Goal: Contribute content: Contribute content

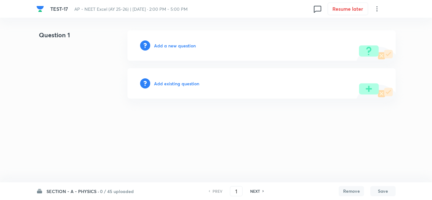
click at [253, 191] on h6 "NEXT" at bounding box center [255, 192] width 10 height 6
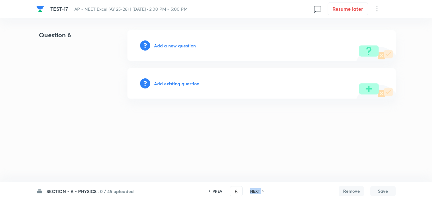
click at [253, 191] on h6 "NEXT" at bounding box center [255, 192] width 10 height 6
click at [52, 192] on h6 "SECTION - A - PHYSICS ·" at bounding box center [73, 191] width 53 height 7
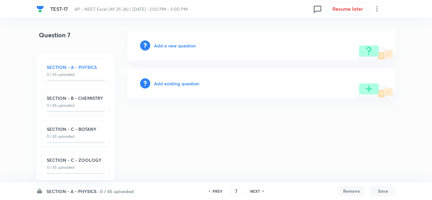
click at [63, 97] on h6 "SECTION - B - CHEMISTRY" at bounding box center [76, 98] width 58 height 7
type input "46"
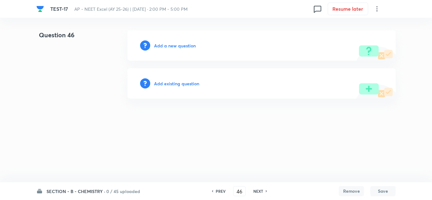
click at [174, 46] on h6 "Add a new question" at bounding box center [175, 45] width 42 height 7
click at [174, 46] on h6 "Choose a question type" at bounding box center [178, 45] width 49 height 7
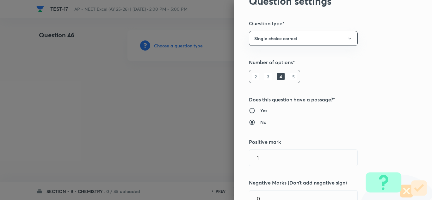
scroll to position [63, 0]
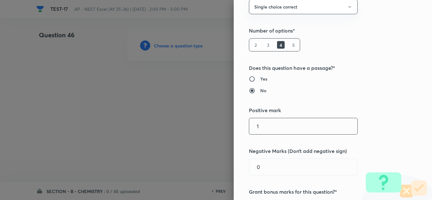
drag, startPoint x: 264, startPoint y: 128, endPoint x: 237, endPoint y: 127, distance: 27.3
click at [237, 127] on div "Question settings Question type* Single choice correct Number of options* 2 3 4…" at bounding box center [333, 100] width 199 height 200
type input "4"
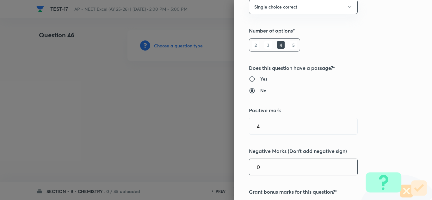
drag, startPoint x: 264, startPoint y: 173, endPoint x: 249, endPoint y: 170, distance: 15.5
click at [249, 170] on input "0" at bounding box center [303, 167] width 108 height 16
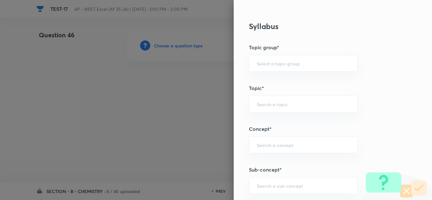
scroll to position [222, 0]
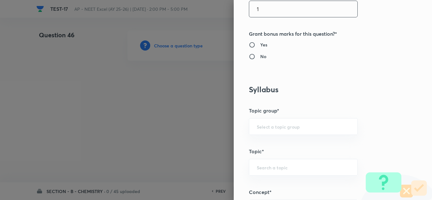
type input "1"
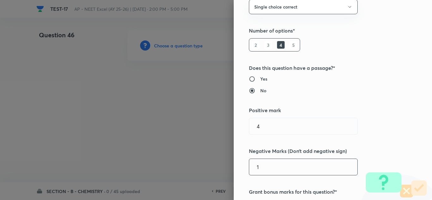
scroll to position [0, 0]
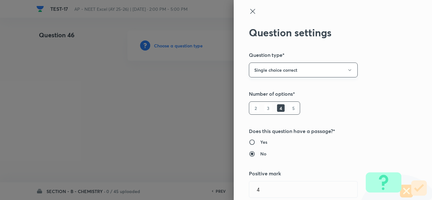
click at [277, 72] on button "Single choice correct" at bounding box center [303, 70] width 109 height 15
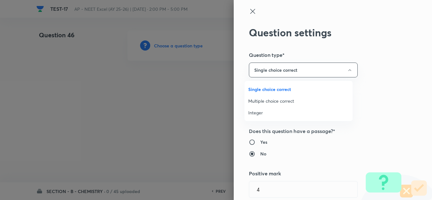
click at [275, 90] on span "Single choice correct" at bounding box center [299, 89] width 101 height 7
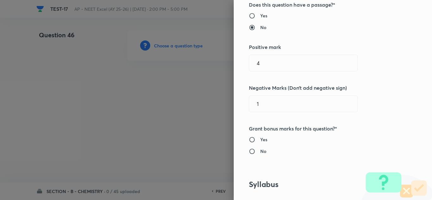
scroll to position [190, 0]
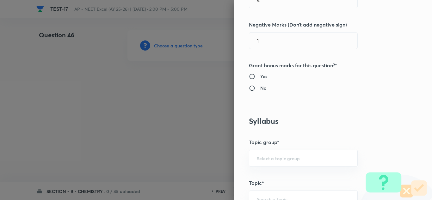
click at [261, 77] on h6 "Yes" at bounding box center [264, 76] width 7 height 7
click at [258, 77] on input "Yes" at bounding box center [254, 76] width 11 height 6
radio input "true"
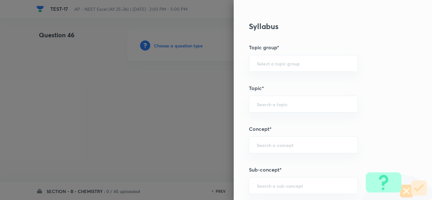
scroll to position [412, 0]
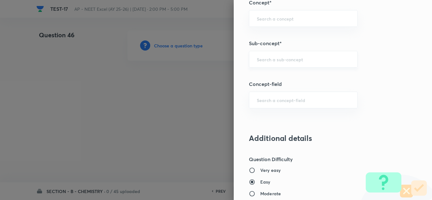
click at [271, 58] on input "text" at bounding box center [303, 59] width 93 height 6
click at [266, 59] on input "text" at bounding box center [303, 59] width 93 height 6
type input "ray op"
click at [282, 62] on input "text" at bounding box center [303, 59] width 93 height 6
type input "ray optics"
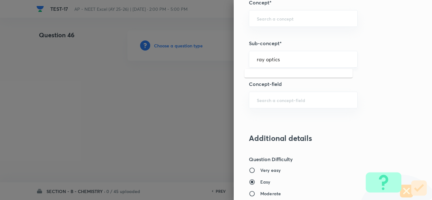
click at [280, 61] on input "ray optics" at bounding box center [303, 59] width 93 height 6
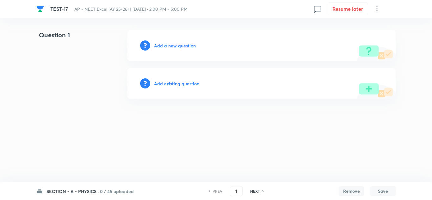
click at [166, 46] on h6 "Add a new question" at bounding box center [175, 45] width 42 height 7
click at [169, 45] on h6 "Choose a question type" at bounding box center [178, 45] width 49 height 7
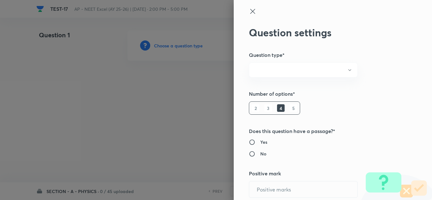
radio input "true"
type input "1"
type input "0"
radio input "true"
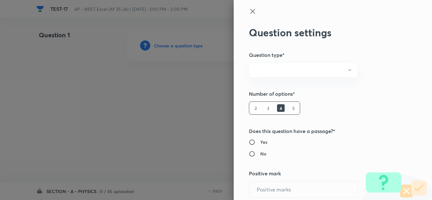
radio input "true"
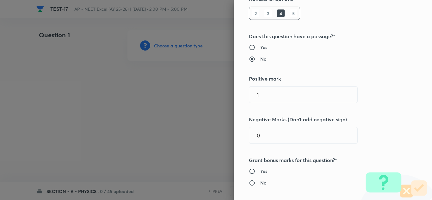
scroll to position [127, 0]
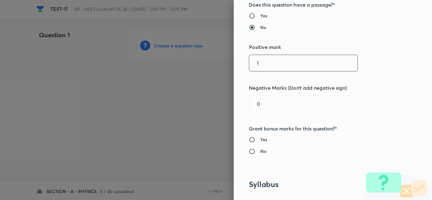
drag, startPoint x: 259, startPoint y: 63, endPoint x: 242, endPoint y: 60, distance: 17.1
click at [242, 61] on div "Question settings Question type* Single choice correct Number of options* 2 3 4…" at bounding box center [333, 100] width 199 height 200
type input "4"
click at [241, 103] on div "Question settings Question type* Single choice correct Number of options* 2 3 4…" at bounding box center [333, 100] width 199 height 200
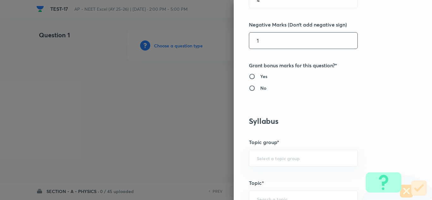
scroll to position [222, 0]
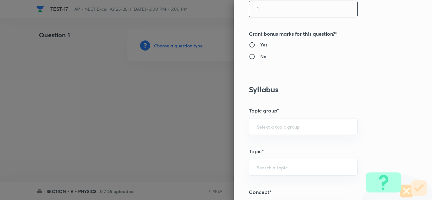
type input "1"
click at [251, 56] on input "No" at bounding box center [254, 57] width 11 height 6
radio input "true"
click at [261, 45] on h6 "Yes" at bounding box center [264, 44] width 7 height 7
click at [259, 45] on input "Yes" at bounding box center [254, 45] width 11 height 6
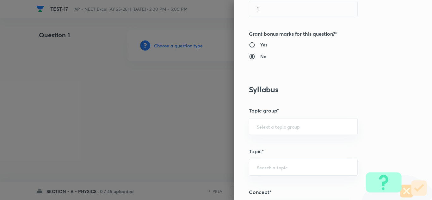
radio input "true"
radio input "false"
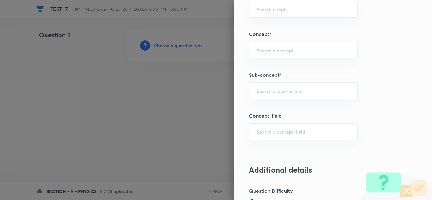
scroll to position [412, 0]
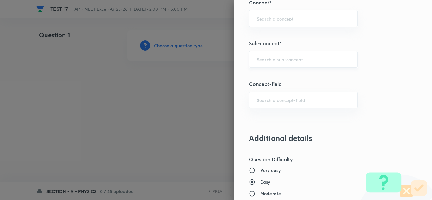
click at [263, 63] on div "​" at bounding box center [303, 59] width 109 height 17
type input "ray opt"
click at [274, 60] on input "text" at bounding box center [303, 59] width 93 height 6
type input "r"
type input "dual"
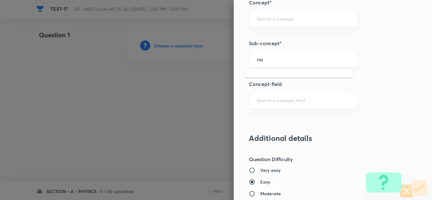
type input "n"
type input "dual nat"
click at [266, 63] on div "​" at bounding box center [303, 59] width 109 height 17
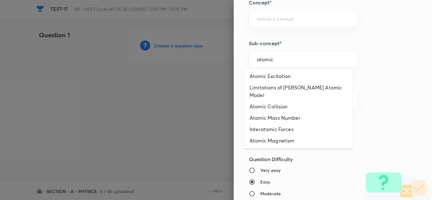
scroll to position [16, 0]
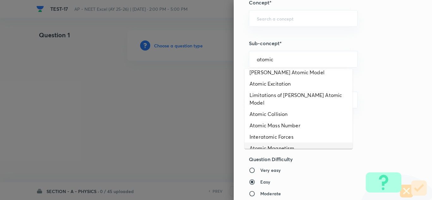
type input "atomic"
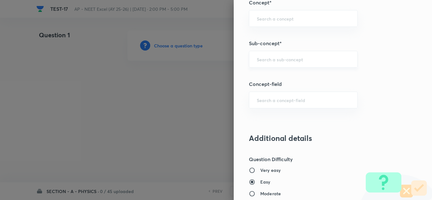
click at [278, 60] on input "text" at bounding box center [303, 59] width 93 height 6
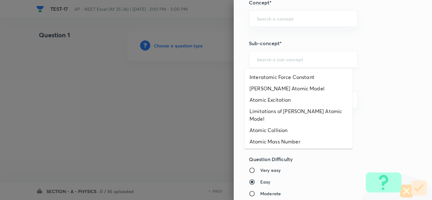
paste input "Nucleur Physics"
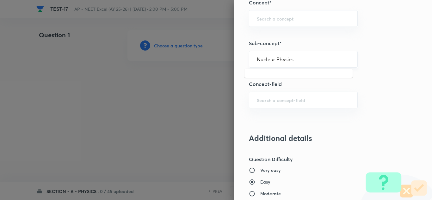
drag, startPoint x: 272, startPoint y: 59, endPoint x: 299, endPoint y: 59, distance: 27.5
click at [299, 59] on input "Nucleur Physics" at bounding box center [303, 59] width 93 height 6
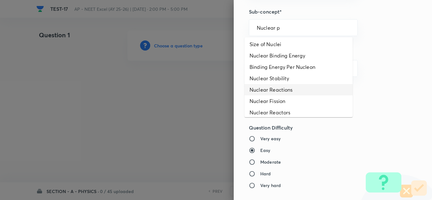
scroll to position [47, 0]
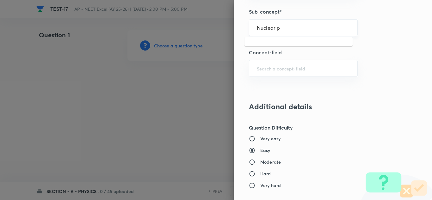
click at [296, 31] on input "Nuclear p" at bounding box center [303, 28] width 93 height 6
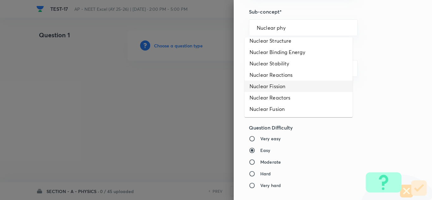
scroll to position [0, 0]
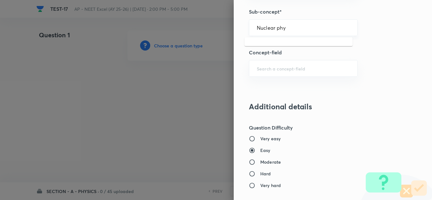
click at [284, 29] on input "Nuclear phy" at bounding box center [303, 28] width 93 height 6
type input "N"
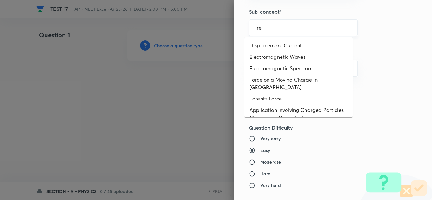
type input "r"
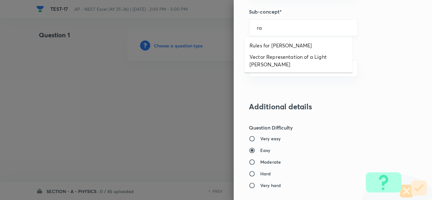
type input "r"
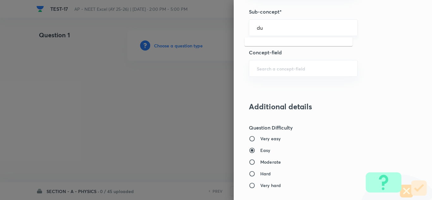
type input "d"
type input "r"
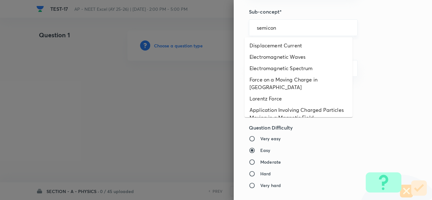
type input "semicon"
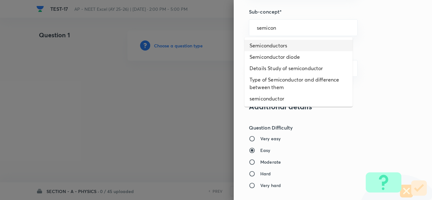
click at [273, 44] on li "Semiconductors" at bounding box center [299, 45] width 108 height 11
type input "Semiconductors"
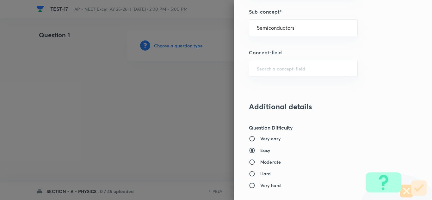
type input "Physics"
type input "Modern Physics"
type input "Semiconductors & Devices"
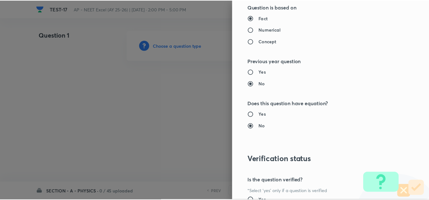
scroll to position [705, 0]
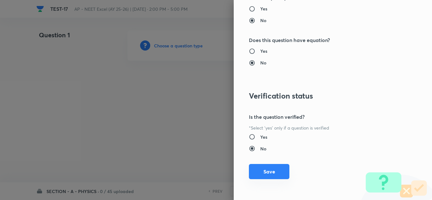
click at [252, 172] on button "Save" at bounding box center [269, 171] width 41 height 15
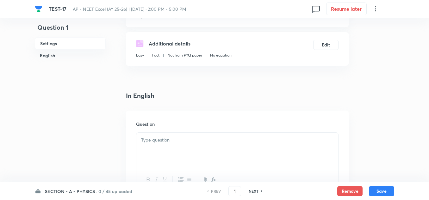
scroll to position [127, 0]
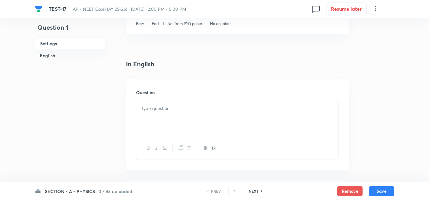
click at [166, 108] on p at bounding box center [237, 108] width 192 height 7
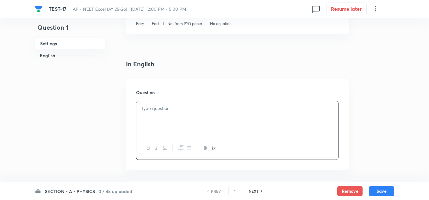
click at [173, 110] on p at bounding box center [237, 108] width 192 height 7
click at [168, 106] on p at bounding box center [237, 108] width 192 height 7
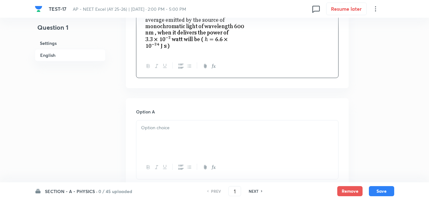
scroll to position [253, 0]
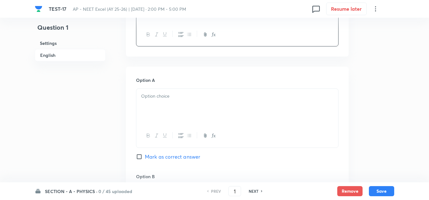
click at [165, 99] on p at bounding box center [237, 96] width 192 height 7
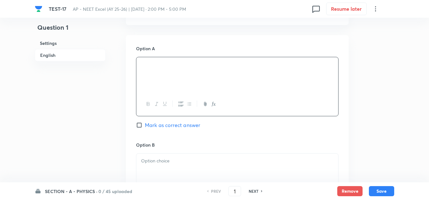
scroll to position [412, 0]
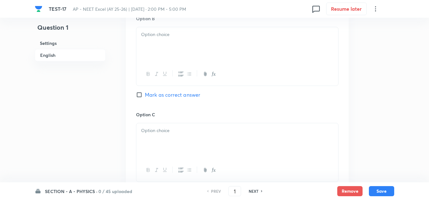
click at [145, 35] on p at bounding box center [237, 34] width 192 height 7
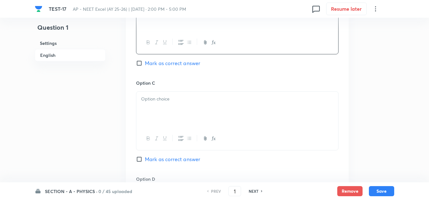
click at [167, 94] on div at bounding box center [237, 109] width 202 height 35
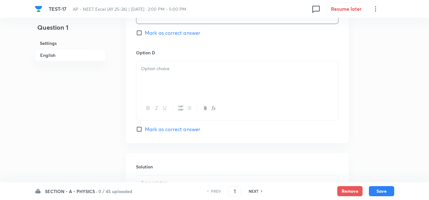
click at [166, 64] on div at bounding box center [237, 78] width 202 height 35
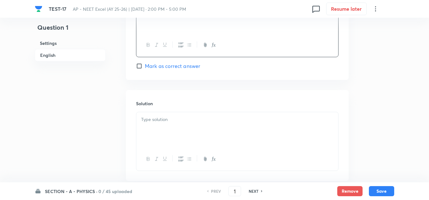
scroll to position [670, 0]
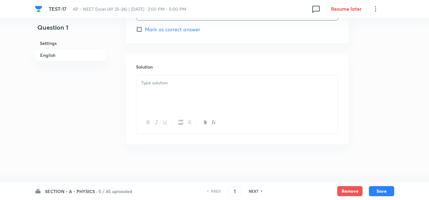
click at [155, 87] on div at bounding box center [237, 93] width 202 height 35
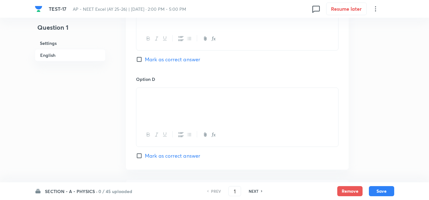
scroll to position [575, 0]
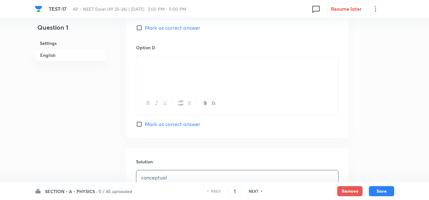
click at [170, 123] on span "Mark as correct answer" at bounding box center [172, 125] width 55 height 8
click at [145, 123] on input "Mark as correct answer" at bounding box center [140, 124] width 9 height 6
checkbox input "true"
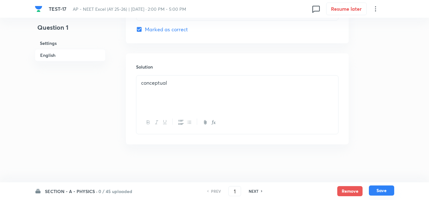
click at [380, 190] on button "Save" at bounding box center [381, 191] width 25 height 10
type input "2"
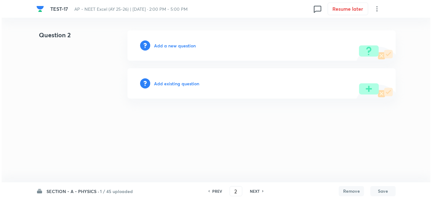
scroll to position [0, 0]
click at [163, 46] on h6 "Add a new question" at bounding box center [175, 45] width 42 height 7
click at [163, 46] on h6 "Choose a question type" at bounding box center [178, 45] width 49 height 7
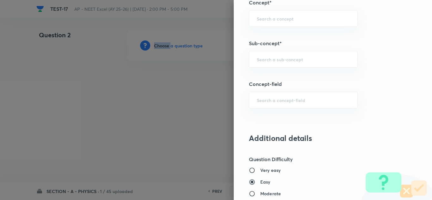
scroll to position [443, 0]
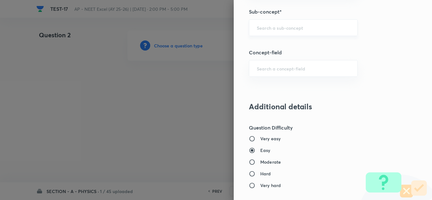
click at [271, 28] on input "text" at bounding box center [303, 28] width 93 height 6
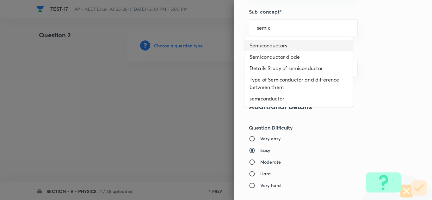
click at [278, 47] on li "Semiconductors" at bounding box center [299, 45] width 108 height 11
type input "Semiconductors"
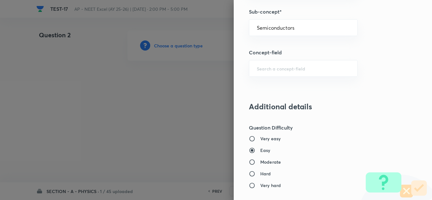
type input "Physics"
type input "Modern Physics"
type input "Semiconductors & Devices"
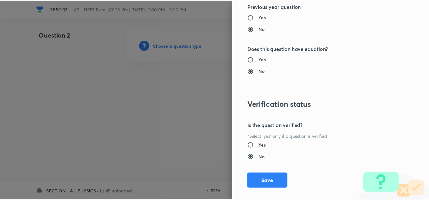
scroll to position [705, 0]
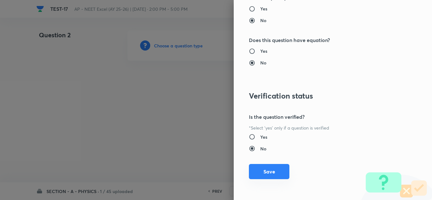
click at [267, 174] on button "Save" at bounding box center [269, 171] width 41 height 15
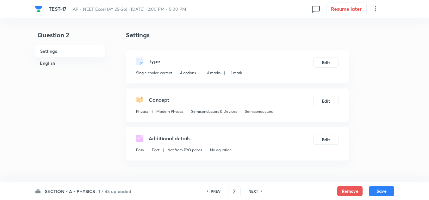
scroll to position [95, 0]
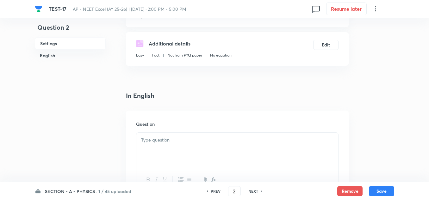
click at [165, 143] on p at bounding box center [237, 140] width 192 height 7
click at [163, 143] on p at bounding box center [237, 140] width 192 height 7
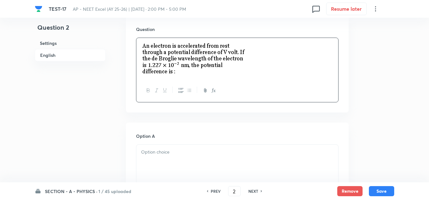
scroll to position [253, 0]
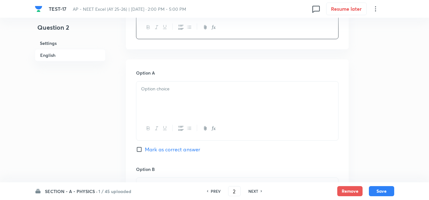
click at [159, 98] on div at bounding box center [237, 99] width 202 height 35
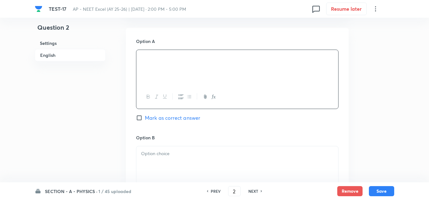
scroll to position [380, 0]
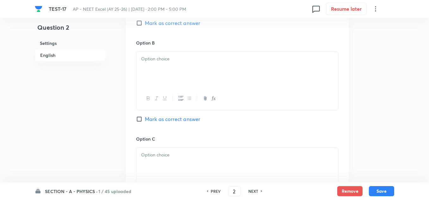
click at [153, 58] on p at bounding box center [237, 58] width 192 height 7
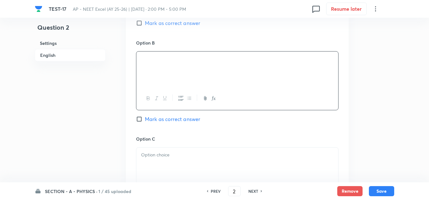
click at [157, 154] on p at bounding box center [237, 155] width 192 height 7
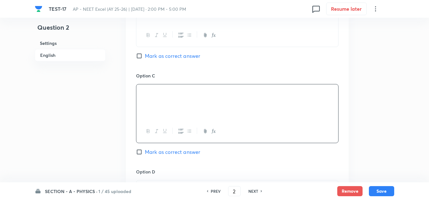
scroll to position [475, 0]
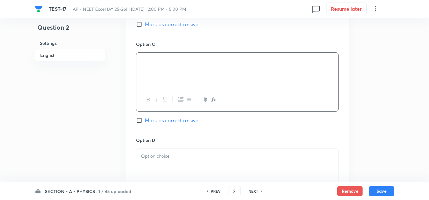
click at [165, 160] on p at bounding box center [237, 156] width 192 height 7
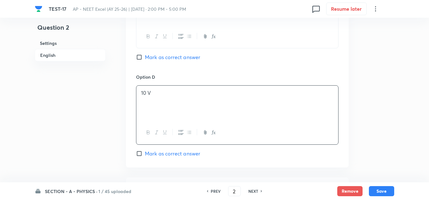
scroll to position [633, 0]
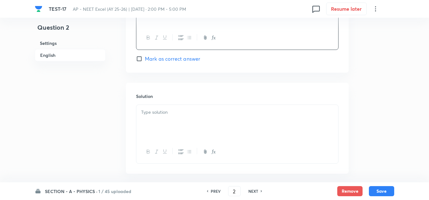
click at [166, 113] on p at bounding box center [237, 112] width 192 height 7
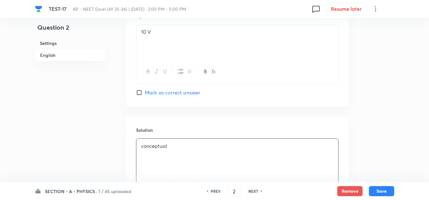
scroll to position [568, 0]
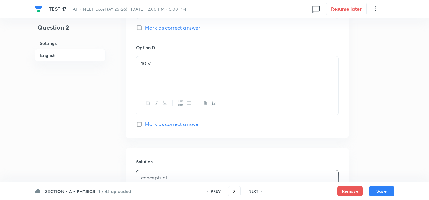
click at [164, 29] on span "Mark as correct answer" at bounding box center [172, 28] width 55 height 8
click at [145, 29] on input "Mark as correct answer" at bounding box center [140, 28] width 9 height 6
checkbox input "true"
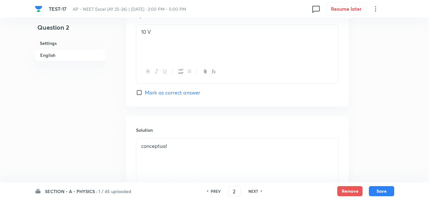
scroll to position [663, 0]
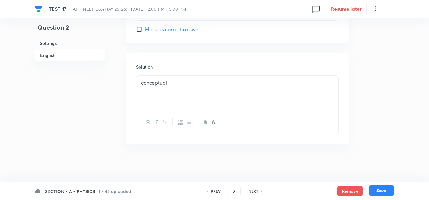
click at [383, 191] on button "Save" at bounding box center [381, 191] width 25 height 10
type input "3"
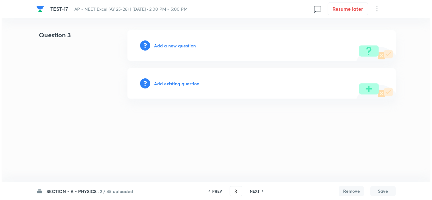
scroll to position [0, 0]
click at [171, 46] on h6 "Add a new question" at bounding box center [175, 45] width 42 height 7
click at [171, 46] on h6 "Choose a question type" at bounding box center [178, 45] width 49 height 7
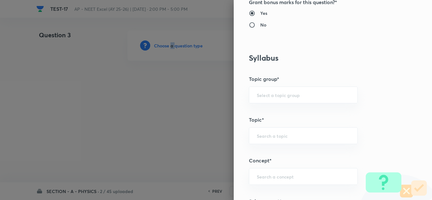
scroll to position [348, 0]
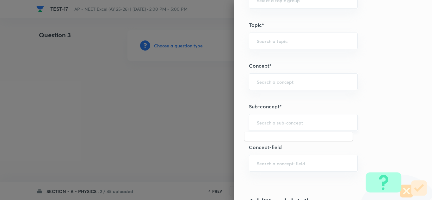
click at [259, 123] on input "text" at bounding box center [303, 123] width 93 height 6
click at [268, 126] on input "text" at bounding box center [303, 123] width 93 height 6
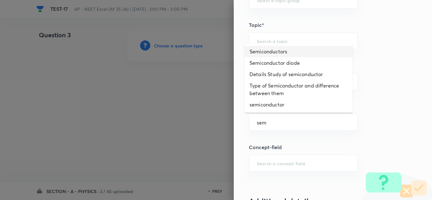
click at [277, 50] on li "Semiconductors" at bounding box center [299, 51] width 108 height 11
type input "Semiconductors"
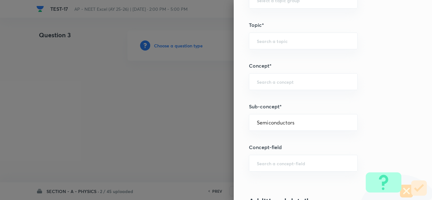
type input "Physics"
type input "Modern Physics"
type input "Semiconductors & Devices"
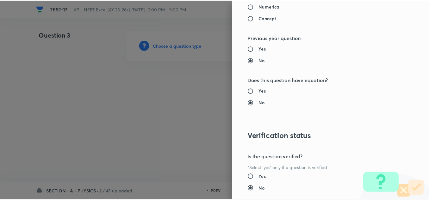
scroll to position [705, 0]
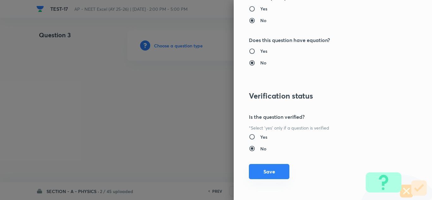
click at [273, 170] on button "Save" at bounding box center [269, 171] width 41 height 15
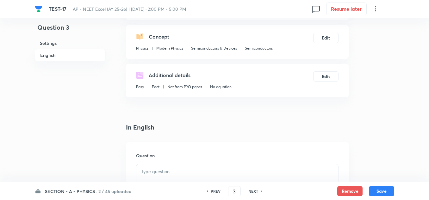
scroll to position [158, 0]
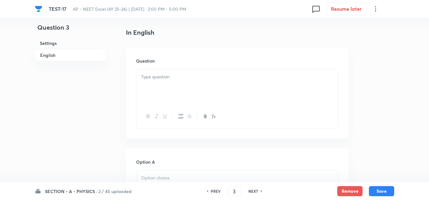
click at [155, 85] on div at bounding box center [237, 87] width 202 height 35
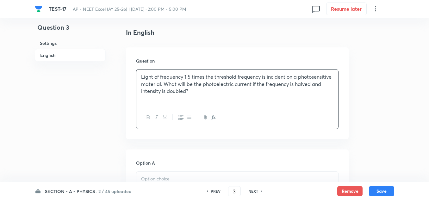
scroll to position [190, 0]
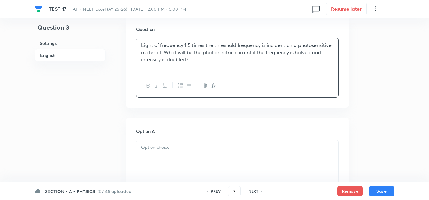
click at [165, 151] on div at bounding box center [237, 157] width 202 height 35
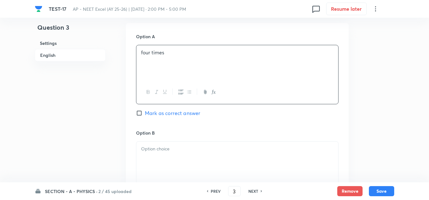
scroll to position [348, 0]
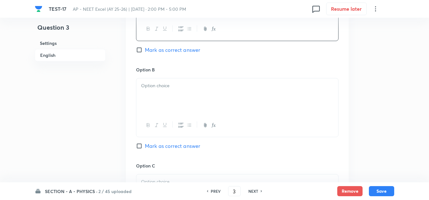
click at [158, 92] on div at bounding box center [237, 96] width 202 height 35
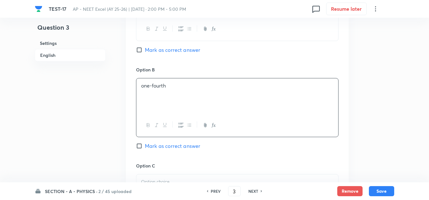
scroll to position [412, 0]
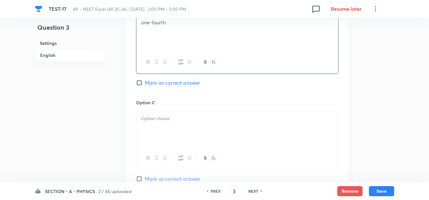
click at [167, 124] on div at bounding box center [237, 128] width 202 height 35
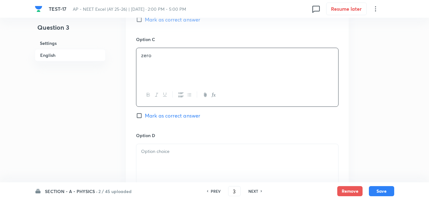
scroll to position [507, 0]
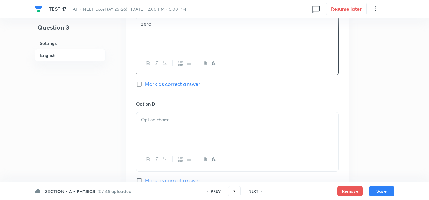
click at [162, 129] on div at bounding box center [237, 130] width 202 height 35
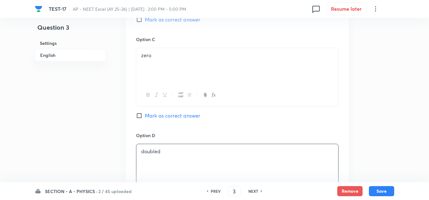
click at [153, 114] on span "Mark as correct answer" at bounding box center [172, 116] width 55 height 8
click at [145, 114] on input "Mark as correct answer" at bounding box center [140, 116] width 9 height 6
checkbox input "true"
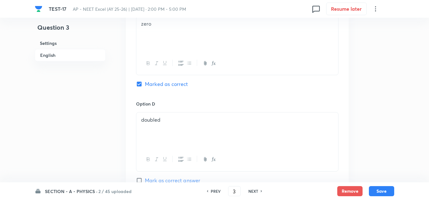
scroll to position [570, 0]
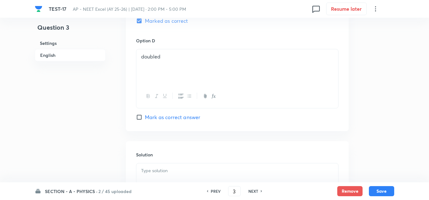
click at [154, 173] on p at bounding box center [237, 170] width 192 height 7
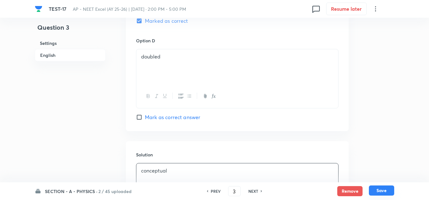
click at [387, 192] on button "Save" at bounding box center [381, 191] width 25 height 10
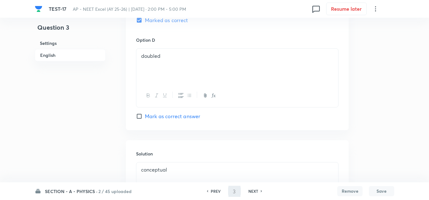
type input "4"
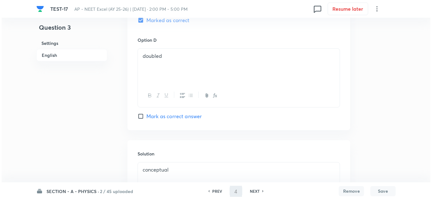
scroll to position [0, 0]
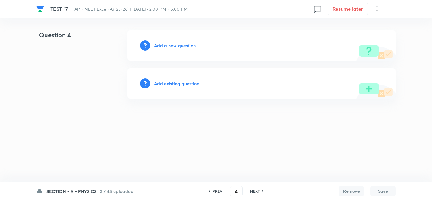
click at [171, 47] on h6 "Add a new question" at bounding box center [175, 45] width 42 height 7
click at [171, 47] on h6 "Choose a question type" at bounding box center [178, 45] width 49 height 7
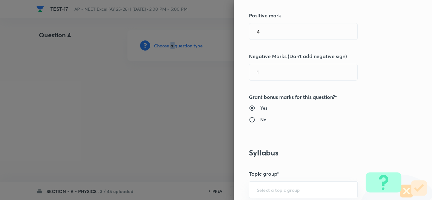
scroll to position [348, 0]
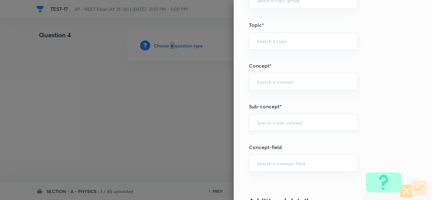
click at [274, 117] on div "​" at bounding box center [303, 122] width 109 height 17
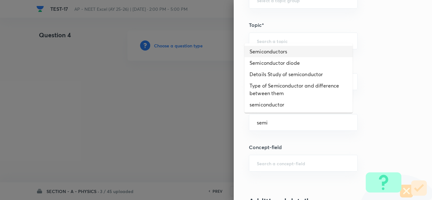
click at [276, 52] on li "Semiconductors" at bounding box center [299, 51] width 108 height 11
type input "Semiconductors"
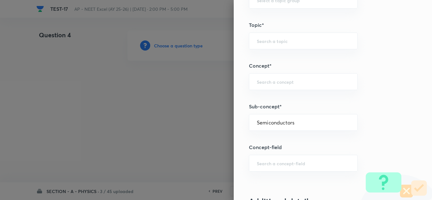
type input "Physics"
type input "Modern Physics"
type input "Semiconductors & Devices"
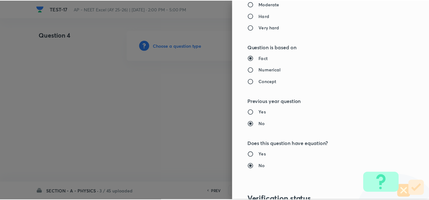
scroll to position [705, 0]
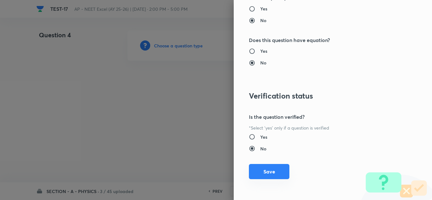
click at [274, 168] on button "Save" at bounding box center [269, 171] width 41 height 15
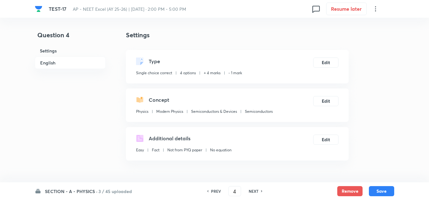
scroll to position [158, 0]
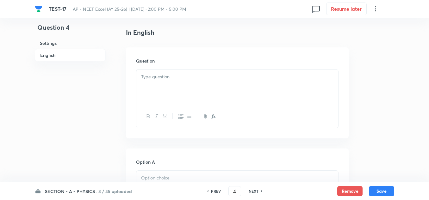
click at [159, 73] on div at bounding box center [237, 87] width 202 height 35
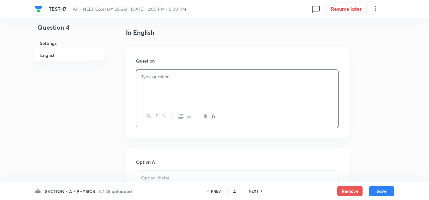
click at [169, 79] on p at bounding box center [237, 76] width 192 height 7
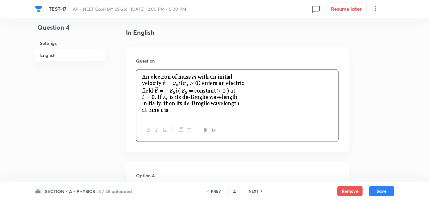
scroll to position [190, 0]
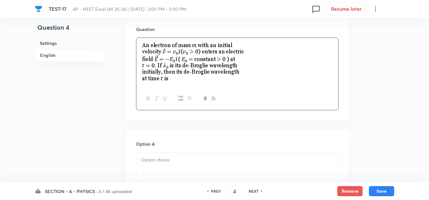
click at [157, 159] on p at bounding box center [237, 160] width 192 height 7
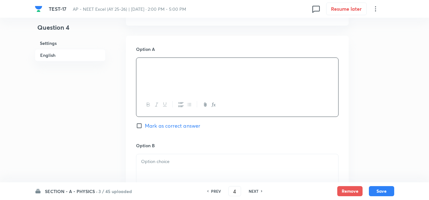
scroll to position [317, 0]
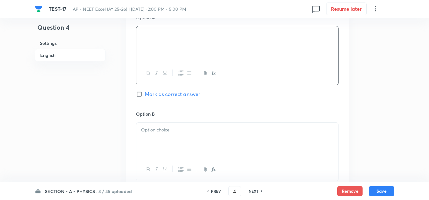
click at [160, 125] on div at bounding box center [237, 140] width 202 height 35
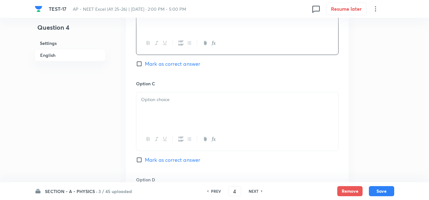
click at [154, 102] on p at bounding box center [237, 99] width 192 height 7
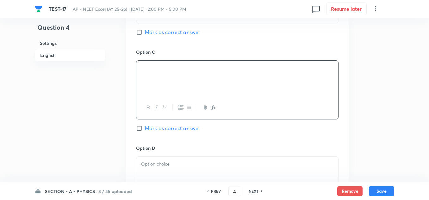
scroll to position [538, 0]
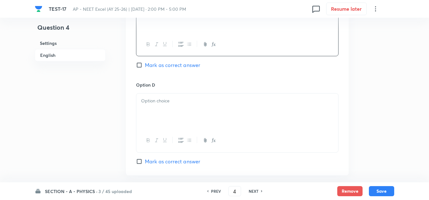
click at [162, 99] on p at bounding box center [237, 101] width 192 height 7
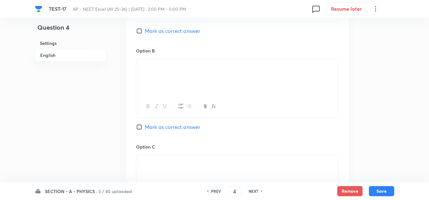
scroll to position [317, 0]
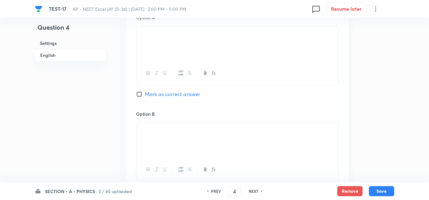
click at [167, 94] on span "Mark as correct answer" at bounding box center [172, 95] width 55 height 8
click at [145, 94] on input "Mark as correct answer" at bounding box center [140, 94] width 9 height 6
checkbox input "true"
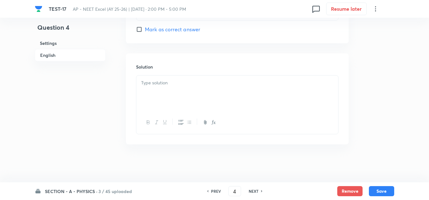
click at [172, 92] on div at bounding box center [237, 93] width 202 height 35
click at [377, 192] on button "Save" at bounding box center [381, 191] width 25 height 10
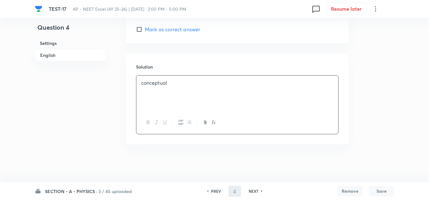
type input "5"
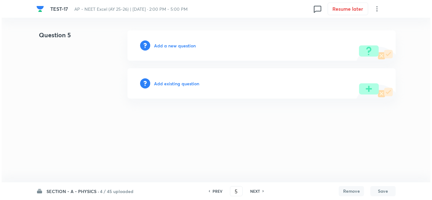
scroll to position [0, 0]
click at [181, 44] on h6 "Add a new question" at bounding box center [175, 45] width 42 height 7
click at [181, 45] on h6 "Choose a question type" at bounding box center [178, 45] width 49 height 7
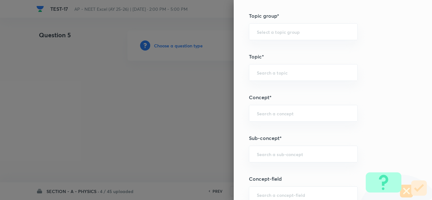
scroll to position [348, 0]
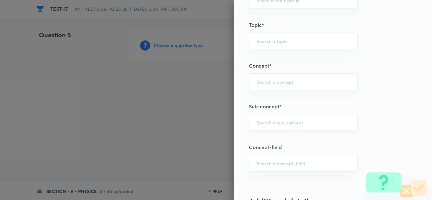
click at [270, 126] on div "​" at bounding box center [303, 122] width 109 height 17
click at [262, 122] on input "text" at bounding box center [303, 123] width 93 height 6
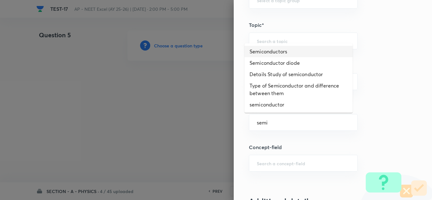
click at [286, 52] on li "Semiconductors" at bounding box center [299, 51] width 108 height 11
type input "Semiconductors"
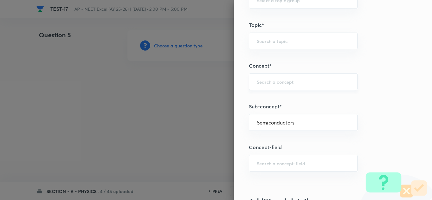
type input "Physics"
type input "Modern Physics"
type input "Semiconductors & Devices"
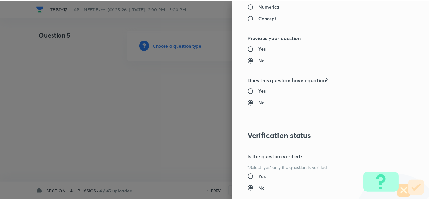
scroll to position [705, 0]
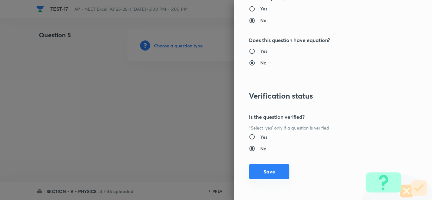
click at [272, 170] on button "Save" at bounding box center [269, 171] width 41 height 15
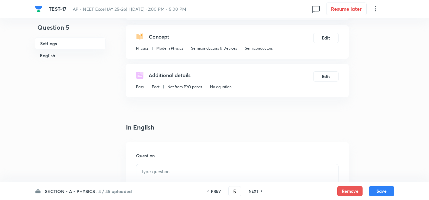
scroll to position [127, 0]
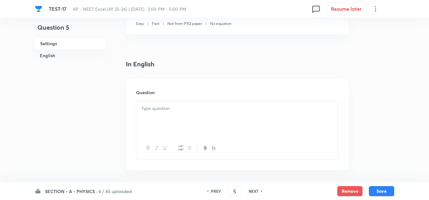
click at [164, 116] on div at bounding box center [237, 118] width 202 height 35
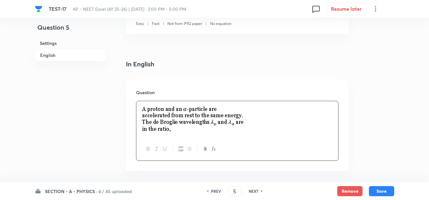
scroll to position [190, 0]
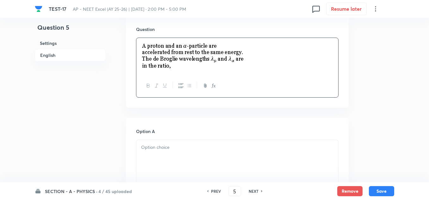
click at [162, 147] on p at bounding box center [237, 147] width 192 height 7
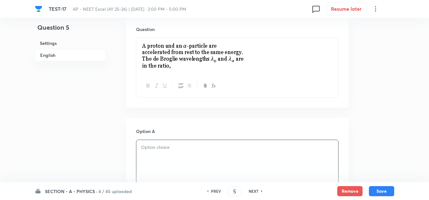
click at [160, 147] on p at bounding box center [237, 147] width 192 height 7
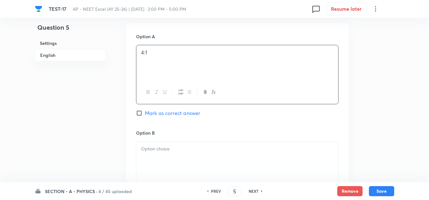
scroll to position [317, 0]
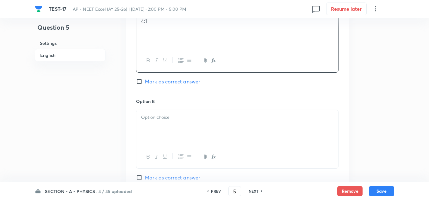
click at [159, 116] on p at bounding box center [237, 117] width 192 height 7
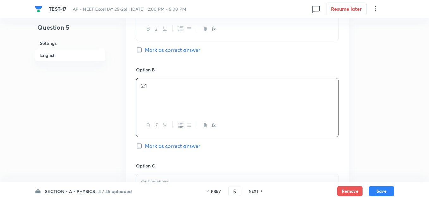
scroll to position [412, 0]
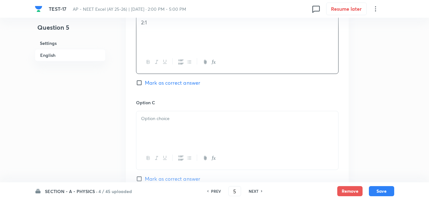
click at [165, 121] on p at bounding box center [237, 118] width 192 height 7
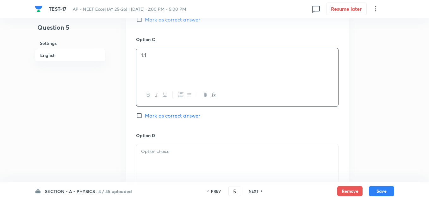
scroll to position [538, 0]
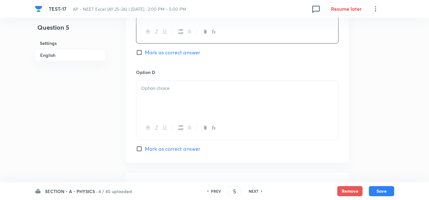
click at [155, 89] on p at bounding box center [237, 88] width 192 height 7
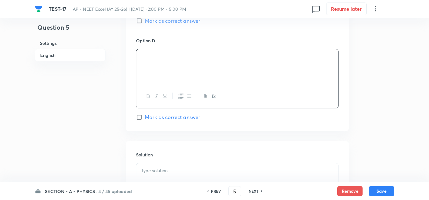
scroll to position [602, 0]
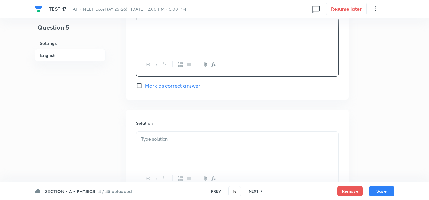
click at [161, 143] on p at bounding box center [237, 139] width 192 height 7
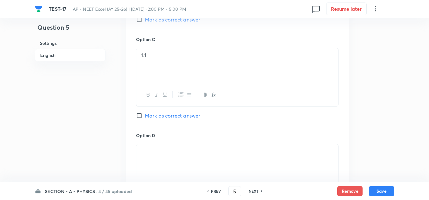
scroll to position [443, 0]
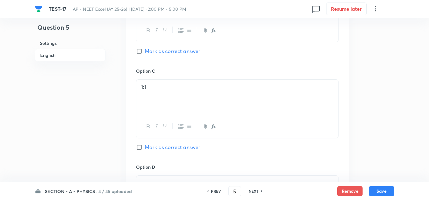
click at [159, 50] on span "Mark as correct answer" at bounding box center [172, 51] width 55 height 8
click at [145, 50] on input "Mark as correct answer" at bounding box center [140, 51] width 9 height 6
checkbox input "true"
click at [382, 191] on button "Save" at bounding box center [381, 191] width 25 height 10
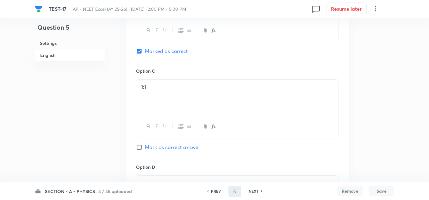
type input "6"
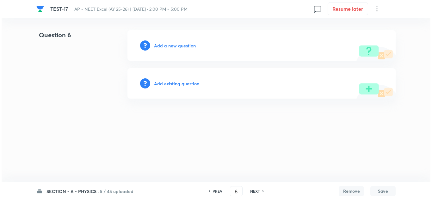
scroll to position [0, 0]
click at [168, 46] on h6 "Add a new question" at bounding box center [175, 45] width 42 height 7
click at [170, 45] on h6 "Choose a question type" at bounding box center [178, 45] width 49 height 7
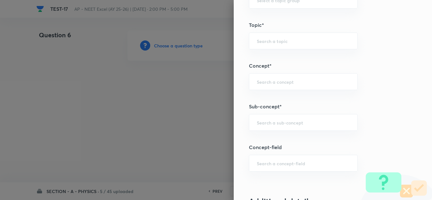
scroll to position [380, 0]
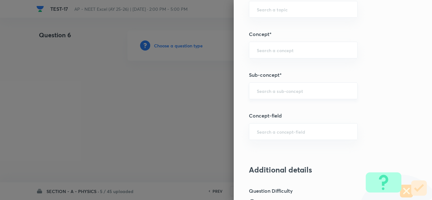
click at [284, 89] on input "text" at bounding box center [303, 91] width 93 height 6
click at [270, 95] on div "​" at bounding box center [303, 91] width 109 height 17
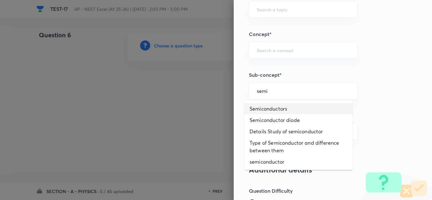
click at [270, 108] on li "Semiconductors" at bounding box center [299, 108] width 108 height 11
type input "Semiconductors"
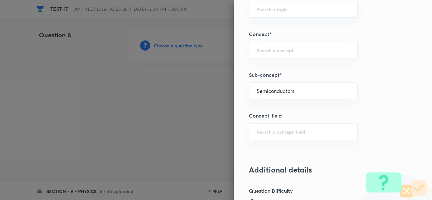
type input "Physics"
type input "Modern Physics"
type input "Semiconductors & Devices"
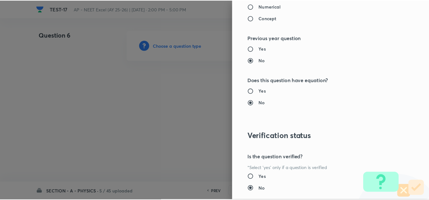
scroll to position [705, 0]
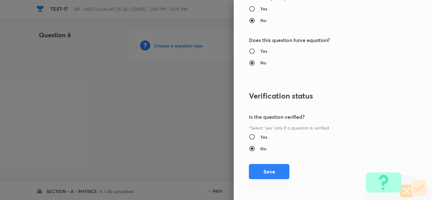
click at [274, 169] on button "Save" at bounding box center [269, 171] width 41 height 15
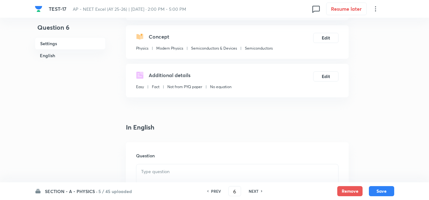
scroll to position [95, 0]
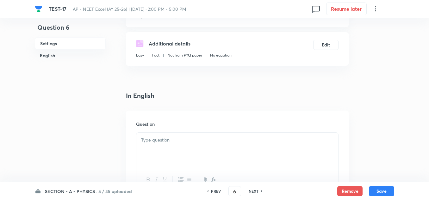
click at [156, 142] on p at bounding box center [237, 140] width 192 height 7
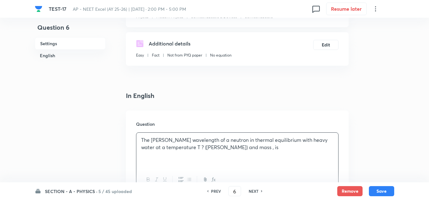
scroll to position [190, 0]
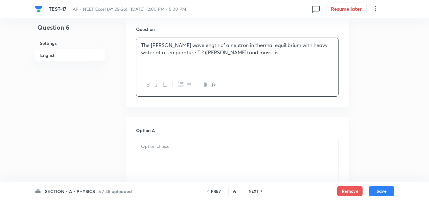
click at [164, 147] on p at bounding box center [237, 146] width 192 height 7
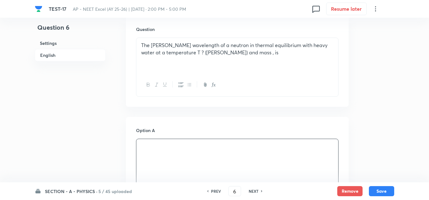
scroll to position [317, 0]
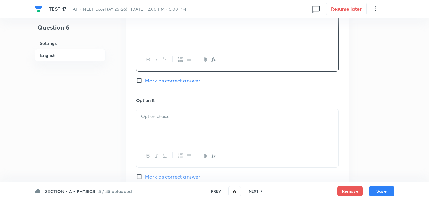
click at [166, 122] on div at bounding box center [237, 126] width 202 height 35
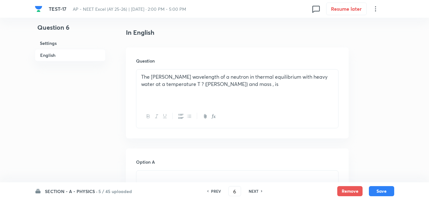
scroll to position [253, 0]
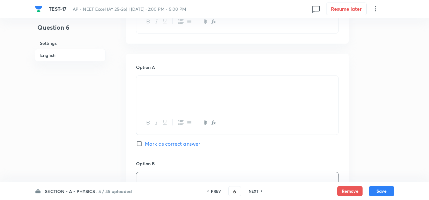
click at [157, 85] on p at bounding box center [237, 83] width 192 height 7
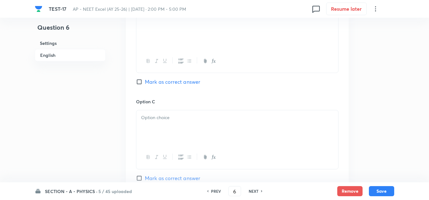
scroll to position [475, 0]
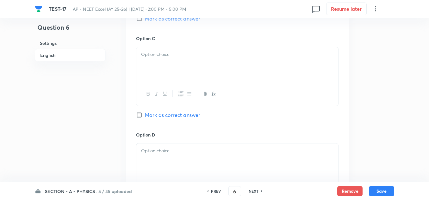
click at [164, 51] on p at bounding box center [237, 54] width 192 height 7
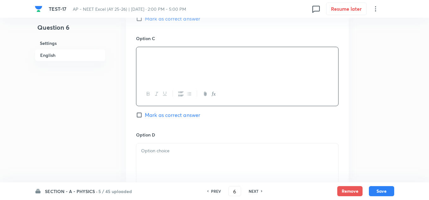
scroll to position [538, 0]
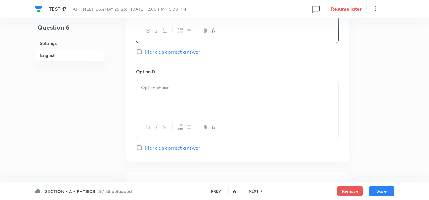
click at [165, 88] on p at bounding box center [237, 87] width 192 height 7
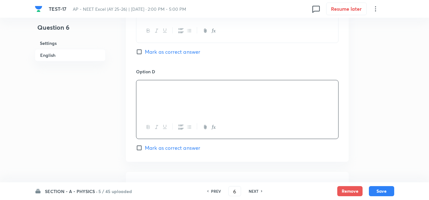
scroll to position [657, 0]
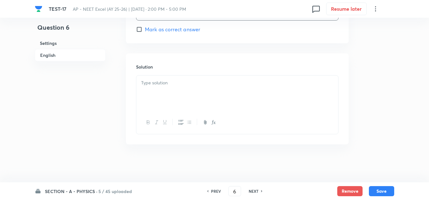
drag, startPoint x: 160, startPoint y: 91, endPoint x: 165, endPoint y: 88, distance: 6.2
click at [161, 90] on div at bounding box center [237, 93] width 202 height 35
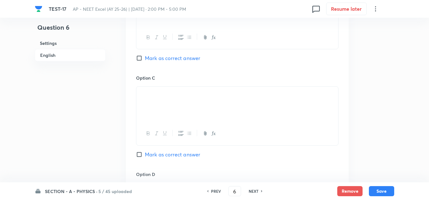
scroll to position [404, 0]
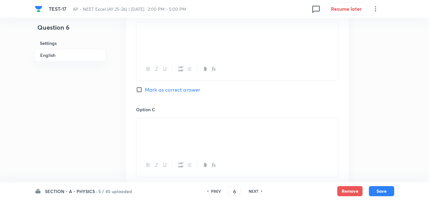
click at [167, 90] on span "Mark as correct answer" at bounding box center [172, 90] width 55 height 8
click at [145, 90] on input "Mark as correct answer" at bounding box center [140, 90] width 9 height 6
checkbox input "true"
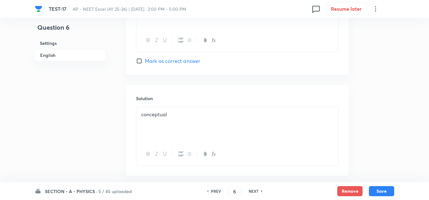
scroll to position [657, 0]
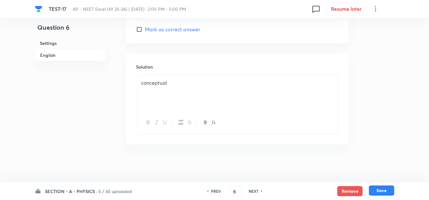
click at [385, 189] on button "Save" at bounding box center [381, 191] width 25 height 10
type input "7"
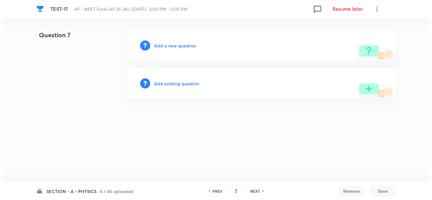
scroll to position [0, 0]
click at [170, 47] on h6 "Add a new question" at bounding box center [175, 45] width 42 height 7
click at [170, 47] on h6 "Choose a question type" at bounding box center [178, 45] width 49 height 7
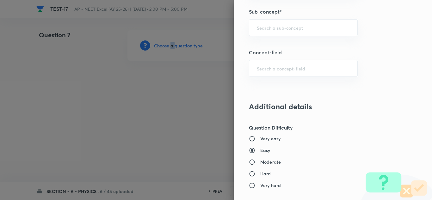
scroll to position [412, 0]
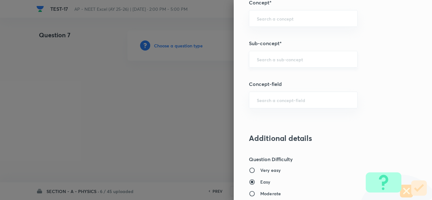
click at [267, 58] on input "text" at bounding box center [303, 59] width 93 height 6
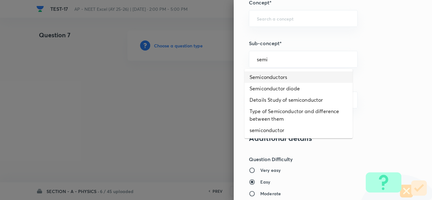
click at [271, 78] on li "Semiconductors" at bounding box center [299, 77] width 108 height 11
type input "Semiconductors"
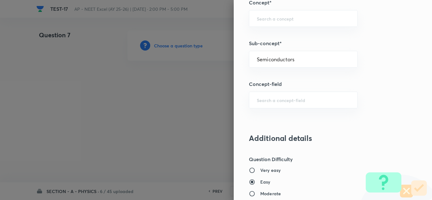
type input "Physics"
type input "Modern Physics"
type input "Semiconductors & Devices"
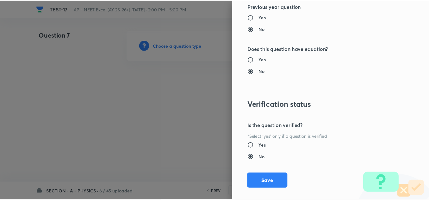
scroll to position [705, 0]
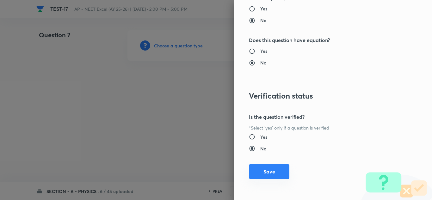
click at [262, 173] on button "Save" at bounding box center [269, 171] width 41 height 15
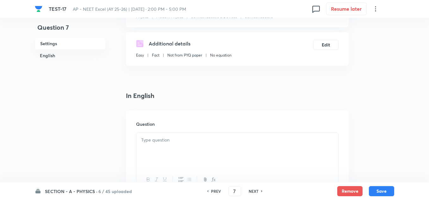
scroll to position [127, 0]
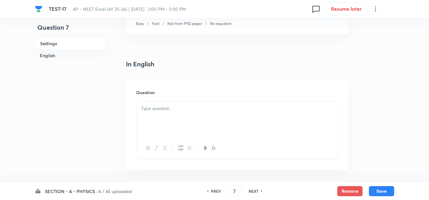
click at [174, 110] on p at bounding box center [237, 108] width 192 height 7
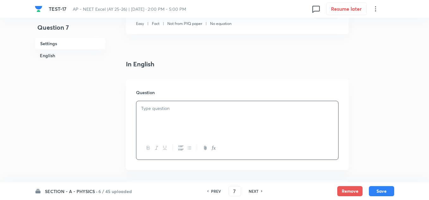
click at [162, 111] on p at bounding box center [237, 108] width 192 height 7
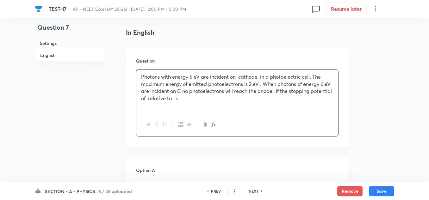
scroll to position [190, 0]
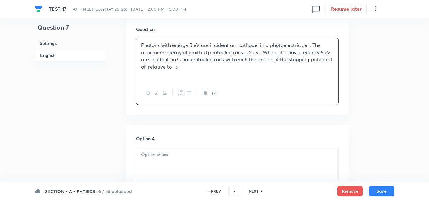
click at [157, 155] on p at bounding box center [237, 154] width 192 height 7
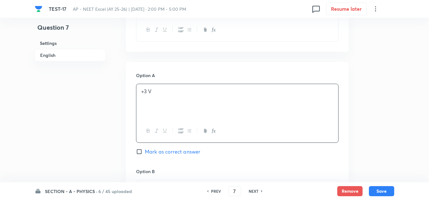
scroll to position [348, 0]
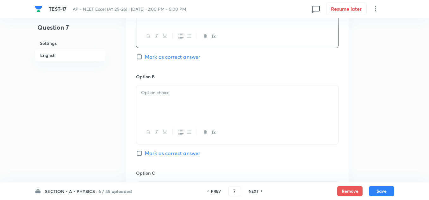
click at [163, 92] on p at bounding box center [237, 92] width 192 height 7
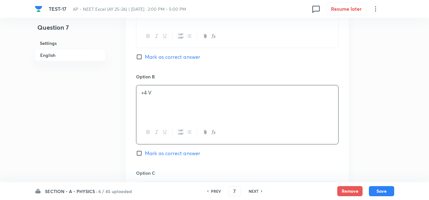
scroll to position [412, 0]
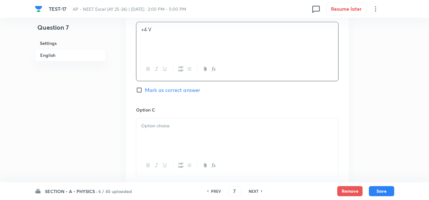
click at [168, 128] on p at bounding box center [237, 126] width 192 height 7
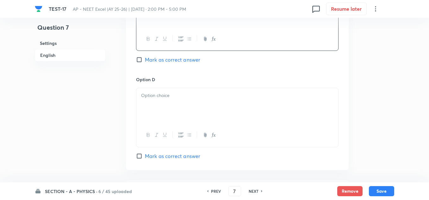
click at [171, 104] on div at bounding box center [237, 105] width 202 height 35
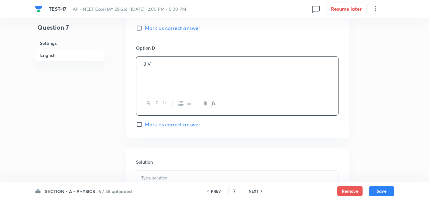
scroll to position [602, 0]
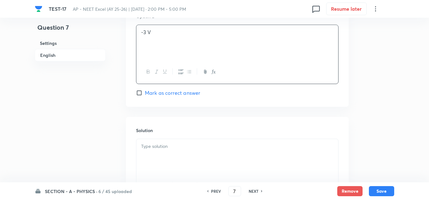
click at [171, 95] on span "Mark as correct answer" at bounding box center [172, 93] width 55 height 8
click at [145, 95] on input "Mark as correct answer" at bounding box center [140, 93] width 9 height 6
checkbox input "true"
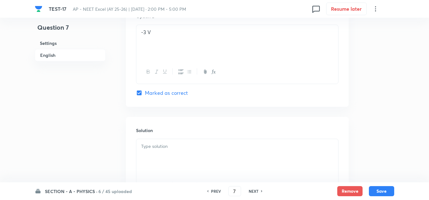
click at [170, 148] on p at bounding box center [237, 146] width 192 height 7
click at [385, 189] on button "Save" at bounding box center [381, 191] width 25 height 10
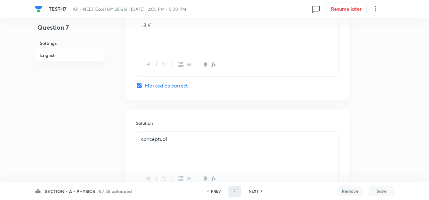
type input "8"
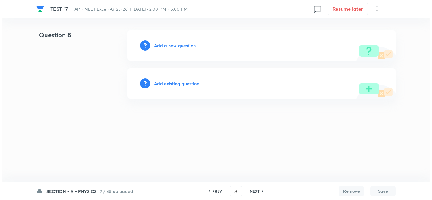
scroll to position [0, 0]
click at [176, 47] on h6 "Add a new question" at bounding box center [175, 45] width 42 height 7
click at [176, 47] on h6 "Choose a question type" at bounding box center [178, 45] width 49 height 7
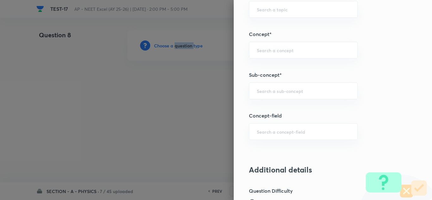
scroll to position [412, 0]
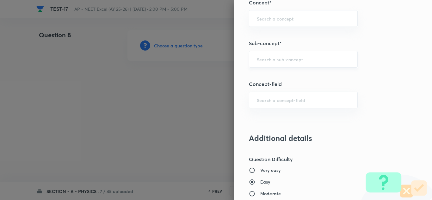
click at [269, 57] on input "text" at bounding box center [303, 59] width 93 height 6
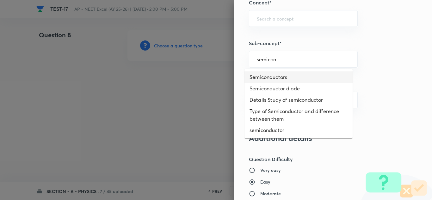
click at [279, 72] on li "Semiconductors" at bounding box center [299, 77] width 108 height 11
type input "Semiconductors"
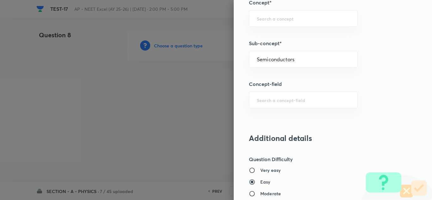
type input "Physics"
type input "Modern Physics"
type input "Semiconductors & Devices"
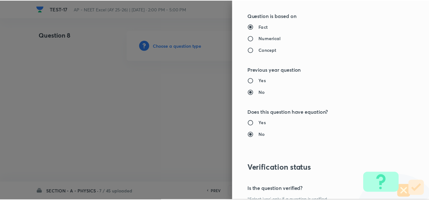
scroll to position [705, 0]
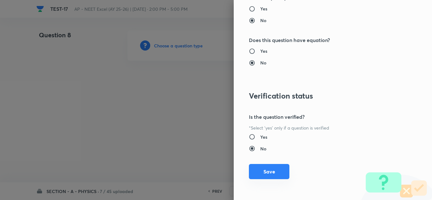
click at [266, 172] on button "Save" at bounding box center [269, 171] width 41 height 15
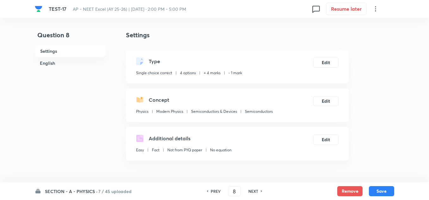
scroll to position [95, 0]
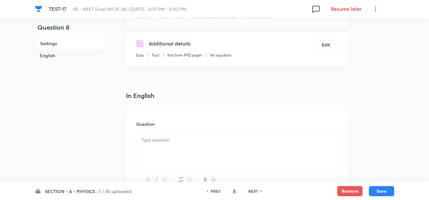
click at [161, 146] on div at bounding box center [237, 150] width 202 height 35
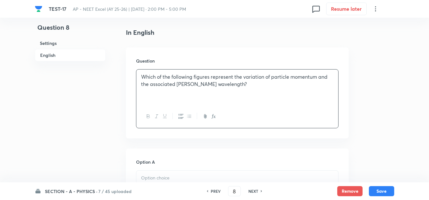
scroll to position [222, 0]
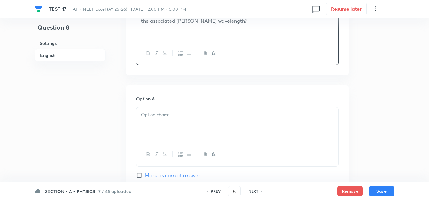
click at [182, 120] on div at bounding box center [237, 125] width 202 height 35
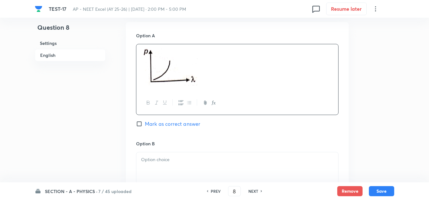
scroll to position [317, 0]
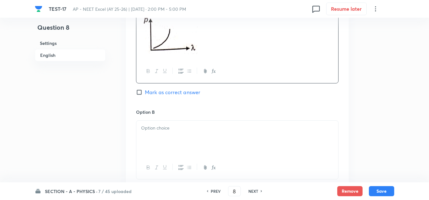
click at [178, 132] on div at bounding box center [237, 138] width 202 height 35
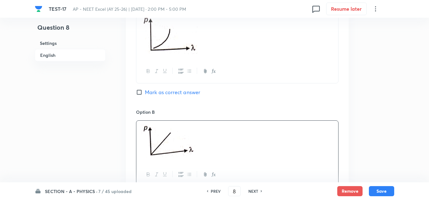
scroll to position [443, 0]
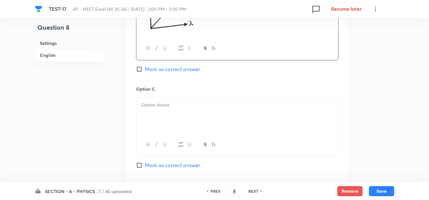
click at [169, 109] on p at bounding box center [237, 105] width 192 height 7
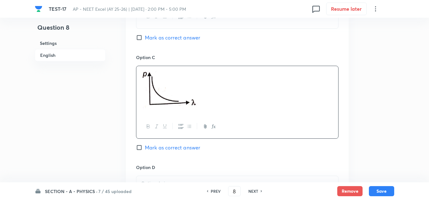
scroll to position [570, 0]
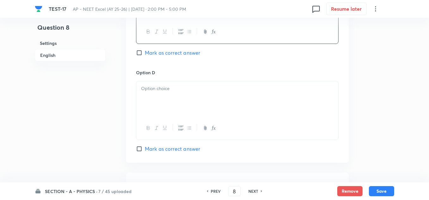
click at [166, 99] on div at bounding box center [237, 98] width 202 height 35
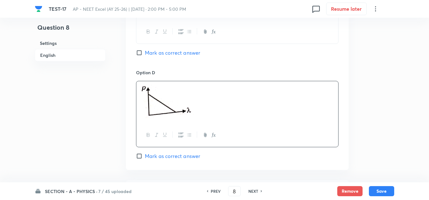
click at [165, 51] on span "Mark as correct answer" at bounding box center [172, 53] width 55 height 8
click at [145, 51] on input "Mark as correct answer" at bounding box center [140, 53] width 9 height 6
checkbox input "true"
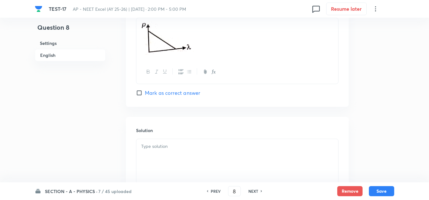
click at [166, 151] on div at bounding box center [237, 156] width 202 height 35
click at [385, 190] on button "Save" at bounding box center [381, 191] width 25 height 10
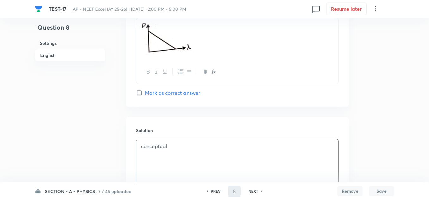
type input "9"
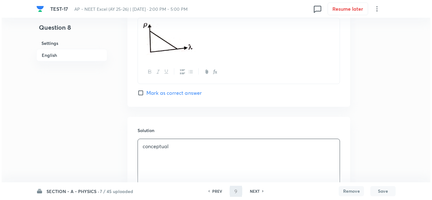
scroll to position [0, 0]
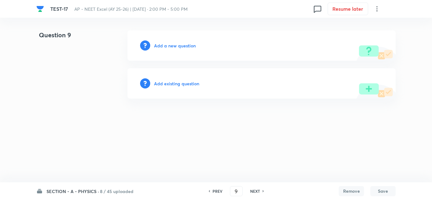
click at [172, 48] on h6 "Add a new question" at bounding box center [175, 45] width 42 height 7
click at [172, 48] on h6 "Choose a question type" at bounding box center [178, 45] width 49 height 7
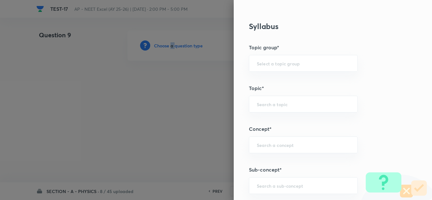
scroll to position [412, 0]
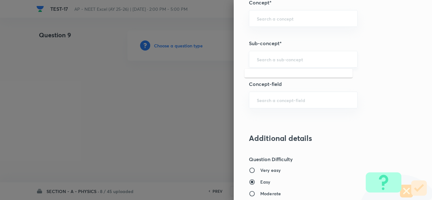
click at [268, 62] on input "text" at bounding box center [303, 59] width 93 height 6
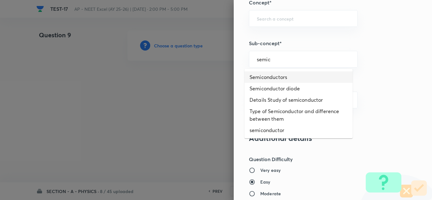
click at [274, 79] on li "Semiconductors" at bounding box center [299, 77] width 108 height 11
type input "Semiconductors"
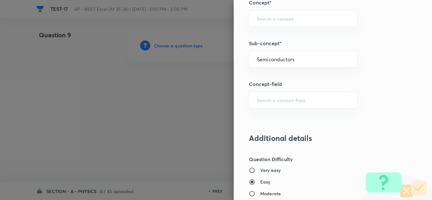
type input "Physics"
type input "Modern Physics"
type input "Semiconductors & Devices"
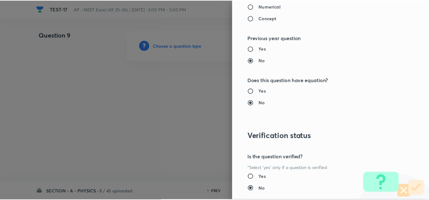
scroll to position [705, 0]
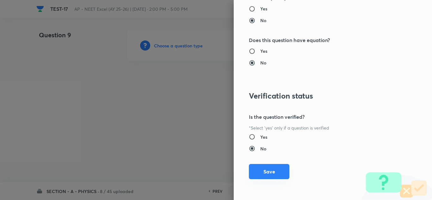
click at [272, 171] on button "Save" at bounding box center [269, 171] width 41 height 15
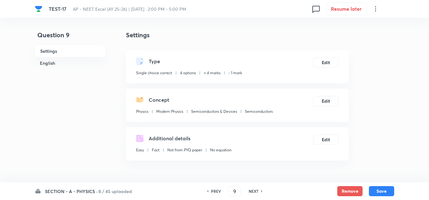
scroll to position [158, 0]
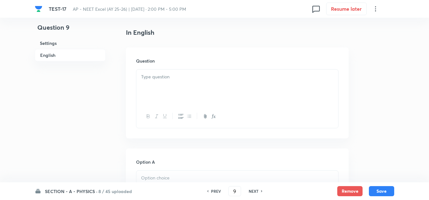
click at [175, 78] on p at bounding box center [237, 76] width 192 height 7
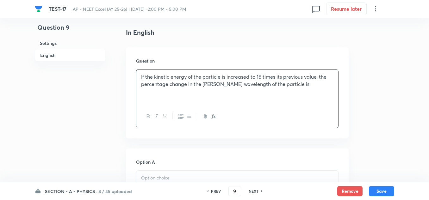
scroll to position [222, 0]
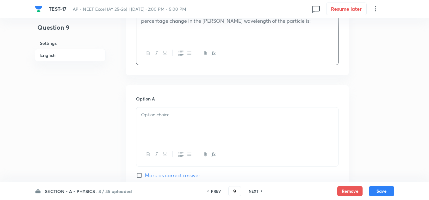
click at [165, 118] on p at bounding box center [237, 114] width 192 height 7
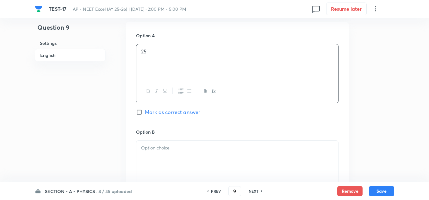
scroll to position [317, 0]
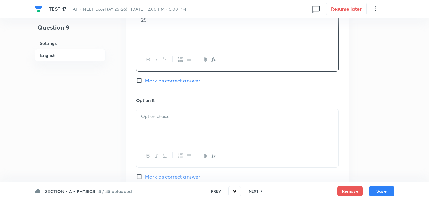
click at [185, 119] on p at bounding box center [237, 116] width 192 height 7
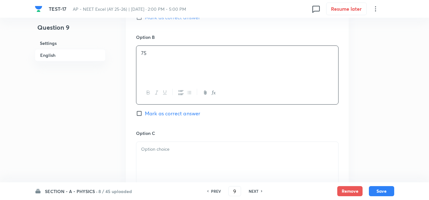
scroll to position [412, 0]
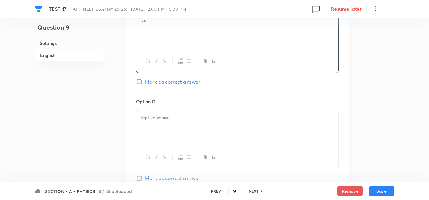
click at [164, 110] on div at bounding box center [237, 139] width 203 height 59
click at [162, 118] on p at bounding box center [237, 117] width 192 height 7
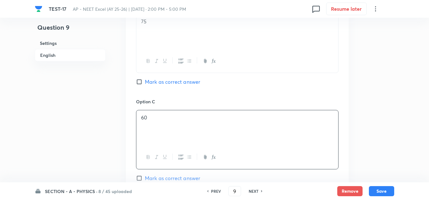
scroll to position [475, 0]
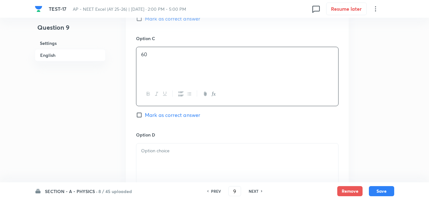
click at [154, 153] on p at bounding box center [237, 151] width 192 height 7
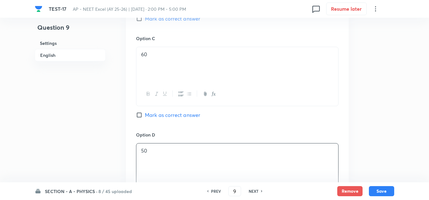
scroll to position [380, 0]
click at [162, 113] on span "Mark as correct answer" at bounding box center [172, 114] width 55 height 8
click at [145, 113] on input "Mark as correct answer" at bounding box center [140, 113] width 9 height 6
checkbox input "true"
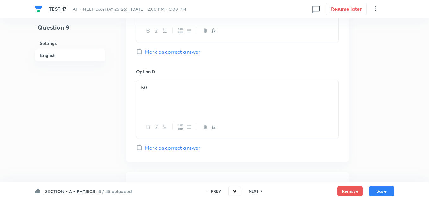
scroll to position [657, 0]
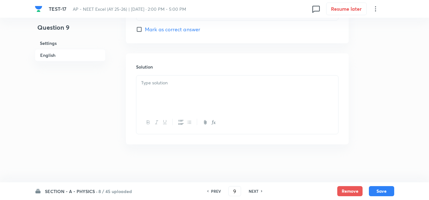
click at [167, 88] on div at bounding box center [237, 93] width 202 height 35
click at [389, 192] on button "Save" at bounding box center [381, 191] width 25 height 10
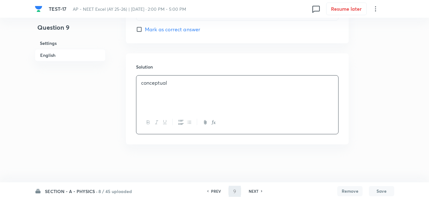
type input "10"
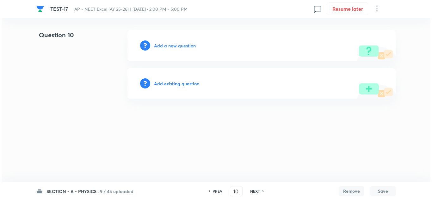
scroll to position [0, 0]
click at [173, 45] on h6 "Add a new question" at bounding box center [175, 45] width 42 height 7
click at [173, 45] on h6 "Choose a question type" at bounding box center [178, 45] width 49 height 7
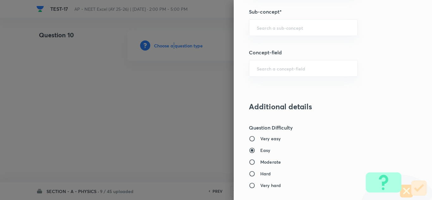
scroll to position [348, 0]
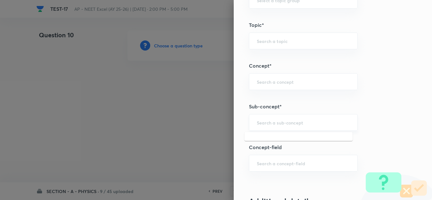
click at [271, 125] on input "text" at bounding box center [303, 123] width 93 height 6
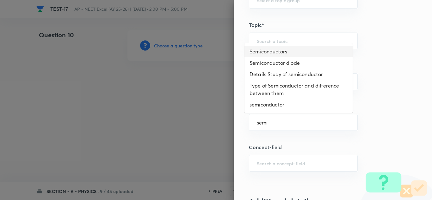
click at [282, 52] on li "Semiconductors" at bounding box center [299, 51] width 108 height 11
type input "Semiconductors"
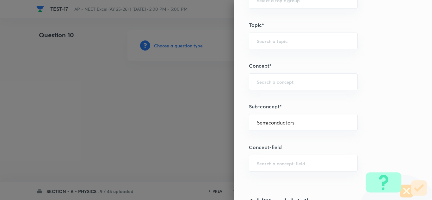
type input "Physics"
type input "Modern Physics"
type input "Semiconductors & Devices"
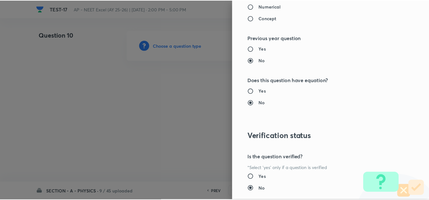
scroll to position [705, 0]
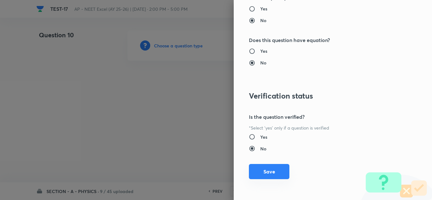
click at [273, 168] on button "Save" at bounding box center [269, 171] width 41 height 15
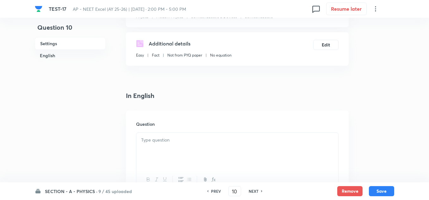
scroll to position [127, 0]
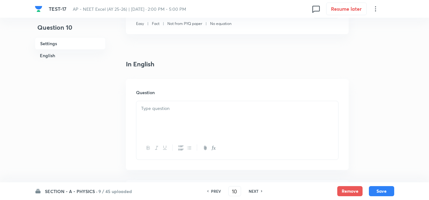
click at [159, 115] on div at bounding box center [237, 118] width 202 height 35
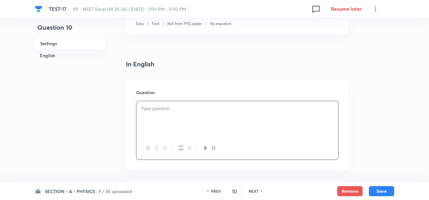
click at [182, 112] on p at bounding box center [237, 108] width 192 height 7
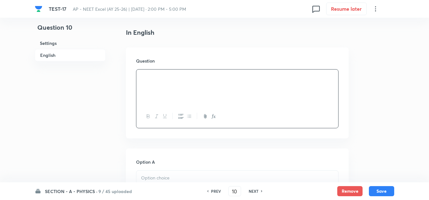
scroll to position [222, 0]
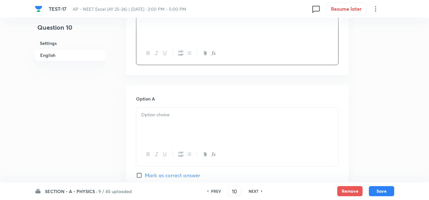
click at [167, 111] on div at bounding box center [237, 125] width 202 height 35
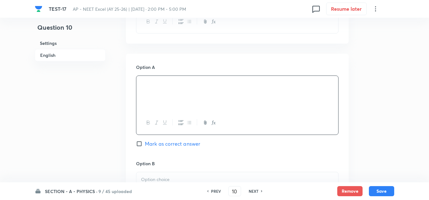
scroll to position [285, 0]
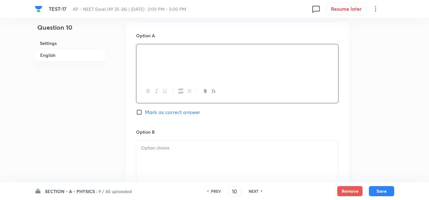
click at [175, 151] on p at bounding box center [237, 148] width 192 height 7
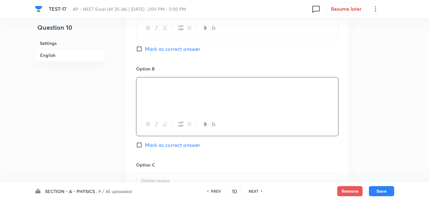
scroll to position [380, 0]
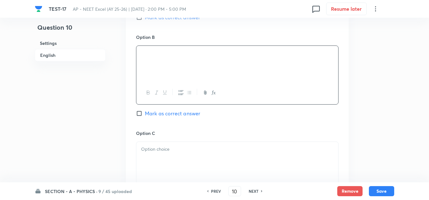
click at [163, 151] on p at bounding box center [237, 149] width 192 height 7
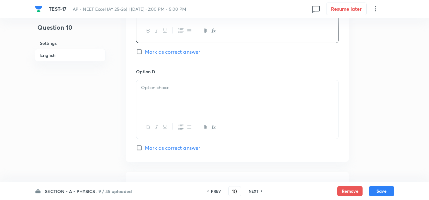
click at [165, 94] on div at bounding box center [237, 97] width 202 height 35
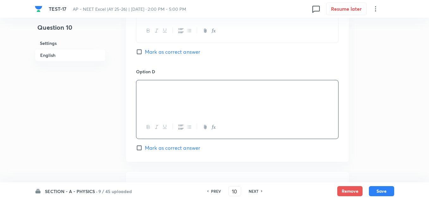
scroll to position [602, 0]
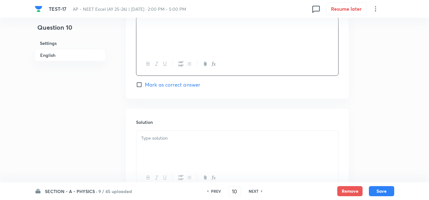
click at [158, 142] on p at bounding box center [237, 138] width 192 height 7
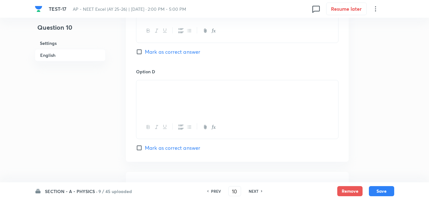
scroll to position [507, 0]
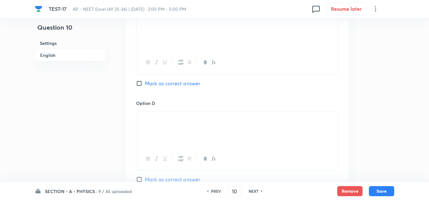
click at [170, 82] on span "Mark as correct answer" at bounding box center [172, 84] width 55 height 8
click at [145, 82] on input "Mark as correct answer" at bounding box center [140, 83] width 9 height 6
checkbox input "true"
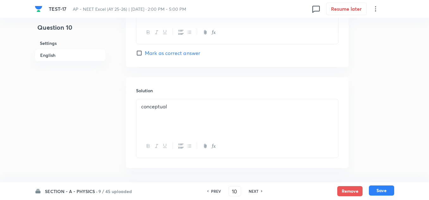
click at [379, 191] on button "Save" at bounding box center [381, 191] width 25 height 10
type input "11"
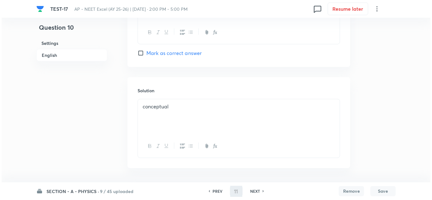
scroll to position [0, 0]
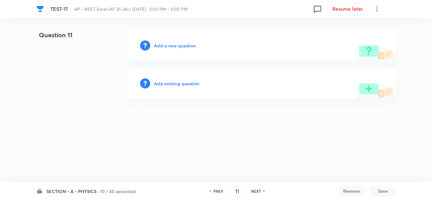
click at [169, 48] on h6 "Add a new question" at bounding box center [175, 45] width 42 height 7
click at [174, 45] on h6 "Choose a question type" at bounding box center [178, 45] width 49 height 7
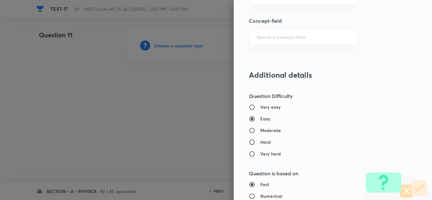
scroll to position [412, 0]
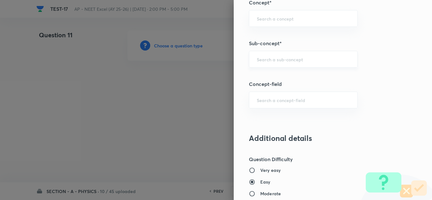
click at [268, 59] on input "text" at bounding box center [303, 59] width 93 height 6
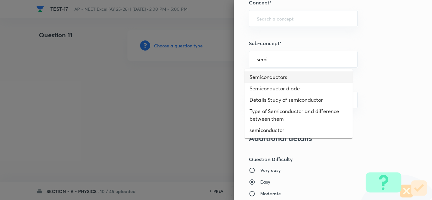
click at [274, 76] on li "Semiconductors" at bounding box center [299, 77] width 108 height 11
type input "Semiconductors"
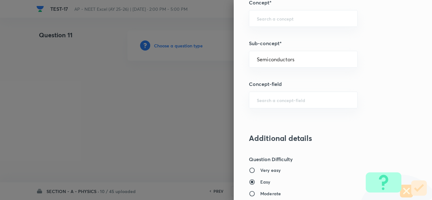
type input "Physics"
type input "Modern Physics"
type input "Semiconductors & Devices"
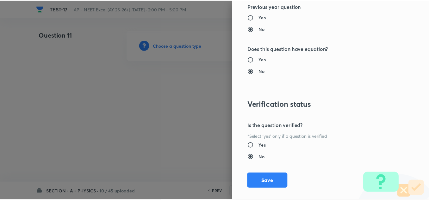
scroll to position [705, 0]
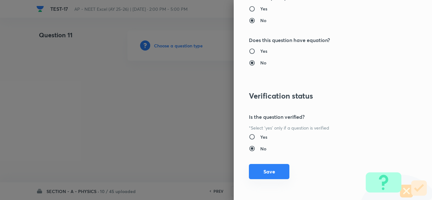
click at [266, 170] on button "Save" at bounding box center [269, 171] width 41 height 15
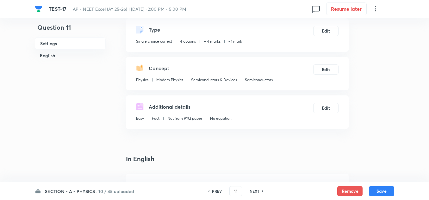
scroll to position [95, 0]
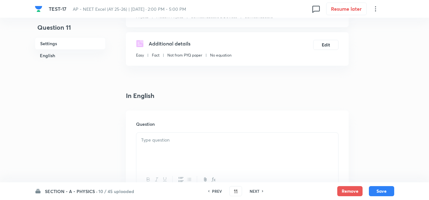
click at [165, 144] on div at bounding box center [237, 150] width 202 height 35
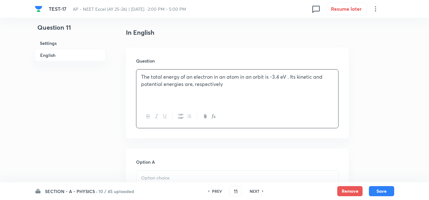
scroll to position [222, 0]
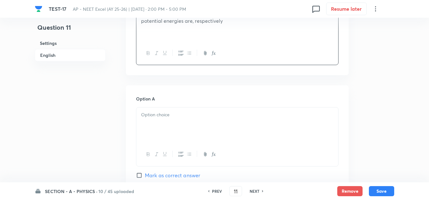
click at [156, 114] on p at bounding box center [237, 114] width 192 height 7
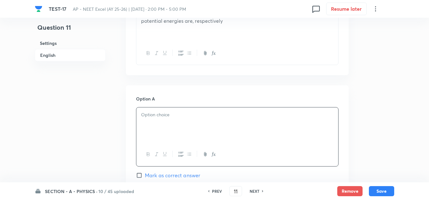
click at [159, 112] on p at bounding box center [237, 114] width 192 height 7
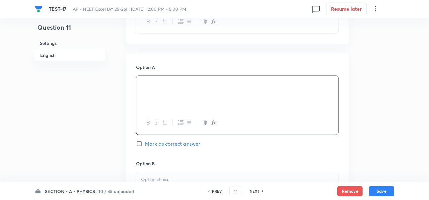
scroll to position [285, 0]
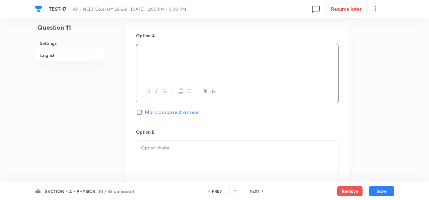
click at [165, 153] on div at bounding box center [237, 158] width 202 height 35
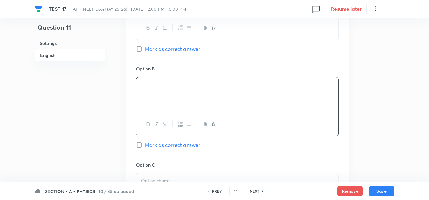
scroll to position [412, 0]
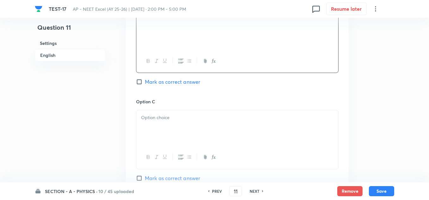
click at [164, 122] on div at bounding box center [237, 127] width 202 height 35
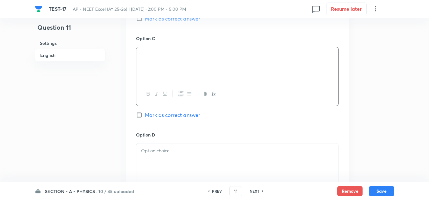
scroll to position [507, 0]
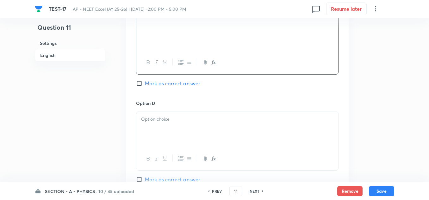
click at [167, 119] on p at bounding box center [237, 119] width 192 height 7
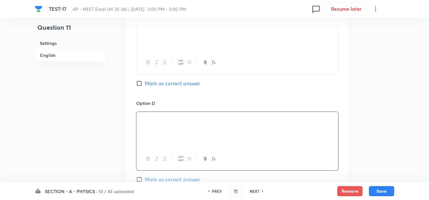
click at [177, 80] on span "Mark as correct answer" at bounding box center [172, 84] width 55 height 8
click at [145, 80] on input "Mark as correct answer" at bounding box center [140, 83] width 9 height 6
checkbox input "true"
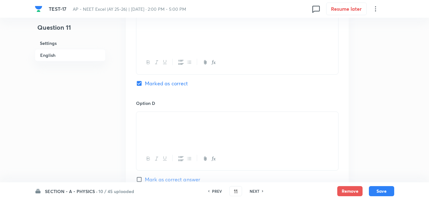
scroll to position [633, 0]
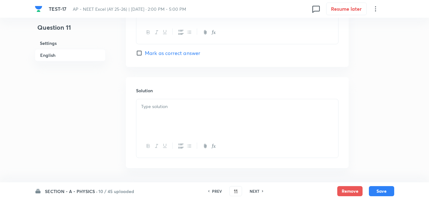
click at [169, 109] on p at bounding box center [237, 106] width 192 height 7
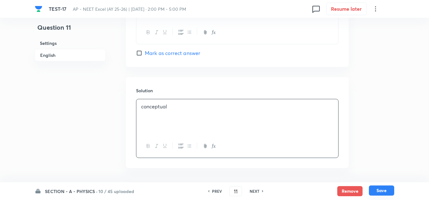
click at [387, 193] on button "Save" at bounding box center [381, 191] width 25 height 10
type input "12"
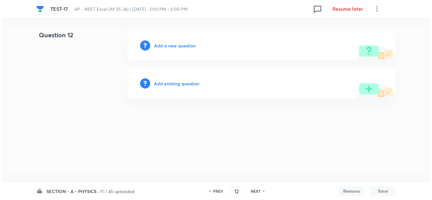
scroll to position [0, 0]
click at [171, 46] on h6 "Add a new question" at bounding box center [175, 45] width 42 height 7
click at [171, 46] on h6 "Choose a question type" at bounding box center [178, 45] width 49 height 7
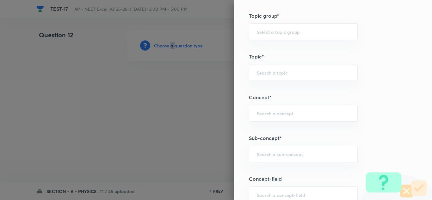
scroll to position [380, 0]
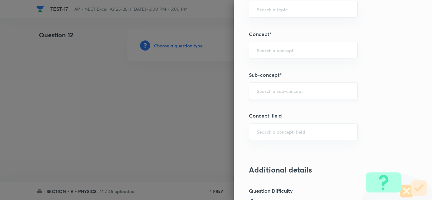
click at [280, 91] on input "text" at bounding box center [303, 91] width 93 height 6
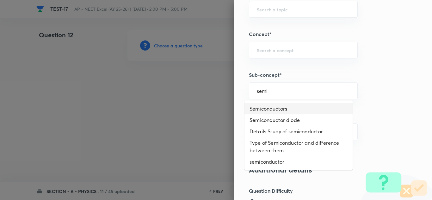
click at [276, 108] on li "Semiconductors" at bounding box center [299, 108] width 108 height 11
type input "Semiconductors"
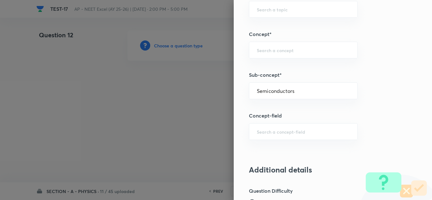
type input "Physics"
type input "Modern Physics"
type input "Semiconductors & Devices"
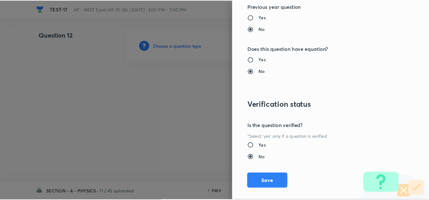
scroll to position [705, 0]
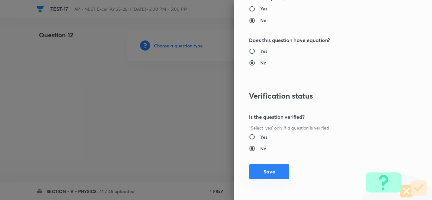
click at [267, 172] on button "Save" at bounding box center [269, 171] width 41 height 15
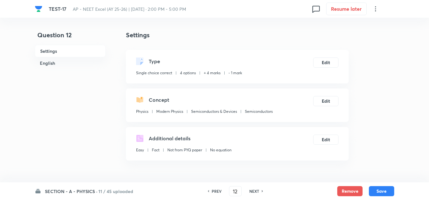
scroll to position [127, 0]
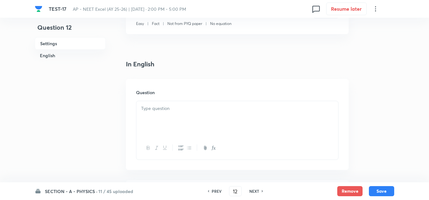
click at [153, 111] on p at bounding box center [237, 108] width 192 height 7
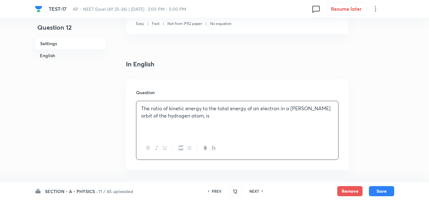
scroll to position [190, 0]
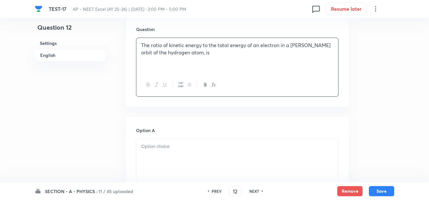
click at [178, 150] on p at bounding box center [237, 146] width 192 height 7
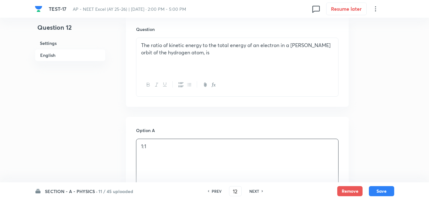
scroll to position [285, 0]
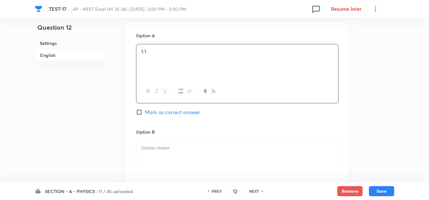
click at [151, 147] on p at bounding box center [237, 148] width 192 height 7
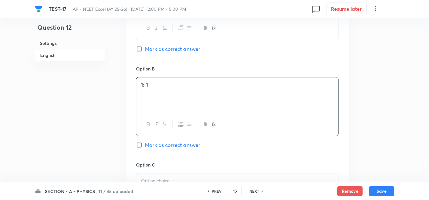
scroll to position [412, 0]
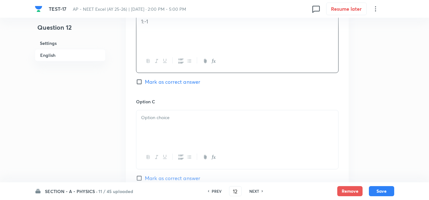
click at [161, 121] on p at bounding box center [237, 117] width 192 height 7
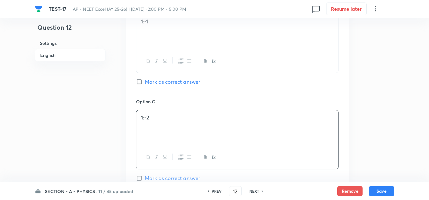
scroll to position [475, 0]
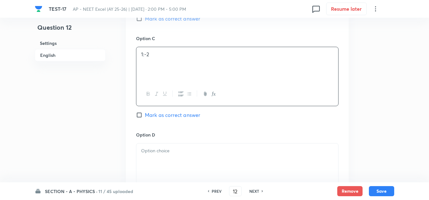
click at [158, 151] on p at bounding box center [237, 151] width 192 height 7
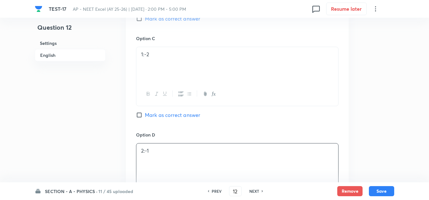
scroll to position [380, 0]
click at [164, 115] on span "Mark as correct answer" at bounding box center [172, 114] width 55 height 8
click at [145, 115] on input "Mark as correct answer" at bounding box center [140, 113] width 9 height 6
checkbox input "true"
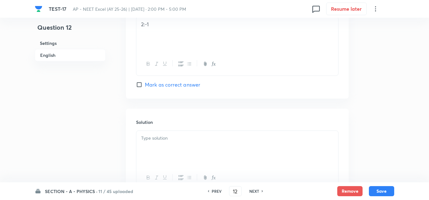
scroll to position [657, 0]
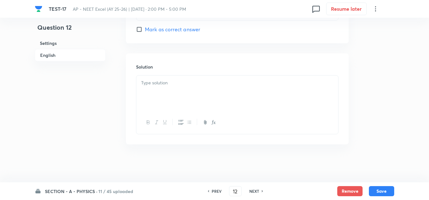
click at [165, 86] on p at bounding box center [237, 82] width 192 height 7
click at [379, 190] on button "Save" at bounding box center [381, 191] width 25 height 10
type input "13"
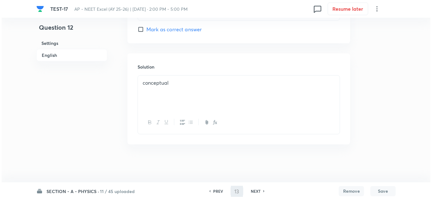
scroll to position [0, 0]
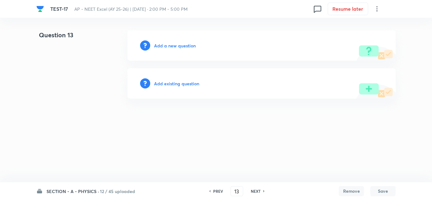
click at [175, 46] on h6 "Add a new question" at bounding box center [175, 45] width 42 height 7
click at [175, 46] on h6 "Choose a question type" at bounding box center [178, 45] width 49 height 7
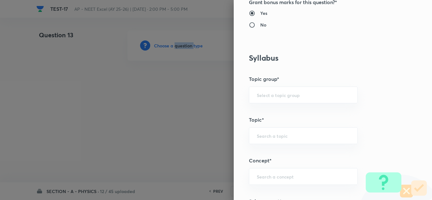
scroll to position [412, 0]
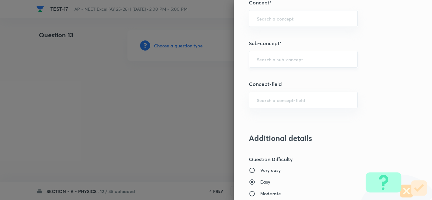
click at [275, 57] on input "text" at bounding box center [303, 59] width 93 height 6
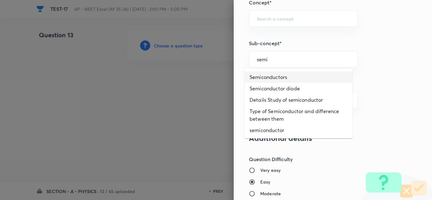
click at [269, 79] on li "Semiconductors" at bounding box center [299, 77] width 108 height 11
type input "Semiconductors"
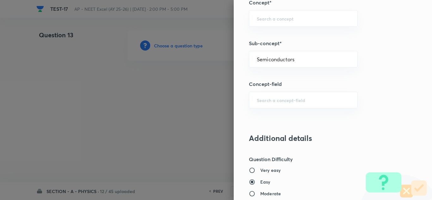
type input "Physics"
type input "Modern Physics"
type input "Semiconductors & Devices"
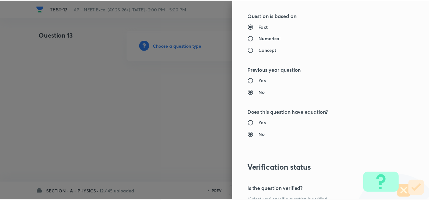
scroll to position [705, 0]
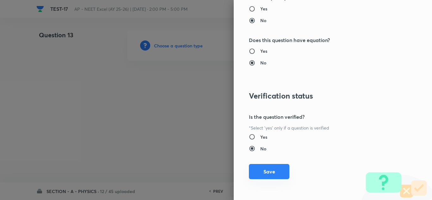
click at [267, 171] on button "Save" at bounding box center [269, 171] width 41 height 15
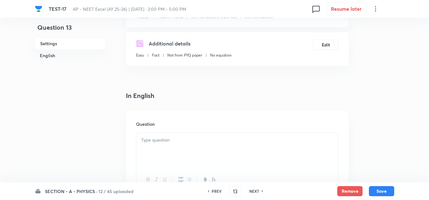
scroll to position [158, 0]
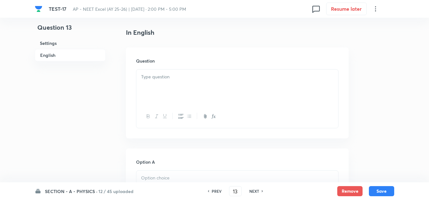
click at [155, 79] on p at bounding box center [237, 76] width 192 height 7
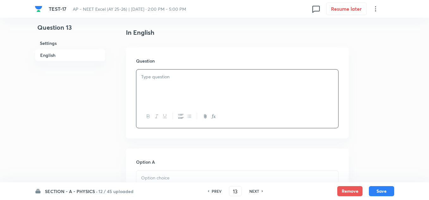
click at [163, 79] on p at bounding box center [237, 76] width 192 height 7
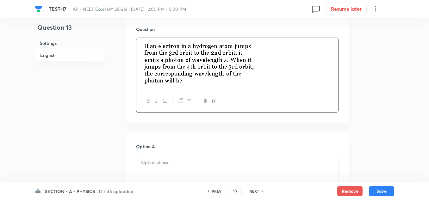
scroll to position [285, 0]
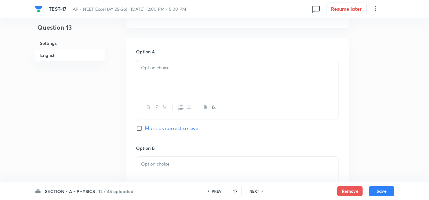
click at [168, 67] on p at bounding box center [237, 67] width 192 height 7
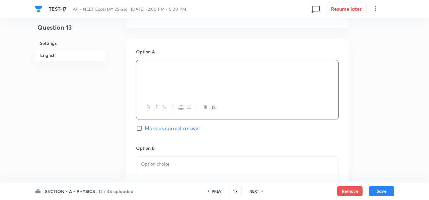
scroll to position [348, 0]
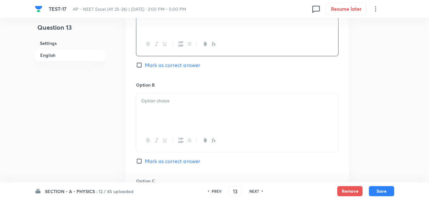
click at [158, 96] on div at bounding box center [237, 111] width 202 height 35
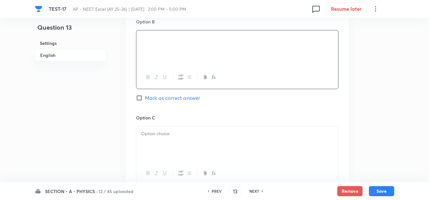
scroll to position [443, 0]
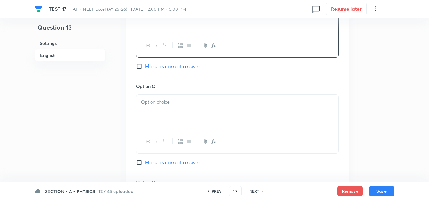
click at [170, 105] on p at bounding box center [237, 102] width 192 height 7
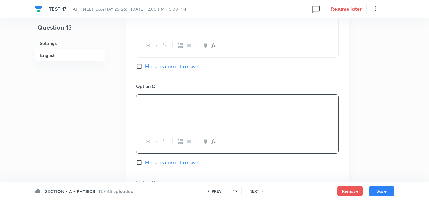
scroll to position [538, 0]
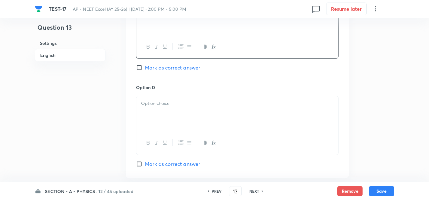
click at [177, 110] on div at bounding box center [237, 113] width 202 height 35
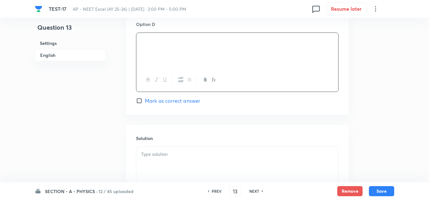
scroll to position [633, 0]
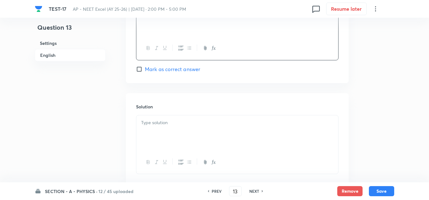
click at [186, 119] on p at bounding box center [237, 122] width 192 height 7
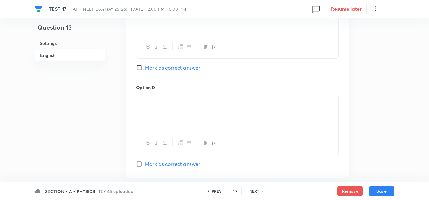
scroll to position [475, 0]
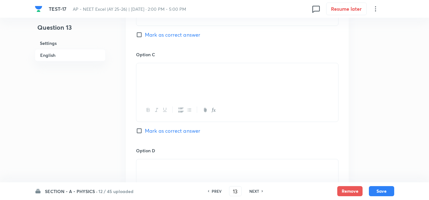
click at [177, 130] on span "Mark as correct answer" at bounding box center [172, 131] width 55 height 8
click at [145, 130] on input "Mark as correct answer" at bounding box center [140, 131] width 9 height 6
checkbox input "true"
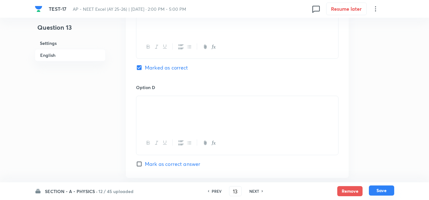
click at [385, 192] on button "Save" at bounding box center [381, 191] width 25 height 10
type input "14"
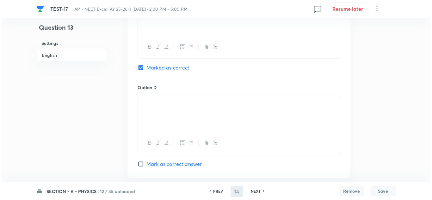
scroll to position [0, 0]
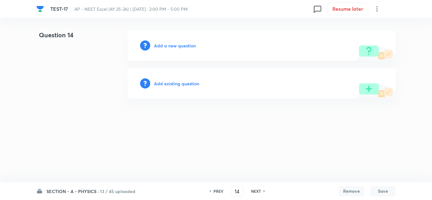
click at [179, 45] on h6 "Add a new question" at bounding box center [175, 45] width 42 height 7
click at [179, 45] on h6 "Choose a question type" at bounding box center [178, 45] width 49 height 7
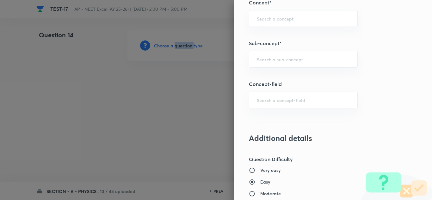
scroll to position [380, 0]
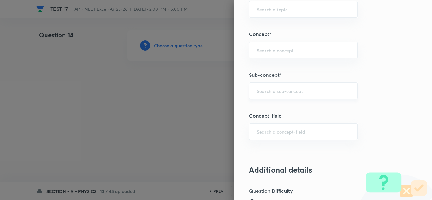
click at [274, 94] on input "text" at bounding box center [303, 91] width 93 height 6
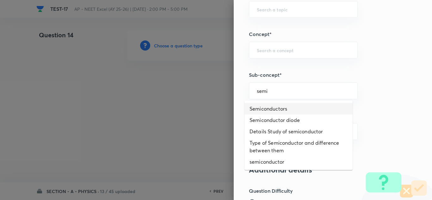
click at [274, 112] on li "Semiconductors" at bounding box center [299, 108] width 108 height 11
type input "Semiconductors"
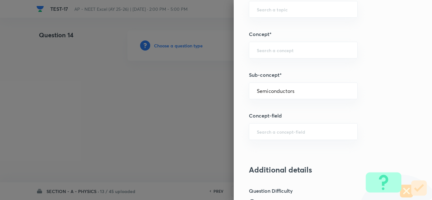
type input "Physics"
type input "Modern Physics"
type input "Semiconductors & Devices"
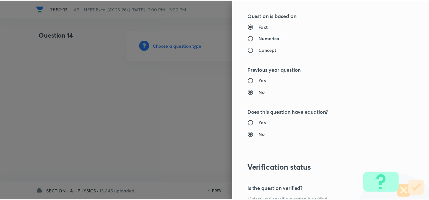
scroll to position [705, 0]
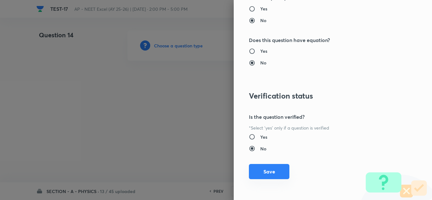
click at [267, 167] on button "Save" at bounding box center [269, 171] width 41 height 15
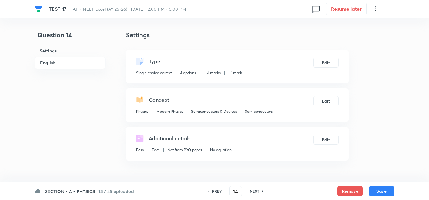
scroll to position [95, 0]
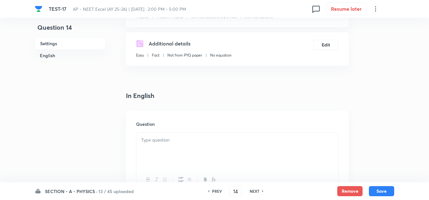
click at [163, 141] on p at bounding box center [237, 140] width 192 height 7
click at [170, 140] on p at bounding box center [237, 140] width 192 height 7
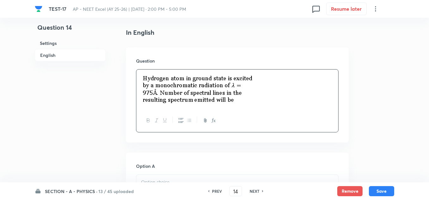
scroll to position [222, 0]
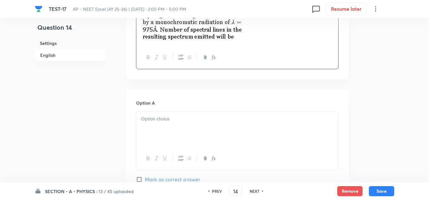
click at [170, 130] on div at bounding box center [237, 129] width 202 height 35
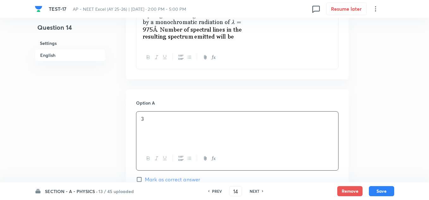
scroll to position [285, 0]
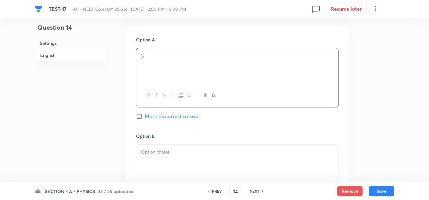
click at [153, 148] on div at bounding box center [237, 162] width 202 height 35
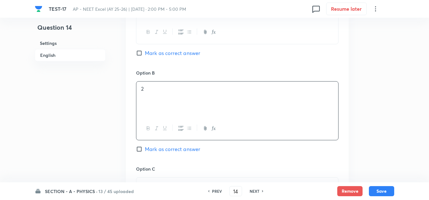
scroll to position [380, 0]
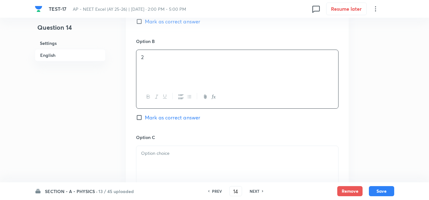
click at [150, 151] on p at bounding box center [237, 153] width 192 height 7
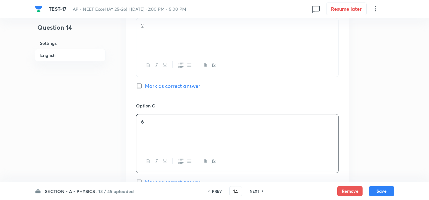
scroll to position [475, 0]
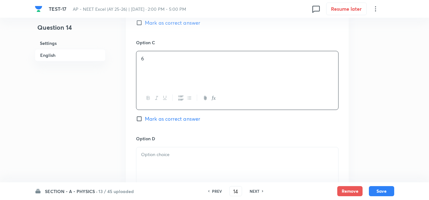
click at [154, 153] on p at bounding box center [237, 154] width 192 height 7
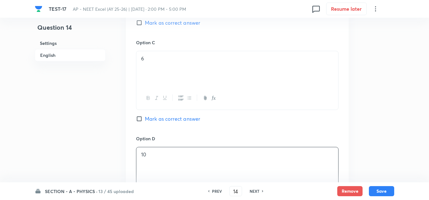
click at [162, 117] on span "Mark as correct answer" at bounding box center [172, 119] width 55 height 8
click at [145, 117] on input "Mark as correct answer" at bounding box center [140, 119] width 9 height 6
checkbox input "true"
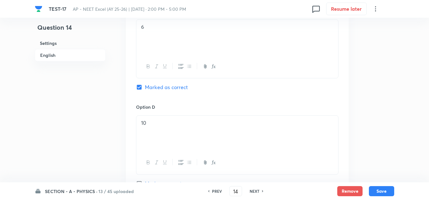
scroll to position [633, 0]
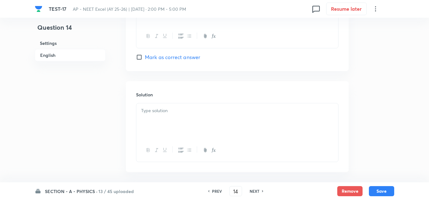
click at [169, 120] on div at bounding box center [237, 121] width 202 height 35
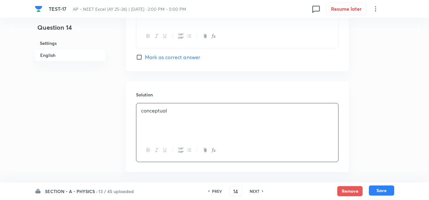
click at [387, 189] on button "Save" at bounding box center [381, 191] width 25 height 10
type input "15"
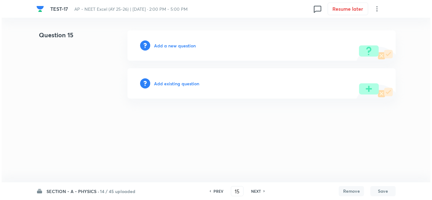
scroll to position [0, 0]
click at [181, 47] on h6 "Add a new question" at bounding box center [175, 45] width 42 height 7
click at [181, 47] on h6 "Choose a question type" at bounding box center [178, 45] width 49 height 7
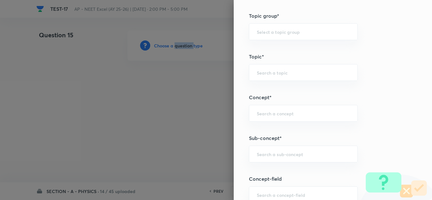
scroll to position [412, 0]
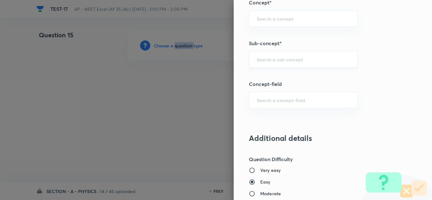
click at [284, 53] on div "​" at bounding box center [303, 59] width 109 height 17
click at [262, 55] on div "​" at bounding box center [303, 59] width 109 height 17
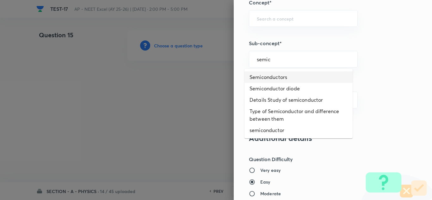
click at [272, 79] on li "Semiconductors" at bounding box center [299, 77] width 108 height 11
type input "Semiconductors"
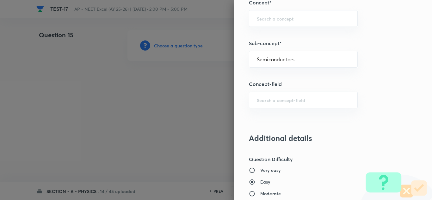
type input "Physics"
type input "Modern Physics"
type input "Semiconductors & Devices"
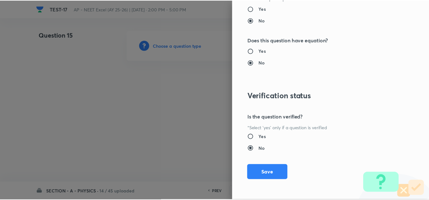
scroll to position [705, 0]
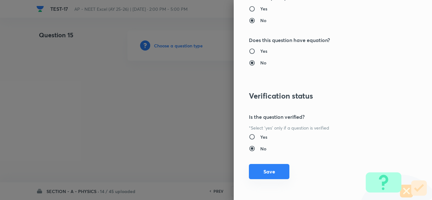
click at [267, 177] on button "Save" at bounding box center [269, 171] width 41 height 15
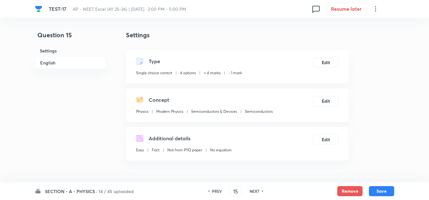
scroll to position [95, 0]
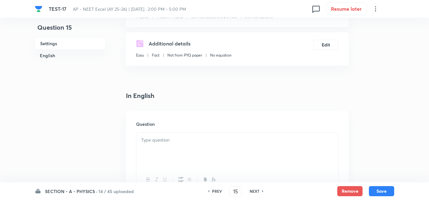
click at [169, 144] on div at bounding box center [237, 150] width 202 height 35
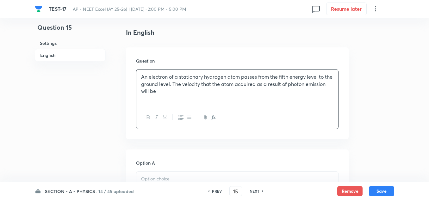
scroll to position [190, 0]
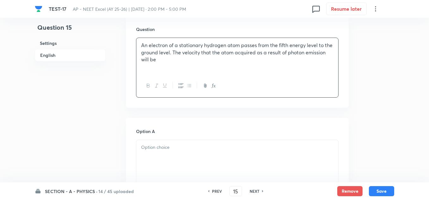
click at [165, 150] on p at bounding box center [237, 147] width 192 height 7
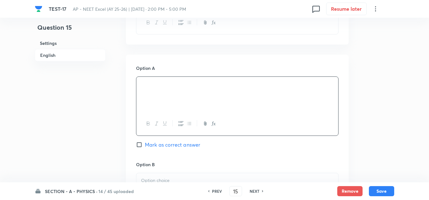
scroll to position [317, 0]
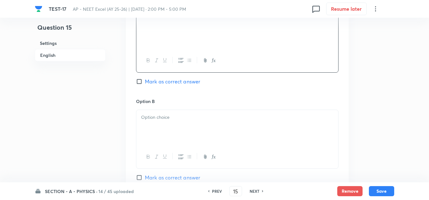
click at [163, 128] on div at bounding box center [237, 127] width 202 height 35
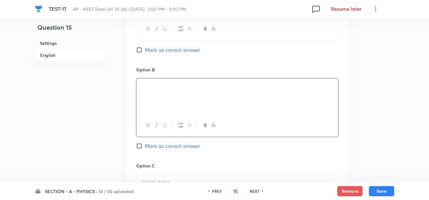
scroll to position [412, 0]
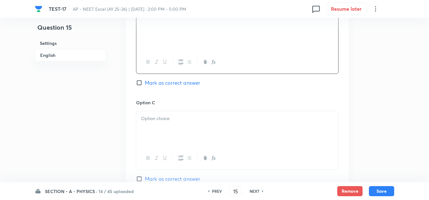
click at [167, 123] on div at bounding box center [237, 128] width 202 height 35
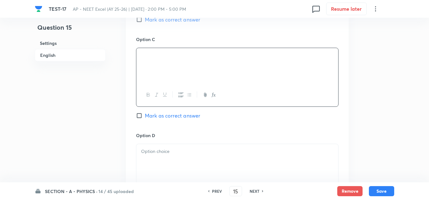
scroll to position [538, 0]
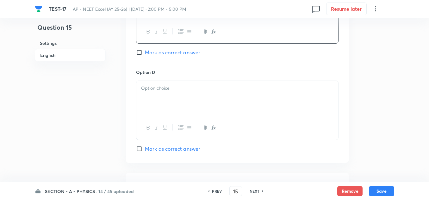
click at [157, 94] on div at bounding box center [237, 98] width 202 height 35
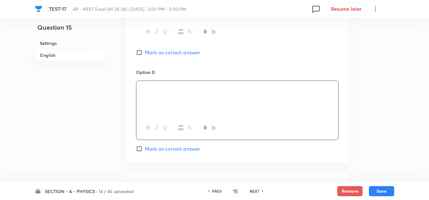
scroll to position [475, 0]
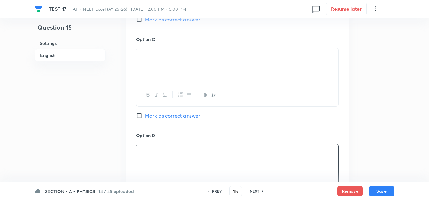
click at [173, 117] on span "Mark as correct answer" at bounding box center [172, 116] width 55 height 8
click at [145, 117] on input "Mark as correct answer" at bounding box center [140, 116] width 9 height 6
checkbox input "true"
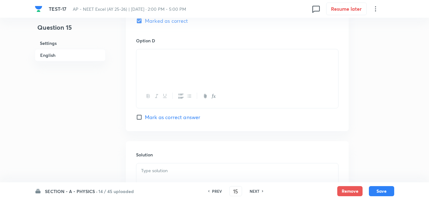
scroll to position [633, 0]
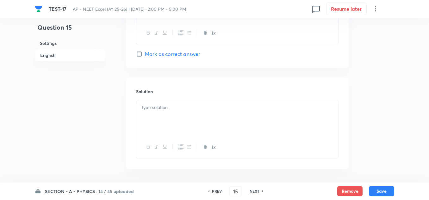
click at [165, 118] on div at bounding box center [237, 117] width 202 height 35
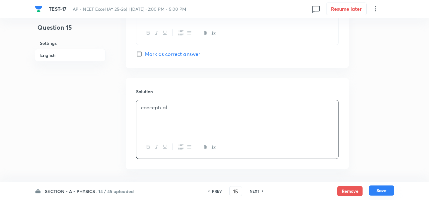
click at [383, 195] on button "Save" at bounding box center [381, 191] width 25 height 10
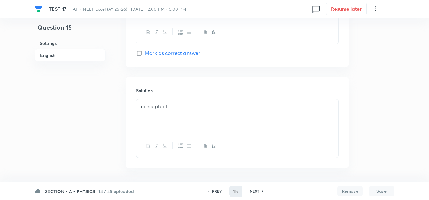
type input "16"
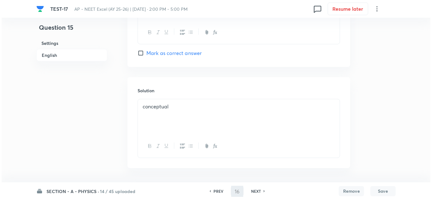
scroll to position [0, 0]
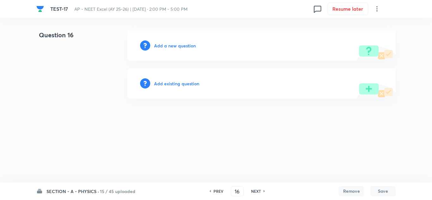
click at [186, 47] on h6 "Add a new question" at bounding box center [175, 45] width 42 height 7
click at [186, 47] on h6 "Choose a question type" at bounding box center [178, 45] width 49 height 7
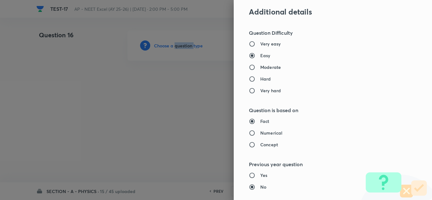
scroll to position [412, 0]
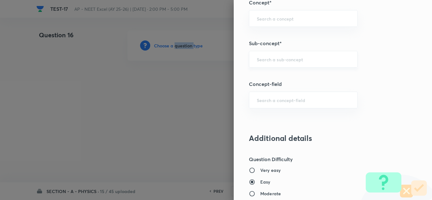
click at [264, 55] on div "​" at bounding box center [303, 59] width 109 height 17
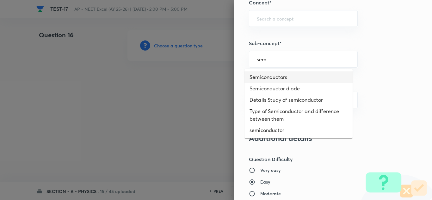
click at [268, 79] on li "Semiconductors" at bounding box center [299, 77] width 108 height 11
type input "Semiconductors"
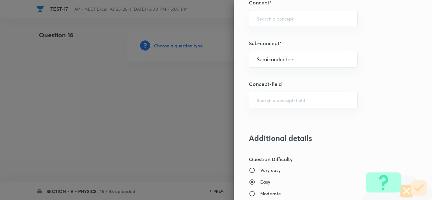
type input "Physics"
type input "Modern Physics"
type input "Semiconductors & Devices"
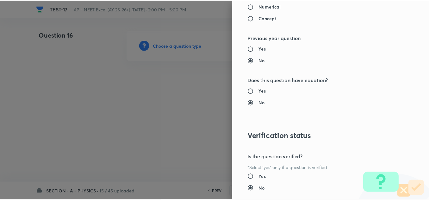
scroll to position [697, 0]
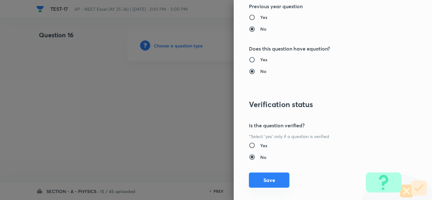
click at [262, 181] on button "Save" at bounding box center [269, 180] width 41 height 15
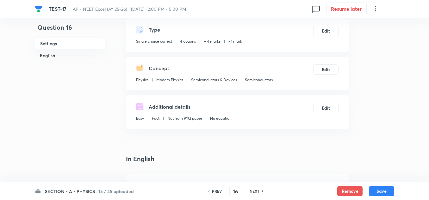
scroll to position [158, 0]
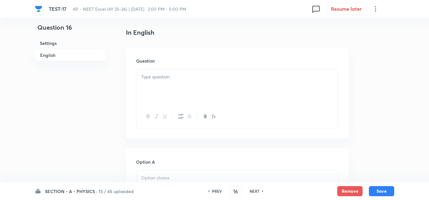
click at [167, 84] on div at bounding box center [237, 87] width 202 height 35
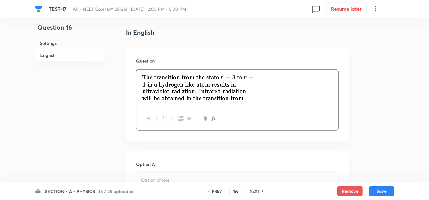
scroll to position [190, 0]
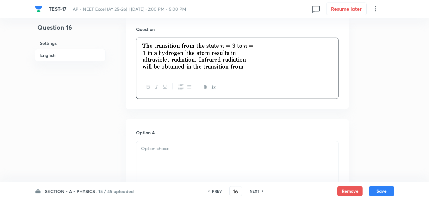
click at [166, 150] on p at bounding box center [237, 148] width 192 height 7
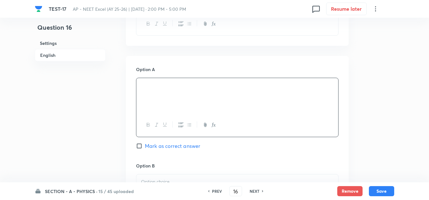
scroll to position [317, 0]
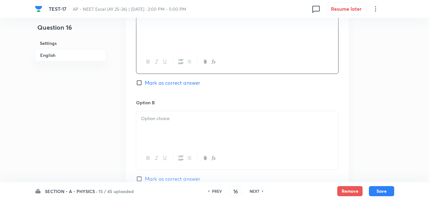
click at [165, 126] on div at bounding box center [237, 128] width 202 height 35
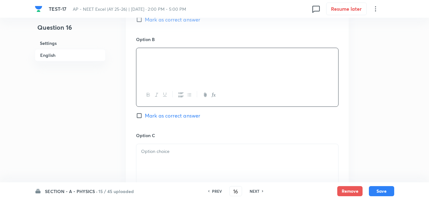
scroll to position [412, 0]
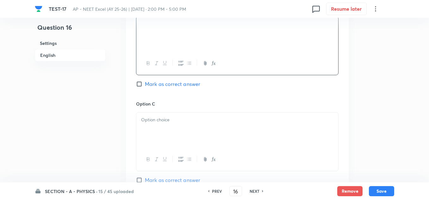
click at [168, 120] on p at bounding box center [237, 120] width 192 height 7
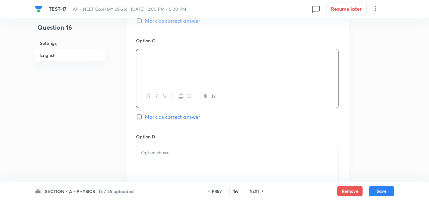
scroll to position [507, 0]
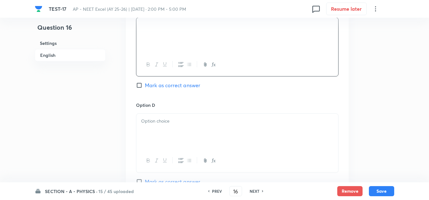
click at [179, 130] on div at bounding box center [237, 131] width 202 height 35
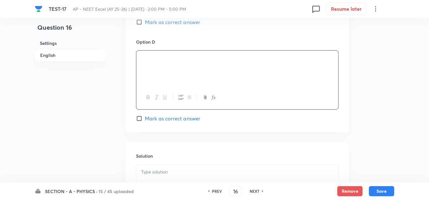
scroll to position [602, 0]
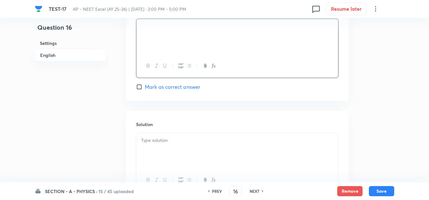
click at [176, 86] on span "Mark as correct answer" at bounding box center [172, 87] width 55 height 8
click at [145, 86] on input "Mark as correct answer" at bounding box center [140, 87] width 9 height 6
checkbox input "true"
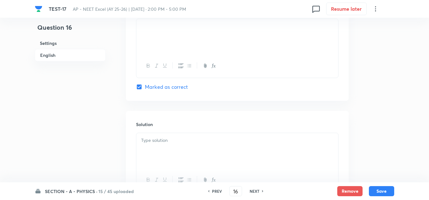
click at [167, 149] on div at bounding box center [237, 150] width 202 height 35
click at [387, 194] on button "Save" at bounding box center [381, 191] width 25 height 10
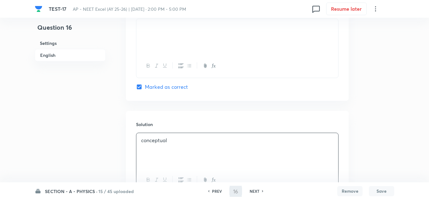
type input "17"
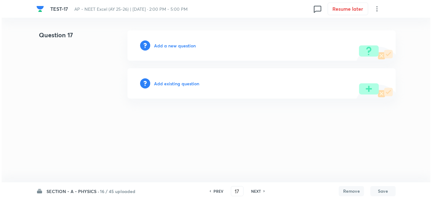
scroll to position [0, 0]
click at [172, 49] on div "Add a new question" at bounding box center [262, 45] width 268 height 30
click at [174, 47] on h6 "Add a new question" at bounding box center [175, 45] width 42 height 7
click at [174, 47] on h6 "Choose a question type" at bounding box center [178, 45] width 49 height 7
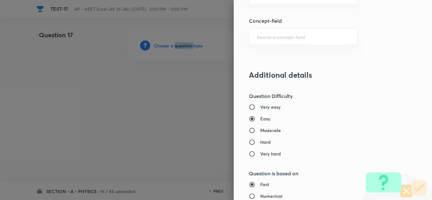
scroll to position [412, 0]
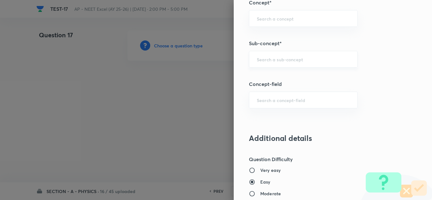
click at [271, 58] on input "text" at bounding box center [303, 59] width 93 height 6
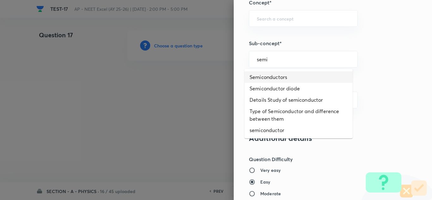
click at [270, 76] on li "Semiconductors" at bounding box center [299, 77] width 108 height 11
type input "Semiconductors"
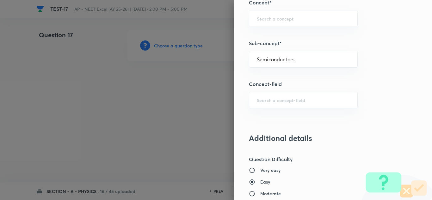
type input "Physics"
type input "Modern Physics"
type input "Semiconductors & Devices"
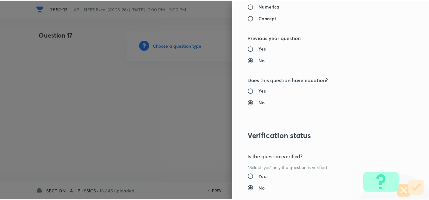
scroll to position [705, 0]
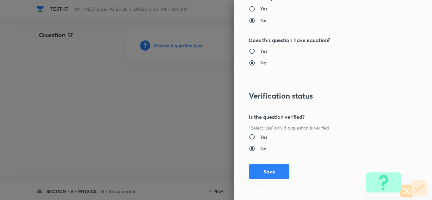
click at [281, 166] on button "Save" at bounding box center [269, 171] width 41 height 15
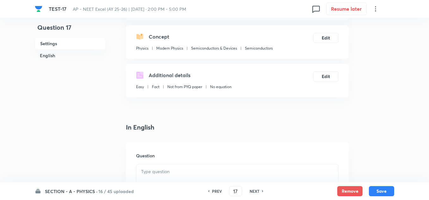
scroll to position [158, 0]
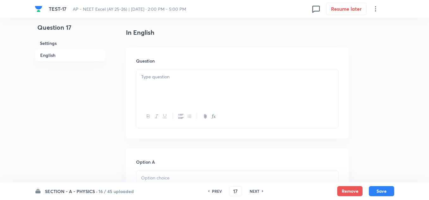
click at [169, 75] on p at bounding box center [237, 76] width 192 height 7
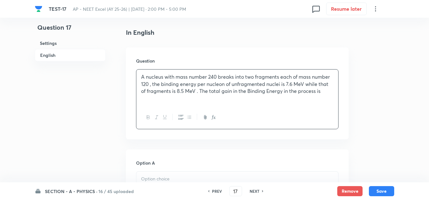
scroll to position [222, 0]
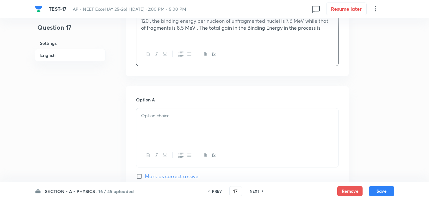
click at [159, 120] on div at bounding box center [237, 126] width 202 height 35
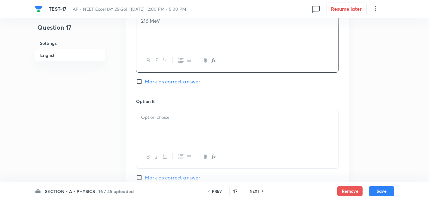
scroll to position [348, 0]
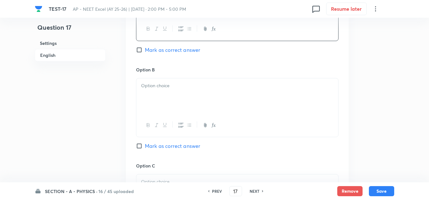
click at [152, 89] on p at bounding box center [237, 85] width 192 height 7
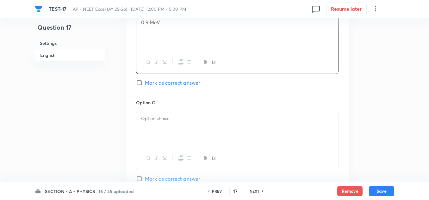
scroll to position [443, 0]
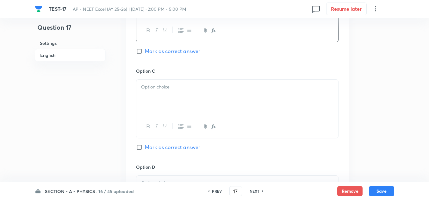
click at [161, 92] on div at bounding box center [237, 97] width 202 height 35
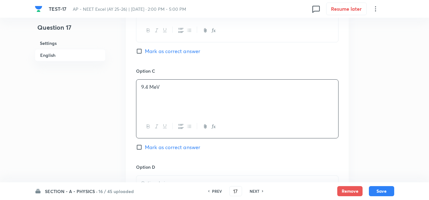
scroll to position [507, 0]
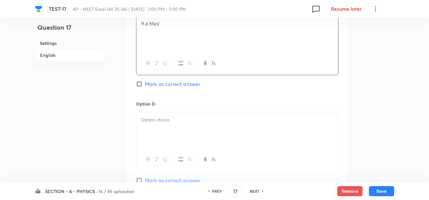
click at [158, 126] on div at bounding box center [237, 130] width 202 height 35
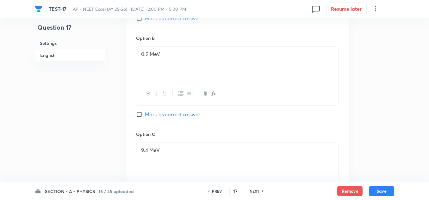
scroll to position [348, 0]
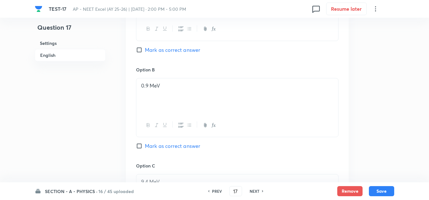
click at [169, 50] on span "Mark as correct answer" at bounding box center [172, 50] width 55 height 8
click at [145, 50] on input "Mark as correct answer" at bounding box center [140, 50] width 9 height 6
checkbox input "true"
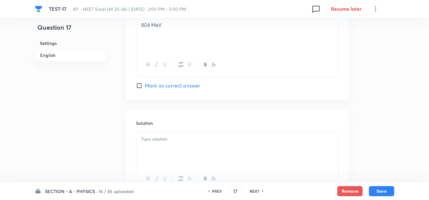
scroll to position [658, 0]
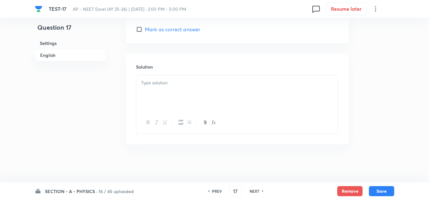
click at [160, 87] on div at bounding box center [237, 93] width 202 height 35
click at [378, 189] on button "Save" at bounding box center [381, 191] width 25 height 10
type input "18"
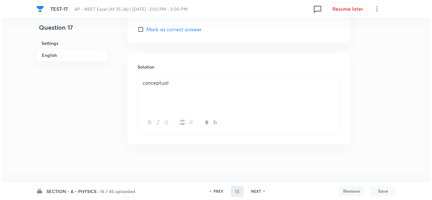
scroll to position [0, 0]
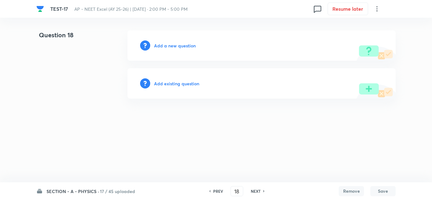
click at [178, 46] on h6 "Add a new question" at bounding box center [175, 45] width 42 height 7
click at [178, 46] on h6 "Choose a question type" at bounding box center [178, 45] width 49 height 7
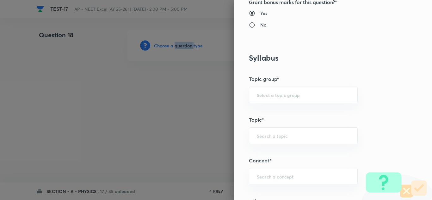
scroll to position [317, 0]
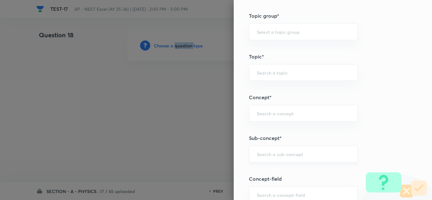
click at [277, 151] on div "​" at bounding box center [303, 154] width 109 height 17
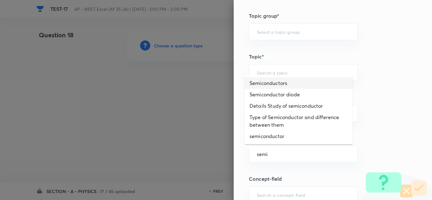
click at [278, 82] on li "Semiconductors" at bounding box center [299, 83] width 108 height 11
type input "Semiconductors"
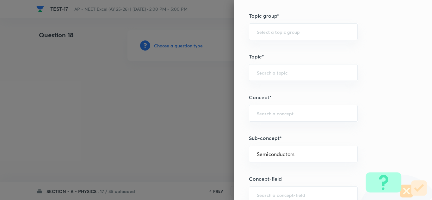
type input "Physics"
type input "Modern Physics"
type input "Semiconductors & Devices"
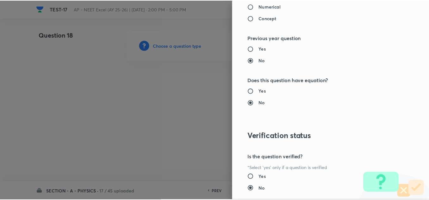
scroll to position [705, 0]
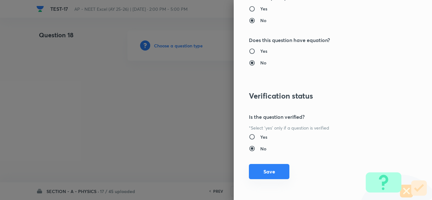
click at [272, 169] on button "Save" at bounding box center [269, 171] width 41 height 15
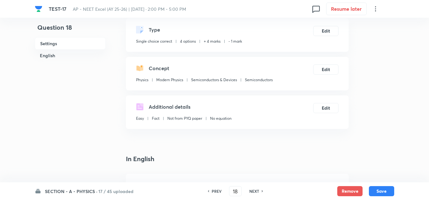
scroll to position [95, 0]
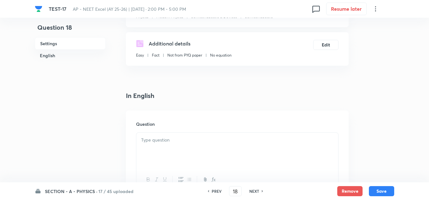
click at [163, 144] on div at bounding box center [237, 150] width 202 height 35
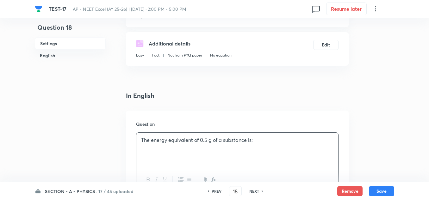
scroll to position [190, 0]
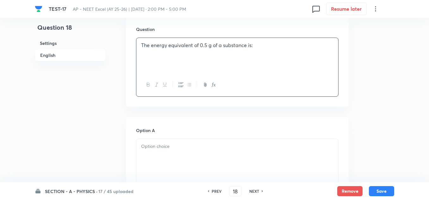
click at [159, 147] on p at bounding box center [237, 146] width 192 height 7
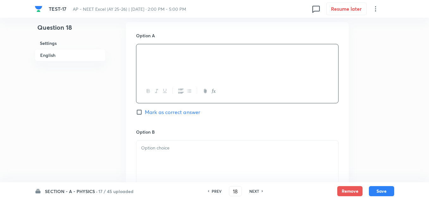
scroll to position [348, 0]
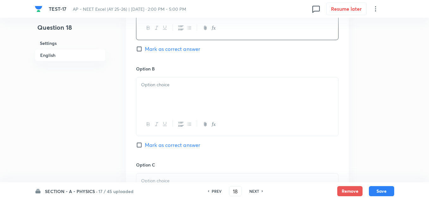
click at [166, 84] on p at bounding box center [237, 84] width 192 height 7
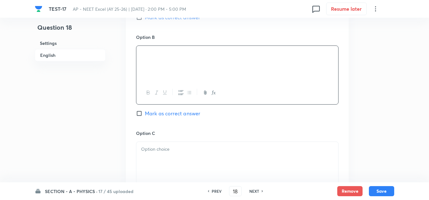
scroll to position [475, 0]
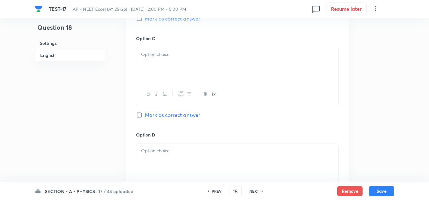
click at [169, 63] on div at bounding box center [237, 64] width 202 height 35
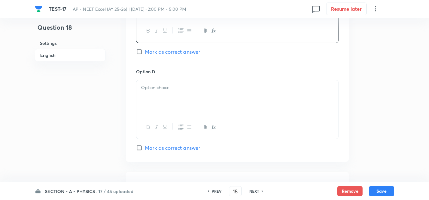
scroll to position [570, 0]
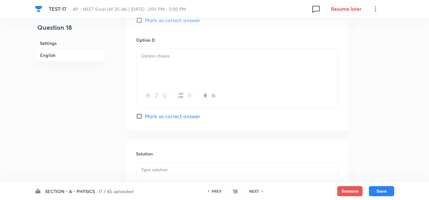
click at [176, 64] on div at bounding box center [237, 66] width 202 height 35
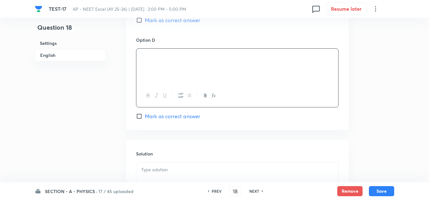
click at [166, 176] on div at bounding box center [237, 180] width 202 height 35
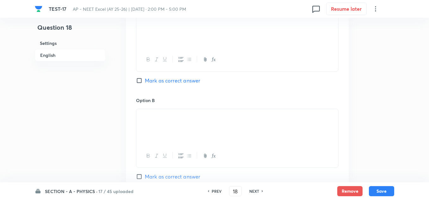
scroll to position [285, 0]
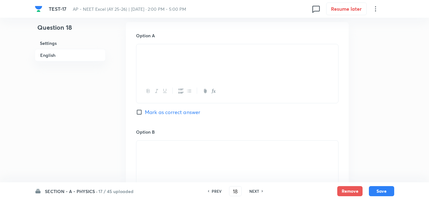
click at [158, 112] on span "Mark as correct answer" at bounding box center [172, 113] width 55 height 8
click at [145, 112] on input "Mark as correct answer" at bounding box center [140, 112] width 9 height 6
checkbox input "true"
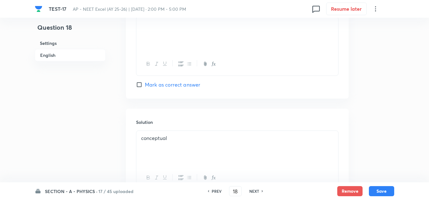
scroll to position [657, 0]
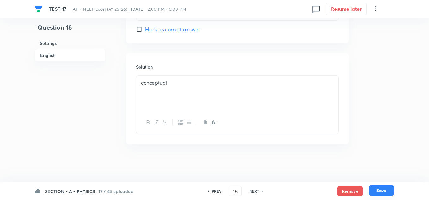
click at [376, 187] on button "Save" at bounding box center [381, 191] width 25 height 10
type input "19"
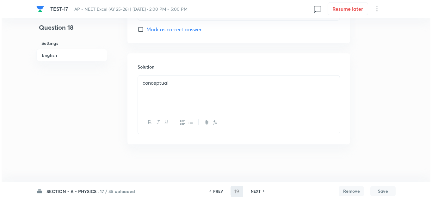
scroll to position [0, 0]
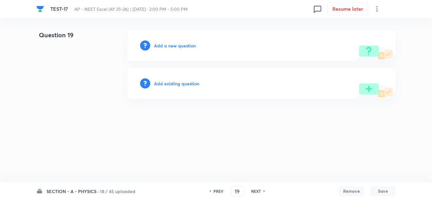
click at [178, 46] on h6 "Add a new question" at bounding box center [175, 45] width 42 height 7
click at [178, 46] on h6 "Choose a question type" at bounding box center [178, 45] width 49 height 7
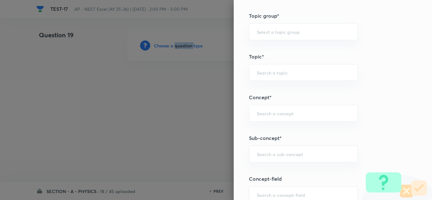
scroll to position [380, 0]
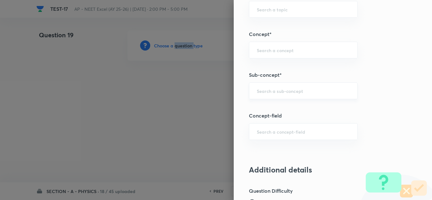
click at [278, 94] on div "​" at bounding box center [303, 91] width 109 height 17
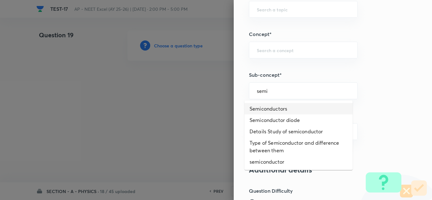
click at [275, 109] on li "Semiconductors" at bounding box center [299, 108] width 108 height 11
type input "Semiconductors"
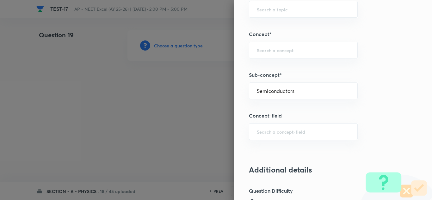
type input "Physics"
type input "Modern Physics"
type input "Semiconductors & Devices"
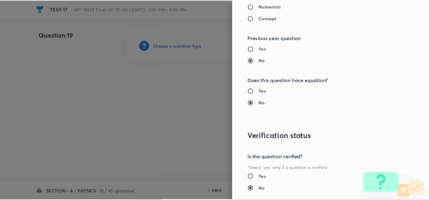
scroll to position [705, 0]
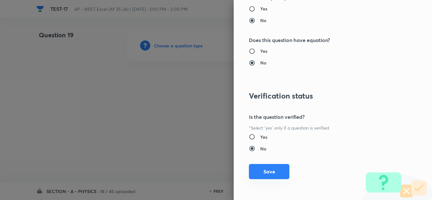
click at [270, 167] on button "Save" at bounding box center [269, 171] width 41 height 15
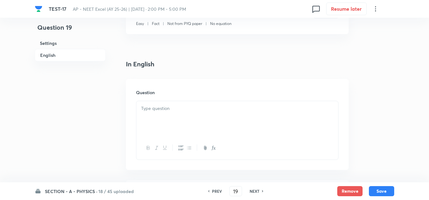
scroll to position [158, 0]
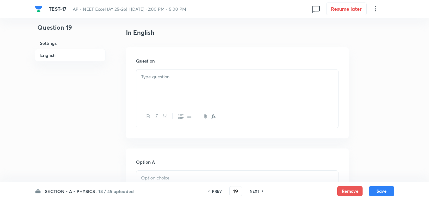
click at [159, 74] on p at bounding box center [237, 76] width 192 height 7
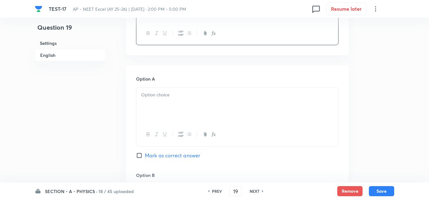
scroll to position [317, 0]
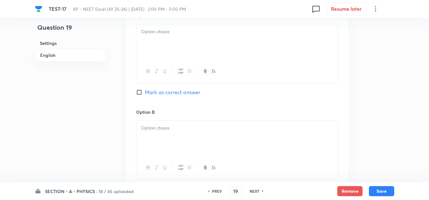
click at [160, 46] on div at bounding box center [237, 41] width 202 height 35
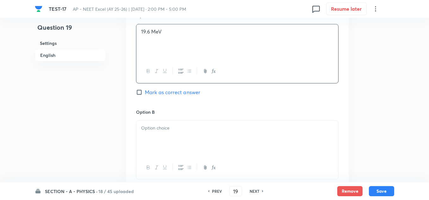
scroll to position [380, 0]
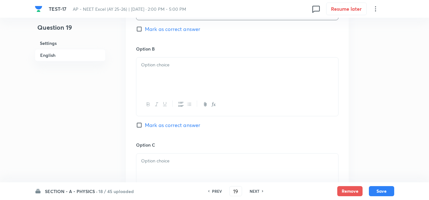
click at [165, 62] on p at bounding box center [237, 64] width 192 height 7
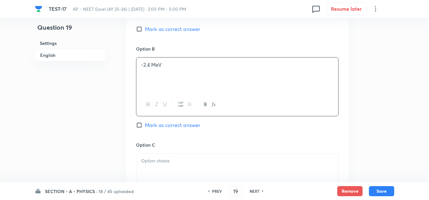
scroll to position [412, 0]
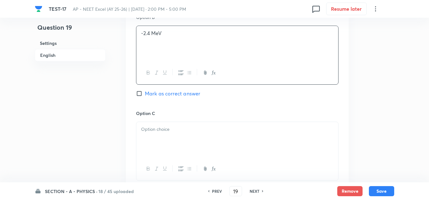
click at [167, 127] on p at bounding box center [237, 129] width 192 height 7
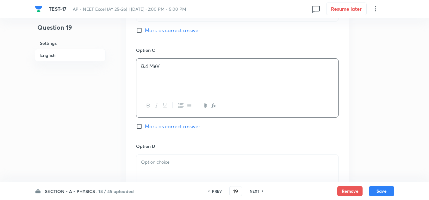
scroll to position [507, 0]
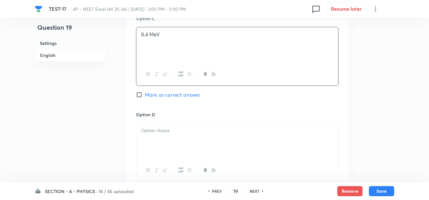
click at [176, 133] on p at bounding box center [237, 130] width 192 height 7
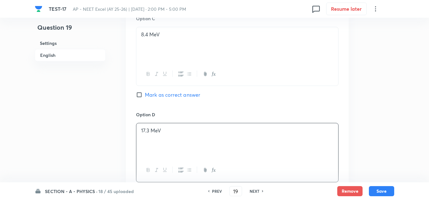
scroll to position [570, 0]
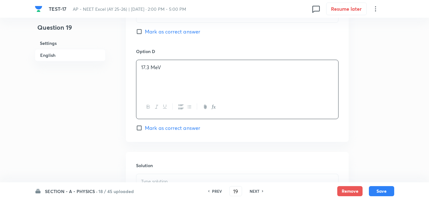
click at [154, 129] on span "Mark as correct answer" at bounding box center [172, 128] width 55 height 8
click at [145, 129] on input "Mark as correct answer" at bounding box center [140, 128] width 9 height 6
checkbox input "true"
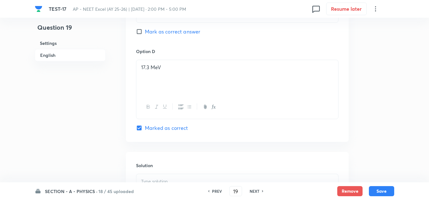
scroll to position [665, 0]
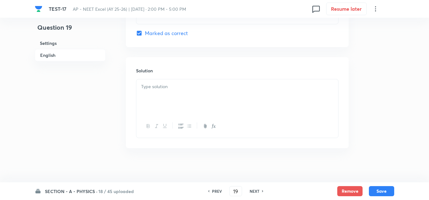
click at [157, 94] on div at bounding box center [237, 96] width 202 height 35
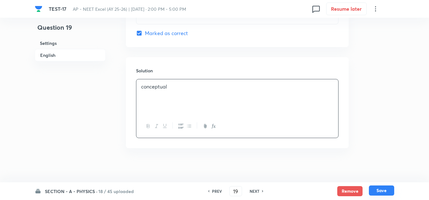
click at [376, 189] on button "Save" at bounding box center [381, 191] width 25 height 10
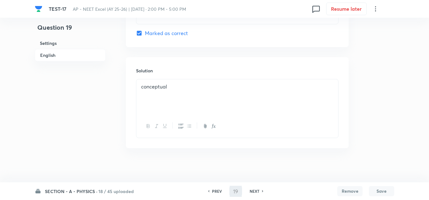
type input "20"
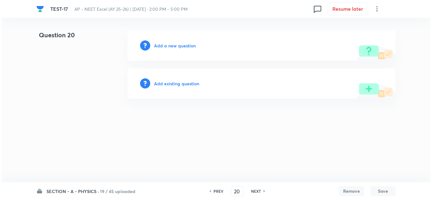
scroll to position [0, 0]
click at [181, 45] on h6 "Add a new question" at bounding box center [175, 45] width 42 height 7
click at [181, 45] on h6 "Choose a question type" at bounding box center [178, 45] width 49 height 7
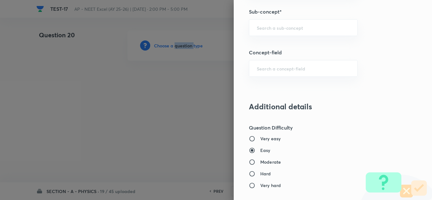
scroll to position [412, 0]
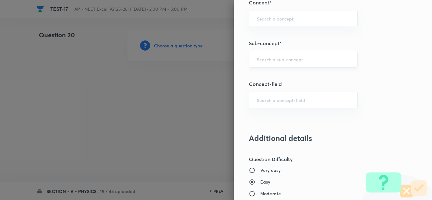
click at [270, 59] on input "text" at bounding box center [303, 59] width 93 height 6
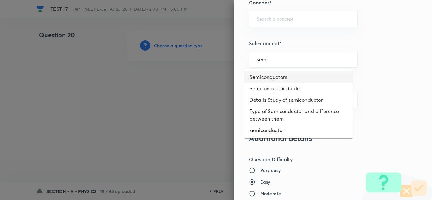
click at [274, 78] on li "Semiconductors" at bounding box center [299, 77] width 108 height 11
type input "Semiconductors"
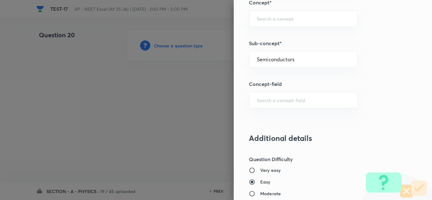
type input "Physics"
type input "Modern Physics"
type input "Semiconductors & Devices"
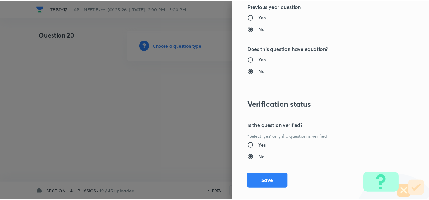
scroll to position [705, 0]
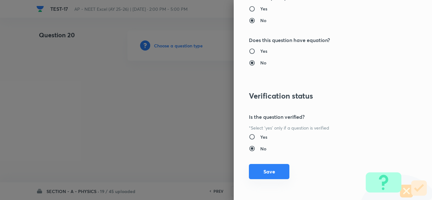
click at [265, 168] on button "Save" at bounding box center [269, 171] width 41 height 15
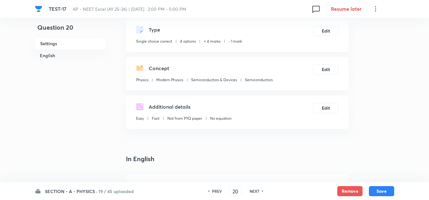
scroll to position [127, 0]
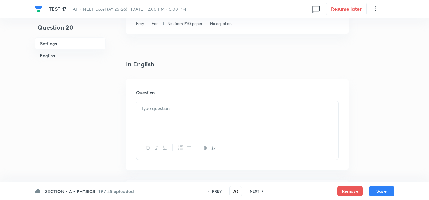
click at [161, 114] on div at bounding box center [237, 118] width 202 height 35
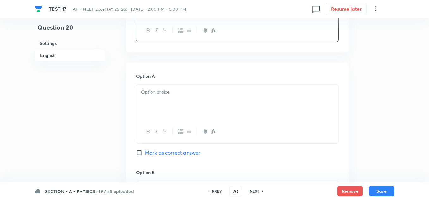
scroll to position [285, 0]
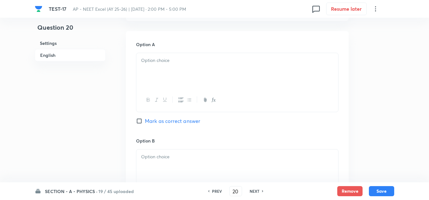
click at [159, 59] on p at bounding box center [237, 60] width 192 height 7
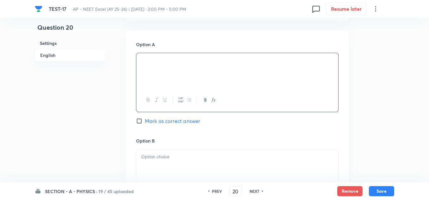
scroll to position [348, 0]
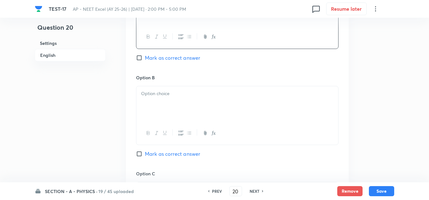
click at [166, 89] on div at bounding box center [237, 103] width 202 height 35
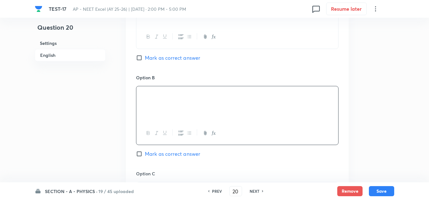
scroll to position [412, 0]
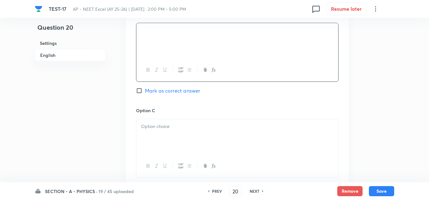
click at [172, 130] on div at bounding box center [237, 136] width 202 height 35
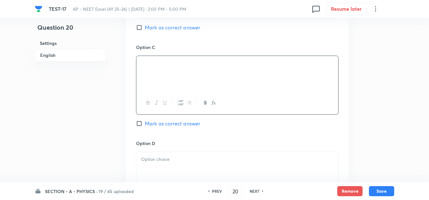
scroll to position [507, 0]
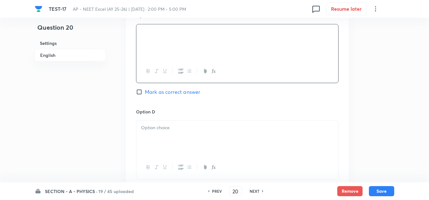
click at [176, 130] on p at bounding box center [237, 127] width 192 height 7
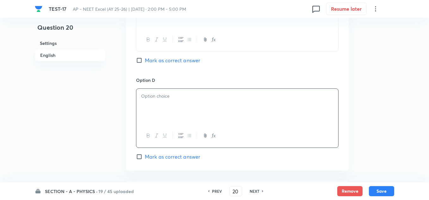
scroll to position [570, 0]
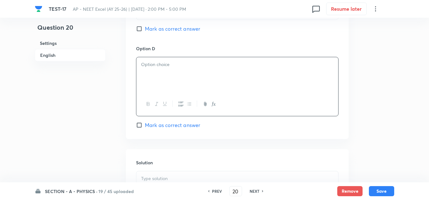
click at [165, 69] on div at bounding box center [237, 74] width 202 height 35
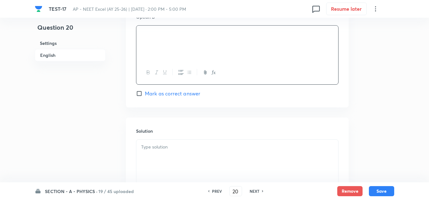
scroll to position [633, 0]
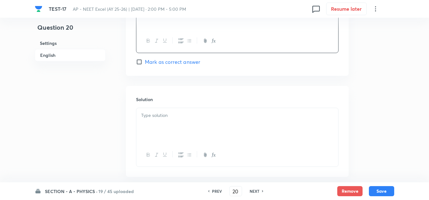
click at [168, 116] on p at bounding box center [237, 115] width 192 height 7
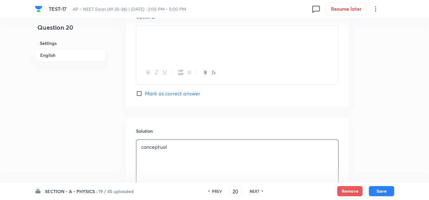
scroll to position [507, 0]
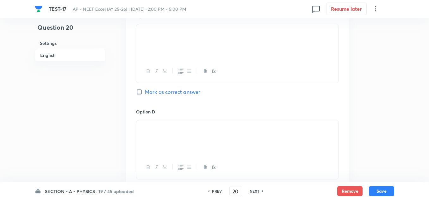
click at [165, 91] on span "Mark as correct answer" at bounding box center [172, 92] width 55 height 8
click at [145, 91] on input "Mark as correct answer" at bounding box center [140, 92] width 9 height 6
checkbox input "true"
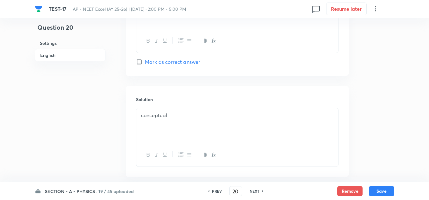
scroll to position [666, 0]
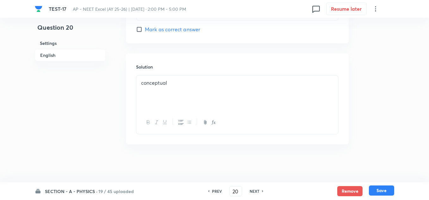
click at [381, 187] on button "Save" at bounding box center [381, 191] width 25 height 10
type input "21"
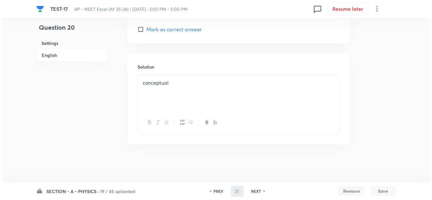
scroll to position [0, 0]
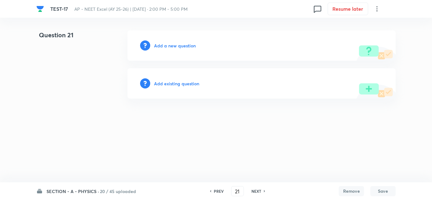
click at [166, 47] on h6 "Add a new question" at bounding box center [175, 45] width 42 height 7
click at [166, 47] on h6 "Choose a question type" at bounding box center [178, 45] width 49 height 7
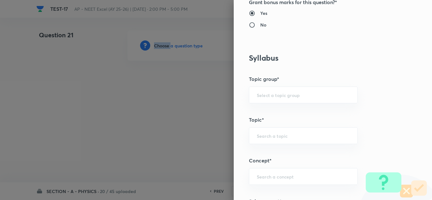
scroll to position [348, 0]
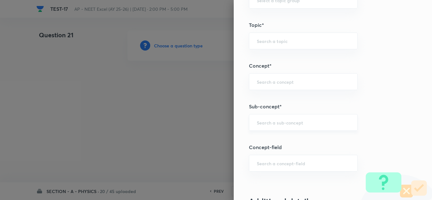
click at [281, 122] on input "text" at bounding box center [303, 123] width 93 height 6
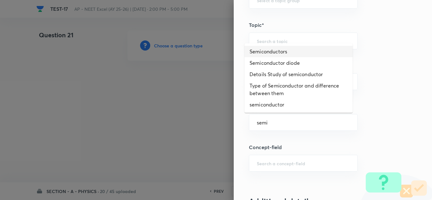
click at [276, 52] on li "Semiconductors" at bounding box center [299, 51] width 108 height 11
type input "Semiconductors"
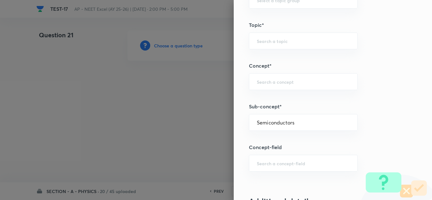
type input "Physics"
type input "Modern Physics"
type input "Semiconductors & Devices"
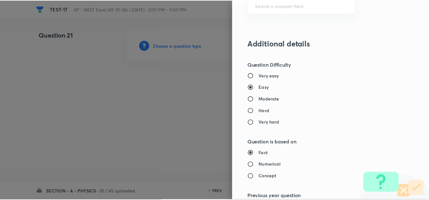
scroll to position [705, 0]
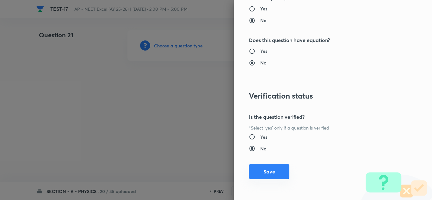
click at [266, 174] on button "Save" at bounding box center [269, 171] width 41 height 15
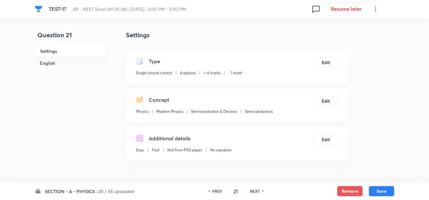
scroll to position [95, 0]
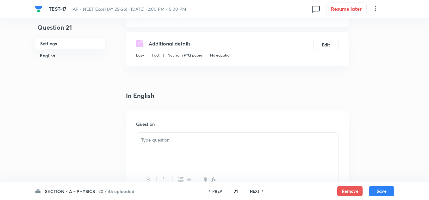
click at [156, 143] on p at bounding box center [237, 140] width 192 height 7
click at [157, 145] on div at bounding box center [237, 150] width 202 height 35
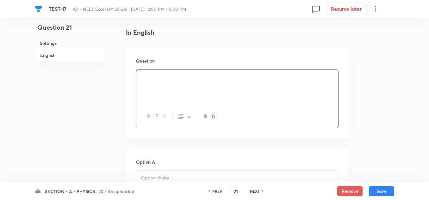
scroll to position [190, 0]
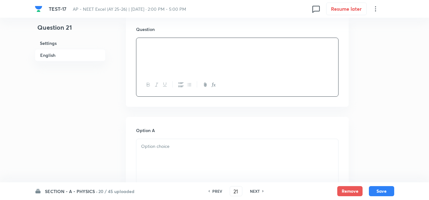
click at [157, 144] on p at bounding box center [237, 146] width 192 height 7
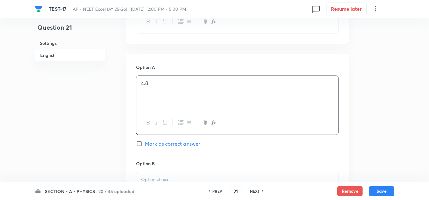
scroll to position [285, 0]
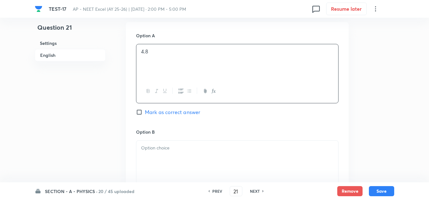
click at [166, 147] on p at bounding box center [237, 148] width 192 height 7
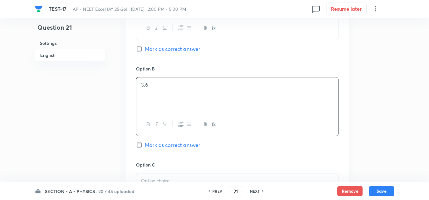
scroll to position [380, 0]
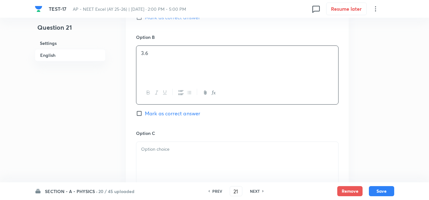
click at [175, 148] on p at bounding box center [237, 149] width 192 height 7
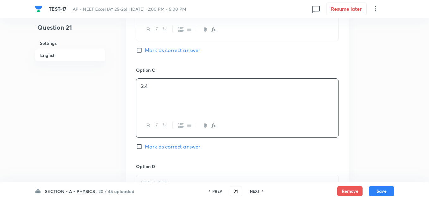
scroll to position [538, 0]
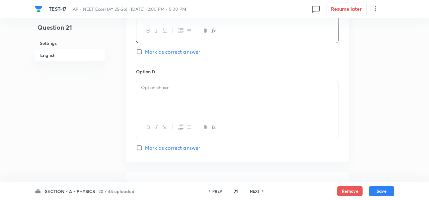
click at [173, 92] on div at bounding box center [237, 97] width 202 height 35
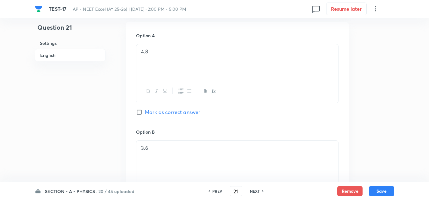
scroll to position [253, 0]
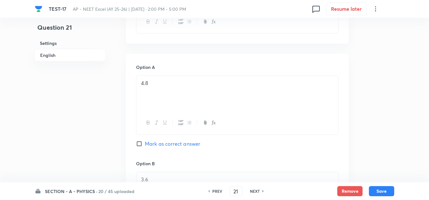
click at [174, 144] on span "Mark as correct answer" at bounding box center [172, 144] width 55 height 8
click at [145, 144] on input "Mark as correct answer" at bounding box center [140, 144] width 9 height 6
checkbox input "true"
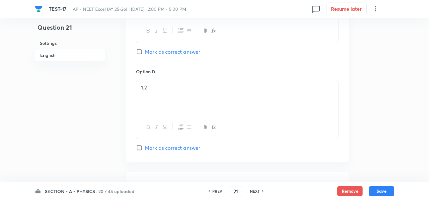
scroll to position [633, 0]
click at [172, 110] on div at bounding box center [237, 116] width 202 height 35
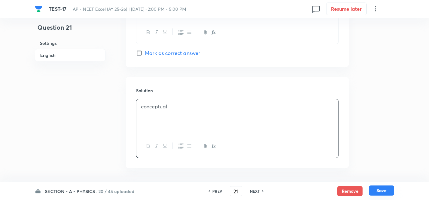
click at [382, 189] on button "Save" at bounding box center [381, 191] width 25 height 10
type input "22"
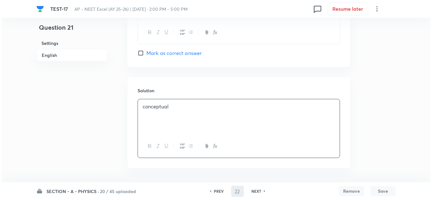
scroll to position [0, 0]
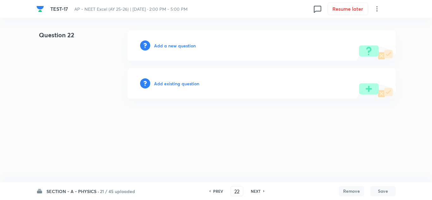
click at [177, 42] on div "Add a new question" at bounding box center [262, 45] width 268 height 30
click at [178, 46] on h6 "Add a new question" at bounding box center [175, 45] width 42 height 7
click at [178, 46] on h6 "Choose a question type" at bounding box center [178, 45] width 49 height 7
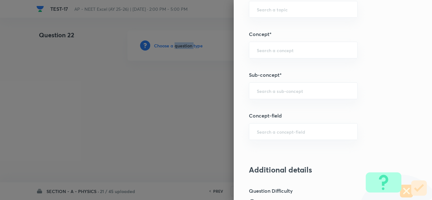
scroll to position [348, 0]
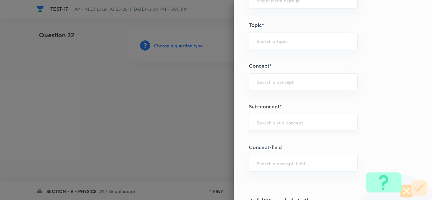
click at [265, 125] on input "text" at bounding box center [303, 123] width 93 height 6
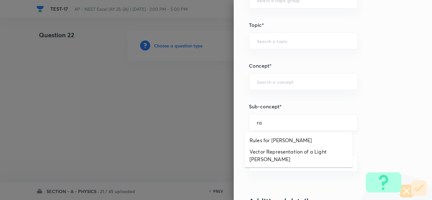
type input "r"
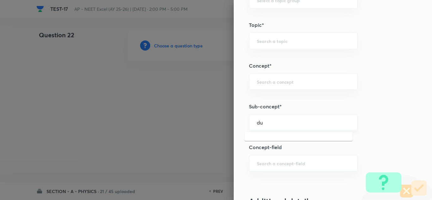
type input "d"
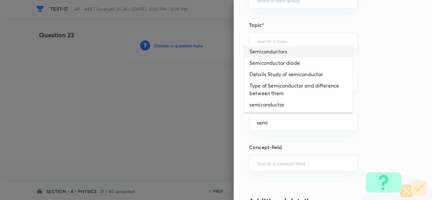
click at [277, 51] on li "Semiconductors" at bounding box center [299, 51] width 108 height 11
type input "Semiconductors"
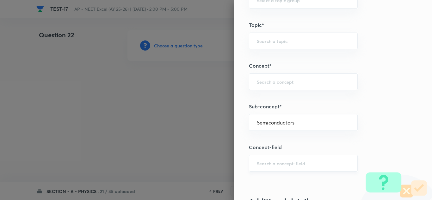
type input "Physics"
type input "Modern Physics"
type input "Semiconductors & Devices"
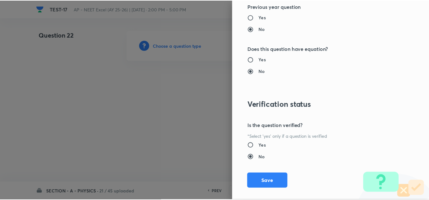
scroll to position [705, 0]
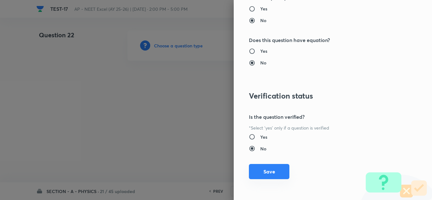
click at [268, 173] on button "Save" at bounding box center [269, 171] width 41 height 15
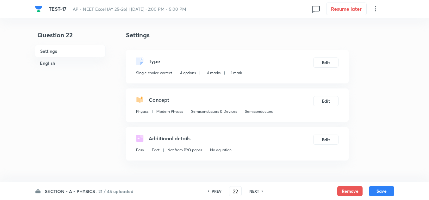
scroll to position [95, 0]
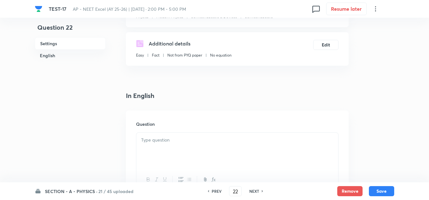
click at [160, 142] on p at bounding box center [237, 140] width 192 height 7
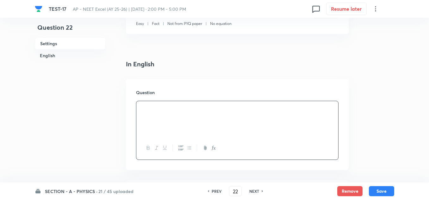
scroll to position [190, 0]
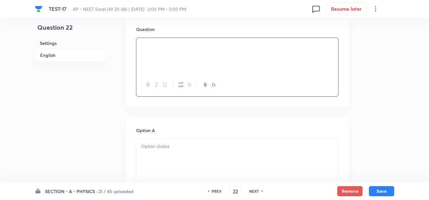
click at [164, 148] on p at bounding box center [237, 146] width 192 height 7
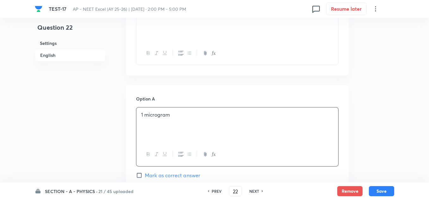
scroll to position [317, 0]
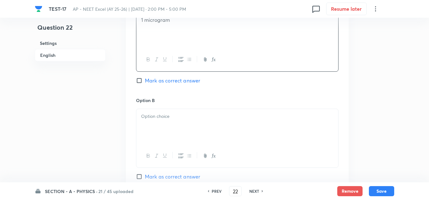
click at [161, 117] on p at bounding box center [237, 116] width 192 height 7
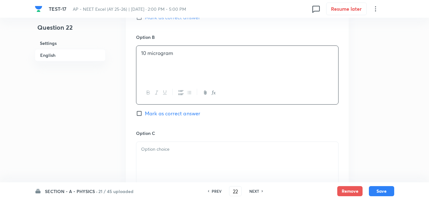
scroll to position [412, 0]
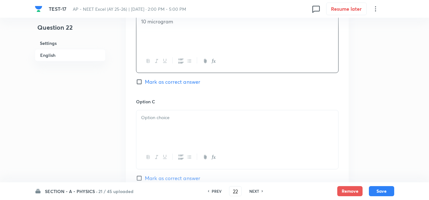
click at [173, 119] on p at bounding box center [237, 117] width 192 height 7
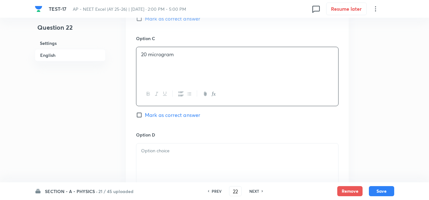
scroll to position [538, 0]
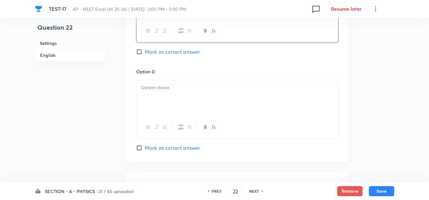
click at [162, 102] on div at bounding box center [237, 97] width 202 height 35
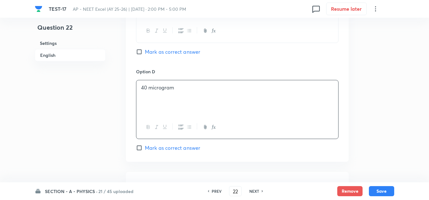
click at [155, 147] on span "Mark as correct answer" at bounding box center [172, 148] width 55 height 8
click at [145, 147] on input "Mark as correct answer" at bounding box center [140, 148] width 9 height 6
checkbox input "true"
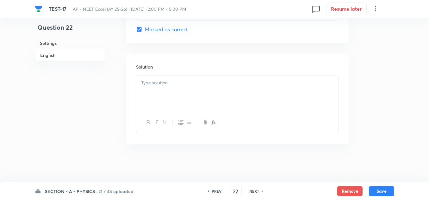
click at [166, 81] on p at bounding box center [237, 82] width 192 height 7
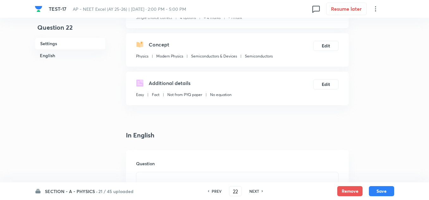
scroll to position [150, 0]
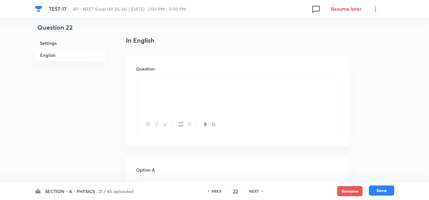
click at [384, 190] on button "Save" at bounding box center [381, 191] width 25 height 10
type input "23"
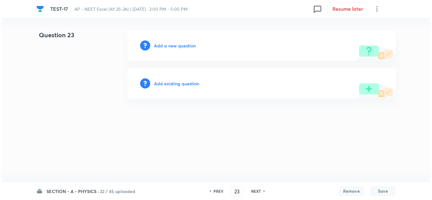
scroll to position [0, 0]
click at [174, 47] on h6 "Add a new question" at bounding box center [175, 45] width 42 height 7
click at [174, 47] on h6 "Choose a question type" at bounding box center [178, 45] width 49 height 7
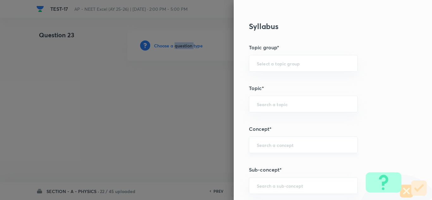
scroll to position [317, 0]
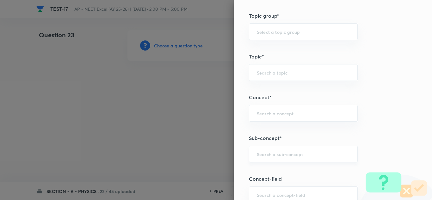
click at [281, 151] on input "text" at bounding box center [303, 154] width 93 height 6
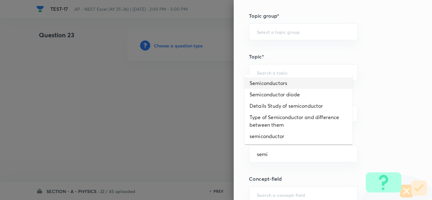
click at [280, 85] on li "Semiconductors" at bounding box center [299, 83] width 108 height 11
type input "Semiconductors"
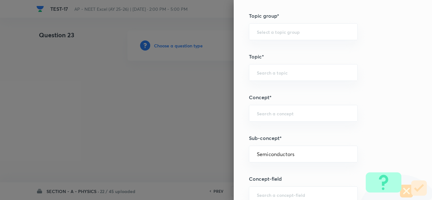
type input "Physics"
type input "Modern Physics"
type input "Semiconductors & Devices"
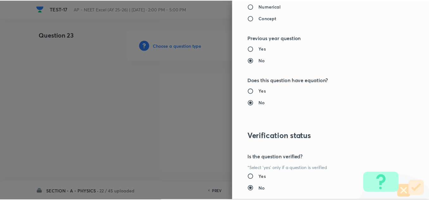
scroll to position [705, 0]
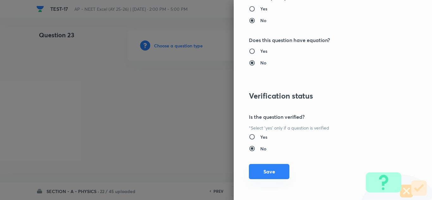
click at [276, 166] on button "Save" at bounding box center [269, 171] width 41 height 15
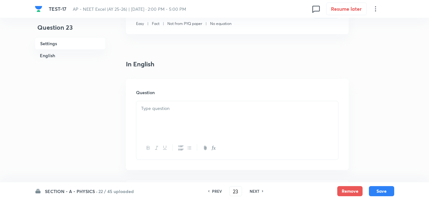
scroll to position [158, 0]
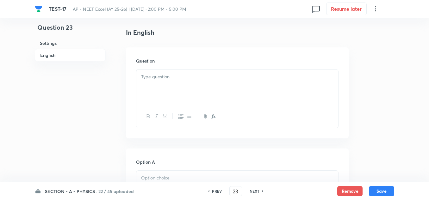
click at [157, 85] on div at bounding box center [237, 87] width 202 height 35
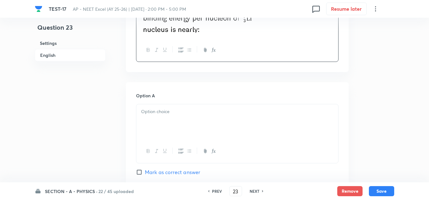
scroll to position [285, 0]
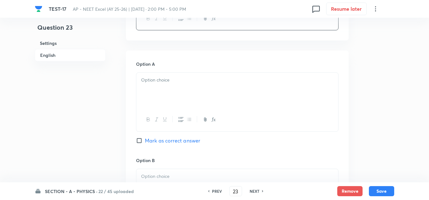
click at [160, 79] on p at bounding box center [237, 80] width 192 height 7
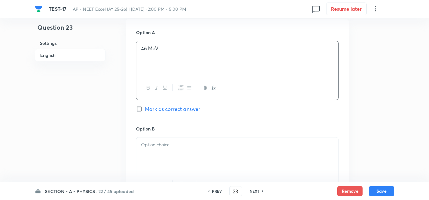
scroll to position [348, 0]
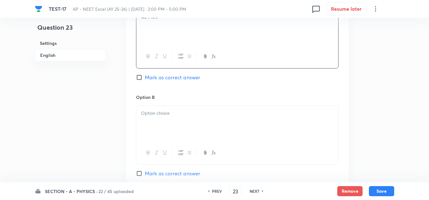
click at [170, 121] on div at bounding box center [237, 123] width 202 height 35
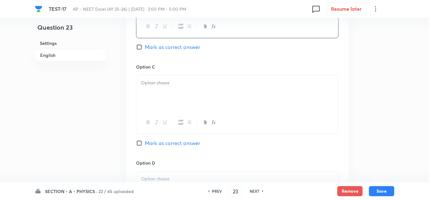
click at [162, 88] on div at bounding box center [237, 93] width 202 height 35
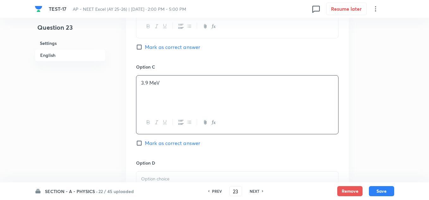
scroll to position [538, 0]
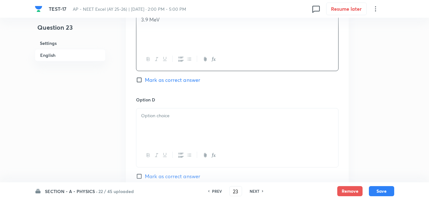
click at [159, 118] on p at bounding box center [237, 115] width 192 height 7
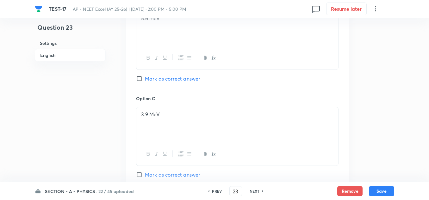
click at [159, 75] on span "Mark as correct answer" at bounding box center [172, 79] width 55 height 8
click at [145, 76] on input "Mark as correct answer" at bounding box center [140, 79] width 9 height 6
checkbox input "true"
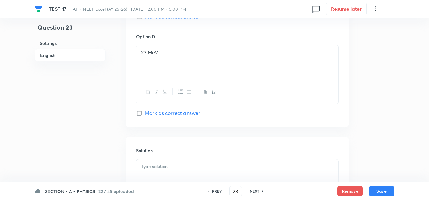
scroll to position [685, 0]
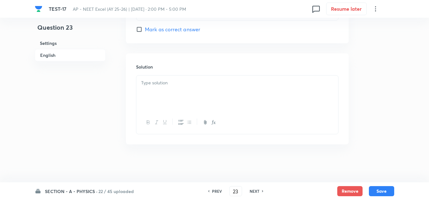
drag, startPoint x: 166, startPoint y: 85, endPoint x: 166, endPoint y: 82, distance: 3.8
click at [166, 82] on p at bounding box center [237, 82] width 192 height 7
click at [153, 83] on p "concptual" at bounding box center [237, 82] width 192 height 7
click at [379, 191] on button "Save" at bounding box center [381, 191] width 25 height 10
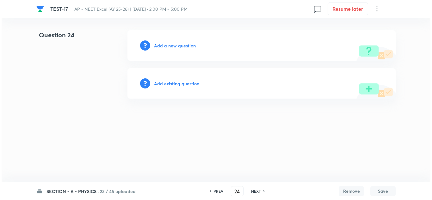
scroll to position [0, 0]
click at [173, 45] on h6 "Add a new question" at bounding box center [175, 45] width 42 height 7
click at [173, 45] on h6 "Choose a question type" at bounding box center [178, 45] width 49 height 7
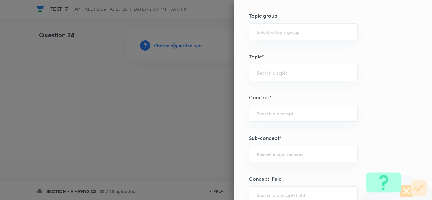
scroll to position [380, 0]
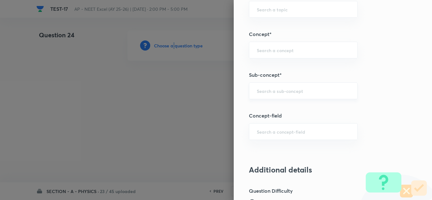
click at [266, 85] on div "​" at bounding box center [303, 91] width 109 height 17
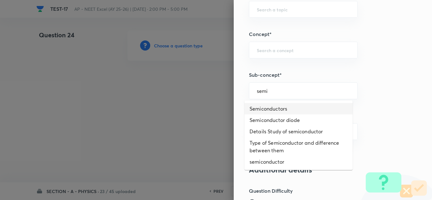
click at [263, 113] on li "Semiconductors" at bounding box center [299, 108] width 108 height 11
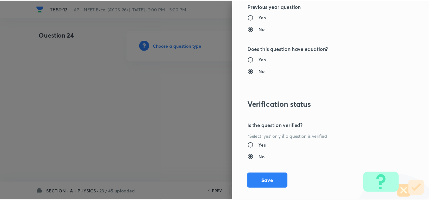
scroll to position [705, 0]
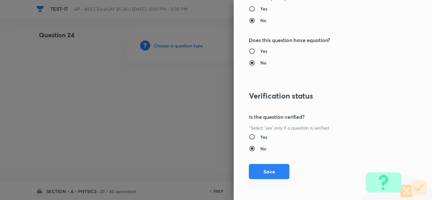
click at [276, 174] on button "Save" at bounding box center [269, 171] width 41 height 15
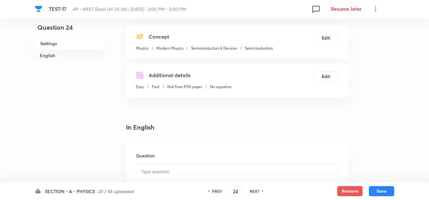
scroll to position [95, 0]
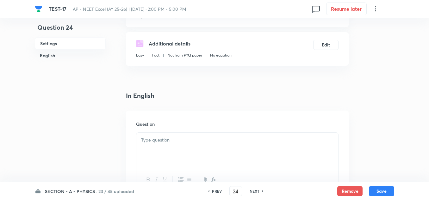
click at [174, 145] on div at bounding box center [237, 150] width 202 height 35
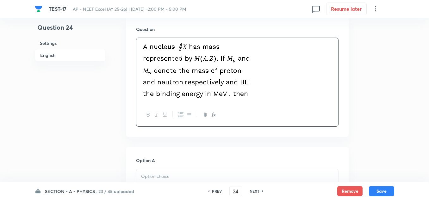
scroll to position [222, 0]
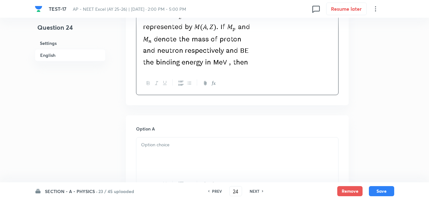
click at [171, 145] on p at bounding box center [237, 145] width 192 height 7
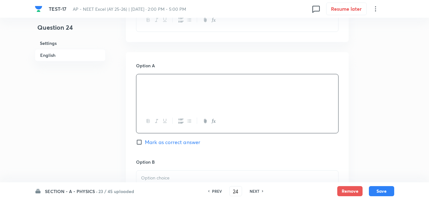
scroll to position [348, 0]
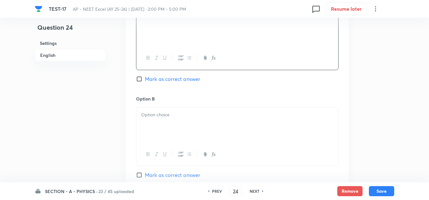
click at [184, 121] on div at bounding box center [237, 125] width 202 height 35
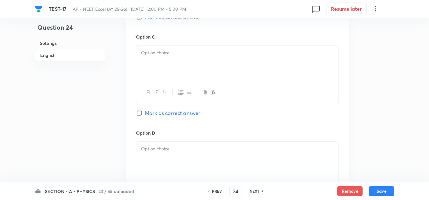
click at [162, 54] on p at bounding box center [237, 52] width 192 height 7
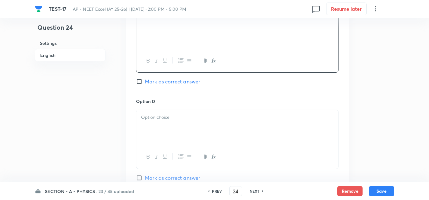
scroll to position [570, 0]
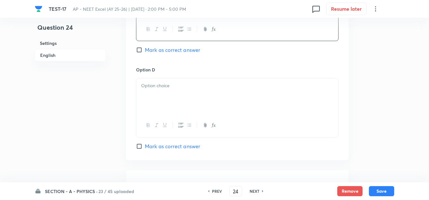
click at [161, 82] on p at bounding box center [237, 85] width 192 height 7
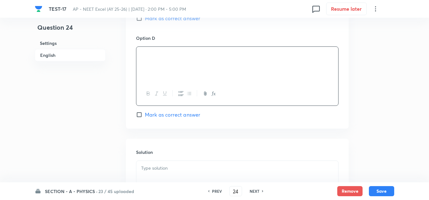
scroll to position [687, 0]
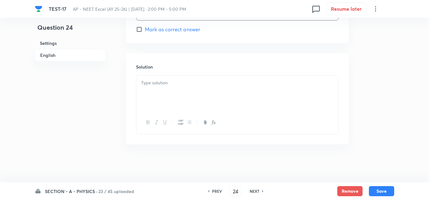
drag, startPoint x: 179, startPoint y: 85, endPoint x: 183, endPoint y: 84, distance: 4.2
click at [181, 84] on p at bounding box center [237, 82] width 192 height 7
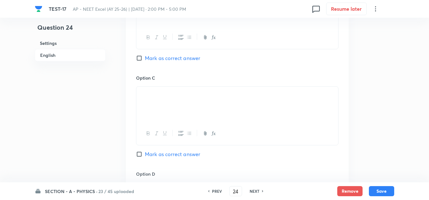
scroll to position [434, 0]
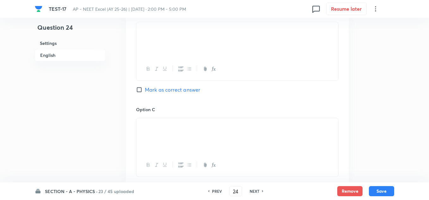
click at [171, 88] on span "Mark as correct answer" at bounding box center [172, 90] width 55 height 8
click at [145, 88] on input "Mark as correct answer" at bounding box center [140, 90] width 9 height 6
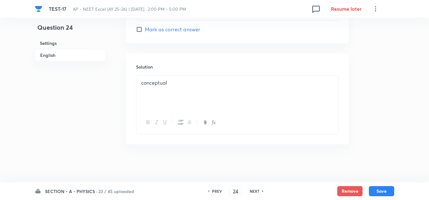
click at [189, 86] on p "conceptual" at bounding box center [237, 82] width 192 height 7
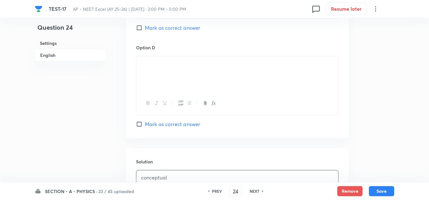
scroll to position [624, 0]
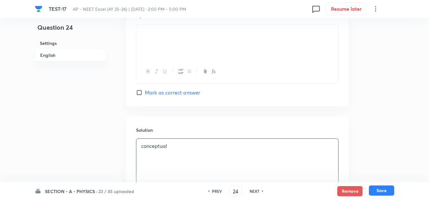
click at [378, 189] on button "Save" at bounding box center [381, 191] width 25 height 10
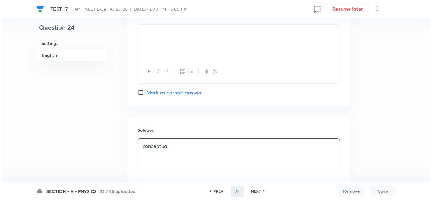
scroll to position [0, 0]
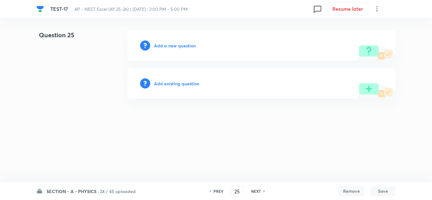
click at [161, 47] on h6 "Add a new question" at bounding box center [175, 45] width 42 height 7
click at [161, 47] on h6 "Choose a question type" at bounding box center [178, 45] width 49 height 7
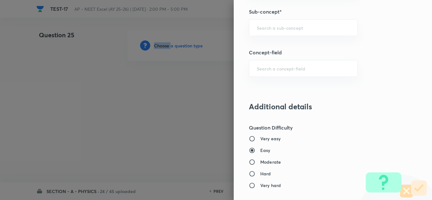
scroll to position [443, 0]
click at [274, 26] on input "text" at bounding box center [303, 28] width 93 height 6
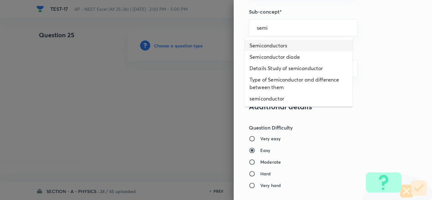
click at [275, 43] on li "Semiconductors" at bounding box center [299, 45] width 108 height 11
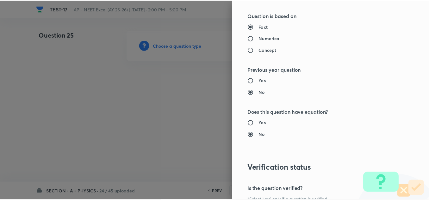
scroll to position [705, 0]
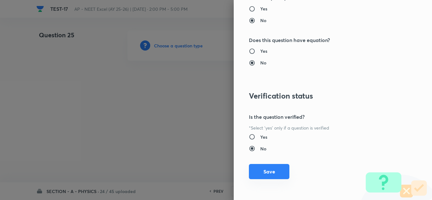
click at [269, 171] on button "Save" at bounding box center [269, 171] width 41 height 15
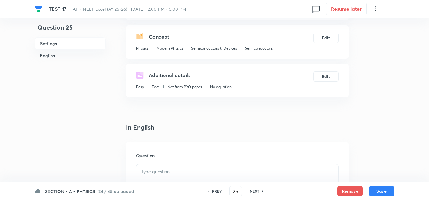
scroll to position [158, 0]
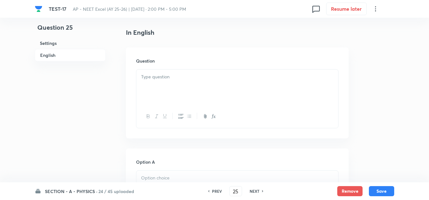
click at [156, 86] on div at bounding box center [237, 87] width 202 height 35
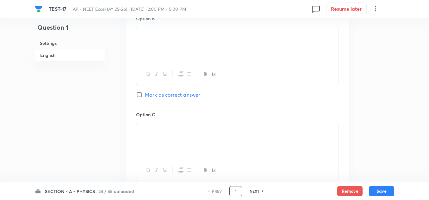
scroll to position [443, 0]
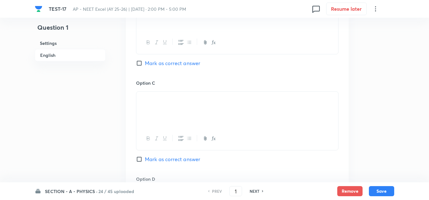
click at [252, 193] on h6 "NEXT" at bounding box center [255, 192] width 10 height 6
checkbox input "false"
type input "2"
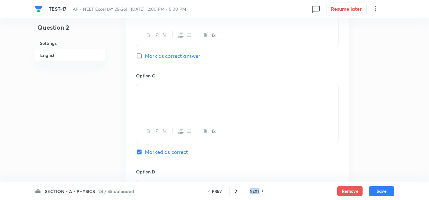
click at [254, 193] on h6 "NEXT" at bounding box center [255, 192] width 10 height 6
checkbox input "false"
type input "3"
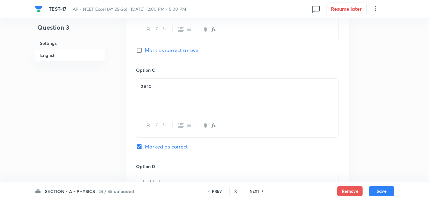
click at [254, 193] on h6 "NEXT" at bounding box center [255, 192] width 10 height 6
checkbox input "false"
type input "4"
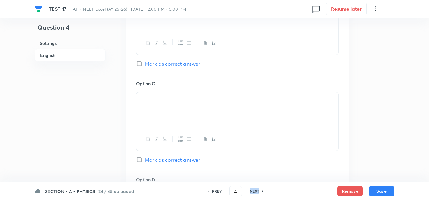
click at [254, 193] on h6 "NEXT" at bounding box center [255, 192] width 10 height 6
checkbox input "false"
type input "5"
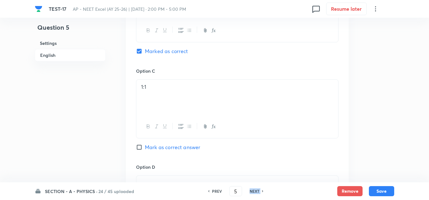
click at [255, 192] on h6 "NEXT" at bounding box center [255, 192] width 10 height 6
checkbox input "false"
type input "6"
click at [255, 192] on h6 "NEXT" at bounding box center [255, 192] width 10 height 6
checkbox input "false"
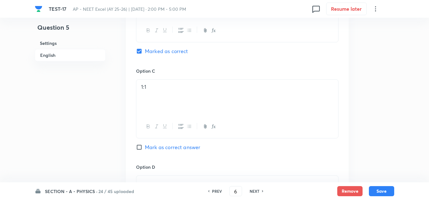
type input "7"
click at [255, 192] on h6 "NEXT" at bounding box center [255, 192] width 10 height 6
checkbox input "false"
type input "8"
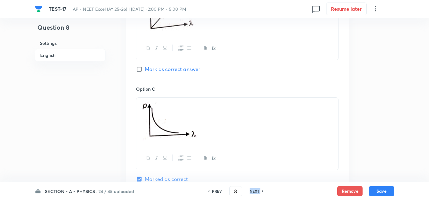
click at [255, 192] on h6 "NEXT" at bounding box center [255, 192] width 10 height 6
checkbox input "false"
type input "9"
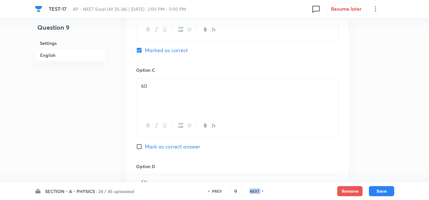
click at [255, 192] on h6 "NEXT" at bounding box center [255, 192] width 10 height 6
checkbox input "false"
type input "10"
click at [254, 192] on h6 "NEXT" at bounding box center [255, 192] width 10 height 6
checkbox input "false"
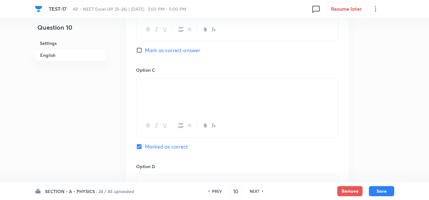
type input "11"
click at [254, 192] on h6 "NEXT" at bounding box center [255, 192] width 10 height 6
checkbox input "false"
type input "12"
click at [254, 192] on h6 "NEXT" at bounding box center [255, 192] width 10 height 6
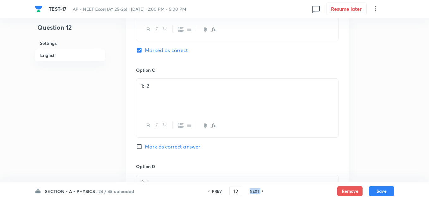
checkbox input "false"
checkbox input "true"
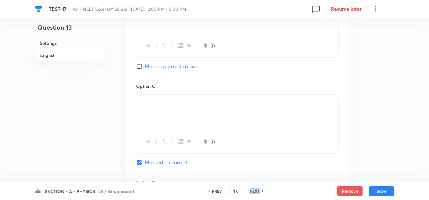
click at [254, 192] on h6 "NEXT" at bounding box center [255, 192] width 10 height 6
type input "14"
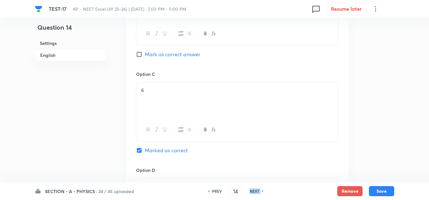
click at [254, 192] on h6 "NEXT" at bounding box center [255, 192] width 10 height 6
checkbox input "true"
type input "15"
click at [254, 192] on h6 "NEXT" at bounding box center [255, 192] width 10 height 6
checkbox input "false"
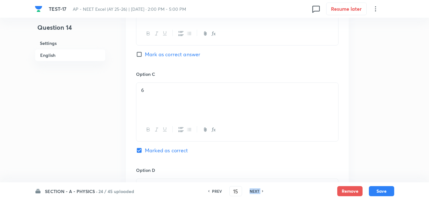
type input "16"
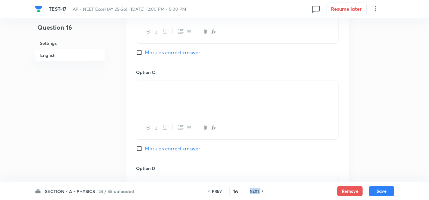
click at [254, 192] on h6 "NEXT" at bounding box center [255, 192] width 10 height 6
checkbox input "false"
type input "17"
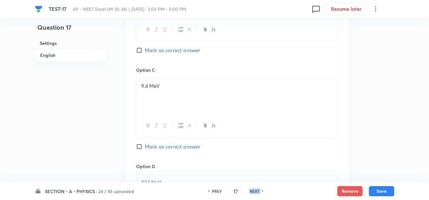
click at [254, 192] on h6 "NEXT" at bounding box center [255, 192] width 10 height 6
checkbox input "false"
type input "18"
click at [254, 192] on h6 "NEXT" at bounding box center [255, 192] width 10 height 6
checkbox input "false"
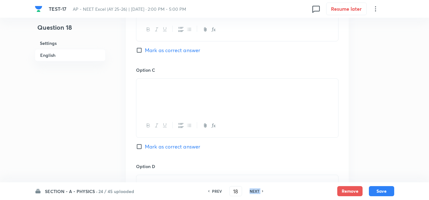
type input "19"
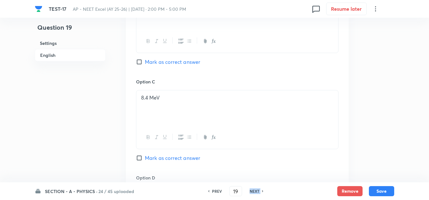
click at [254, 192] on h6 "NEXT" at bounding box center [255, 192] width 10 height 6
checkbox input "false"
type input "20"
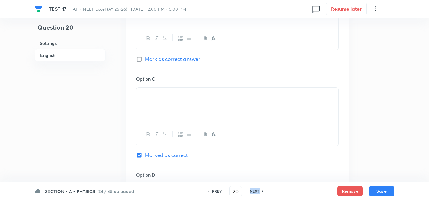
click at [254, 192] on h6 "NEXT" at bounding box center [255, 192] width 10 height 6
checkbox input "false"
type input "21"
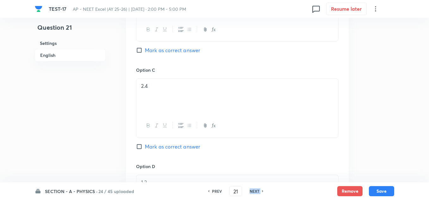
click at [254, 192] on h6 "NEXT" at bounding box center [255, 192] width 10 height 6
checkbox input "false"
checkbox input "true"
type input "22"
click at [254, 192] on h6 "NEXT" at bounding box center [255, 192] width 10 height 6
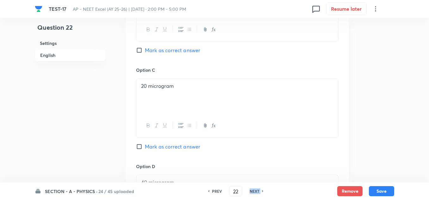
checkbox input "false"
type input "23"
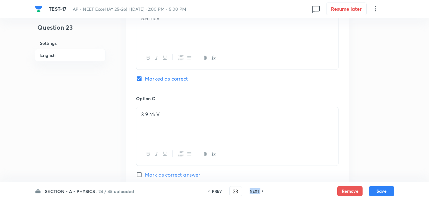
click at [254, 192] on h6 "NEXT" at bounding box center [255, 192] width 10 height 6
checkbox input "false"
type input "24"
checkbox input "true"
click at [254, 192] on h6 "NEXT" at bounding box center [255, 192] width 10 height 6
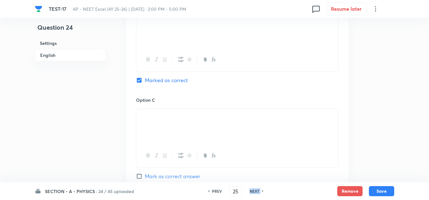
scroll to position [0, 0]
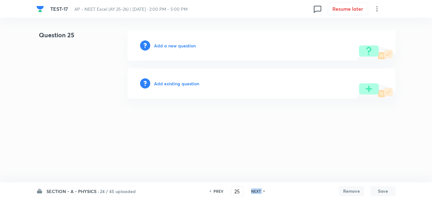
click at [254, 192] on h6 "NEXT" at bounding box center [256, 192] width 10 height 6
click at [218, 194] on h6 "PREV" at bounding box center [219, 192] width 10 height 6
click at [220, 193] on h6 "PREV" at bounding box center [219, 192] width 10 height 6
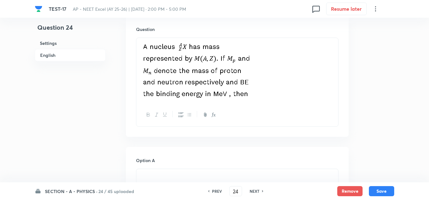
scroll to position [222, 0]
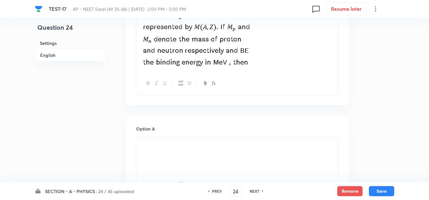
click at [254, 191] on h6 "NEXT" at bounding box center [255, 192] width 10 height 6
type input "25"
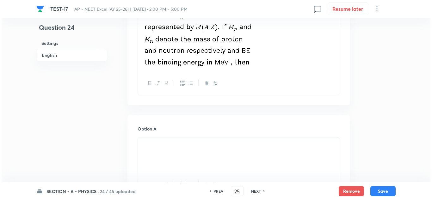
scroll to position [0, 0]
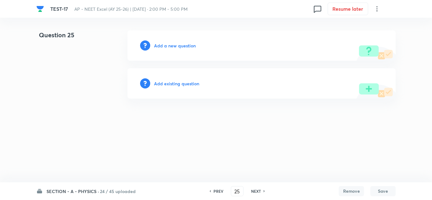
click at [175, 45] on h6 "Add a new question" at bounding box center [175, 45] width 42 height 7
click at [177, 41] on div "Choose a question type" at bounding box center [262, 45] width 268 height 30
click at [185, 47] on h6 "Choose a question type" at bounding box center [178, 45] width 49 height 7
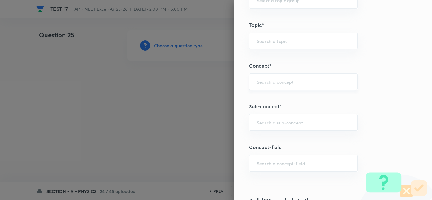
scroll to position [348, 0]
click at [275, 123] on input "text" at bounding box center [303, 123] width 93 height 6
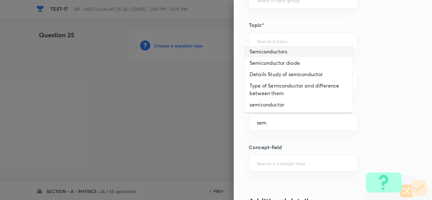
click at [271, 49] on li "Semiconductors" at bounding box center [299, 51] width 108 height 11
type input "Semiconductors"
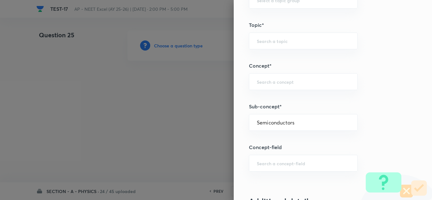
type input "Physics"
type input "Modern Physics"
type input "Semiconductors & Devices"
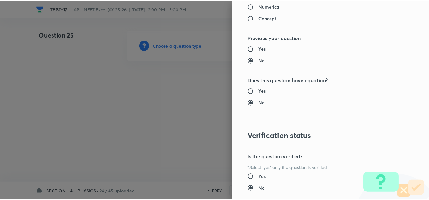
scroll to position [705, 0]
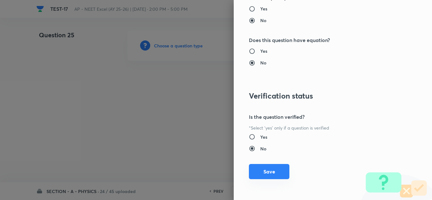
click at [275, 168] on button "Save" at bounding box center [269, 171] width 41 height 15
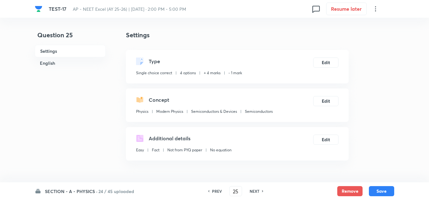
scroll to position [95, 0]
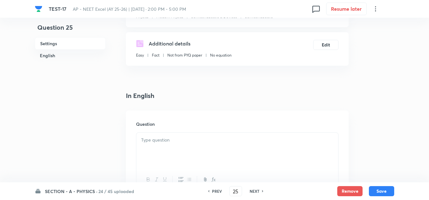
click at [159, 145] on div at bounding box center [237, 150] width 202 height 35
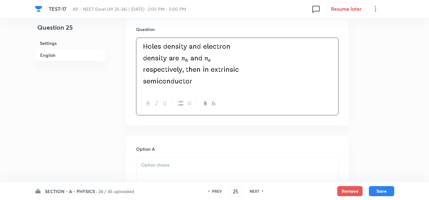
scroll to position [222, 0]
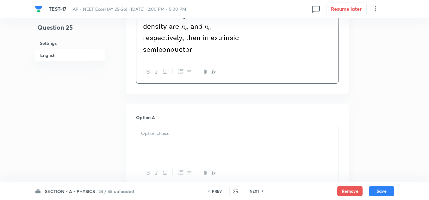
click at [158, 129] on div at bounding box center [237, 143] width 202 height 35
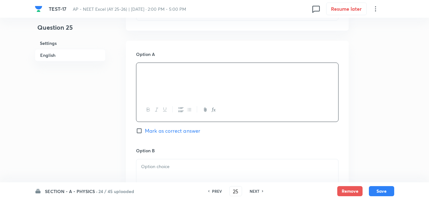
scroll to position [317, 0]
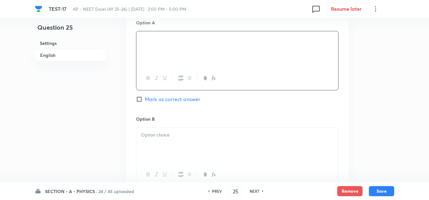
click at [159, 135] on p at bounding box center [237, 135] width 192 height 7
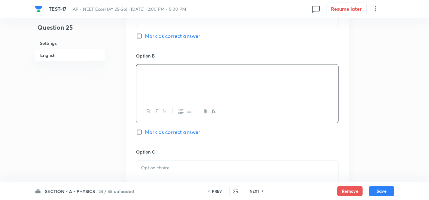
scroll to position [412, 0]
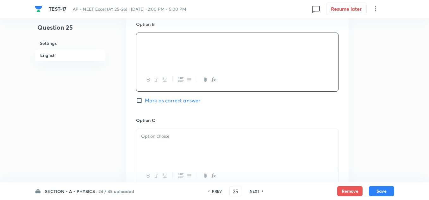
click at [162, 136] on p at bounding box center [237, 136] width 192 height 7
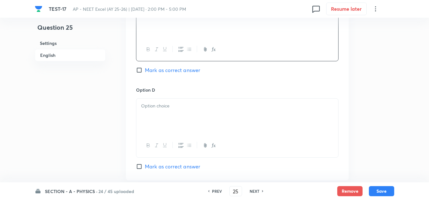
click at [165, 95] on div "Option D Mark as correct answer" at bounding box center [237, 129] width 203 height 84
click at [167, 115] on div at bounding box center [237, 116] width 202 height 35
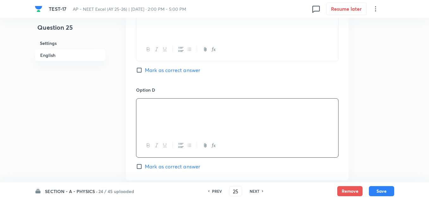
scroll to position [602, 0]
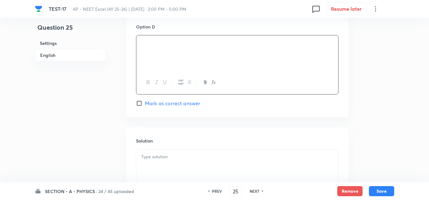
click at [171, 161] on p at bounding box center [237, 157] width 192 height 7
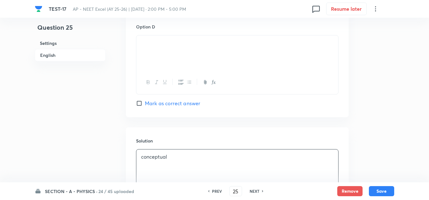
click at [167, 101] on span "Mark as correct answer" at bounding box center [172, 104] width 55 height 8
click at [145, 101] on input "Mark as correct answer" at bounding box center [140, 103] width 9 height 6
checkbox input "true"
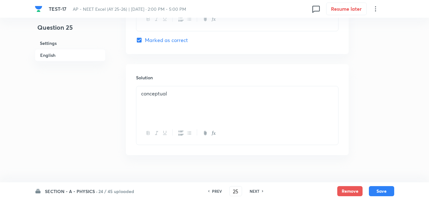
scroll to position [676, 0]
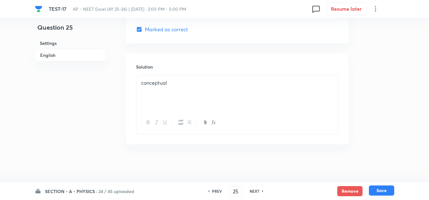
click at [380, 188] on button "Save" at bounding box center [381, 191] width 25 height 10
type input "26"
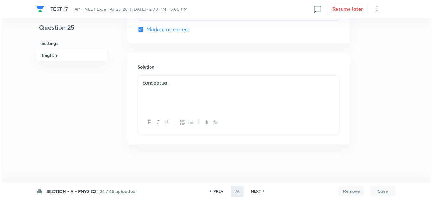
scroll to position [0, 0]
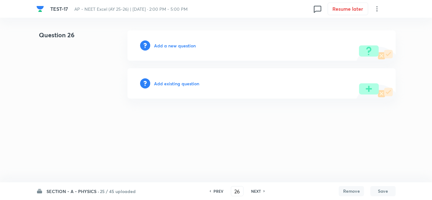
click at [175, 41] on div "Add a new question" at bounding box center [262, 45] width 268 height 30
click at [175, 43] on h6 "Add a new question" at bounding box center [175, 45] width 42 height 7
click at [175, 43] on h6 "Choose a question type" at bounding box center [178, 45] width 49 height 7
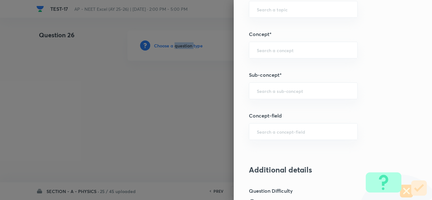
scroll to position [412, 0]
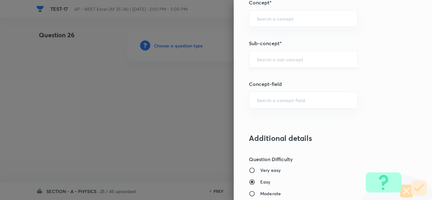
click at [267, 60] on input "text" at bounding box center [303, 59] width 93 height 6
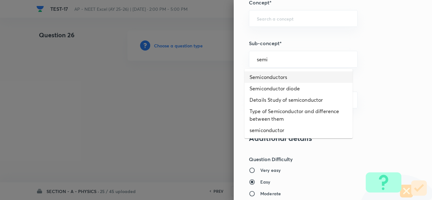
click at [271, 79] on li "Semiconductors" at bounding box center [299, 77] width 108 height 11
type input "Semiconductors"
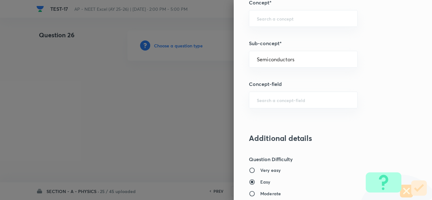
type input "Physics"
type input "Modern Physics"
type input "Semiconductors & Devices"
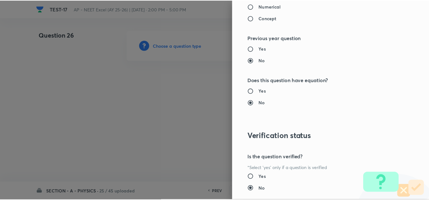
scroll to position [705, 0]
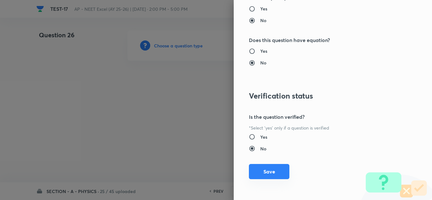
drag, startPoint x: 272, startPoint y: 171, endPoint x: 267, endPoint y: 166, distance: 6.9
click at [271, 171] on button "Save" at bounding box center [269, 171] width 41 height 15
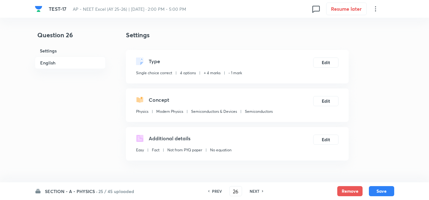
scroll to position [95, 0]
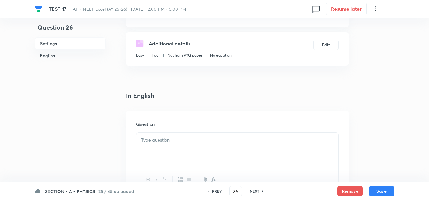
click at [173, 144] on div at bounding box center [237, 150] width 202 height 35
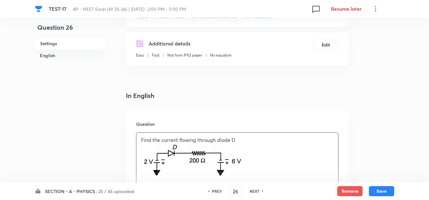
scroll to position [253, 0]
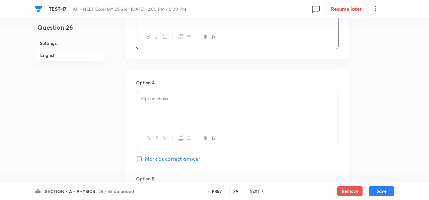
click at [166, 116] on div at bounding box center [237, 108] width 202 height 35
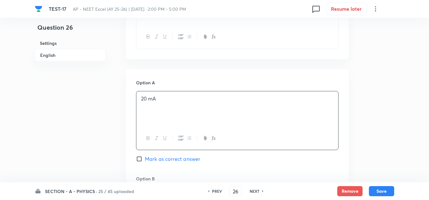
scroll to position [285, 0]
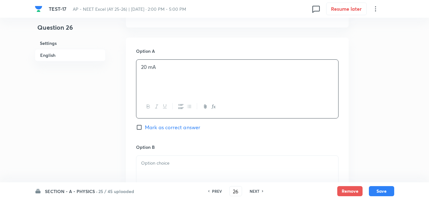
click at [158, 166] on p at bounding box center [237, 163] width 192 height 7
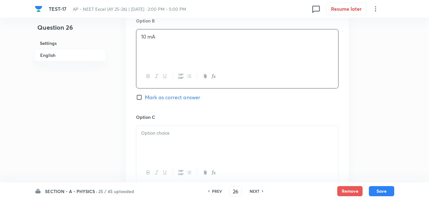
click at [153, 137] on div at bounding box center [237, 143] width 202 height 35
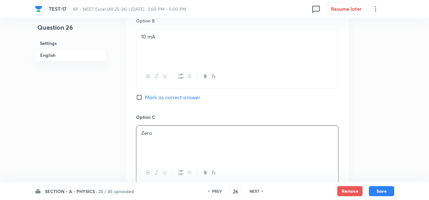
scroll to position [538, 0]
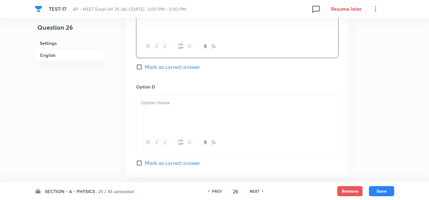
click at [167, 108] on div at bounding box center [237, 113] width 202 height 35
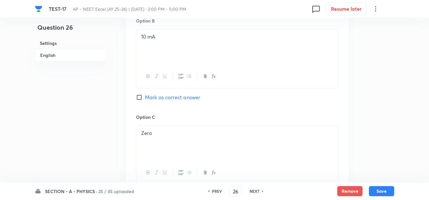
scroll to position [317, 0]
click at [164, 95] on span "Mark as correct answer" at bounding box center [172, 96] width 55 height 8
click at [145, 95] on input "Mark as correct answer" at bounding box center [140, 96] width 9 height 6
checkbox input "true"
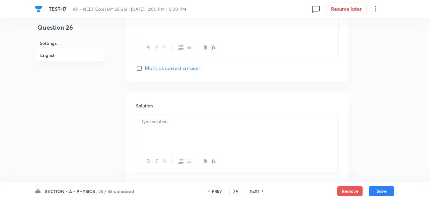
scroll to position [672, 0]
click at [167, 104] on div at bounding box center [237, 92] width 202 height 35
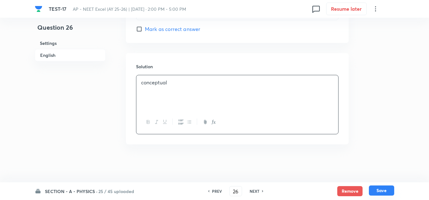
click at [386, 193] on button "Save" at bounding box center [381, 191] width 25 height 10
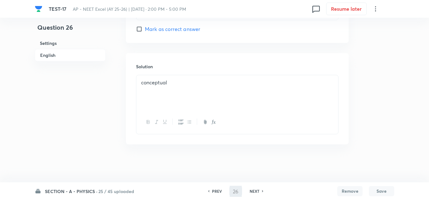
type input "27"
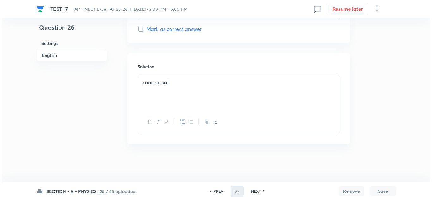
scroll to position [0, 0]
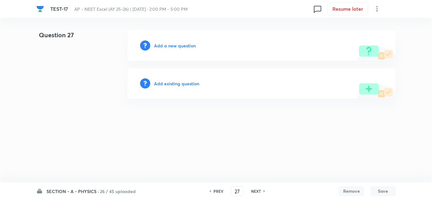
click at [178, 44] on h6 "Add a new question" at bounding box center [175, 45] width 42 height 7
click at [178, 44] on h6 "Choose a question type" at bounding box center [178, 45] width 49 height 7
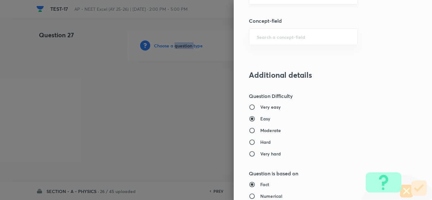
scroll to position [412, 0]
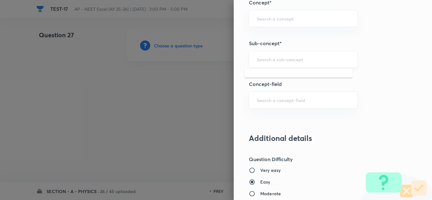
click at [274, 58] on input "text" at bounding box center [303, 59] width 93 height 6
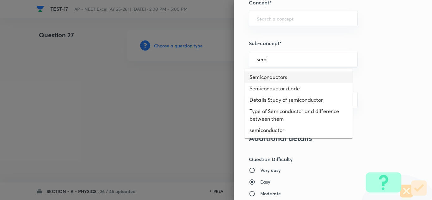
drag, startPoint x: 280, startPoint y: 78, endPoint x: 275, endPoint y: 72, distance: 7.6
click at [280, 78] on li "Semiconductors" at bounding box center [299, 77] width 108 height 11
type input "Semiconductors"
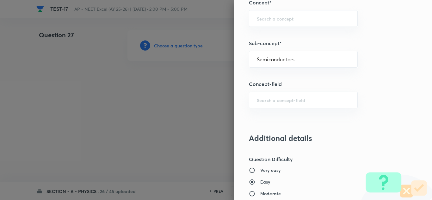
type input "Physics"
type input "Modern Physics"
type input "Semiconductors & Devices"
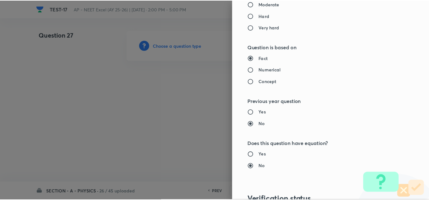
scroll to position [705, 0]
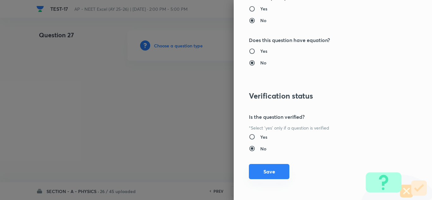
click at [275, 172] on button "Save" at bounding box center [269, 171] width 41 height 15
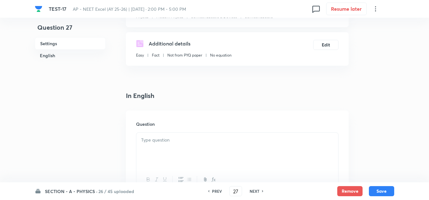
scroll to position [127, 0]
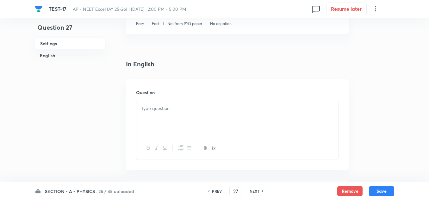
click at [158, 117] on div at bounding box center [237, 118] width 202 height 35
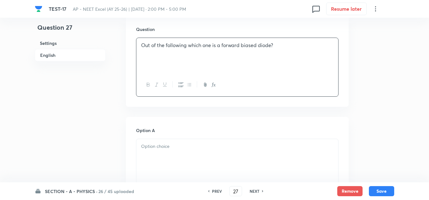
scroll to position [222, 0]
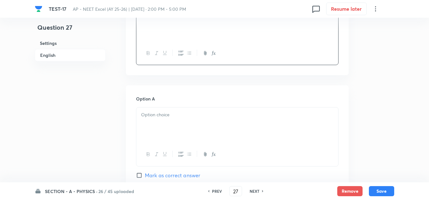
click at [169, 121] on div at bounding box center [237, 125] width 202 height 35
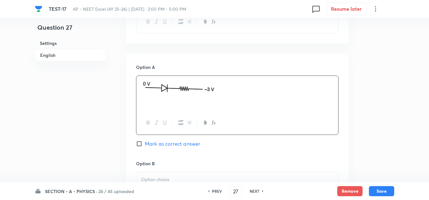
scroll to position [317, 0]
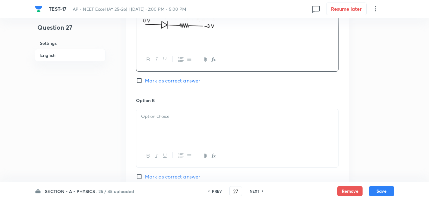
click at [180, 119] on p at bounding box center [237, 116] width 192 height 7
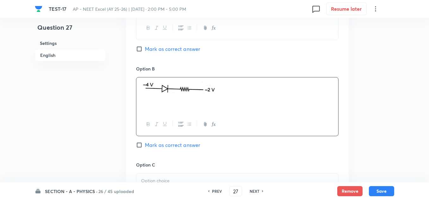
scroll to position [412, 0]
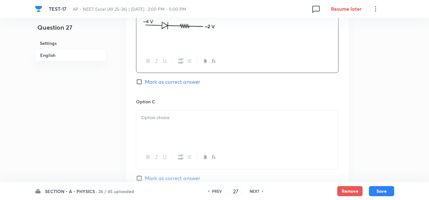
click at [177, 125] on div at bounding box center [237, 127] width 202 height 35
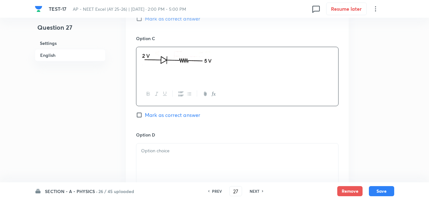
scroll to position [507, 0]
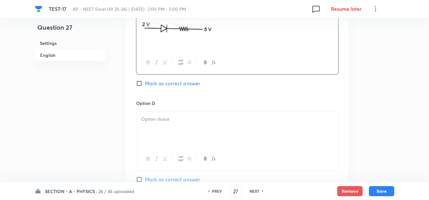
click at [170, 120] on p at bounding box center [237, 119] width 192 height 7
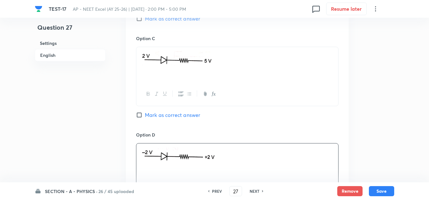
scroll to position [380, 0]
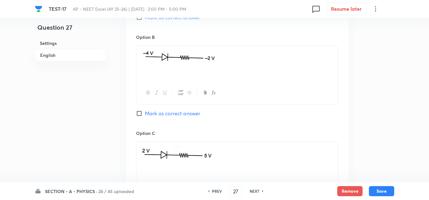
click at [155, 17] on div "TEST-17 AP - NEET Excel (AY 25-26) | Oct 7, 2025 · 2:00 PM - 5:00 PM 0 Resume l…" at bounding box center [215, 9] width 360 height 18
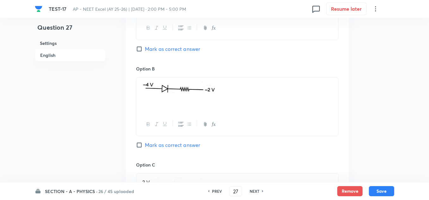
click at [165, 50] on span "Mark as correct answer" at bounding box center [172, 49] width 55 height 8
click at [145, 50] on input "Mark as correct answer" at bounding box center [140, 49] width 9 height 6
checkbox input "true"
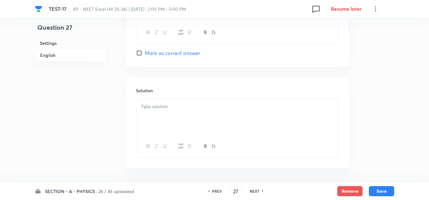
scroll to position [657, 0]
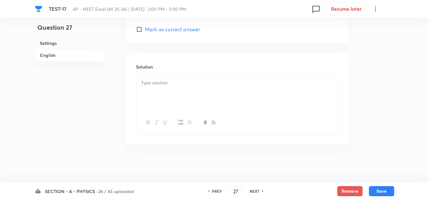
click at [182, 101] on div at bounding box center [237, 93] width 202 height 35
drag, startPoint x: 377, startPoint y: 188, endPoint x: 380, endPoint y: 178, distance: 10.1
click at [378, 188] on button "Save" at bounding box center [381, 191] width 25 height 10
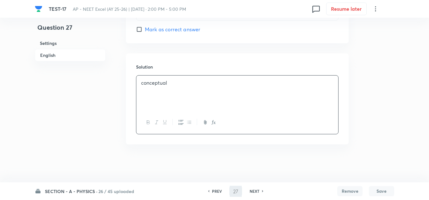
type input "28"
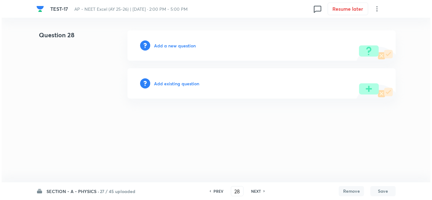
scroll to position [0, 0]
click at [168, 46] on h6 "Add a new question" at bounding box center [175, 45] width 42 height 7
click at [168, 46] on h6 "Choose a question type" at bounding box center [178, 45] width 49 height 7
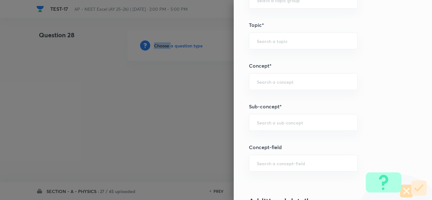
scroll to position [380, 0]
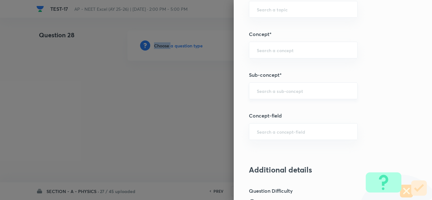
click at [292, 94] on div "​" at bounding box center [303, 91] width 109 height 17
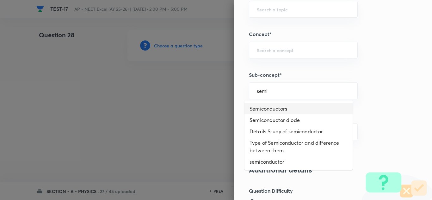
click at [280, 107] on li "Semiconductors" at bounding box center [299, 108] width 108 height 11
type input "Semiconductors"
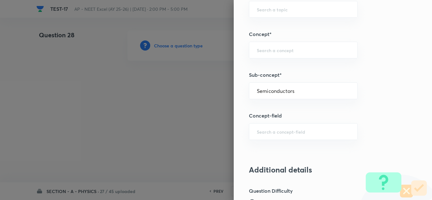
type input "Physics"
type input "Modern Physics"
type input "Semiconductors & Devices"
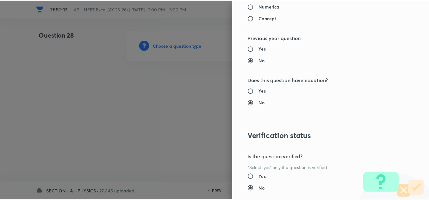
scroll to position [705, 0]
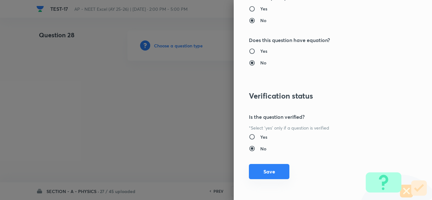
click at [277, 172] on button "Save" at bounding box center [269, 171] width 41 height 15
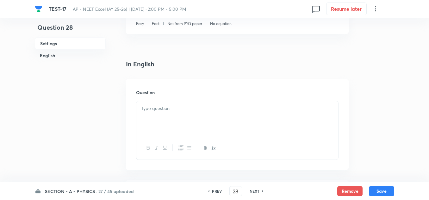
scroll to position [158, 0]
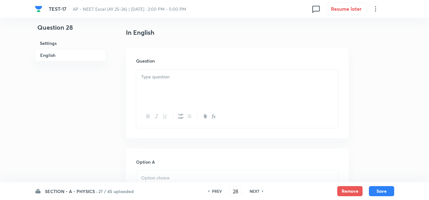
click at [167, 83] on div at bounding box center [237, 87] width 202 height 35
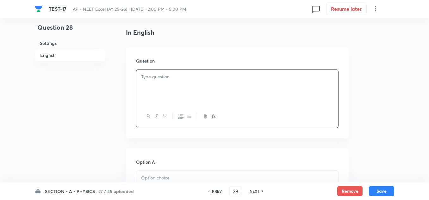
click at [163, 92] on div at bounding box center [237, 87] width 202 height 35
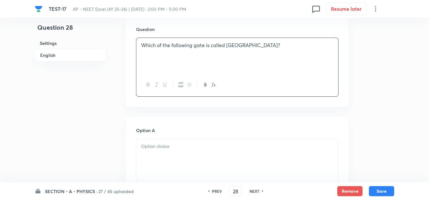
scroll to position [222, 0]
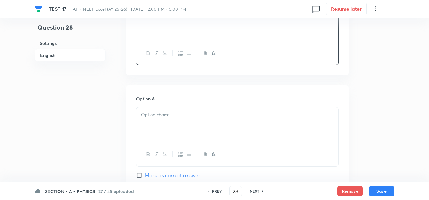
click at [155, 121] on div at bounding box center [237, 125] width 202 height 35
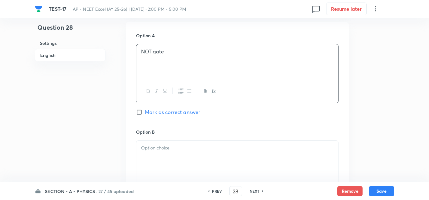
scroll to position [317, 0]
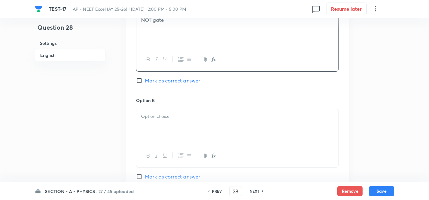
click at [156, 124] on div at bounding box center [237, 126] width 202 height 35
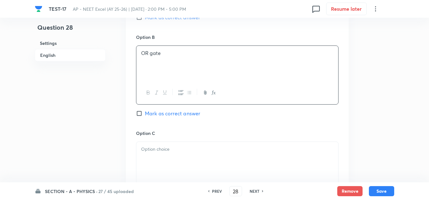
scroll to position [412, 0]
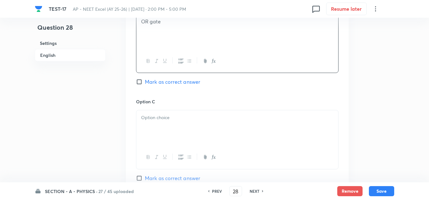
click at [170, 121] on p at bounding box center [237, 117] width 192 height 7
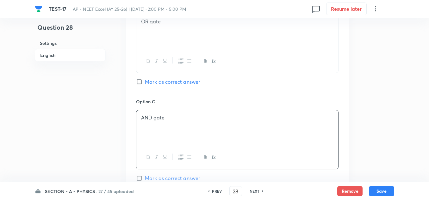
scroll to position [475, 0]
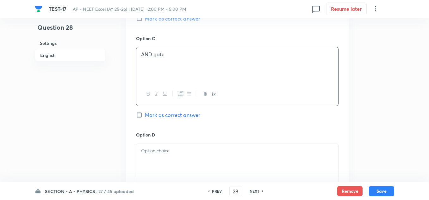
click at [191, 155] on div at bounding box center [237, 161] width 202 height 35
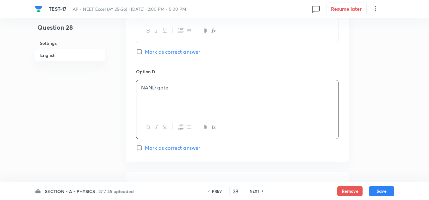
click at [173, 150] on span "Mark as correct answer" at bounding box center [172, 148] width 55 height 8
click at [145, 150] on input "Mark as correct answer" at bounding box center [140, 148] width 9 height 6
checkbox input "true"
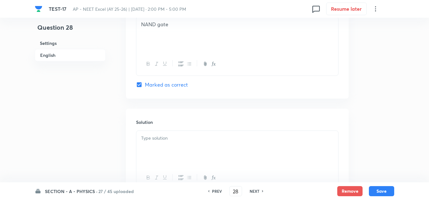
drag, startPoint x: 173, startPoint y: 145, endPoint x: 203, endPoint y: 167, distance: 36.9
click at [173, 147] on div at bounding box center [237, 148] width 202 height 35
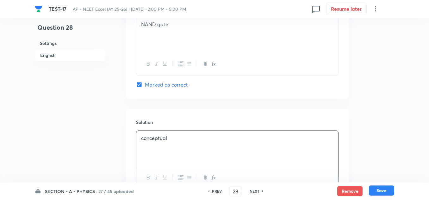
click at [379, 190] on button "Save" at bounding box center [381, 191] width 25 height 10
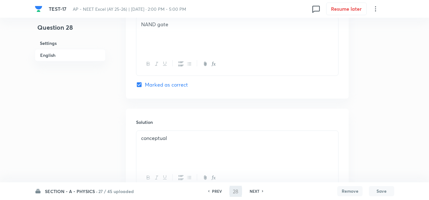
type input "29"
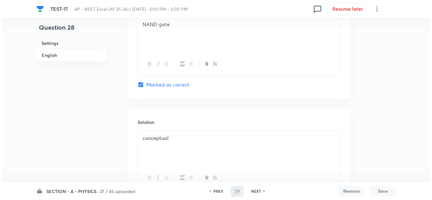
scroll to position [0, 0]
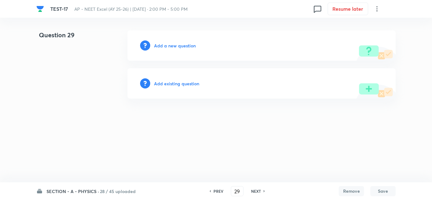
click at [174, 47] on h6 "Add a new question" at bounding box center [175, 45] width 42 height 7
click at [174, 47] on h6 "Choose a question type" at bounding box center [178, 45] width 49 height 7
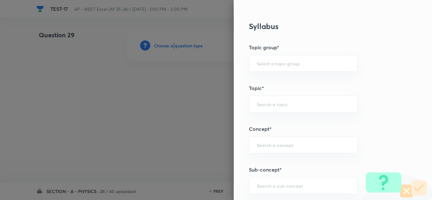
scroll to position [348, 0]
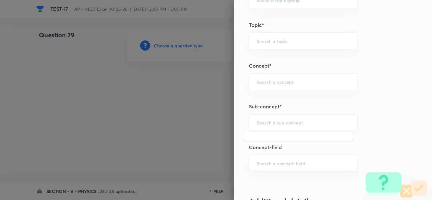
click at [289, 124] on input "text" at bounding box center [303, 123] width 93 height 6
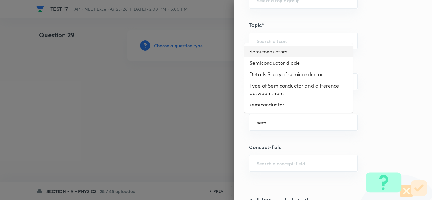
click at [286, 52] on li "Semiconductors" at bounding box center [299, 51] width 108 height 11
type input "Semiconductors"
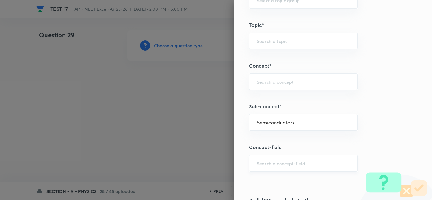
type input "Physics"
type input "Modern Physics"
type input "Semiconductors & Devices"
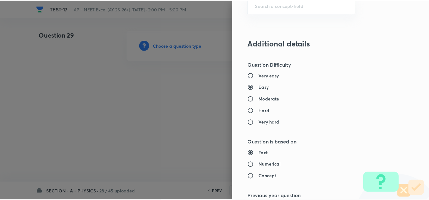
scroll to position [697, 0]
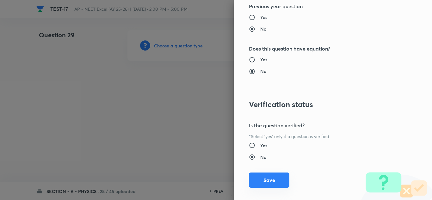
click at [268, 177] on button "Save" at bounding box center [269, 180] width 41 height 15
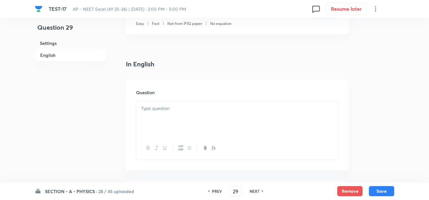
scroll to position [158, 0]
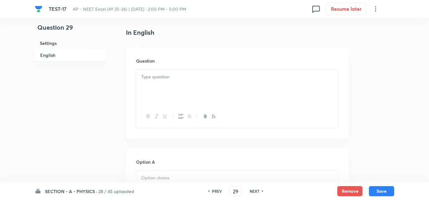
click at [149, 76] on p at bounding box center [237, 76] width 192 height 7
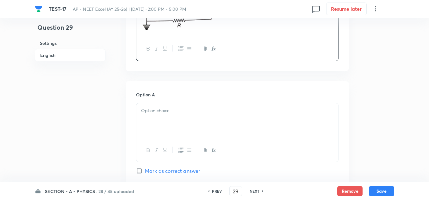
scroll to position [348, 0]
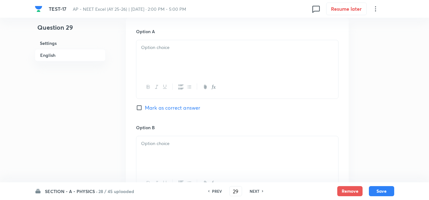
click at [170, 60] on div at bounding box center [237, 57] width 202 height 35
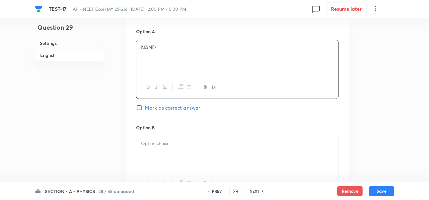
click at [185, 145] on p at bounding box center [237, 143] width 192 height 7
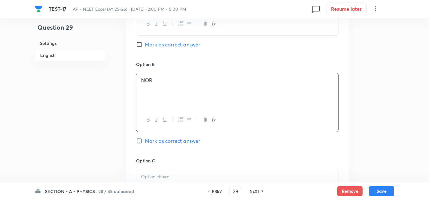
scroll to position [443, 0]
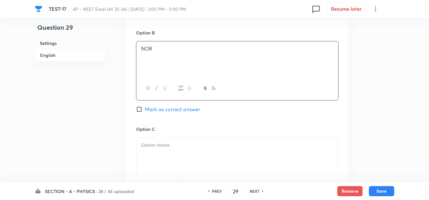
click at [174, 152] on div at bounding box center [237, 155] width 202 height 35
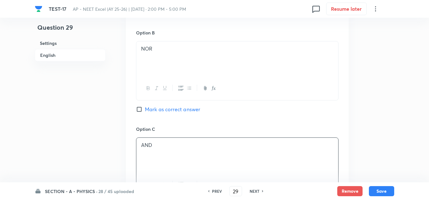
scroll to position [507, 0]
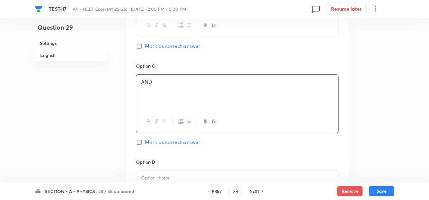
click at [169, 177] on p at bounding box center [237, 178] width 192 height 7
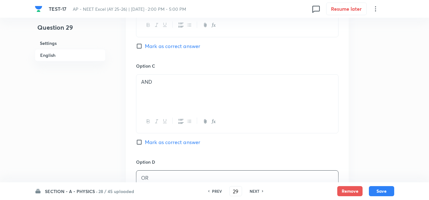
scroll to position [412, 0]
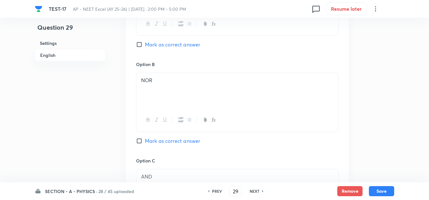
click at [165, 139] on span "Mark as correct answer" at bounding box center [172, 141] width 55 height 8
click at [145, 139] on input "Mark as correct answer" at bounding box center [140, 141] width 9 height 6
checkbox input "true"
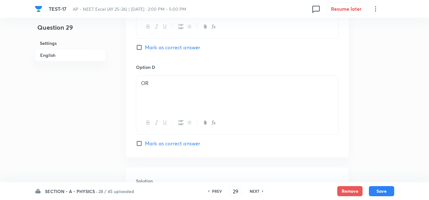
scroll to position [665, 0]
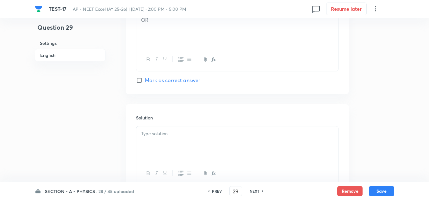
click at [165, 133] on p at bounding box center [237, 133] width 192 height 7
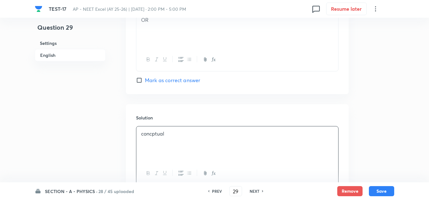
click at [151, 136] on p "concptual" at bounding box center [237, 133] width 192 height 7
click at [383, 191] on button "Save" at bounding box center [381, 191] width 25 height 10
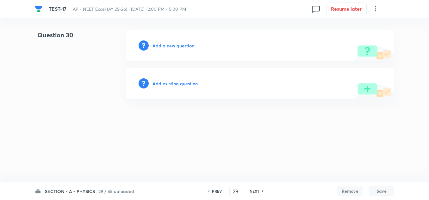
type input "30"
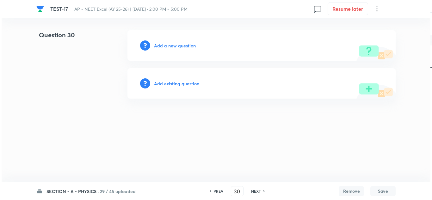
scroll to position [0, 0]
click at [180, 47] on h6 "Add a new question" at bounding box center [175, 45] width 42 height 7
click at [180, 47] on h6 "Choose a question type" at bounding box center [178, 45] width 49 height 7
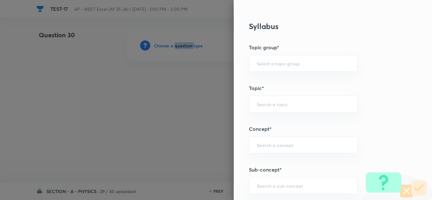
scroll to position [317, 0]
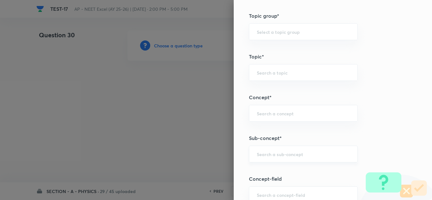
click at [291, 157] on input "text" at bounding box center [303, 154] width 93 height 6
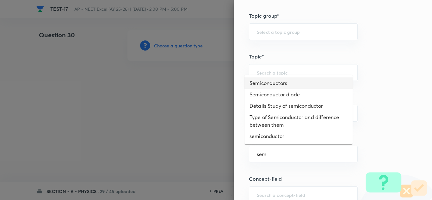
click at [286, 81] on li "Semiconductors" at bounding box center [299, 83] width 108 height 11
type input "Semiconductors"
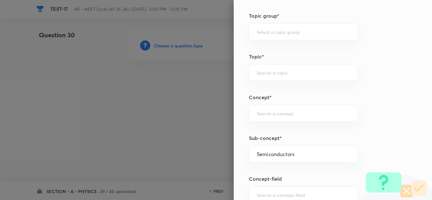
type input "Physics"
type input "Modern Physics"
type input "Semiconductors & Devices"
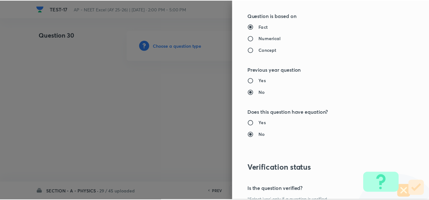
scroll to position [705, 0]
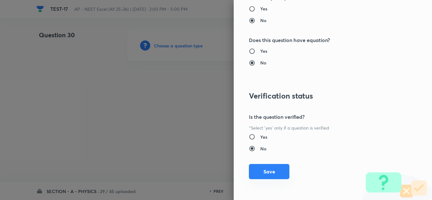
click at [264, 176] on button "Save" at bounding box center [269, 171] width 41 height 15
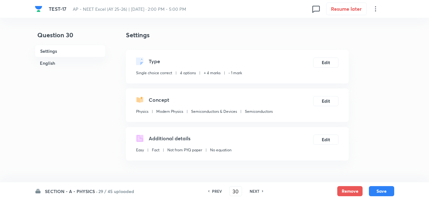
scroll to position [95, 0]
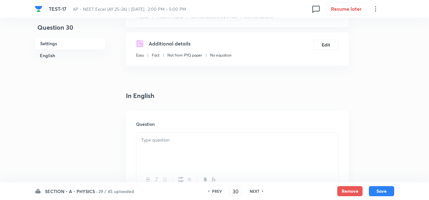
click at [157, 142] on p at bounding box center [237, 140] width 192 height 7
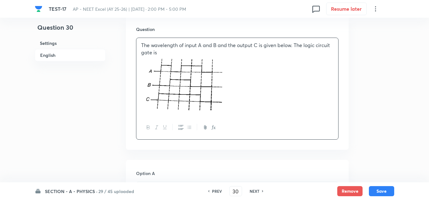
scroll to position [222, 0]
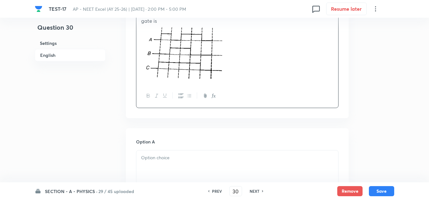
click at [176, 154] on div at bounding box center [237, 168] width 202 height 35
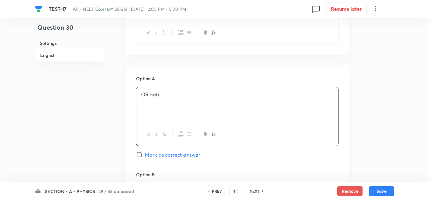
scroll to position [412, 0]
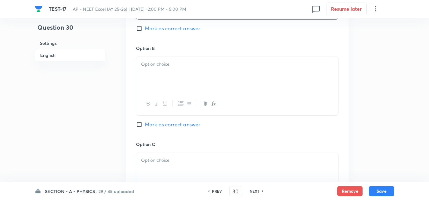
click at [157, 160] on p at bounding box center [237, 160] width 192 height 7
click at [155, 57] on div at bounding box center [237, 86] width 203 height 59
click at [153, 61] on p at bounding box center [237, 64] width 192 height 7
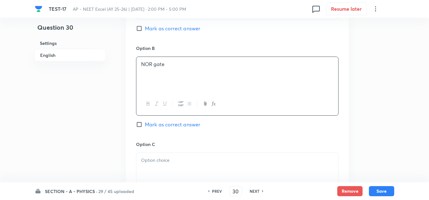
scroll to position [475, 0]
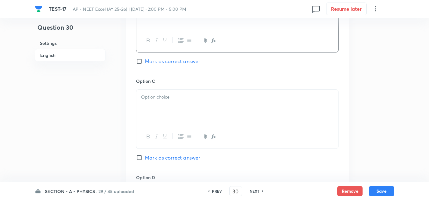
click at [156, 102] on div at bounding box center [237, 107] width 202 height 35
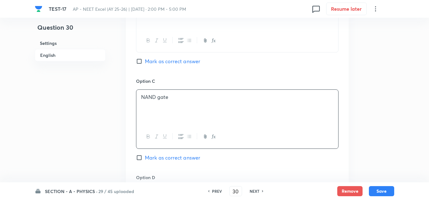
scroll to position [538, 0]
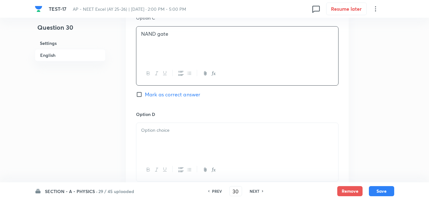
click at [159, 136] on div at bounding box center [237, 140] width 202 height 35
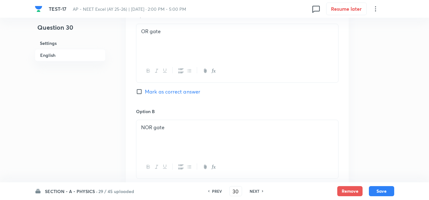
scroll to position [317, 0]
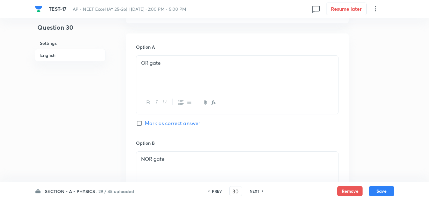
click at [157, 123] on span "Mark as correct answer" at bounding box center [172, 124] width 55 height 8
click at [145, 123] on input "Mark as correct answer" at bounding box center [140, 123] width 9 height 6
checkbox input "true"
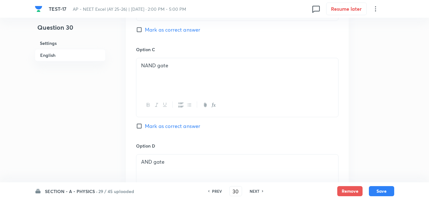
scroll to position [700, 0]
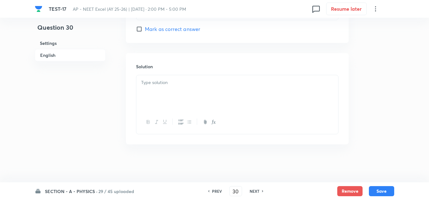
click at [175, 91] on div at bounding box center [237, 92] width 202 height 35
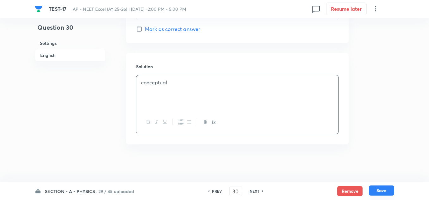
click at [373, 189] on button "Save" at bounding box center [381, 191] width 25 height 10
type input "31"
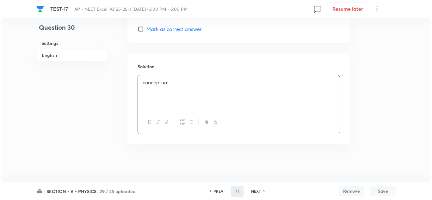
scroll to position [0, 0]
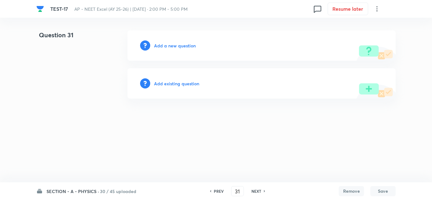
click at [160, 44] on h6 "Add a new question" at bounding box center [175, 45] width 42 height 7
click at [160, 44] on h6 "Choose a question type" at bounding box center [178, 45] width 49 height 7
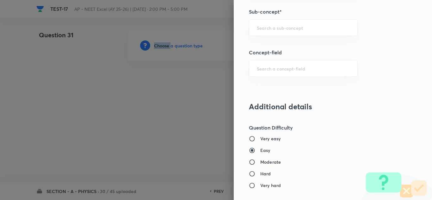
scroll to position [380, 0]
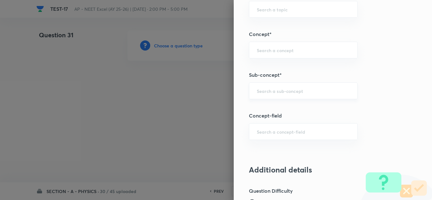
click at [281, 89] on input "text" at bounding box center [303, 91] width 93 height 6
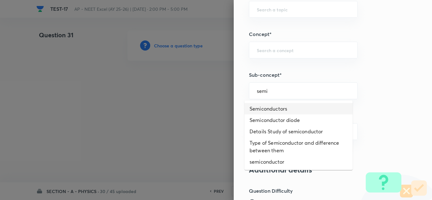
click at [270, 104] on li "Semiconductors" at bounding box center [299, 108] width 108 height 11
type input "Semiconductors"
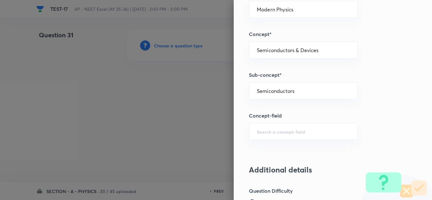
type input "Physics"
type input "Modern Physics"
type input "Semiconductors & Devices"
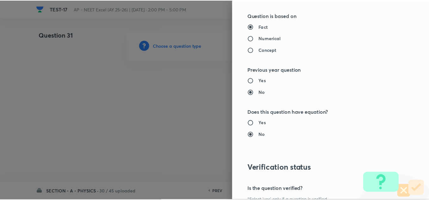
scroll to position [705, 0]
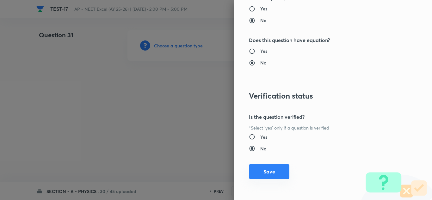
click at [261, 173] on button "Save" at bounding box center [269, 171] width 41 height 15
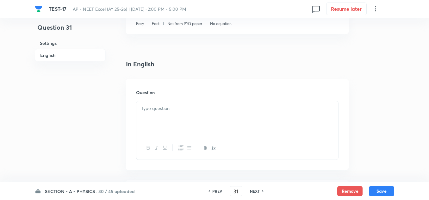
scroll to position [158, 0]
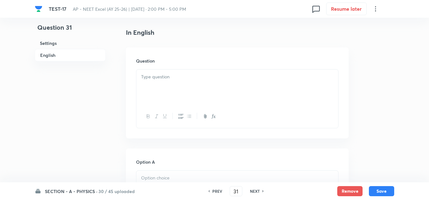
click at [156, 86] on div at bounding box center [237, 87] width 202 height 35
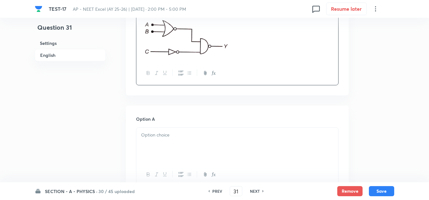
scroll to position [253, 0]
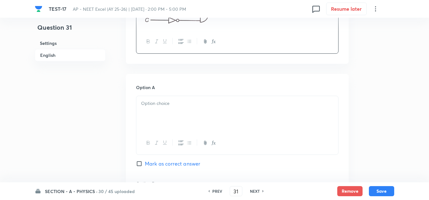
click at [194, 111] on div at bounding box center [237, 113] width 202 height 35
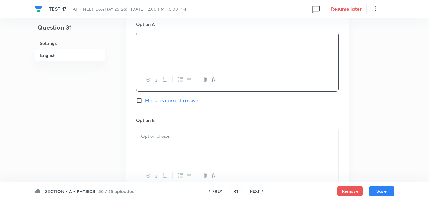
scroll to position [348, 0]
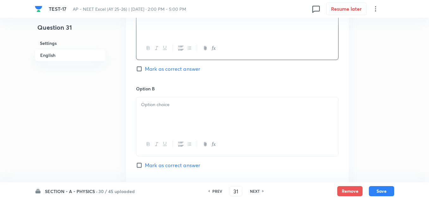
click at [159, 113] on div at bounding box center [237, 115] width 202 height 35
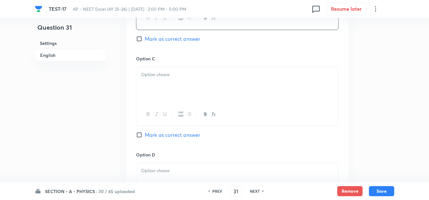
click at [168, 81] on div at bounding box center [237, 84] width 202 height 35
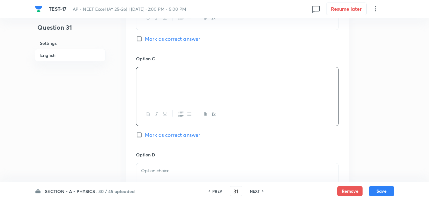
scroll to position [538, 0]
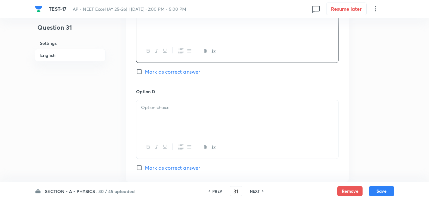
click at [173, 110] on p at bounding box center [237, 107] width 192 height 7
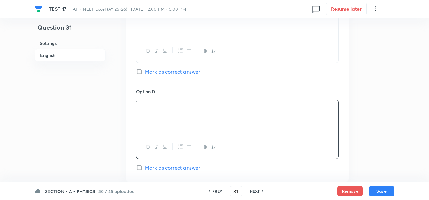
scroll to position [570, 0]
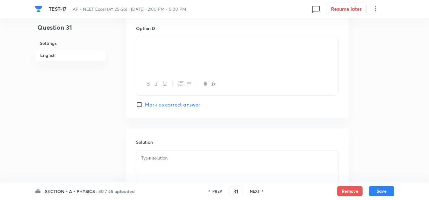
scroll to position [602, 0]
click at [167, 101] on span "Mark as correct answer" at bounding box center [172, 105] width 55 height 8
click at [145, 102] on input "Mark as correct answer" at bounding box center [140, 105] width 9 height 6
checkbox input "true"
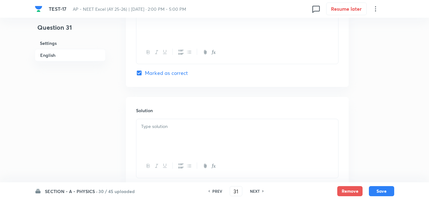
click at [174, 127] on p at bounding box center [237, 126] width 192 height 7
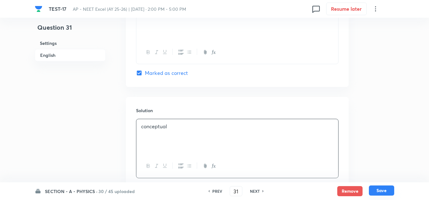
click at [377, 191] on button "Save" at bounding box center [381, 191] width 25 height 10
type input "32"
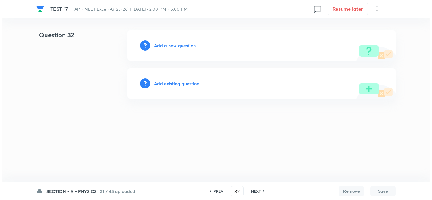
scroll to position [0, 0]
click at [179, 44] on h6 "Add a new question" at bounding box center [175, 45] width 42 height 7
click at [181, 47] on h6 "Choose a question type" at bounding box center [178, 45] width 49 height 7
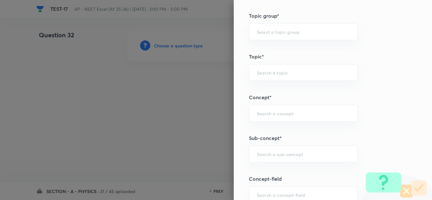
scroll to position [348, 0]
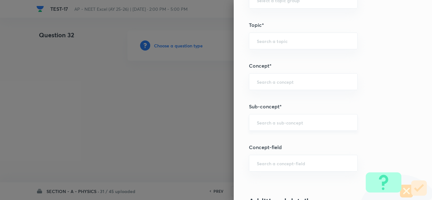
click at [276, 119] on div "​" at bounding box center [303, 122] width 109 height 17
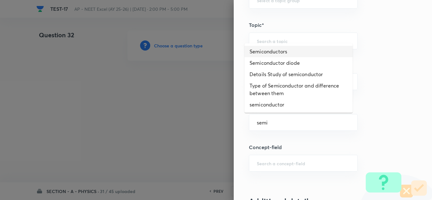
click at [279, 53] on li "Semiconductors" at bounding box center [299, 51] width 108 height 11
type input "Semiconductors"
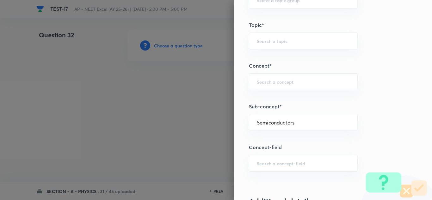
type input "Physics"
type input "Modern Physics"
type input "Semiconductors & Devices"
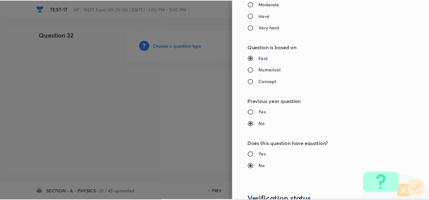
scroll to position [705, 0]
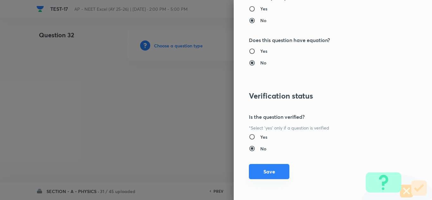
click at [266, 170] on button "Save" at bounding box center [269, 171] width 41 height 15
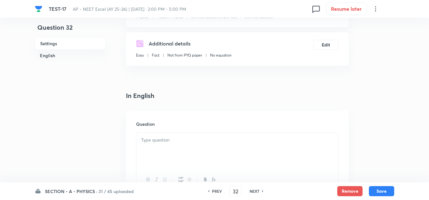
scroll to position [158, 0]
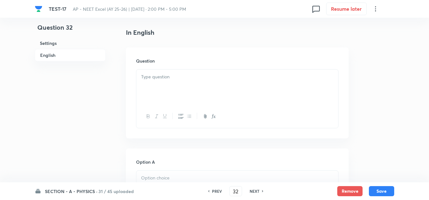
click at [149, 82] on div at bounding box center [237, 87] width 202 height 35
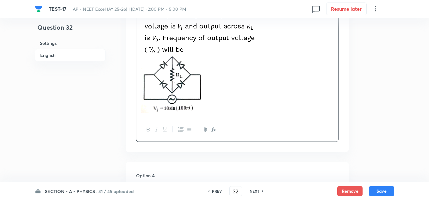
scroll to position [253, 0]
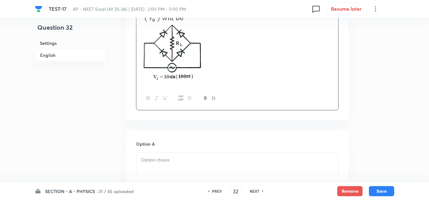
click at [170, 157] on p at bounding box center [237, 160] width 192 height 7
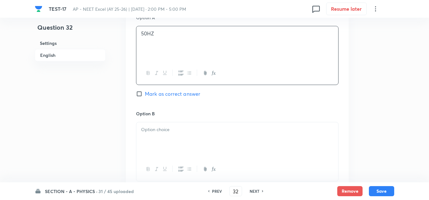
scroll to position [412, 0]
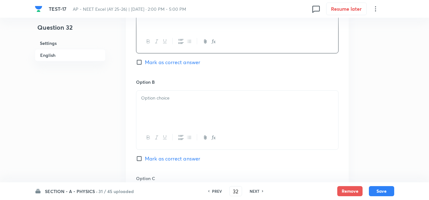
click at [151, 107] on div at bounding box center [237, 108] width 202 height 35
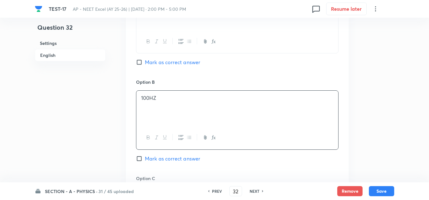
scroll to position [443, 0]
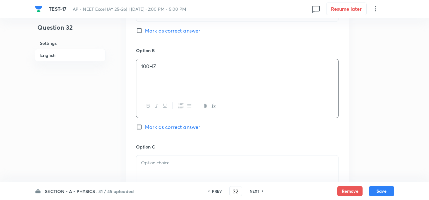
click at [151, 168] on div at bounding box center [237, 173] width 202 height 35
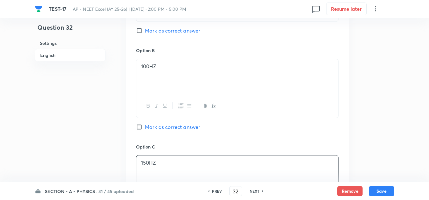
scroll to position [538, 0]
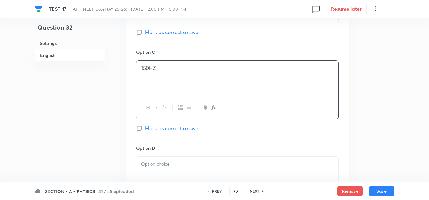
click at [159, 163] on p at bounding box center [237, 164] width 192 height 7
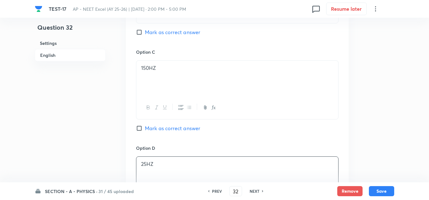
scroll to position [443, 0]
click at [154, 123] on span "Mark as correct answer" at bounding box center [172, 127] width 55 height 8
click at [145, 124] on input "Mark as correct answer" at bounding box center [140, 127] width 9 height 6
checkbox input "true"
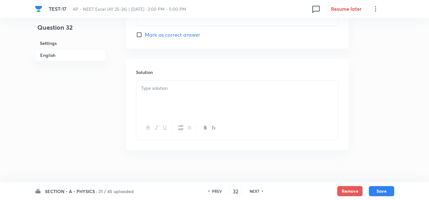
click at [160, 85] on div at bounding box center [237, 98] width 202 height 35
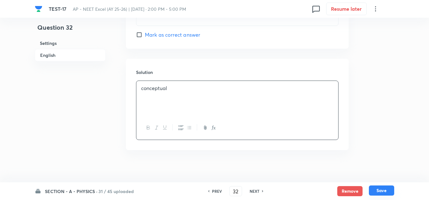
click at [374, 189] on button "Save" at bounding box center [381, 191] width 25 height 10
type input "33"
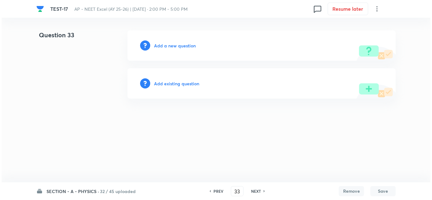
scroll to position [0, 0]
click at [184, 49] on div "Add a new question" at bounding box center [262, 45] width 268 height 30
click at [183, 48] on h6 "Add a new question" at bounding box center [175, 45] width 42 height 7
click at [182, 47] on h6 "Choose a question type" at bounding box center [178, 45] width 49 height 7
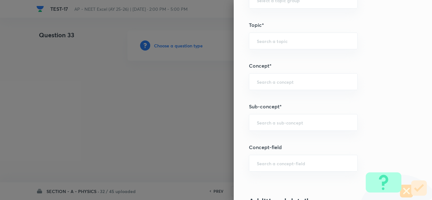
scroll to position [412, 0]
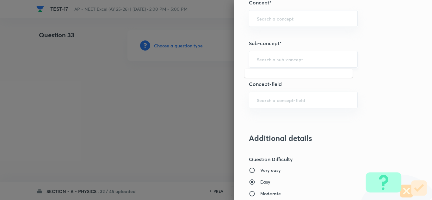
click at [258, 61] on input "text" at bounding box center [303, 59] width 93 height 6
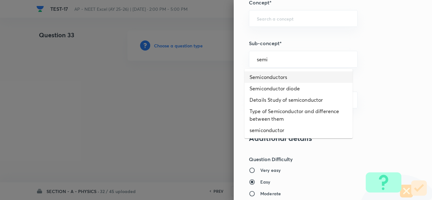
click at [266, 76] on li "Semiconductors" at bounding box center [299, 77] width 108 height 11
type input "Semiconductors"
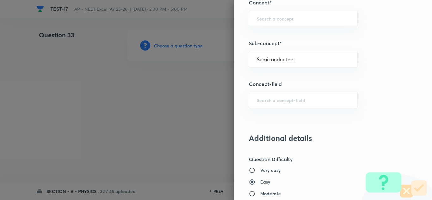
type input "Physics"
type input "Modern Physics"
type input "Semiconductors & Devices"
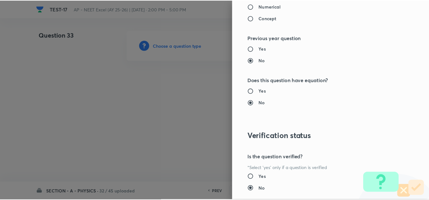
scroll to position [705, 0]
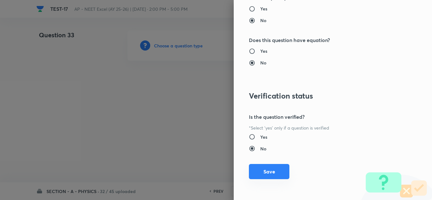
click at [270, 171] on button "Save" at bounding box center [269, 171] width 41 height 15
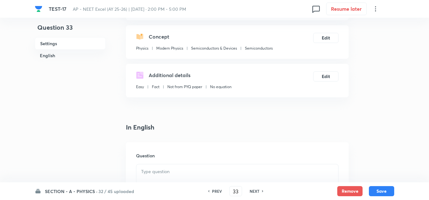
scroll to position [190, 0]
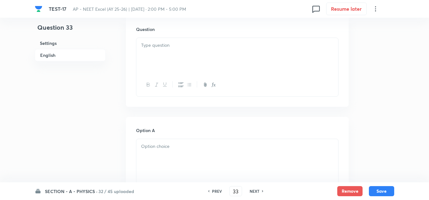
click at [162, 51] on div at bounding box center [237, 55] width 202 height 35
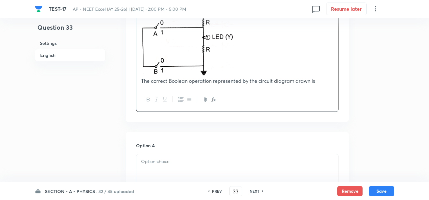
scroll to position [253, 0]
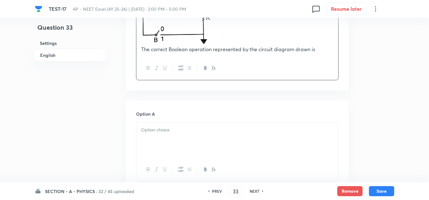
click at [188, 131] on p at bounding box center [237, 130] width 192 height 7
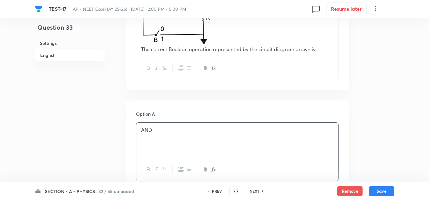
scroll to position [348, 0]
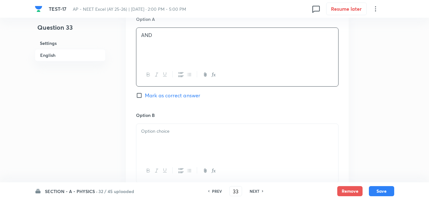
click at [154, 139] on div at bounding box center [237, 141] width 202 height 35
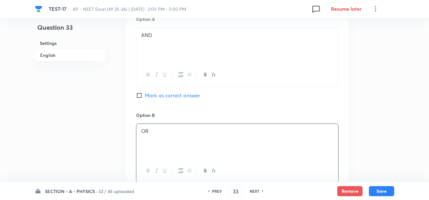
scroll to position [412, 0]
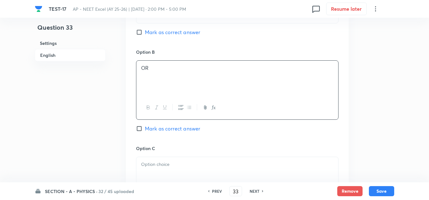
click at [165, 165] on p at bounding box center [237, 164] width 192 height 7
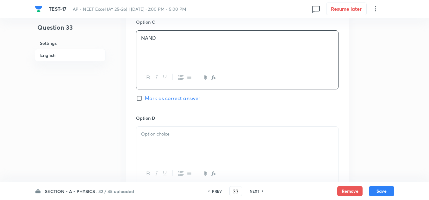
scroll to position [570, 0]
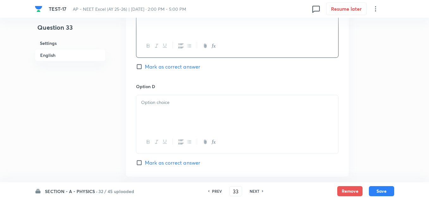
click at [164, 112] on div at bounding box center [237, 112] width 202 height 35
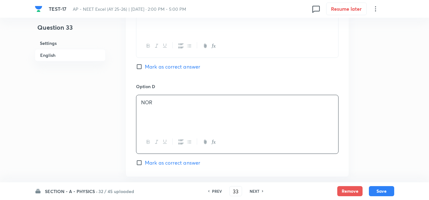
scroll to position [507, 0]
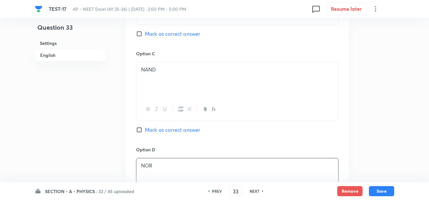
click at [163, 127] on span "Mark as correct answer" at bounding box center [172, 130] width 55 height 8
click at [145, 127] on input "Mark as correct answer" at bounding box center [140, 130] width 9 height 6
checkbox input "true"
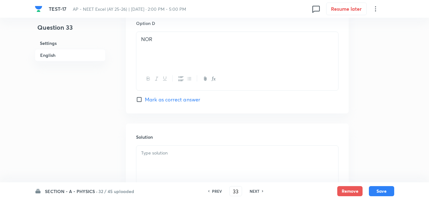
scroll to position [665, 0]
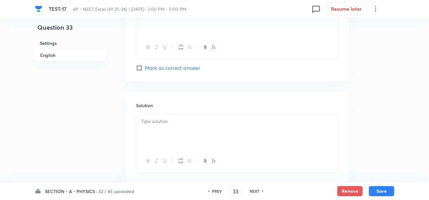
click at [164, 118] on p at bounding box center [237, 121] width 192 height 7
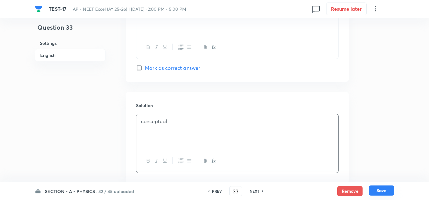
click at [377, 188] on button "Save" at bounding box center [381, 191] width 25 height 10
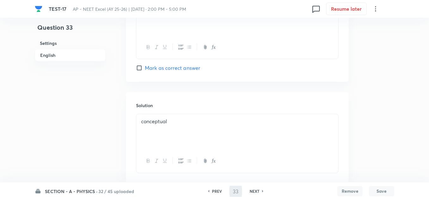
type input "34"
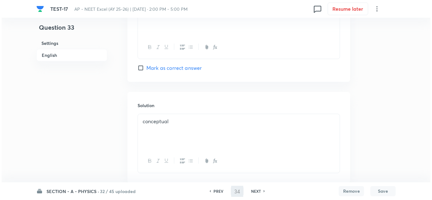
scroll to position [0, 0]
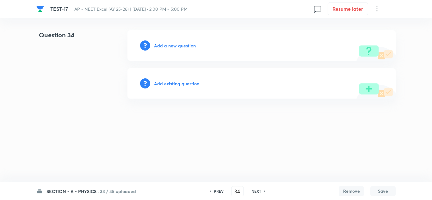
click at [163, 47] on h6 "Add a new question" at bounding box center [175, 45] width 42 height 7
click at [163, 43] on h6 "Choose a question type" at bounding box center [178, 45] width 49 height 7
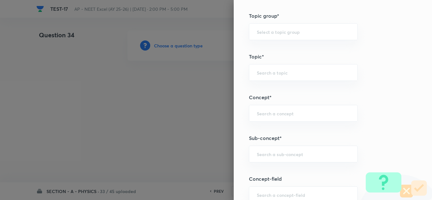
scroll to position [412, 0]
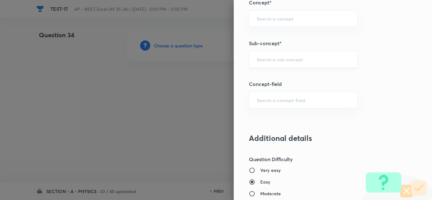
click at [276, 55] on div "​" at bounding box center [303, 59] width 109 height 17
type input "s"
drag, startPoint x: 296, startPoint y: 60, endPoint x: 264, endPoint y: 60, distance: 32.6
click at [264, 60] on input "expermental skils" at bounding box center [303, 59] width 93 height 6
type input "expe"
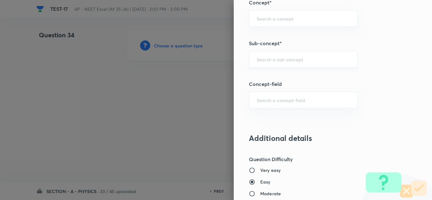
click at [273, 64] on div "​" at bounding box center [303, 59] width 109 height 17
paste input "Experimental Skill"
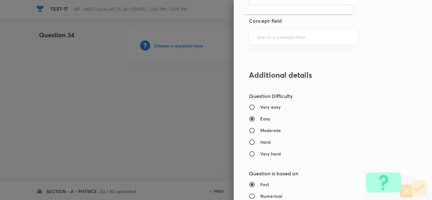
scroll to position [443, 0]
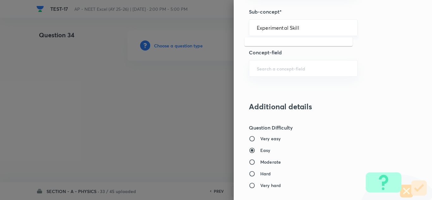
click at [313, 27] on input "Experimental Skill" at bounding box center [303, 28] width 93 height 6
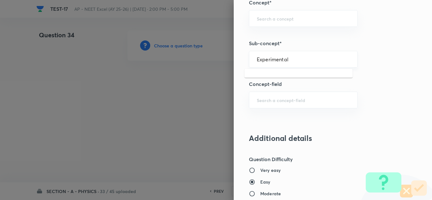
click at [252, 59] on div "Experimental ​" at bounding box center [303, 59] width 109 height 17
type input "E"
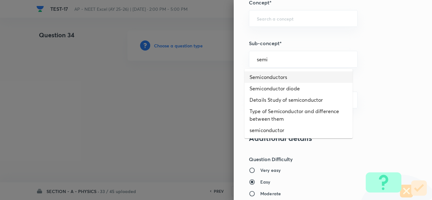
click at [278, 75] on li "Semiconductors" at bounding box center [299, 77] width 108 height 11
type input "Semiconductors"
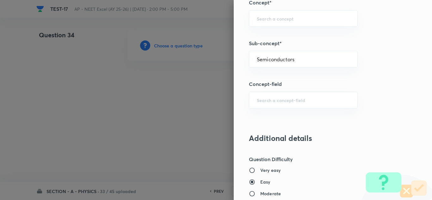
type input "Physics"
type input "Modern Physics"
type input "Semiconductors & Devices"
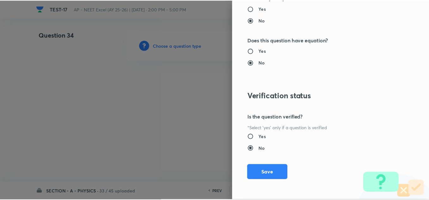
scroll to position [705, 0]
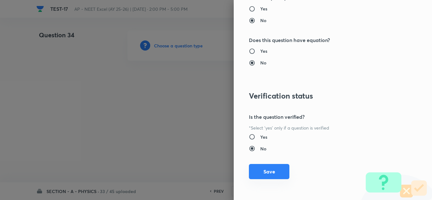
click at [269, 167] on button "Save" at bounding box center [269, 171] width 41 height 15
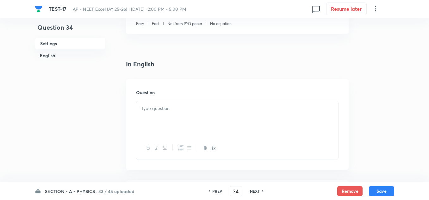
scroll to position [190, 0]
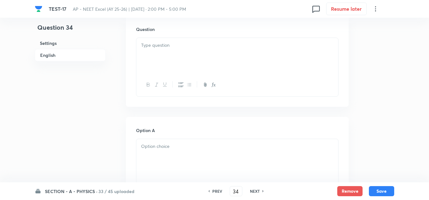
click at [157, 54] on div at bounding box center [237, 55] width 202 height 35
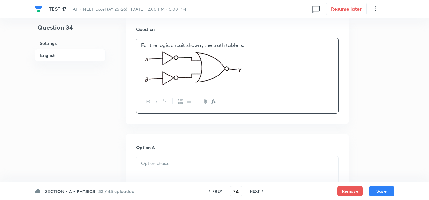
scroll to position [253, 0]
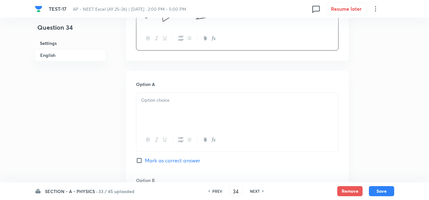
click at [159, 108] on div at bounding box center [237, 110] width 202 height 35
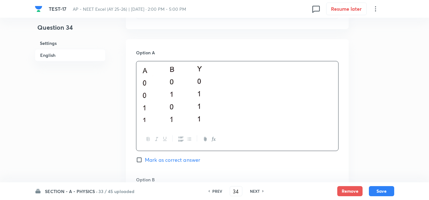
scroll to position [380, 0]
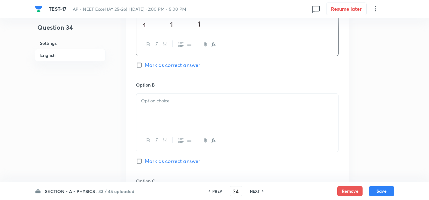
click at [168, 106] on div at bounding box center [237, 111] width 202 height 35
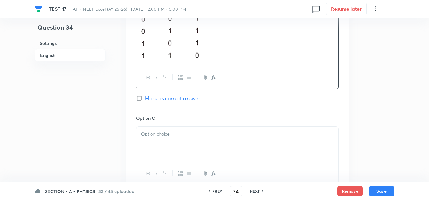
scroll to position [538, 0]
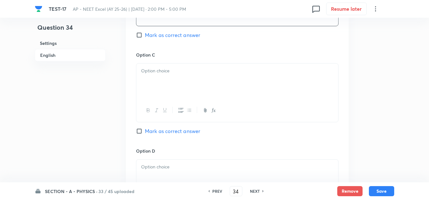
click at [177, 85] on div at bounding box center [237, 81] width 202 height 35
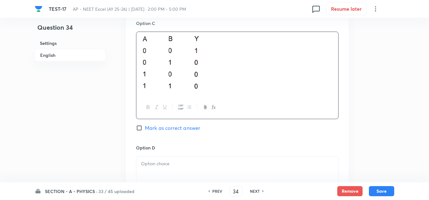
scroll to position [602, 0]
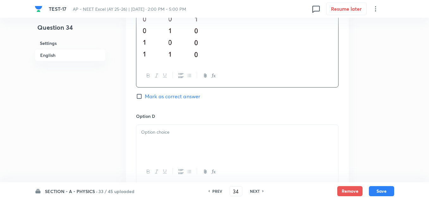
click at [181, 139] on div at bounding box center [237, 142] width 202 height 35
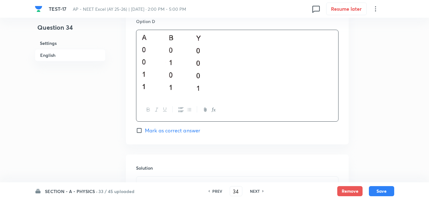
scroll to position [728, 0]
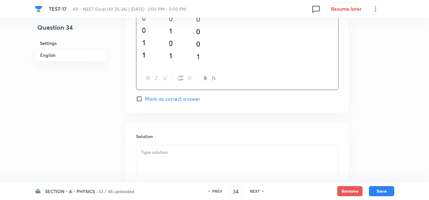
click at [180, 90] on div "Option D Mark as correct answer" at bounding box center [237, 44] width 203 height 117
click at [179, 100] on span "Mark as correct answer" at bounding box center [172, 99] width 55 height 8
click at [145, 100] on input "Mark as correct answer" at bounding box center [140, 99] width 9 height 6
checkbox input "true"
click at [179, 156] on p at bounding box center [237, 152] width 192 height 7
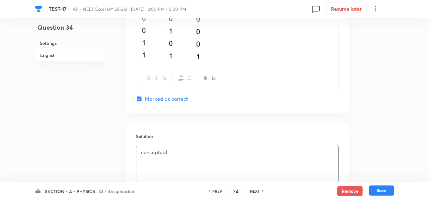
click at [377, 188] on button "Save" at bounding box center [381, 191] width 25 height 10
type input "35"
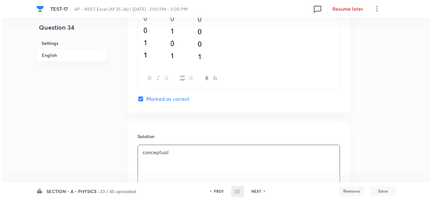
scroll to position [0, 0]
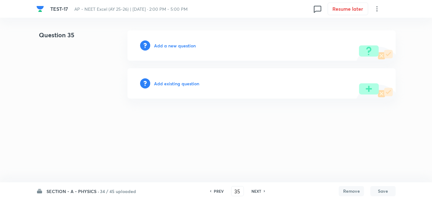
click at [186, 46] on h6 "Add a new question" at bounding box center [175, 45] width 42 height 7
click at [186, 46] on h6 "Choose a question type" at bounding box center [178, 45] width 49 height 7
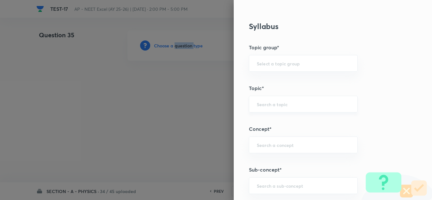
scroll to position [317, 0]
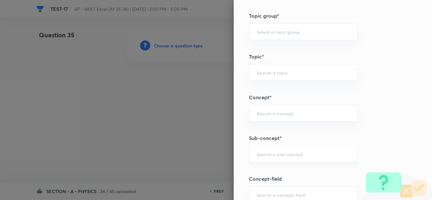
click at [280, 154] on input "text" at bounding box center [303, 154] width 93 height 6
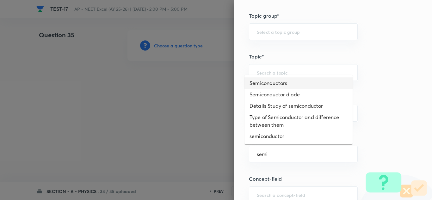
drag, startPoint x: 265, startPoint y: 81, endPoint x: 266, endPoint y: 85, distance: 3.4
click at [266, 82] on li "Semiconductors" at bounding box center [299, 83] width 108 height 11
type input "Semiconductors"
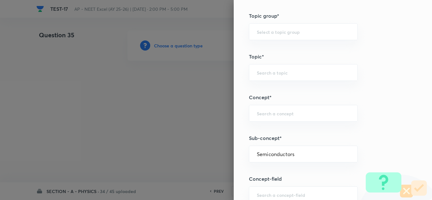
type input "Physics"
type input "Modern Physics"
type input "Semiconductors & Devices"
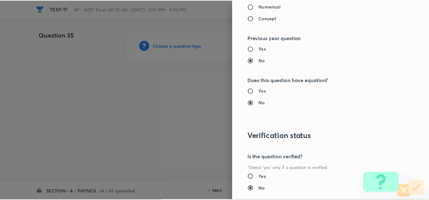
scroll to position [705, 0]
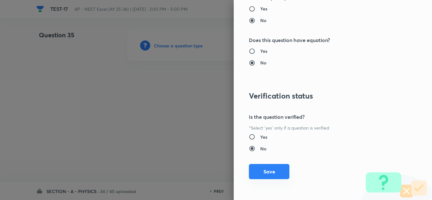
click at [271, 170] on button "Save" at bounding box center [269, 171] width 41 height 15
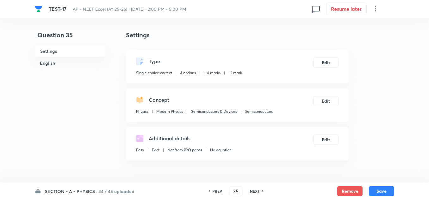
scroll to position [95, 0]
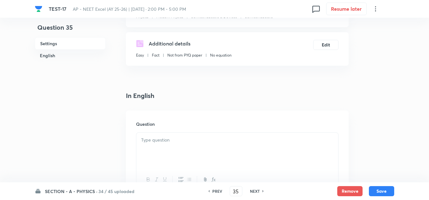
click at [162, 139] on p at bounding box center [237, 140] width 192 height 7
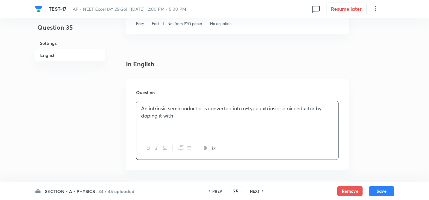
scroll to position [190, 0]
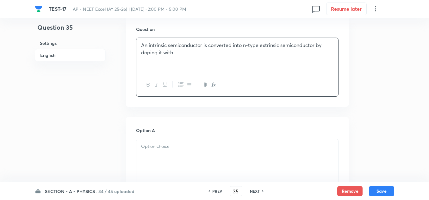
click at [156, 148] on p at bounding box center [237, 146] width 192 height 7
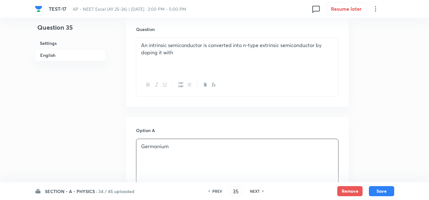
scroll to position [285, 0]
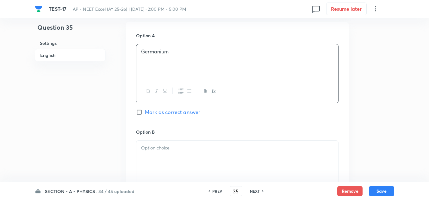
click at [157, 154] on div at bounding box center [237, 158] width 202 height 35
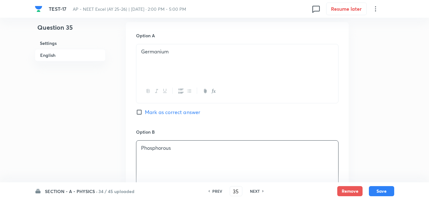
scroll to position [380, 0]
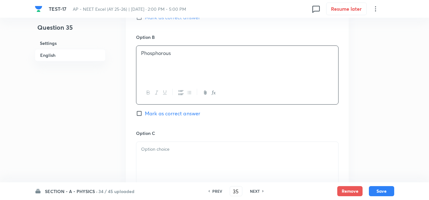
click at [153, 156] on div at bounding box center [237, 159] width 202 height 35
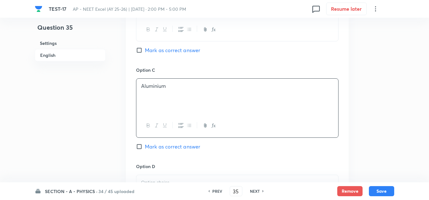
scroll to position [475, 0]
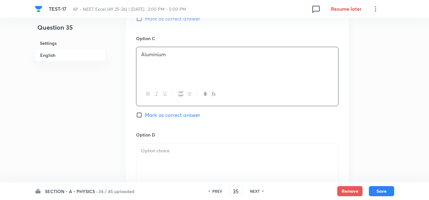
click at [156, 161] on div at bounding box center [237, 161] width 202 height 35
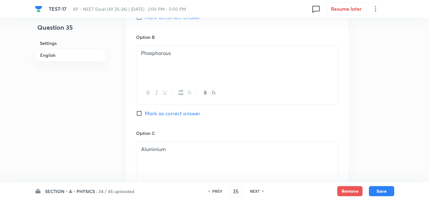
scroll to position [348, 0]
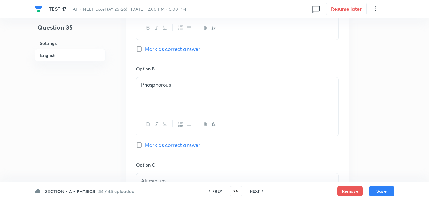
click at [172, 144] on span "Mark as correct answer" at bounding box center [172, 146] width 55 height 8
click at [145, 144] on input "Mark as correct answer" at bounding box center [140, 145] width 9 height 6
checkbox input "true"
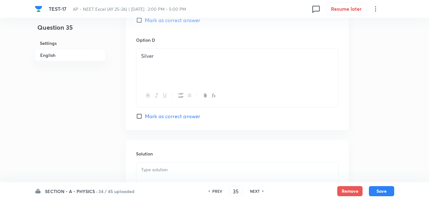
scroll to position [602, 0]
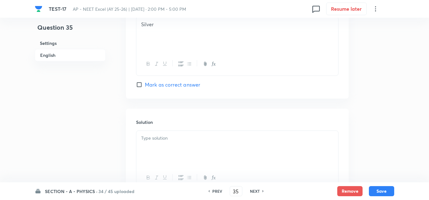
click at [174, 131] on div at bounding box center [237, 160] width 203 height 59
click at [180, 139] on p at bounding box center [237, 138] width 192 height 7
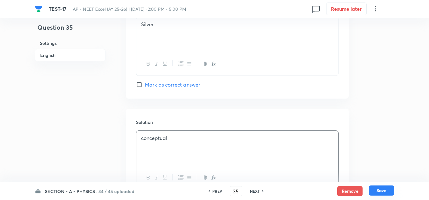
click at [386, 190] on button "Save" at bounding box center [381, 191] width 25 height 10
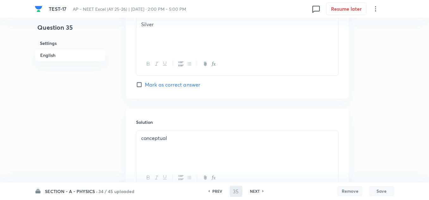
type input "36"
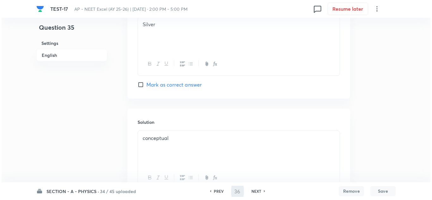
scroll to position [0, 0]
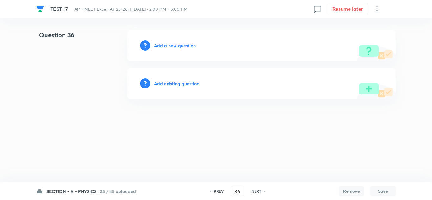
click at [178, 47] on h6 "Add a new question" at bounding box center [175, 45] width 42 height 7
click at [178, 47] on h6 "Choose a question type" at bounding box center [178, 45] width 49 height 7
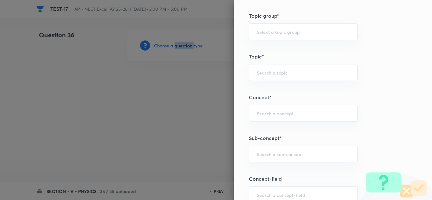
scroll to position [348, 0]
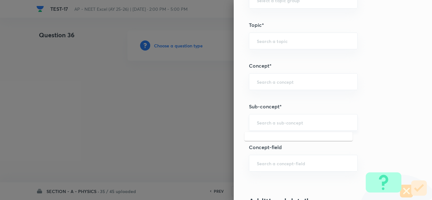
click at [285, 120] on input "text" at bounding box center [303, 123] width 93 height 6
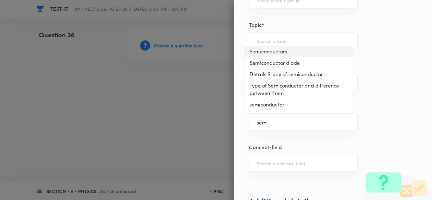
click at [277, 49] on li "Semiconductors" at bounding box center [299, 51] width 108 height 11
type input "Semiconductors"
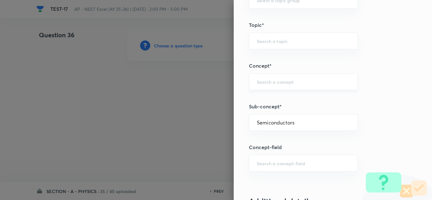
type input "Physics"
type input "Modern Physics"
type input "Semiconductors & Devices"
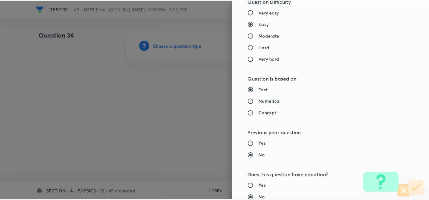
scroll to position [697, 0]
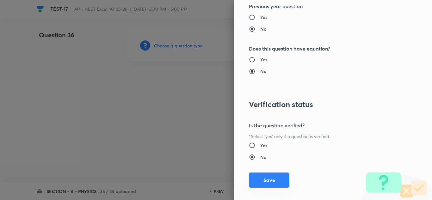
click at [280, 180] on button "Save" at bounding box center [269, 180] width 41 height 15
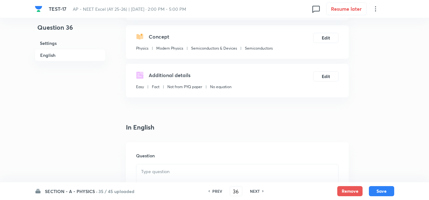
scroll to position [95, 0]
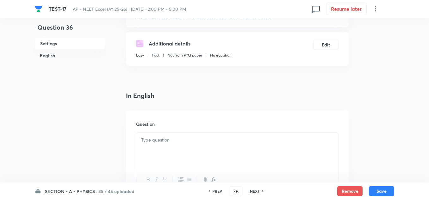
click at [170, 142] on p at bounding box center [237, 140] width 192 height 7
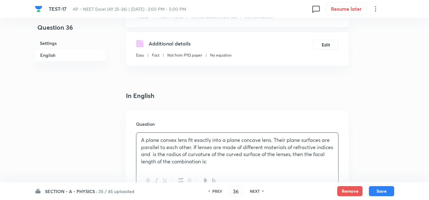
scroll to position [222, 0]
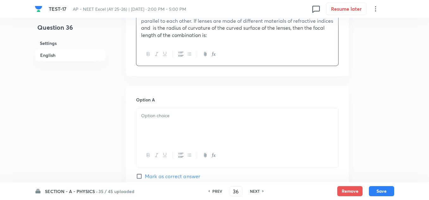
click at [165, 108] on div "Option A Mark as correct answer" at bounding box center [237, 145] width 203 height 96
click at [167, 119] on p at bounding box center [237, 115] width 192 height 7
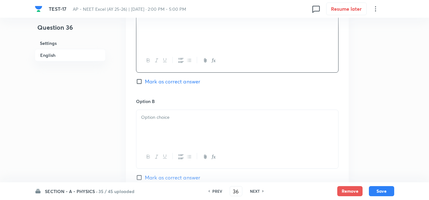
scroll to position [285, 0]
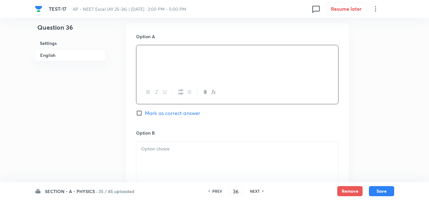
click at [174, 153] on p at bounding box center [237, 149] width 192 height 7
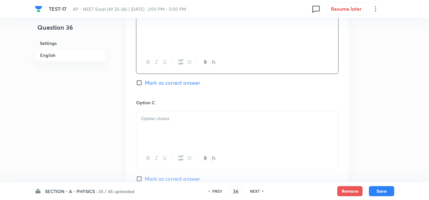
click at [168, 127] on div at bounding box center [237, 128] width 202 height 35
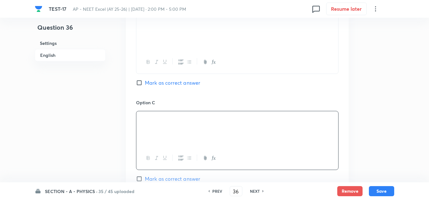
scroll to position [475, 0]
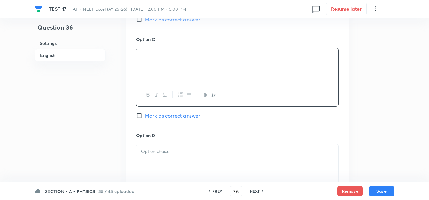
click at [164, 154] on p at bounding box center [237, 151] width 192 height 7
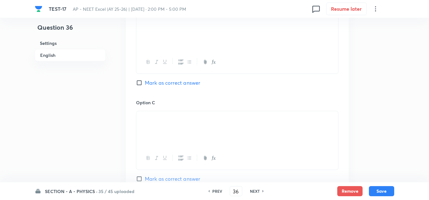
scroll to position [380, 0]
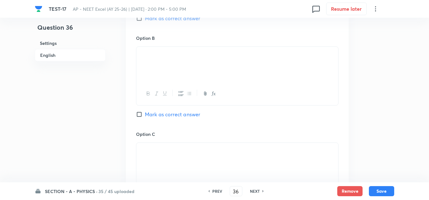
click at [161, 116] on span "Mark as correct answer" at bounding box center [172, 115] width 55 height 8
click at [145, 116] on input "Mark as correct answer" at bounding box center [140, 114] width 9 height 6
checkbox input "true"
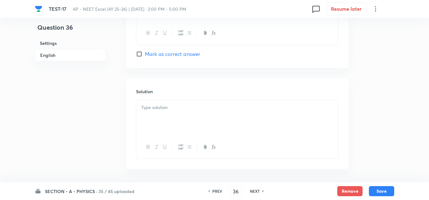
scroll to position [658, 0]
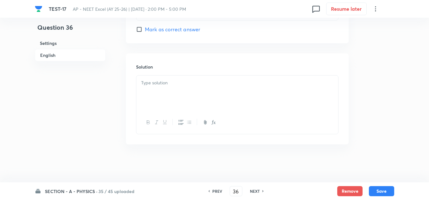
click at [179, 92] on div at bounding box center [237, 93] width 202 height 35
click at [382, 185] on div "SECTION - A - PHYSICS · 35 / 45 uploaded PREV 36 ​ NEXT Remove Save" at bounding box center [215, 192] width 360 height 18
drag, startPoint x: 382, startPoint y: 189, endPoint x: 377, endPoint y: 180, distance: 9.6
click at [382, 187] on button "Save" at bounding box center [381, 191] width 25 height 10
type input "37"
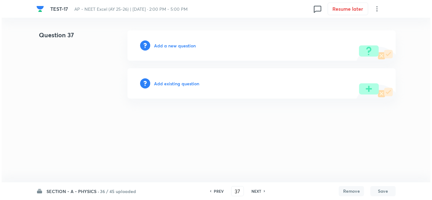
scroll to position [0, 0]
click at [177, 42] on h6 "Add a new question" at bounding box center [175, 45] width 42 height 7
click at [177, 43] on h6 "Choose a question type" at bounding box center [178, 45] width 49 height 7
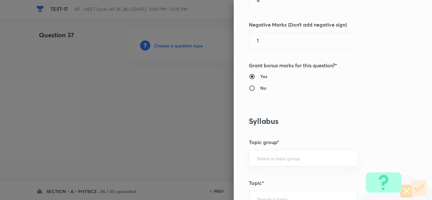
scroll to position [412, 0]
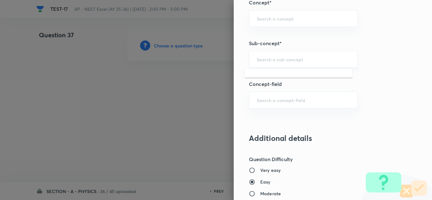
click at [284, 57] on input "text" at bounding box center [303, 59] width 93 height 6
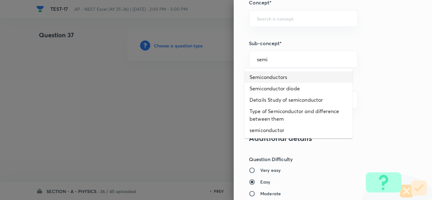
click at [275, 77] on li "Semiconductors" at bounding box center [299, 77] width 108 height 11
type input "Semiconductors"
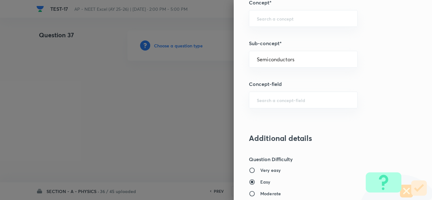
type input "Physics"
type input "Modern Physics"
type input "Semiconductors & Devices"
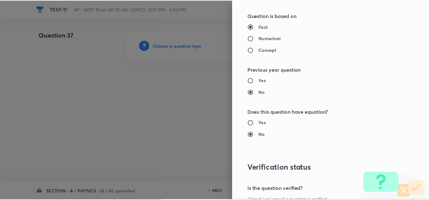
scroll to position [705, 0]
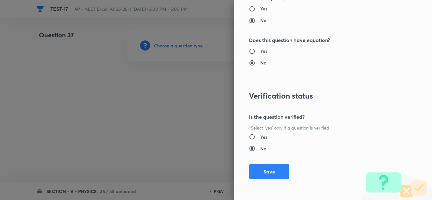
click at [268, 174] on button "Save" at bounding box center [269, 171] width 41 height 15
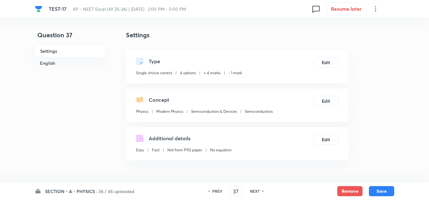
scroll to position [95, 0]
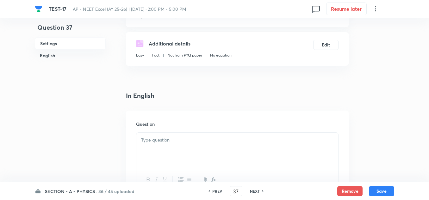
click at [167, 145] on div at bounding box center [237, 150] width 202 height 35
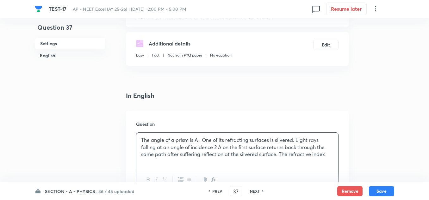
click at [286, 169] on div at bounding box center [237, 179] width 202 height 23
drag, startPoint x: 289, startPoint y: 156, endPoint x: 327, endPoint y: 159, distance: 37.8
click at [327, 158] on p "The angle of a prism is A . One of its refracting surfaces is silvered. Light r…" at bounding box center [237, 148] width 192 height 22
drag, startPoint x: 331, startPoint y: 156, endPoint x: 290, endPoint y: 158, distance: 41.6
click at [290, 158] on p "The angle of a prism is A . One of its refracting surfaces is silvered. Light r…" at bounding box center [237, 148] width 192 height 22
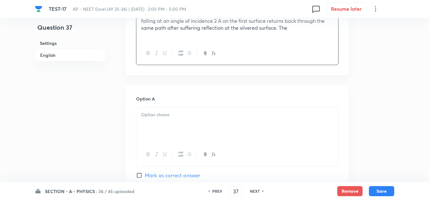
scroll to position [317, 0]
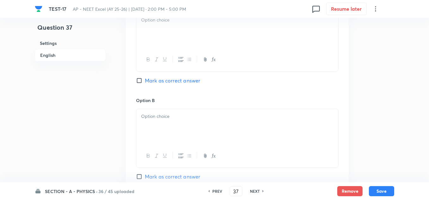
click at [161, 36] on div at bounding box center [237, 30] width 202 height 35
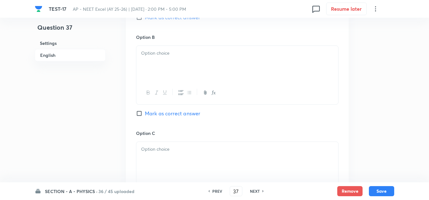
click at [158, 57] on p at bounding box center [237, 53] width 192 height 7
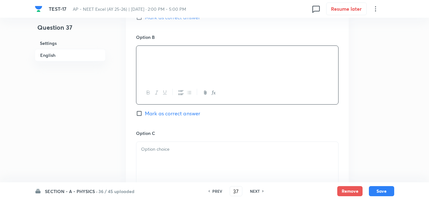
scroll to position [412, 0]
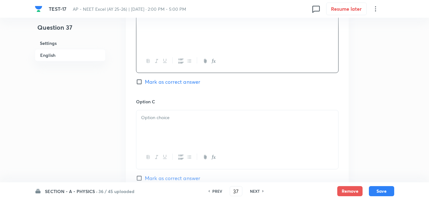
click at [168, 138] on div at bounding box center [237, 127] width 202 height 35
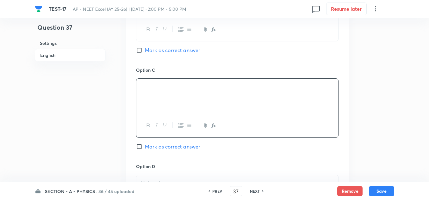
scroll to position [507, 0]
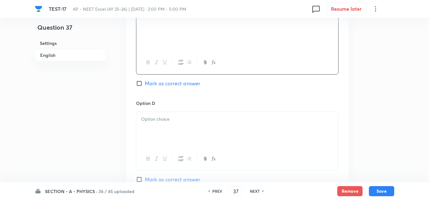
click at [161, 134] on div at bounding box center [237, 129] width 202 height 35
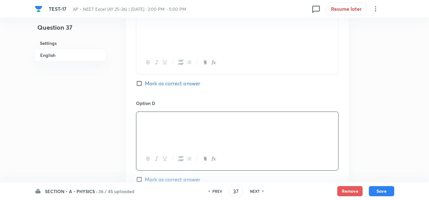
scroll to position [538, 0]
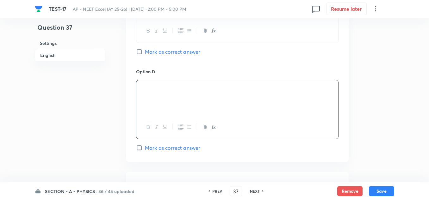
click at [166, 56] on span "Mark as correct answer" at bounding box center [172, 52] width 55 height 8
click at [145, 55] on input "Mark as correct answer" at bounding box center [140, 52] width 9 height 6
checkbox input "true"
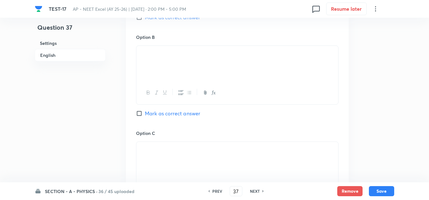
scroll to position [348, 0]
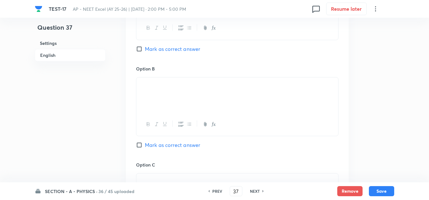
click at [161, 149] on span "Mark as correct answer" at bounding box center [172, 146] width 55 height 8
click at [145, 148] on input "Mark as correct answer" at bounding box center [140, 145] width 9 height 6
checkbox input "true"
checkbox input "false"
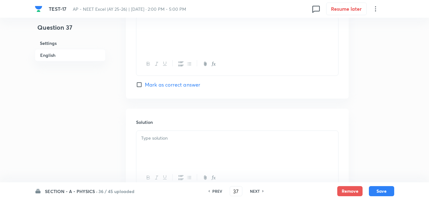
scroll to position [665, 0]
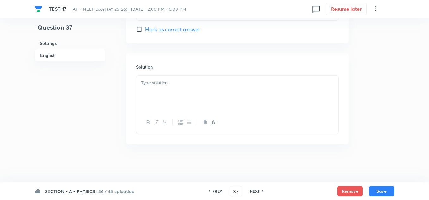
click at [149, 87] on div at bounding box center [237, 93] width 202 height 35
click at [380, 190] on button "Save" at bounding box center [381, 191] width 25 height 10
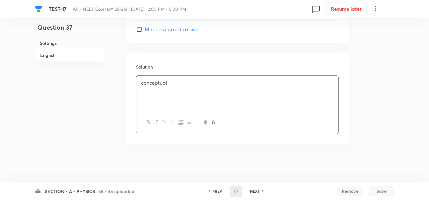
type input "38"
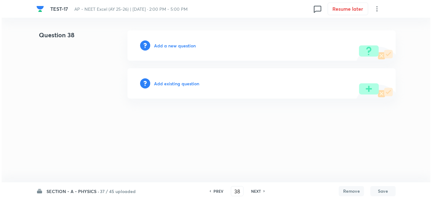
scroll to position [0, 0]
click at [177, 47] on h6 "Add a new question" at bounding box center [175, 45] width 42 height 7
click at [175, 46] on h6 "Choose a question type" at bounding box center [178, 45] width 49 height 7
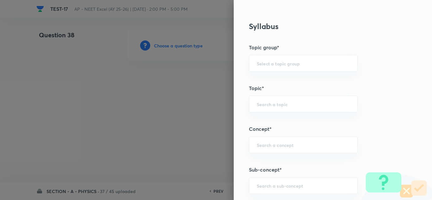
scroll to position [443, 0]
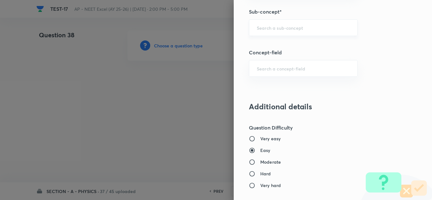
click at [274, 29] on input "text" at bounding box center [303, 28] width 93 height 6
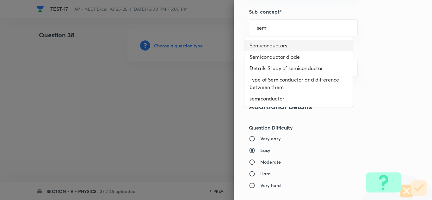
click at [276, 41] on li "Semiconductors" at bounding box center [299, 45] width 108 height 11
type input "Semiconductors"
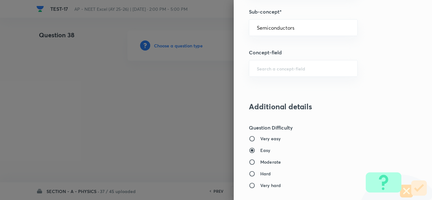
type input "Physics"
type input "Modern Physics"
type input "Semiconductors & Devices"
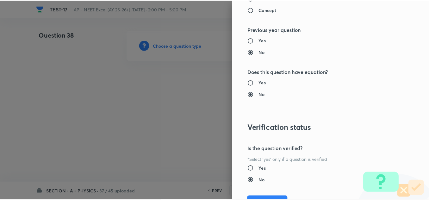
scroll to position [705, 0]
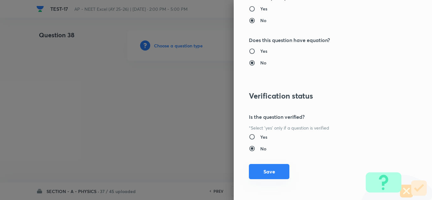
click at [265, 174] on button "Save" at bounding box center [269, 171] width 41 height 15
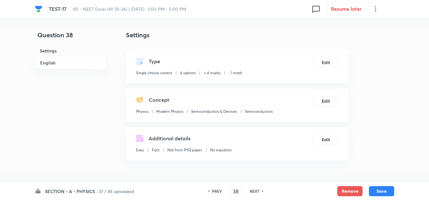
scroll to position [127, 0]
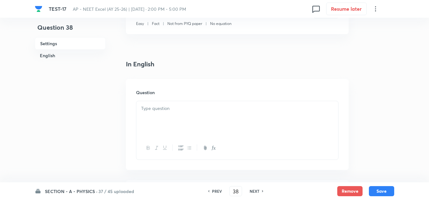
click at [162, 111] on p at bounding box center [237, 108] width 192 height 7
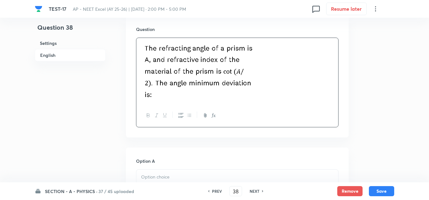
scroll to position [222, 0]
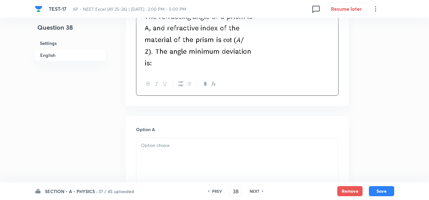
click at [166, 152] on div at bounding box center [237, 155] width 202 height 35
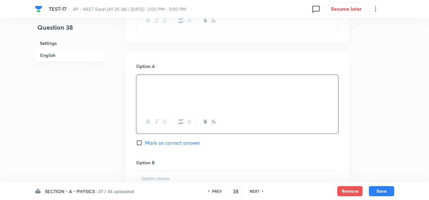
scroll to position [317, 0]
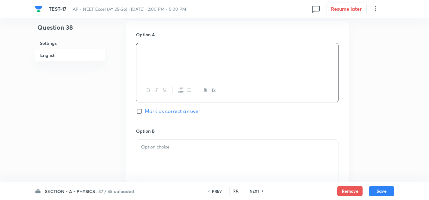
click at [181, 149] on p at bounding box center [237, 147] width 192 height 7
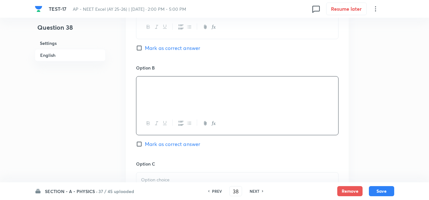
scroll to position [412, 0]
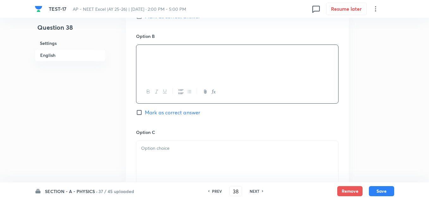
click at [167, 158] on div at bounding box center [237, 158] width 202 height 35
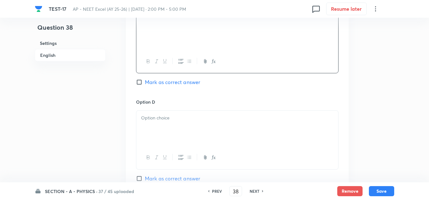
click at [170, 129] on div at bounding box center [237, 128] width 202 height 35
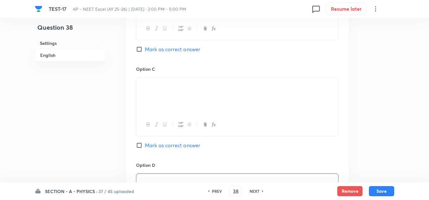
scroll to position [412, 0]
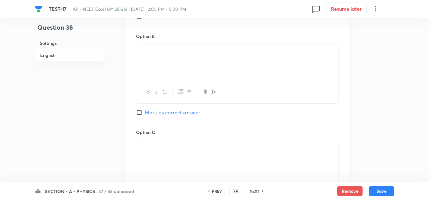
click at [158, 113] on span "Mark as correct answer" at bounding box center [172, 113] width 55 height 8
click at [145, 113] on input "Mark as correct answer" at bounding box center [140, 113] width 9 height 6
checkbox input "true"
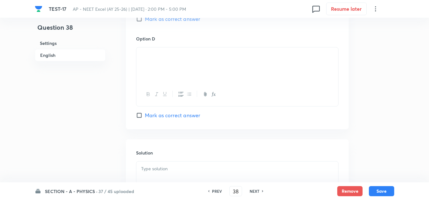
scroll to position [633, 0]
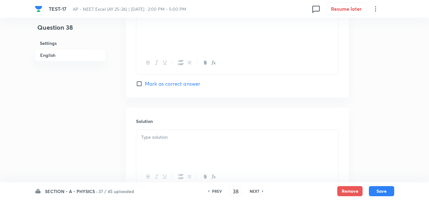
click at [158, 140] on p at bounding box center [237, 137] width 192 height 7
click at [377, 189] on button "Save" at bounding box center [381, 191] width 25 height 10
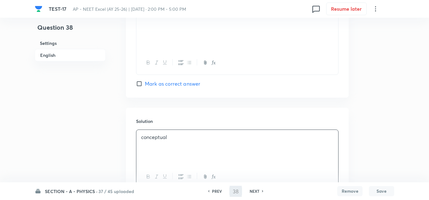
type input "39"
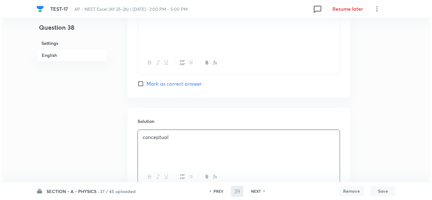
scroll to position [0, 0]
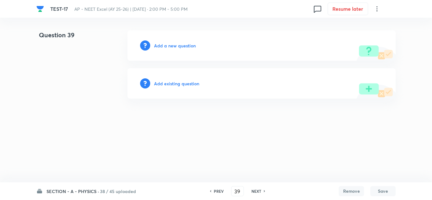
click at [176, 46] on h6 "Add a new question" at bounding box center [175, 45] width 42 height 7
click at [176, 44] on h6 "Choose a question type" at bounding box center [178, 45] width 49 height 7
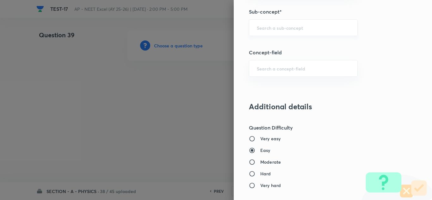
scroll to position [412, 0]
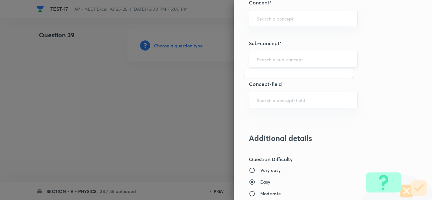
click at [269, 62] on input "text" at bounding box center [303, 59] width 93 height 6
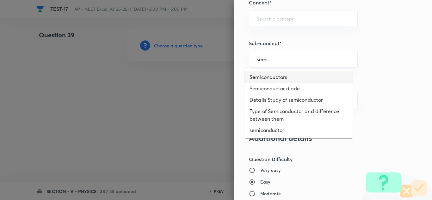
click at [272, 74] on li "Semiconductors" at bounding box center [299, 77] width 108 height 11
type input "Semiconductors"
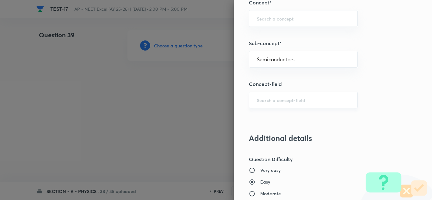
type input "Physics"
type input "Modern Physics"
type input "Semiconductors & Devices"
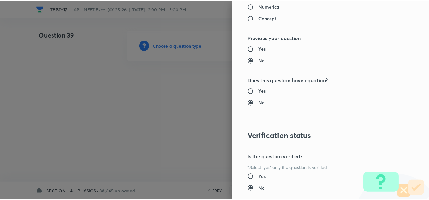
scroll to position [705, 0]
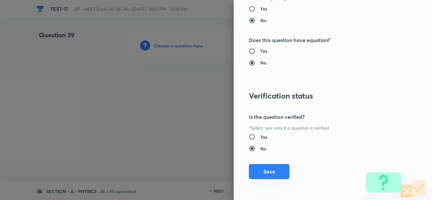
click at [269, 169] on button "Save" at bounding box center [269, 171] width 41 height 15
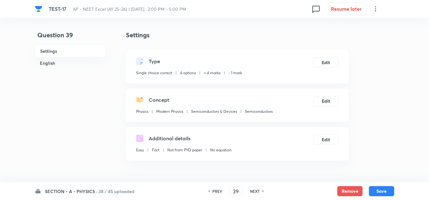
scroll to position [95, 0]
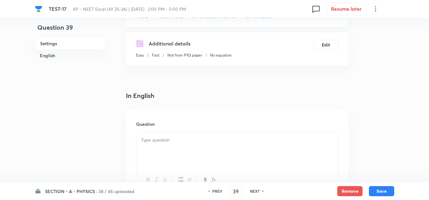
click at [150, 140] on p at bounding box center [237, 140] width 192 height 7
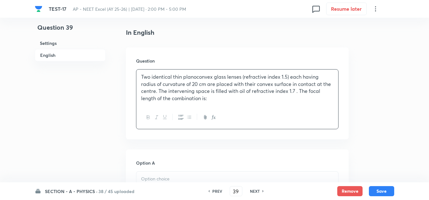
scroll to position [222, 0]
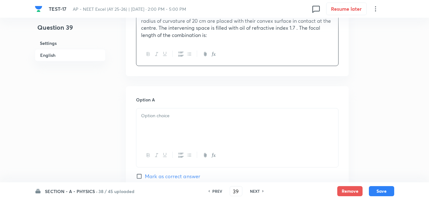
click at [164, 134] on div at bounding box center [237, 126] width 202 height 35
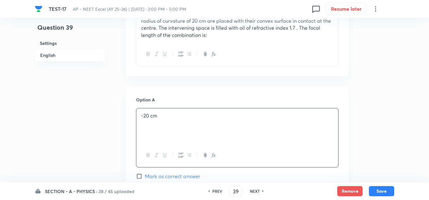
scroll to position [285, 0]
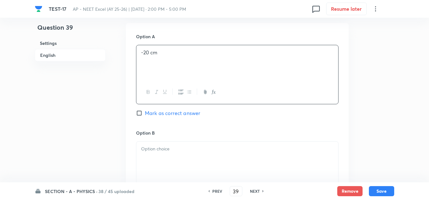
click at [175, 151] on p at bounding box center [237, 149] width 192 height 7
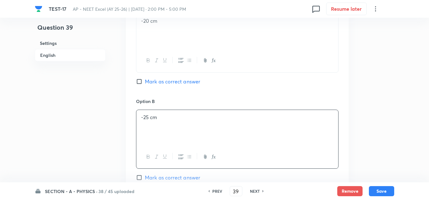
scroll to position [348, 0]
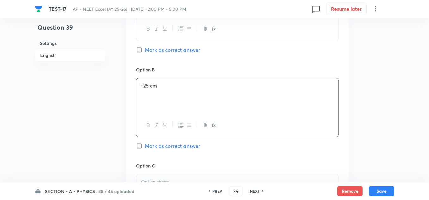
click at [161, 176] on div at bounding box center [237, 192] width 202 height 35
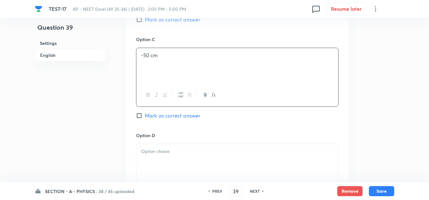
click at [158, 154] on p at bounding box center [237, 151] width 192 height 7
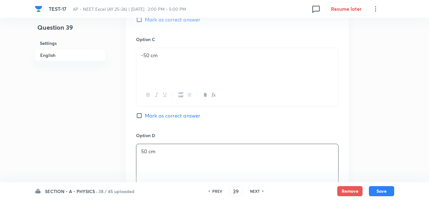
scroll to position [538, 0]
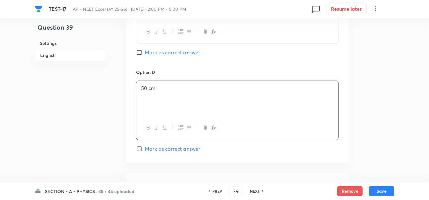
click at [167, 54] on span "Mark as correct answer" at bounding box center [172, 53] width 55 height 8
click at [145, 54] on input "Mark as correct answer" at bounding box center [140, 52] width 9 height 6
checkbox input "true"
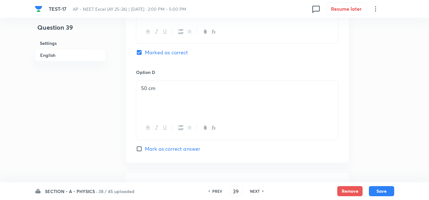
scroll to position [633, 0]
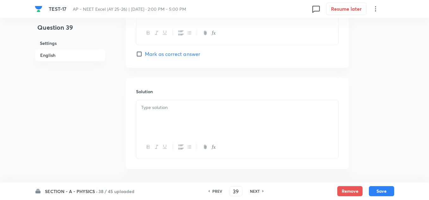
click at [167, 110] on p at bounding box center [237, 107] width 192 height 7
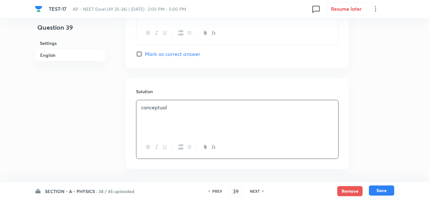
click at [384, 188] on button "Save" at bounding box center [381, 191] width 25 height 10
type input "40"
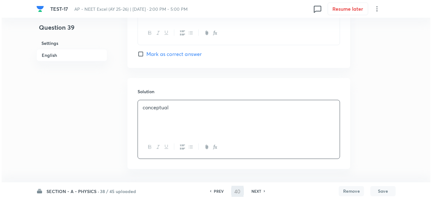
scroll to position [0, 0]
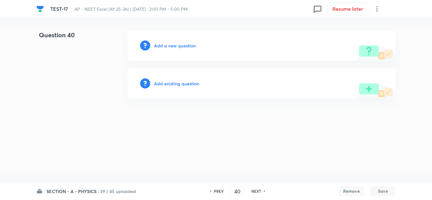
click at [176, 47] on h6 "Add a new question" at bounding box center [175, 45] width 42 height 7
click at [176, 47] on h6 "Choose a question type" at bounding box center [178, 45] width 49 height 7
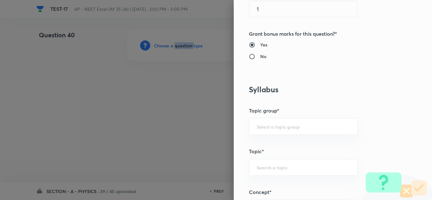
scroll to position [348, 0]
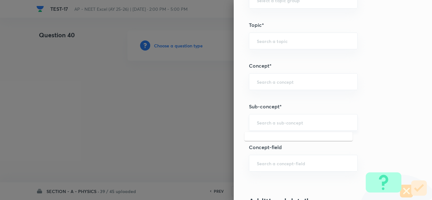
click at [274, 125] on input "text" at bounding box center [303, 123] width 93 height 6
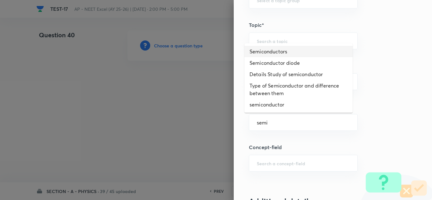
click at [276, 48] on li "Semiconductors" at bounding box center [299, 51] width 108 height 11
type input "Semiconductors"
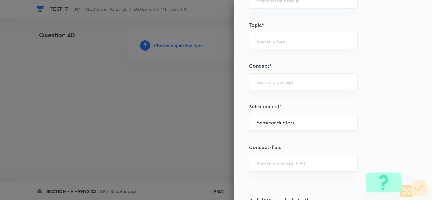
type input "Physics"
type input "Modern Physics"
type input "Semiconductors & Devices"
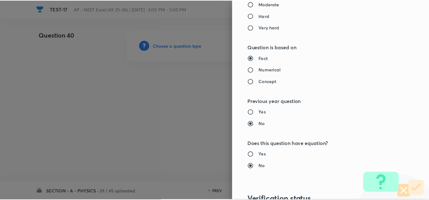
scroll to position [697, 0]
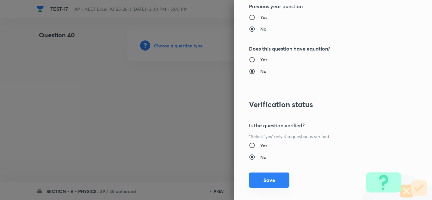
click at [272, 178] on button "Save" at bounding box center [269, 180] width 41 height 15
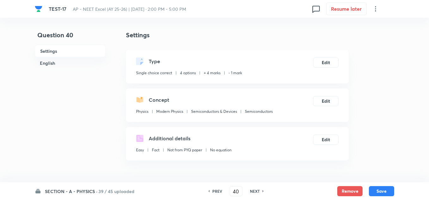
scroll to position [95, 0]
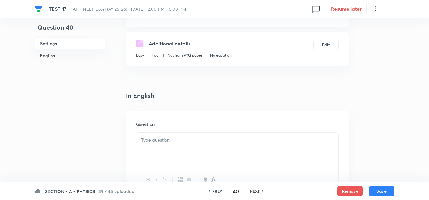
click at [189, 142] on p at bounding box center [237, 140] width 192 height 7
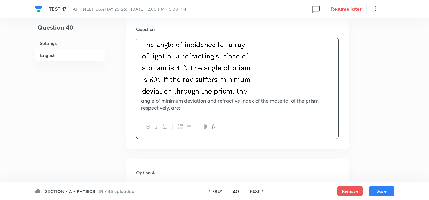
scroll to position [253, 0]
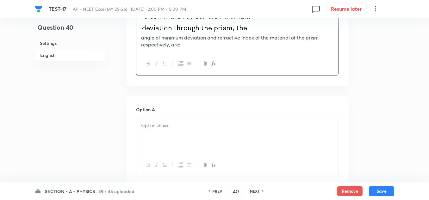
click at [173, 119] on div at bounding box center [237, 135] width 202 height 35
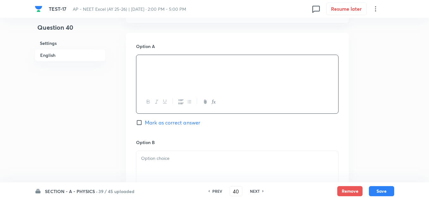
scroll to position [348, 0]
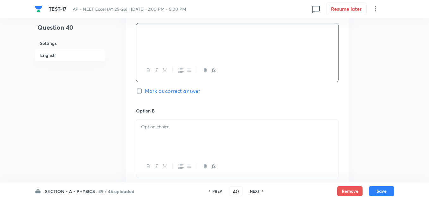
click at [172, 140] on div at bounding box center [237, 137] width 202 height 35
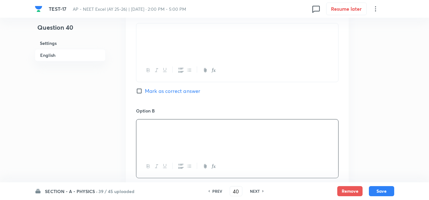
scroll to position [443, 0]
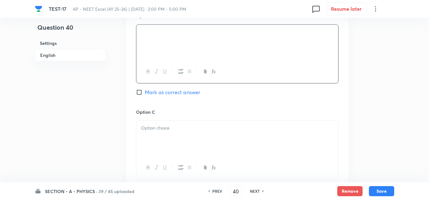
click at [173, 144] on div at bounding box center [237, 138] width 202 height 35
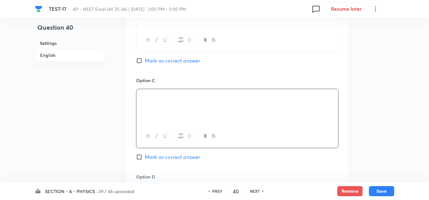
scroll to position [570, 0]
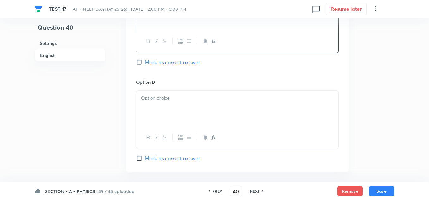
click at [161, 106] on div at bounding box center [237, 108] width 202 height 35
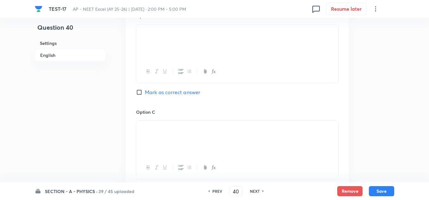
scroll to position [412, 0]
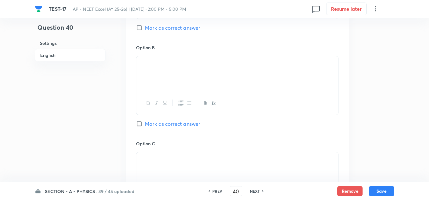
click at [165, 124] on span "Mark as correct answer" at bounding box center [172, 124] width 55 height 8
click at [145, 124] on input "Mark as correct answer" at bounding box center [140, 124] width 9 height 6
checkbox input "true"
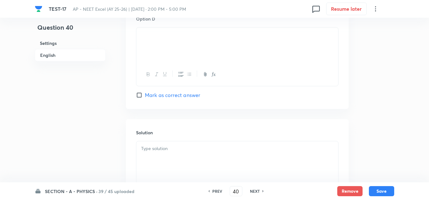
scroll to position [665, 0]
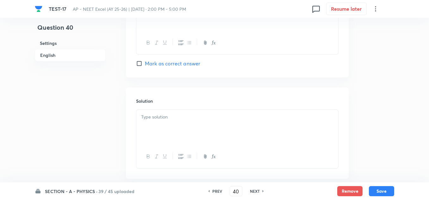
click at [178, 128] on div at bounding box center [237, 127] width 202 height 35
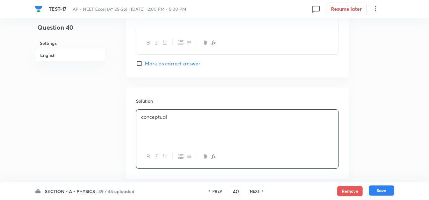
click at [380, 189] on button "Save" at bounding box center [381, 191] width 25 height 10
type input "41"
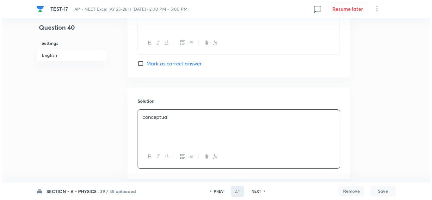
scroll to position [0, 0]
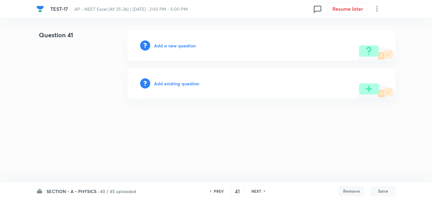
click at [177, 47] on h6 "Add a new question" at bounding box center [175, 45] width 42 height 7
click at [177, 47] on h6 "Choose a question type" at bounding box center [178, 45] width 49 height 7
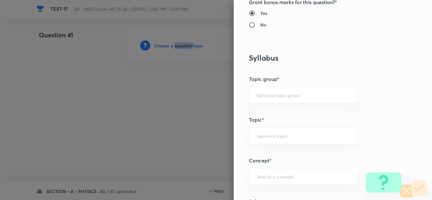
scroll to position [317, 0]
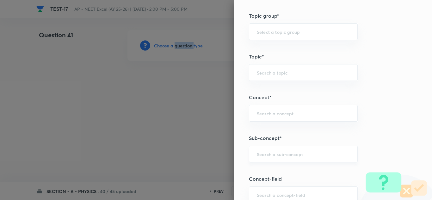
click at [269, 160] on div "​" at bounding box center [303, 154] width 109 height 17
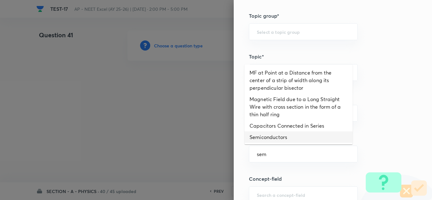
click at [282, 137] on li "Semiconductors" at bounding box center [299, 137] width 108 height 11
type input "Semiconductors"
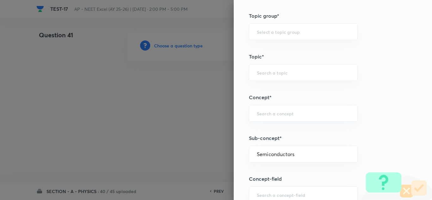
type input "Physics"
type input "Modern Physics"
type input "Semiconductors & Devices"
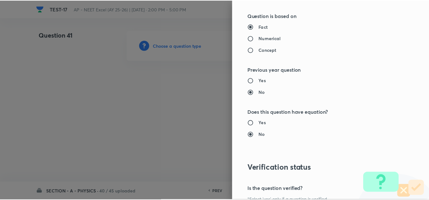
scroll to position [697, 0]
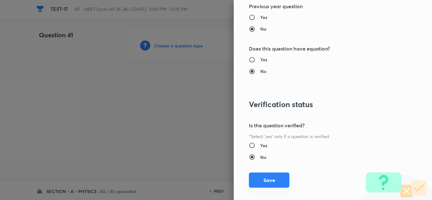
click at [274, 178] on button "Save" at bounding box center [269, 180] width 41 height 15
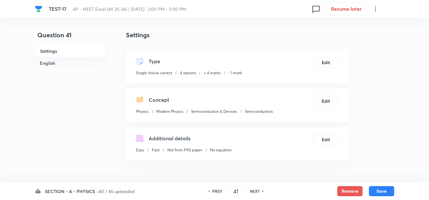
scroll to position [95, 0]
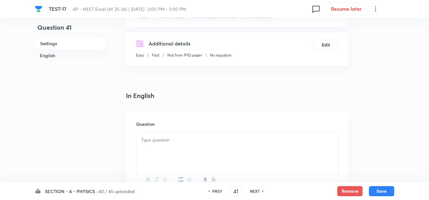
click at [167, 141] on p at bounding box center [237, 140] width 192 height 7
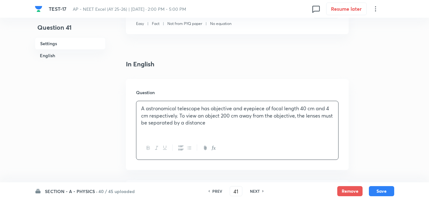
scroll to position [158, 0]
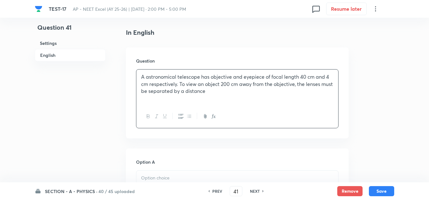
click at [157, 178] on p at bounding box center [237, 178] width 192 height 7
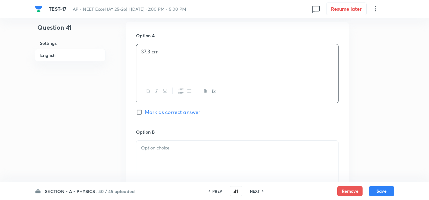
scroll to position [317, 0]
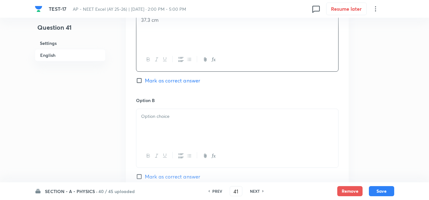
click at [164, 122] on div at bounding box center [237, 126] width 202 height 35
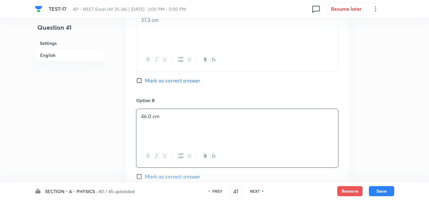
scroll to position [380, 0]
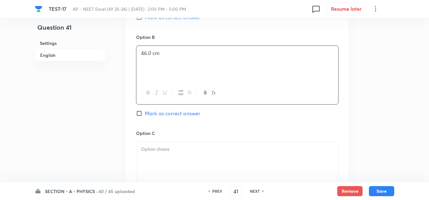
click at [154, 160] on div at bounding box center [237, 159] width 202 height 35
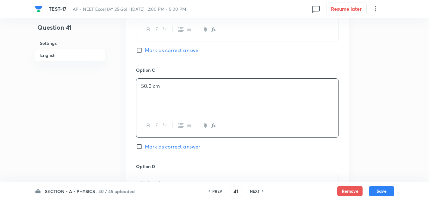
scroll to position [475, 0]
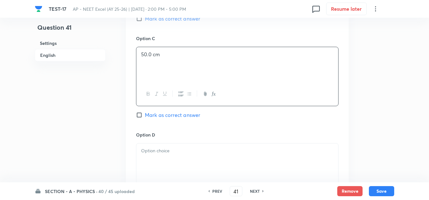
click at [167, 157] on div at bounding box center [237, 161] width 202 height 35
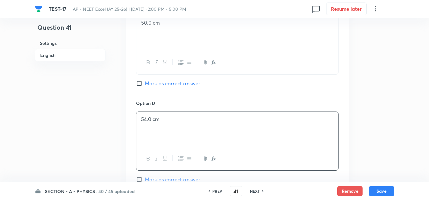
scroll to position [570, 0]
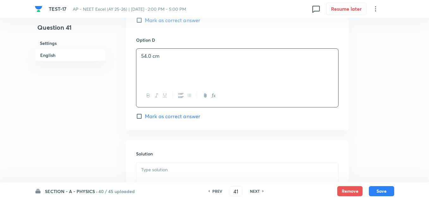
click at [164, 117] on span "Mark as correct answer" at bounding box center [172, 117] width 55 height 8
click at [145, 117] on input "Mark as correct answer" at bounding box center [140, 116] width 9 height 6
checkbox input "true"
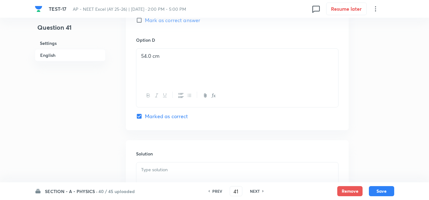
click at [164, 175] on div at bounding box center [237, 180] width 202 height 35
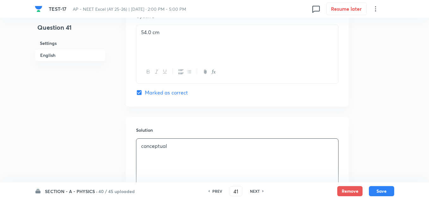
scroll to position [657, 0]
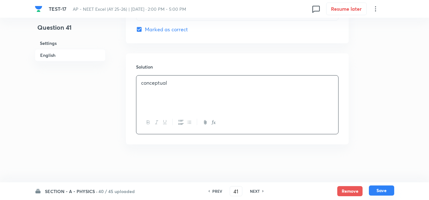
click at [378, 188] on button "Save" at bounding box center [381, 191] width 25 height 10
type input "42"
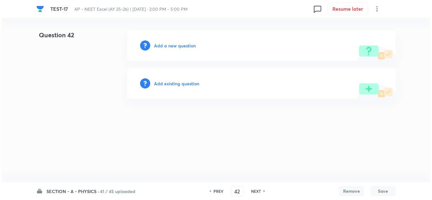
scroll to position [0, 0]
click at [182, 47] on h6 "Add a new question" at bounding box center [175, 45] width 42 height 7
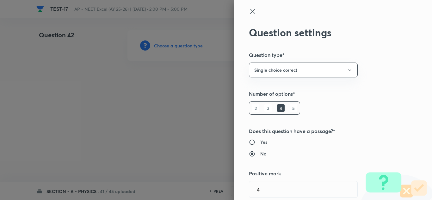
type input "Physics"
type input "Modern Physics"
type input "Semiconductors & Devices"
type input "Semiconductors"
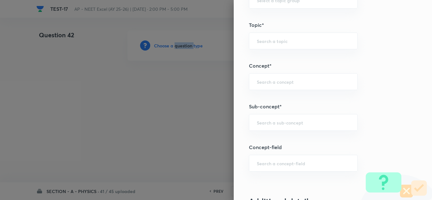
scroll to position [412, 0]
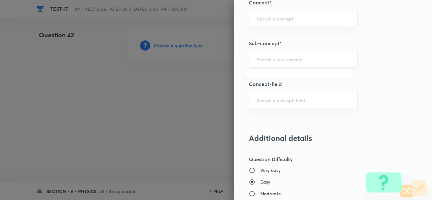
click at [331, 62] on input "text" at bounding box center [303, 59] width 93 height 6
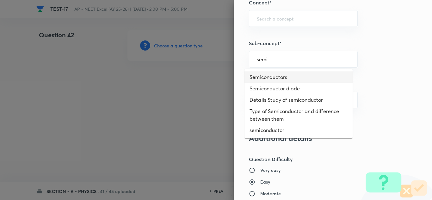
click at [295, 79] on li "Semiconductors" at bounding box center [299, 77] width 108 height 11
type input "Semiconductors"
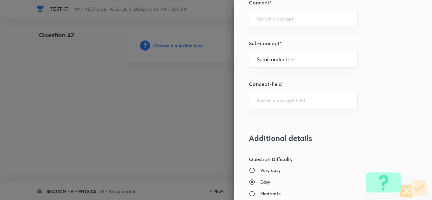
type input "Physics"
type input "Modern Physics"
type input "Semiconductors & Devices"
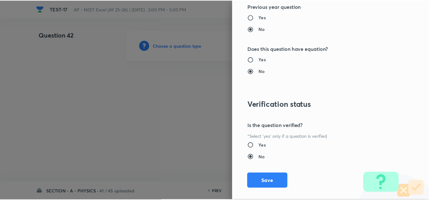
scroll to position [705, 0]
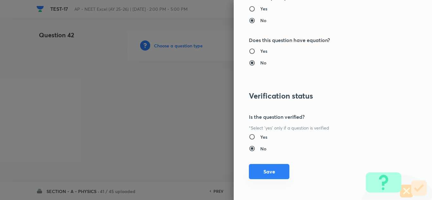
click at [274, 168] on button "Save" at bounding box center [269, 171] width 41 height 15
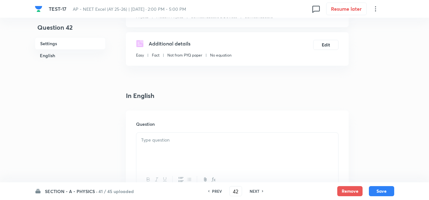
scroll to position [158, 0]
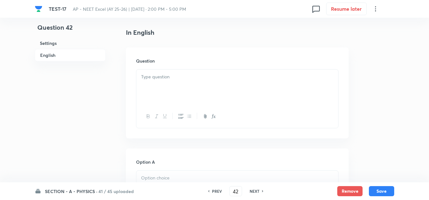
click at [167, 81] on div at bounding box center [237, 87] width 202 height 35
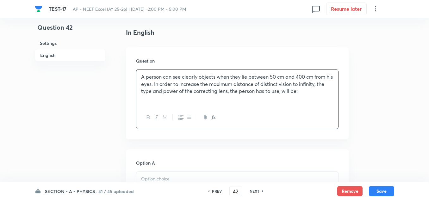
scroll to position [190, 0]
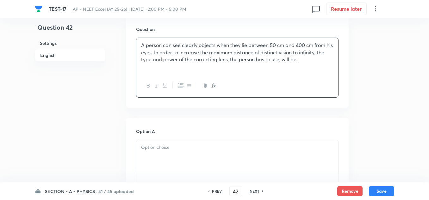
click at [172, 154] on div at bounding box center [237, 157] width 202 height 35
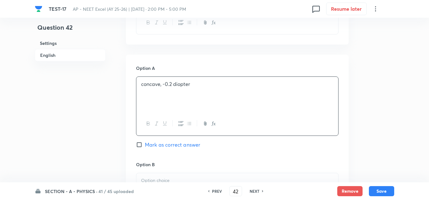
scroll to position [285, 0]
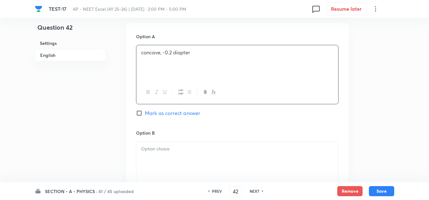
click at [156, 149] on p at bounding box center [237, 149] width 192 height 7
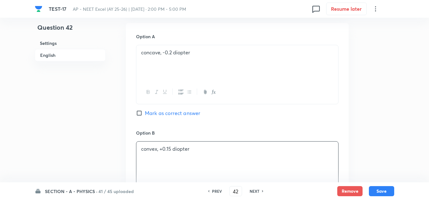
scroll to position [380, 0]
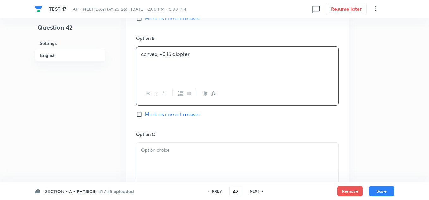
click at [166, 150] on p at bounding box center [237, 150] width 192 height 7
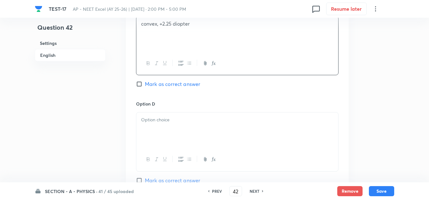
scroll to position [570, 0]
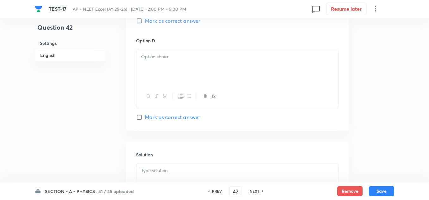
click at [166, 63] on div at bounding box center [237, 66] width 202 height 35
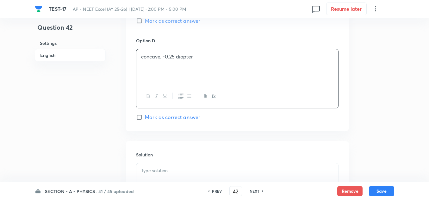
click at [163, 116] on span "Mark as correct answer" at bounding box center [172, 118] width 55 height 8
click at [145, 116] on input "Mark as correct answer" at bounding box center [140, 117] width 9 height 6
checkbox input "true"
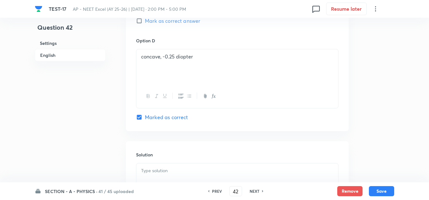
scroll to position [602, 0]
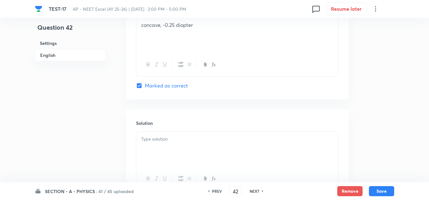
click at [172, 142] on p at bounding box center [237, 139] width 192 height 7
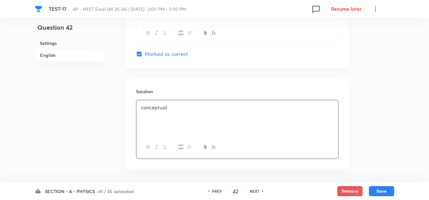
scroll to position [658, 0]
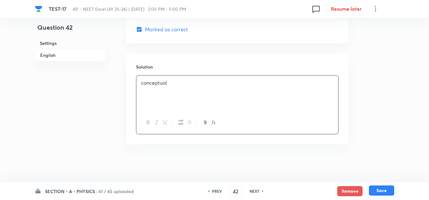
click at [377, 191] on button "Save" at bounding box center [381, 191] width 25 height 10
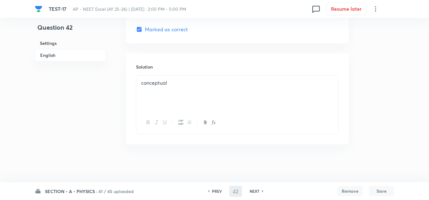
type input "43"
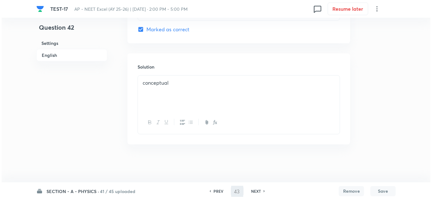
scroll to position [0, 0]
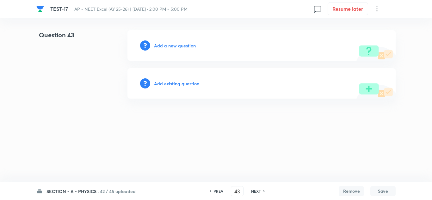
click at [184, 44] on h6 "Add a new question" at bounding box center [175, 45] width 42 height 7
click at [198, 42] on h6 "Choose a question type" at bounding box center [178, 45] width 49 height 7
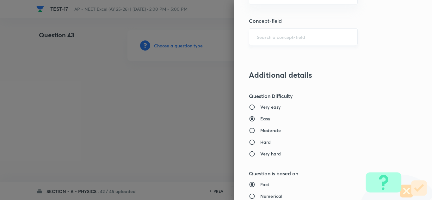
scroll to position [443, 0]
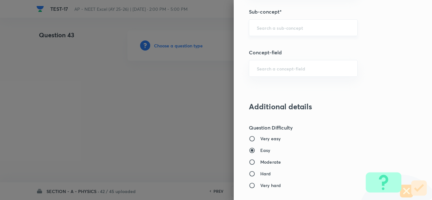
click at [276, 26] on input "text" at bounding box center [303, 28] width 93 height 6
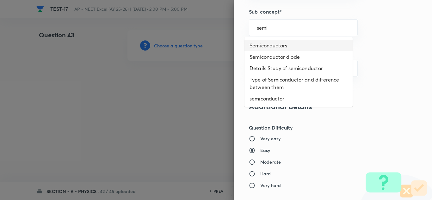
click at [270, 42] on li "Semiconductors" at bounding box center [299, 45] width 108 height 11
type input "Semiconductors"
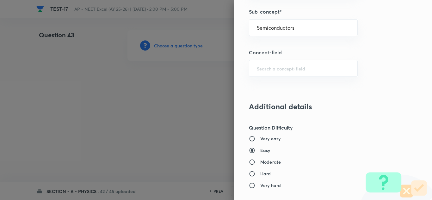
type input "Physics"
type input "Modern Physics"
type input "Semiconductors & Devices"
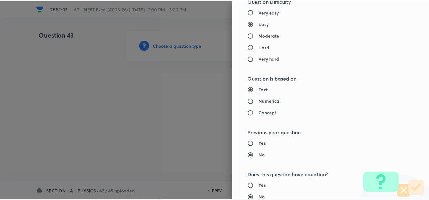
scroll to position [705, 0]
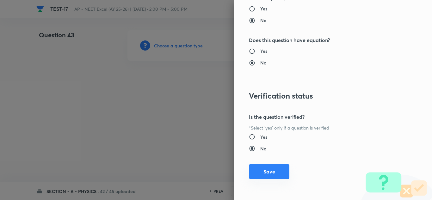
click at [268, 173] on button "Save" at bounding box center [269, 171] width 41 height 15
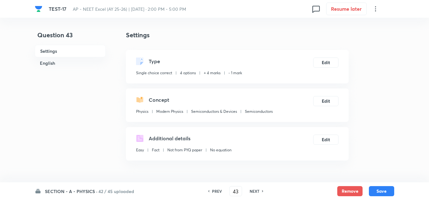
scroll to position [95, 0]
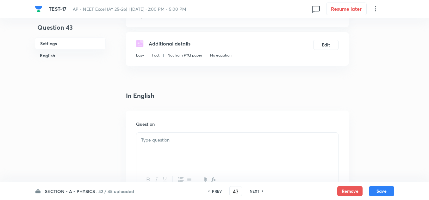
click at [170, 143] on p at bounding box center [237, 140] width 192 height 7
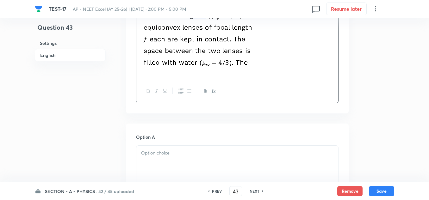
scroll to position [348, 0]
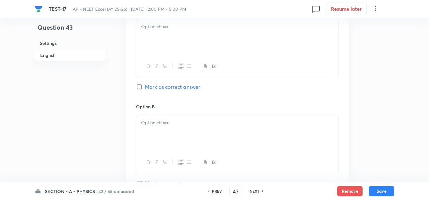
click at [164, 30] on p at bounding box center [237, 26] width 192 height 7
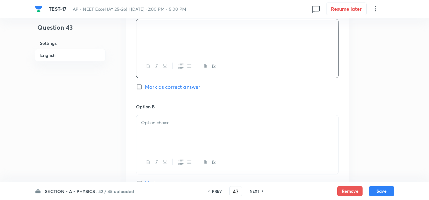
scroll to position [412, 0]
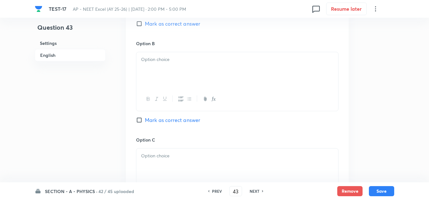
click at [173, 68] on div "Option B Mark as correct answer" at bounding box center [237, 88] width 203 height 96
click at [172, 82] on div at bounding box center [237, 69] width 202 height 35
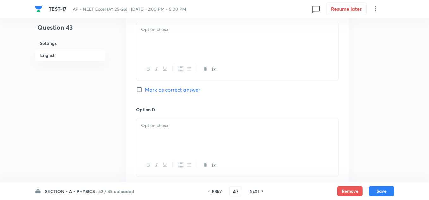
click at [164, 41] on div at bounding box center [237, 39] width 202 height 35
click at [159, 57] on div at bounding box center [237, 40] width 202 height 35
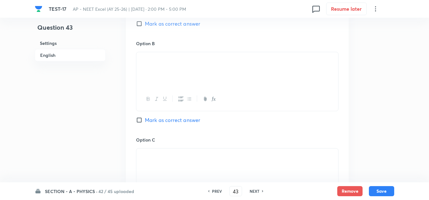
scroll to position [380, 0]
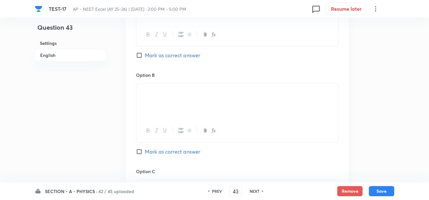
click at [166, 156] on span "Mark as correct answer" at bounding box center [172, 152] width 55 height 8
click at [145, 155] on input "Mark as correct answer" at bounding box center [140, 152] width 9 height 6
checkbox input "true"
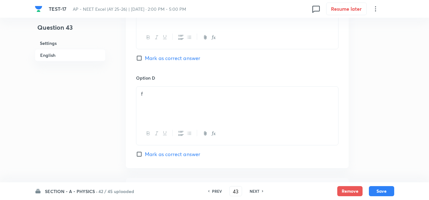
scroll to position [665, 0]
click at [165, 117] on p at bounding box center [237, 113] width 192 height 7
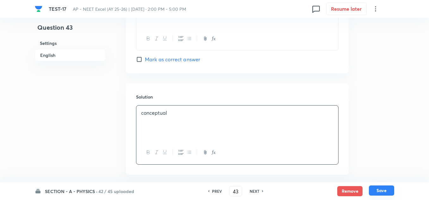
click at [375, 187] on button "Save" at bounding box center [381, 191] width 25 height 10
type input "44"
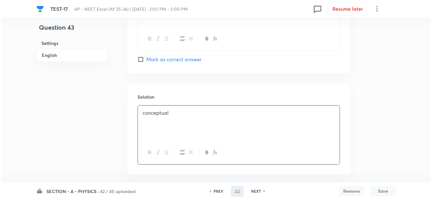
scroll to position [0, 0]
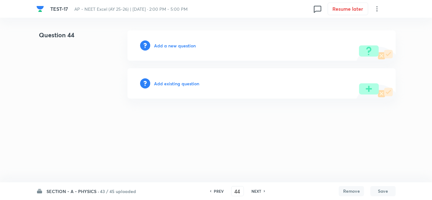
click at [177, 49] on div "Add a new question" at bounding box center [262, 45] width 268 height 30
click at [190, 47] on h6 "Add a new question" at bounding box center [175, 45] width 42 height 7
click at [190, 47] on h6 "Choose a question type" at bounding box center [178, 45] width 49 height 7
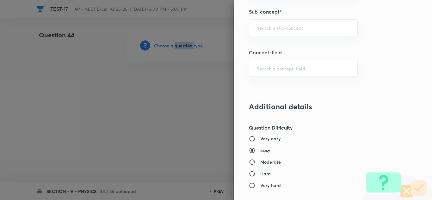
scroll to position [443, 0]
click at [271, 32] on div "​" at bounding box center [303, 27] width 109 height 17
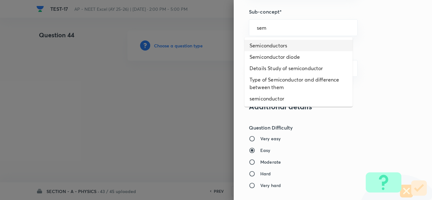
click at [267, 46] on li "Semiconductors" at bounding box center [299, 45] width 108 height 11
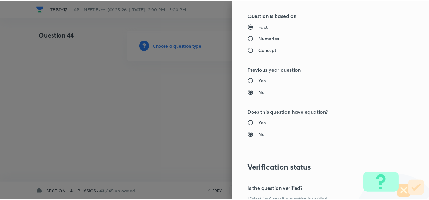
scroll to position [705, 0]
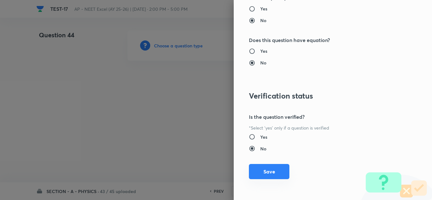
click at [269, 169] on button "Save" at bounding box center [269, 171] width 41 height 15
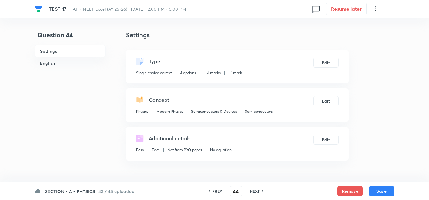
scroll to position [127, 0]
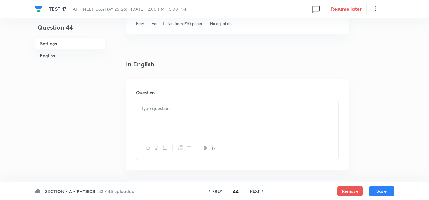
click at [146, 115] on div at bounding box center [237, 118] width 202 height 35
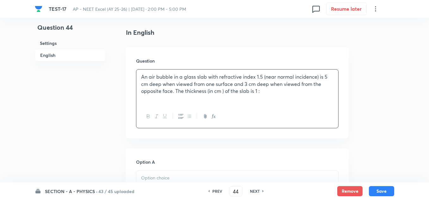
scroll to position [190, 0]
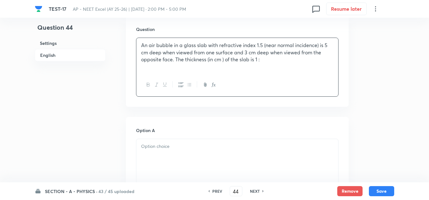
click at [175, 150] on p at bounding box center [237, 146] width 192 height 7
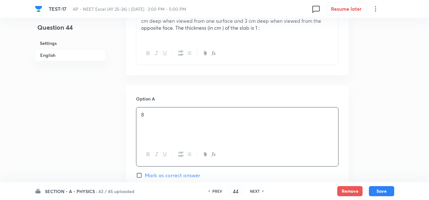
scroll to position [317, 0]
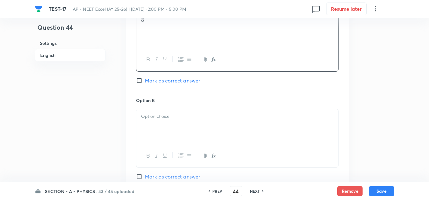
click at [168, 119] on p at bounding box center [237, 116] width 192 height 7
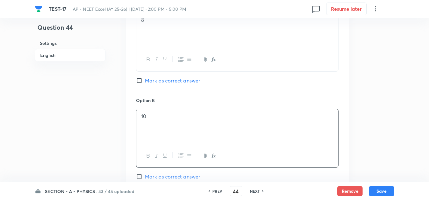
scroll to position [412, 0]
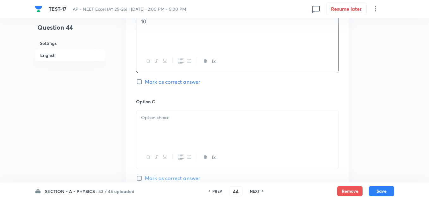
click at [147, 123] on div at bounding box center [237, 127] width 202 height 35
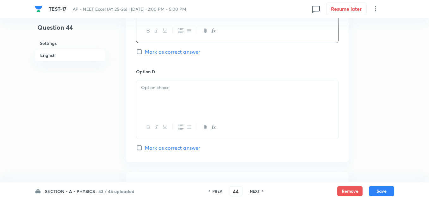
click at [153, 95] on div at bounding box center [237, 97] width 202 height 35
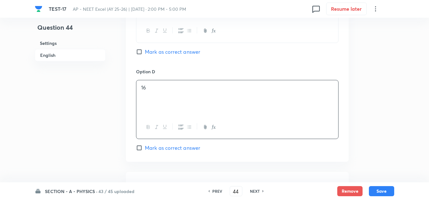
click at [166, 49] on span "Mark as correct answer" at bounding box center [172, 52] width 55 height 8
click at [145, 49] on input "Mark as correct answer" at bounding box center [140, 52] width 9 height 6
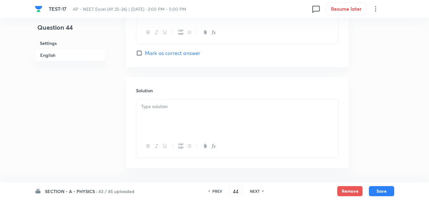
click at [167, 101] on div at bounding box center [237, 116] width 202 height 35
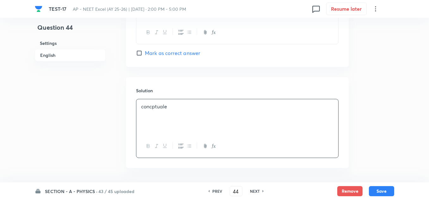
click at [209, 117] on div "concptuale" at bounding box center [237, 116] width 202 height 35
click at [152, 110] on p "concptuale" at bounding box center [237, 106] width 192 height 7
click at [175, 105] on p "conceptuale" at bounding box center [237, 106] width 192 height 7
click at [377, 192] on button "Save" at bounding box center [381, 191] width 25 height 10
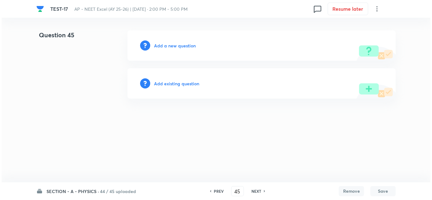
scroll to position [0, 0]
click at [175, 46] on h6 "Add a new question" at bounding box center [175, 45] width 42 height 7
click at [175, 46] on h6 "Choose a question type" at bounding box center [178, 45] width 49 height 7
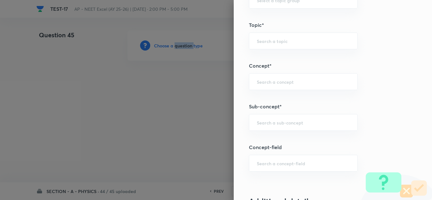
scroll to position [380, 0]
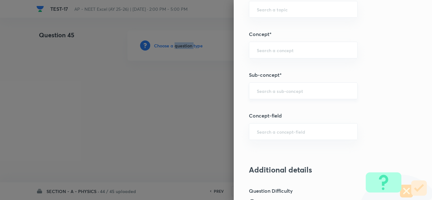
click at [285, 87] on div "​" at bounding box center [303, 91] width 109 height 17
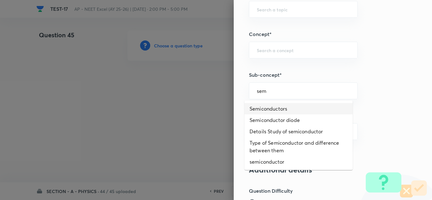
click at [281, 108] on li "Semiconductors" at bounding box center [299, 108] width 108 height 11
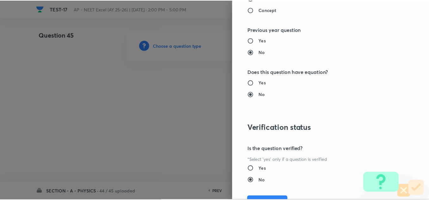
scroll to position [705, 0]
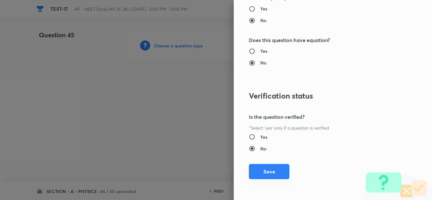
click at [272, 173] on button "Save" at bounding box center [269, 171] width 41 height 15
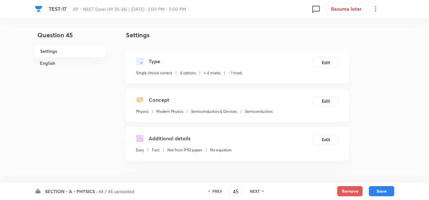
scroll to position [95, 0]
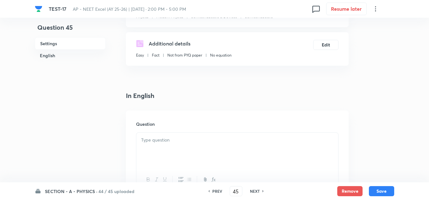
click at [176, 137] on p at bounding box center [237, 140] width 192 height 7
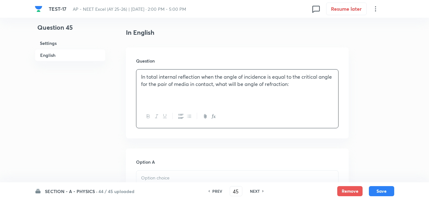
scroll to position [190, 0]
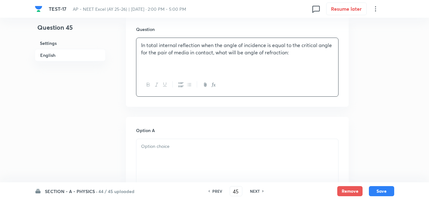
click at [159, 149] on p at bounding box center [237, 146] width 192 height 7
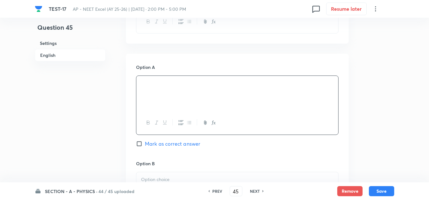
scroll to position [285, 0]
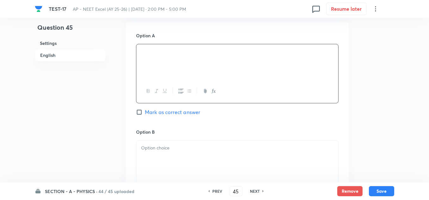
click at [164, 155] on div at bounding box center [237, 158] width 202 height 35
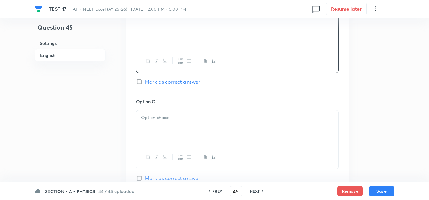
click at [169, 124] on div at bounding box center [237, 127] width 202 height 35
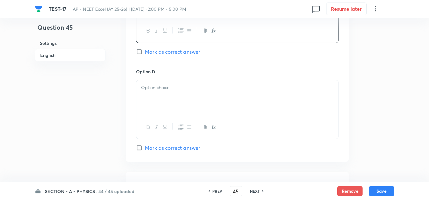
click at [170, 99] on div at bounding box center [237, 97] width 202 height 35
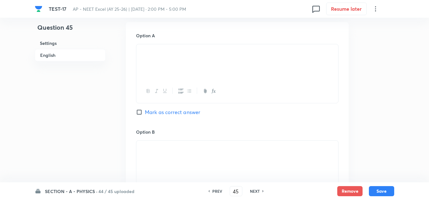
scroll to position [253, 0]
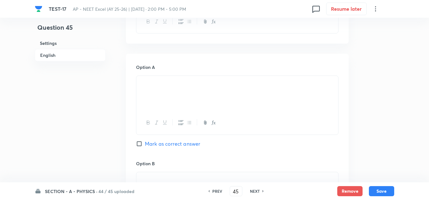
click at [170, 143] on span "Mark as correct answer" at bounding box center [172, 144] width 55 height 8
click at [145, 143] on input "Mark as correct answer" at bounding box center [140, 144] width 9 height 6
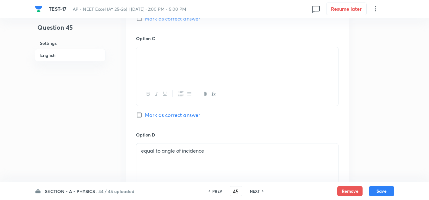
scroll to position [602, 0]
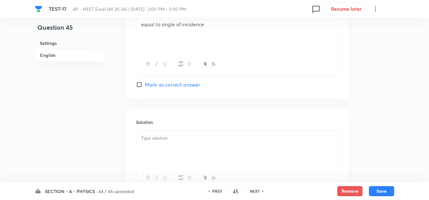
click at [174, 142] on p at bounding box center [237, 138] width 192 height 7
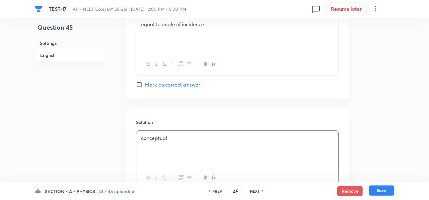
click at [380, 191] on button "Save" at bounding box center [381, 191] width 25 height 10
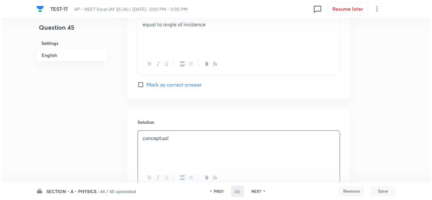
scroll to position [0, 0]
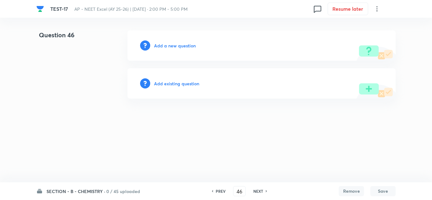
click at [165, 48] on h6 "Add a new question" at bounding box center [175, 45] width 42 height 7
click at [177, 47] on h6 "Choose a question type" at bounding box center [178, 45] width 49 height 7
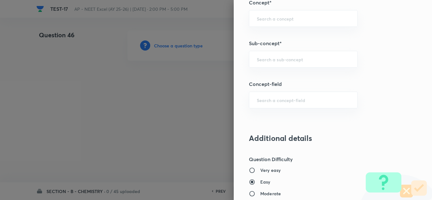
scroll to position [443, 0]
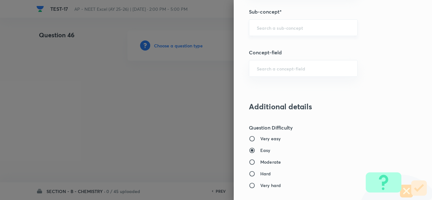
click at [279, 28] on input "text" at bounding box center [303, 28] width 93 height 6
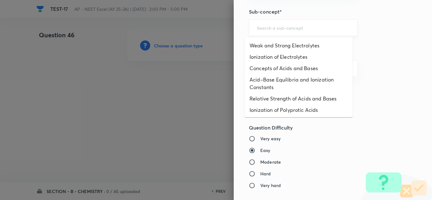
click at [264, 27] on input "text" at bounding box center [303, 28] width 93 height 6
paste input "Carboxylic Acids"
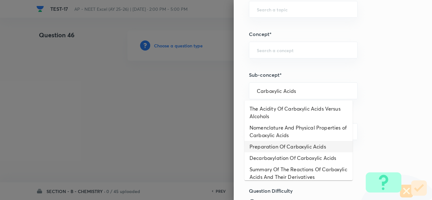
scroll to position [16, 0]
click at [267, 91] on input "text" at bounding box center [303, 91] width 93 height 6
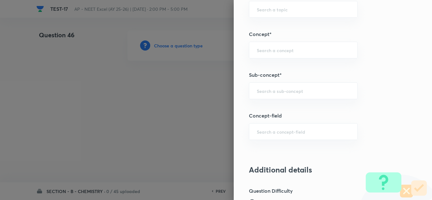
paste input "Carboxylic Acids"
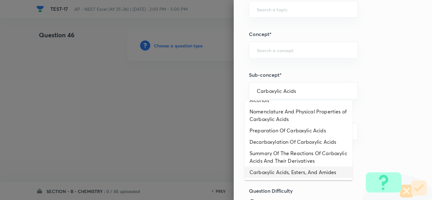
click at [285, 172] on li "Carboxylic Acids, Esters, And Amides" at bounding box center [299, 172] width 108 height 11
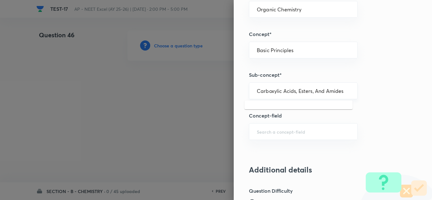
drag, startPoint x: 341, startPoint y: 91, endPoint x: 292, endPoint y: 92, distance: 49.1
click at [292, 92] on input "Carboxylic Acids, Esters, And Amides" at bounding box center [303, 91] width 93 height 6
drag, startPoint x: 321, startPoint y: 91, endPoint x: 241, endPoint y: 92, distance: 80.7
click at [241, 92] on div "Question settings Question type* Single choice correct Number of options* 2 3 4…" at bounding box center [333, 100] width 199 height 200
drag, startPoint x: 342, startPoint y: 93, endPoint x: 224, endPoint y: 97, distance: 118.8
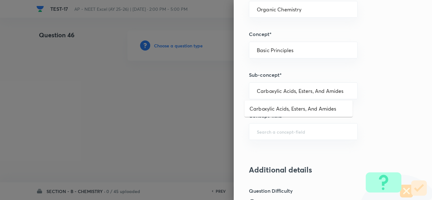
click at [223, 96] on div "Question settings Question type* Single choice correct Number of options* 2 3 4…" at bounding box center [216, 100] width 432 height 200
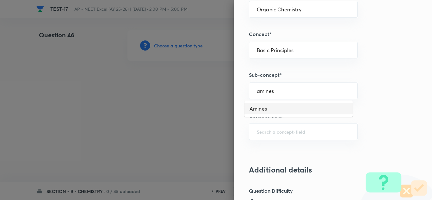
click at [258, 108] on li "Amines" at bounding box center [299, 108] width 108 height 11
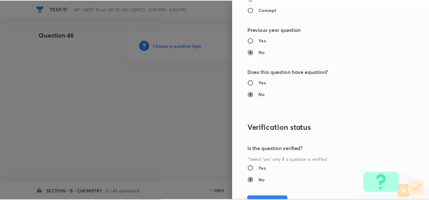
scroll to position [705, 0]
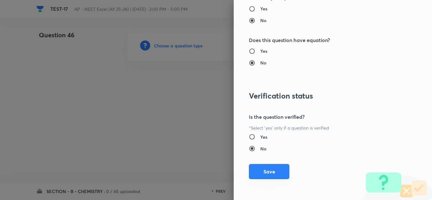
click at [262, 170] on button "Save" at bounding box center [269, 171] width 41 height 15
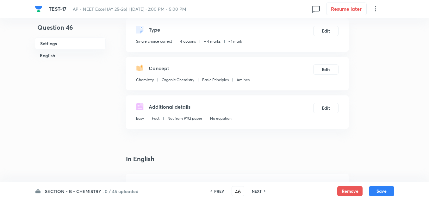
scroll to position [95, 0]
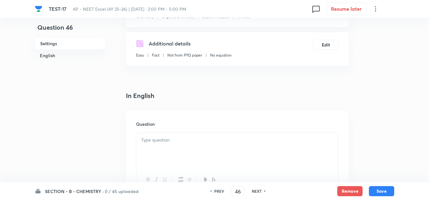
click at [154, 144] on p at bounding box center [237, 140] width 192 height 7
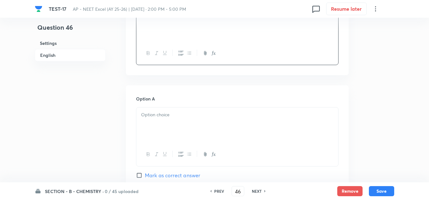
scroll to position [253, 0]
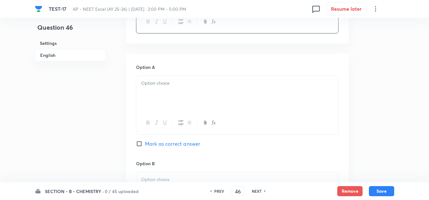
click at [160, 95] on div at bounding box center [237, 93] width 202 height 35
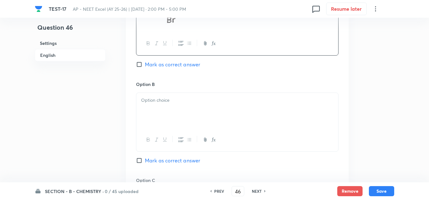
scroll to position [380, 0]
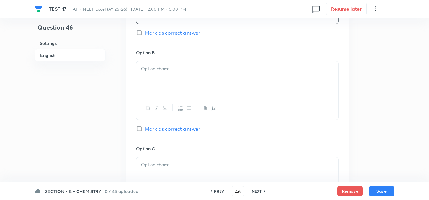
click at [180, 61] on div at bounding box center [237, 78] width 202 height 35
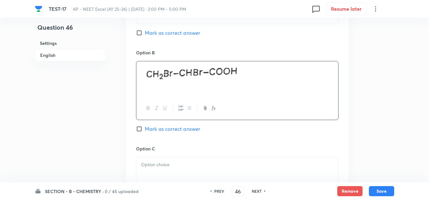
scroll to position [475, 0]
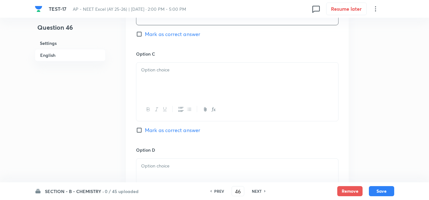
click at [179, 78] on div at bounding box center [237, 80] width 202 height 35
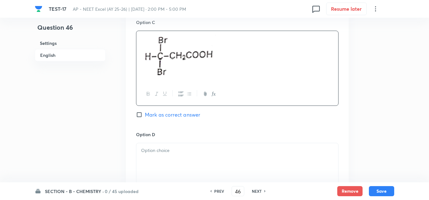
scroll to position [538, 0]
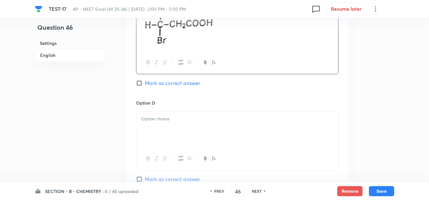
click at [167, 125] on div at bounding box center [237, 129] width 202 height 35
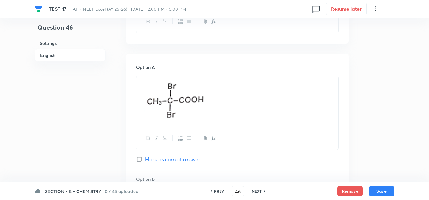
scroll to position [285, 0]
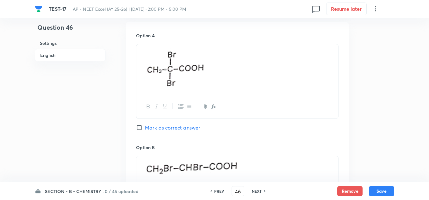
click at [168, 129] on span "Mark as correct answer" at bounding box center [172, 128] width 55 height 8
click at [145, 129] on input "Mark as correct answer" at bounding box center [140, 128] width 9 height 6
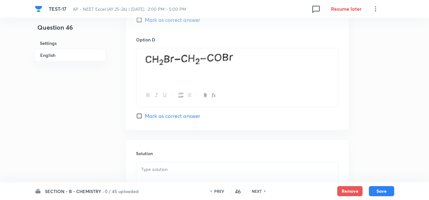
scroll to position [689, 0]
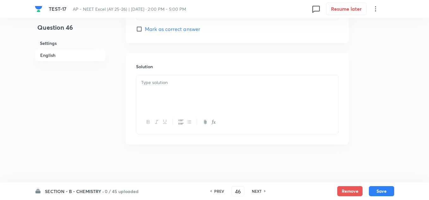
click at [170, 92] on div at bounding box center [237, 92] width 202 height 35
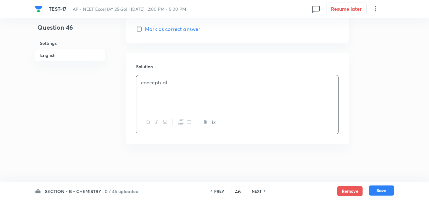
click at [389, 190] on button "Save" at bounding box center [381, 191] width 25 height 10
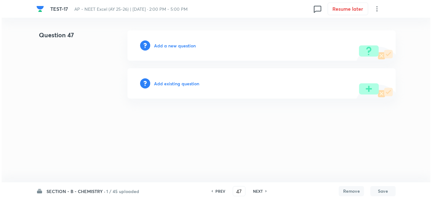
scroll to position [0, 0]
click at [169, 46] on h6 "Add a new question" at bounding box center [175, 45] width 42 height 7
click at [169, 46] on h6 "Choose a question type" at bounding box center [178, 45] width 49 height 7
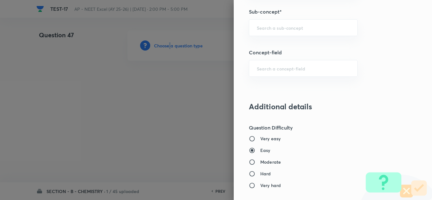
scroll to position [380, 0]
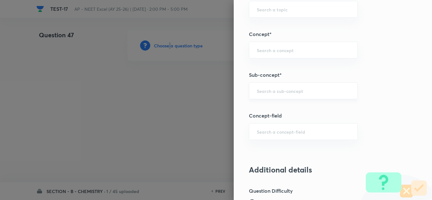
click at [273, 97] on div "​" at bounding box center [303, 91] width 109 height 17
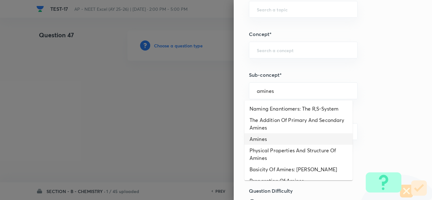
click at [269, 137] on li "Amines" at bounding box center [299, 139] width 108 height 11
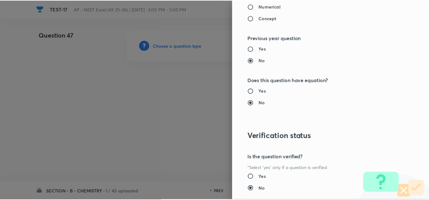
scroll to position [705, 0]
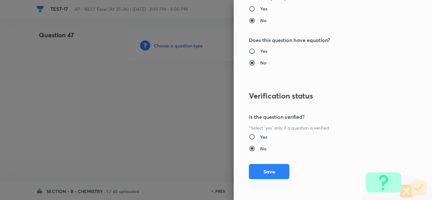
click at [268, 174] on button "Save" at bounding box center [269, 171] width 41 height 15
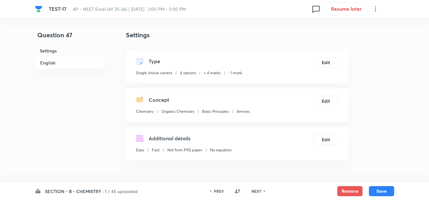
scroll to position [95, 0]
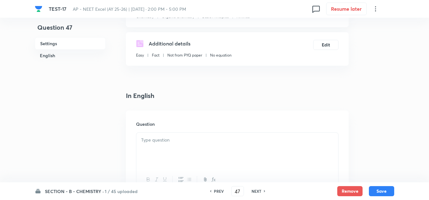
click at [160, 141] on p at bounding box center [237, 140] width 192 height 7
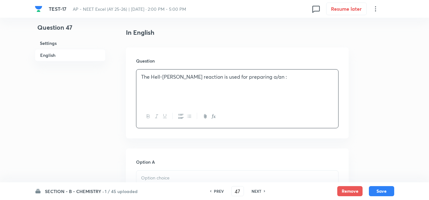
scroll to position [190, 0]
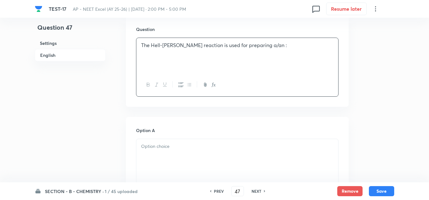
click at [171, 149] on p at bounding box center [237, 146] width 192 height 7
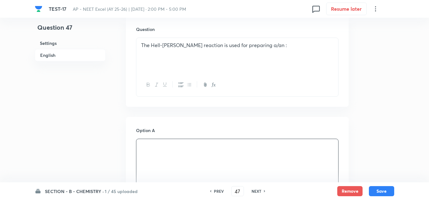
scroll to position [285, 0]
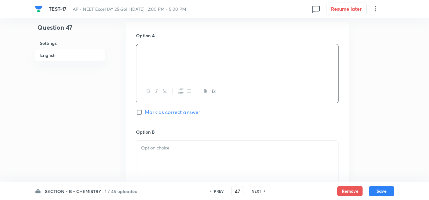
click at [156, 150] on p at bounding box center [237, 148] width 192 height 7
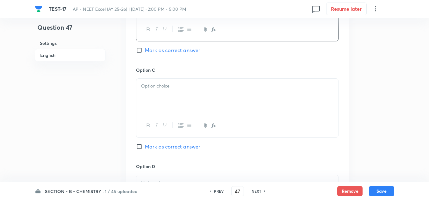
scroll to position [475, 0]
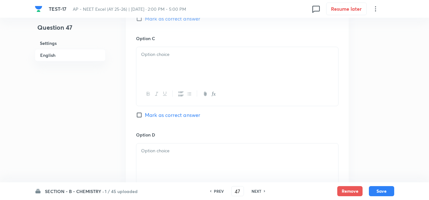
click at [174, 149] on p at bounding box center [237, 151] width 192 height 7
click at [175, 59] on div at bounding box center [237, 64] width 202 height 35
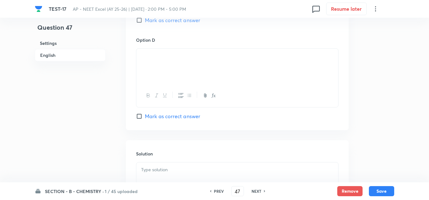
scroll to position [633, 0]
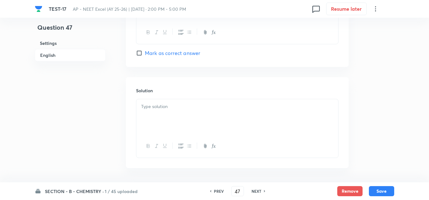
click at [170, 110] on p at bounding box center [237, 106] width 192 height 7
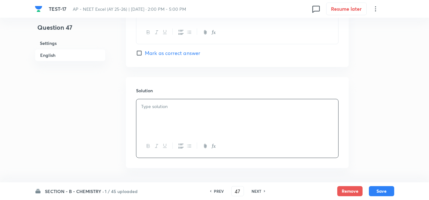
click at [161, 54] on span "Mark as correct answer" at bounding box center [172, 53] width 55 height 8
click at [145, 54] on input "Mark as correct answer" at bounding box center [140, 53] width 9 height 6
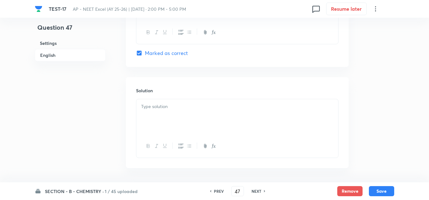
click at [169, 112] on div at bounding box center [237, 116] width 202 height 35
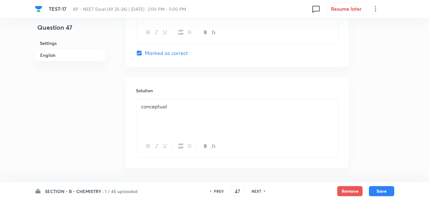
scroll to position [657, 0]
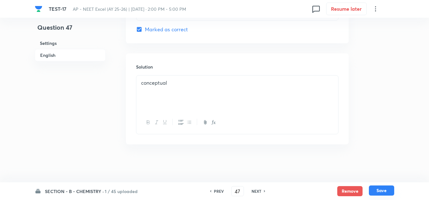
click at [385, 194] on button "Save" at bounding box center [381, 191] width 25 height 10
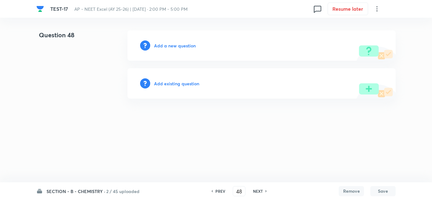
click at [181, 46] on h6 "Add a new question" at bounding box center [175, 45] width 42 height 7
click at [57, 192] on h6 "SECTION - B - CHEMISTRY ·" at bounding box center [76, 191] width 59 height 7
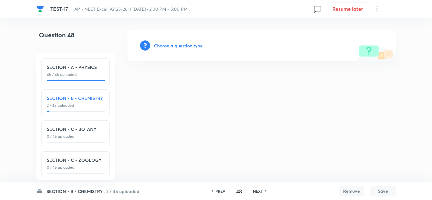
click at [215, 191] on div "PREV" at bounding box center [219, 192] width 17 height 6
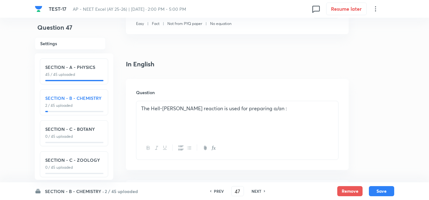
click at [257, 190] on h6 "NEXT" at bounding box center [257, 192] width 10 height 6
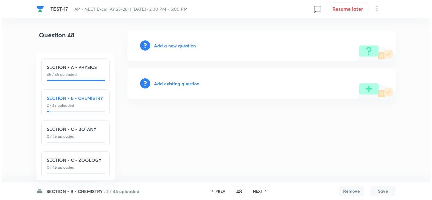
scroll to position [0, 0]
click at [181, 45] on h6 "Add a new question" at bounding box center [175, 45] width 42 height 7
click at [181, 45] on h6 "Choose a question type" at bounding box center [178, 45] width 49 height 7
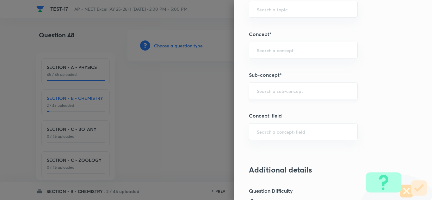
scroll to position [380, 0]
click at [275, 93] on input "text" at bounding box center [303, 91] width 93 height 6
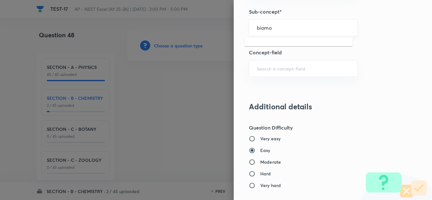
click at [268, 29] on input "biomo" at bounding box center [303, 28] width 93 height 6
click at [272, 29] on input "biomo" at bounding box center [303, 28] width 93 height 6
click at [273, 31] on div "​" at bounding box center [303, 27] width 109 height 17
paste input "Biomolecules"
drag, startPoint x: 298, startPoint y: 33, endPoint x: 224, endPoint y: 35, distance: 74.7
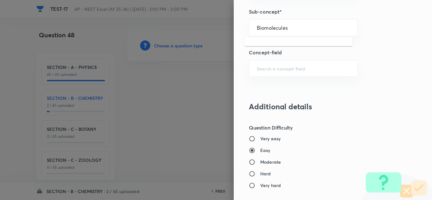
click at [224, 35] on div "Question settings Question type* Single choice correct Number of options* 2 3 4…" at bounding box center [216, 100] width 432 height 200
drag, startPoint x: 282, startPoint y: 29, endPoint x: 250, endPoint y: 33, distance: 31.6
click at [250, 33] on div "Biomolecules ​" at bounding box center [303, 27] width 109 height 17
click at [272, 27] on input "text" at bounding box center [303, 28] width 93 height 6
paste input "Practical"
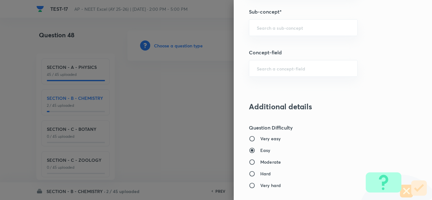
paste input "Practical"
click at [298, 48] on li "Practical Organic Chemistry" at bounding box center [299, 45] width 108 height 11
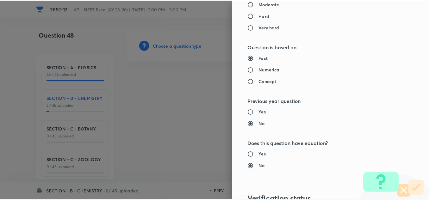
scroll to position [705, 0]
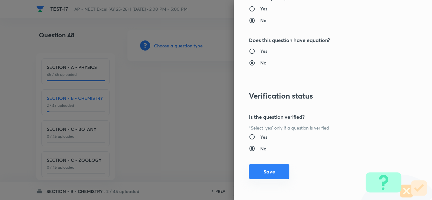
click at [277, 173] on button "Save" at bounding box center [269, 171] width 41 height 15
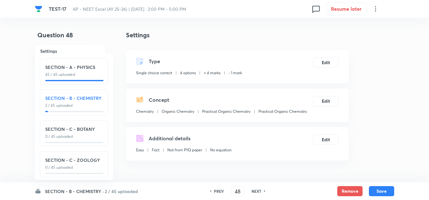
click at [52, 189] on h6 "SECTION - B - CHEMISTRY ·" at bounding box center [74, 191] width 59 height 7
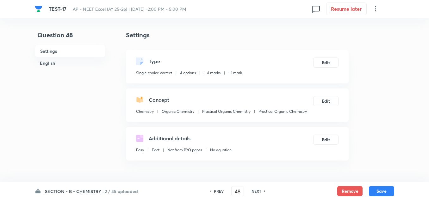
scroll to position [127, 0]
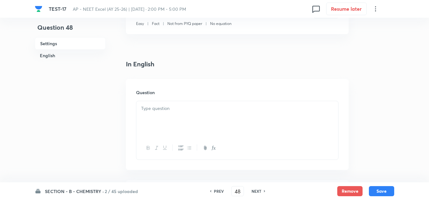
click at [166, 109] on p at bounding box center [237, 108] width 192 height 7
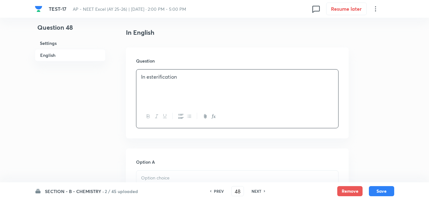
scroll to position [222, 0]
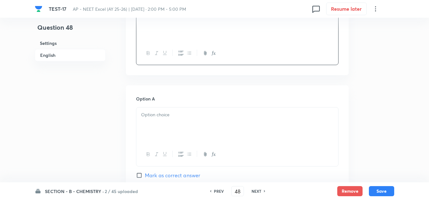
click at [155, 126] on div at bounding box center [237, 125] width 202 height 35
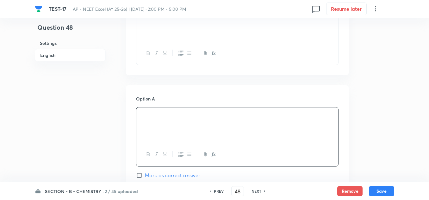
scroll to position [285, 0]
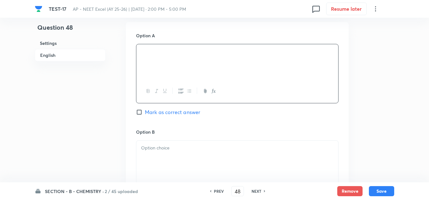
click at [183, 147] on p at bounding box center [237, 148] width 192 height 7
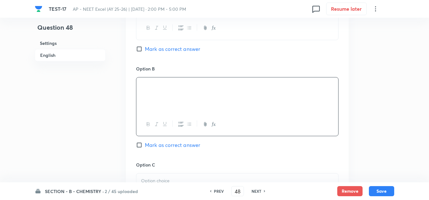
scroll to position [380, 0]
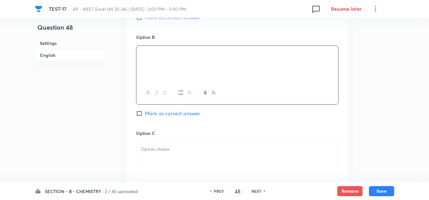
click at [164, 151] on p at bounding box center [237, 149] width 192 height 7
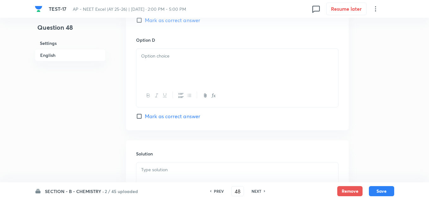
click at [165, 60] on div at bounding box center [237, 66] width 202 height 35
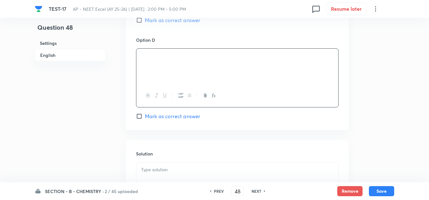
click at [151, 172] on p at bounding box center [237, 170] width 192 height 7
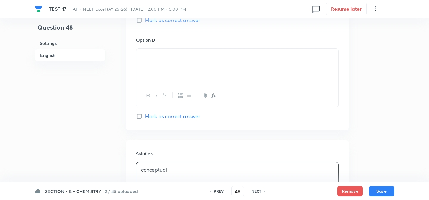
scroll to position [538, 0]
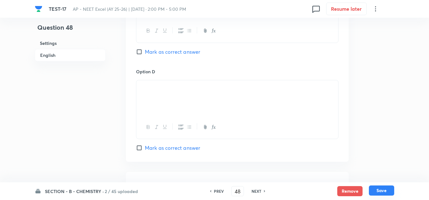
click at [376, 190] on button "Save" at bounding box center [381, 191] width 25 height 10
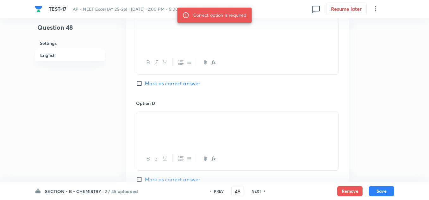
scroll to position [443, 0]
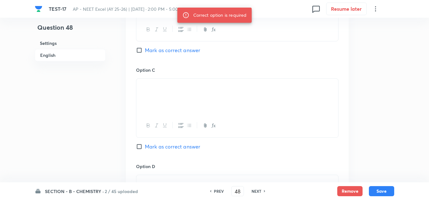
click at [162, 148] on span "Mark as correct answer" at bounding box center [172, 147] width 55 height 8
click at [145, 148] on input "Mark as correct answer" at bounding box center [140, 147] width 9 height 6
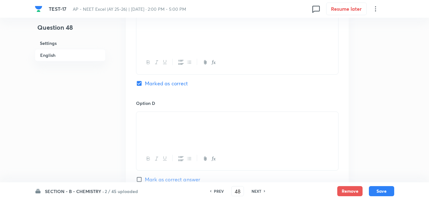
scroll to position [538, 0]
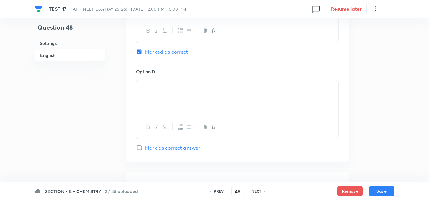
click at [161, 151] on span "Mark as correct answer" at bounding box center [172, 148] width 55 height 8
click at [145, 151] on input "Mark as correct answer" at bounding box center [140, 148] width 9 height 6
click at [382, 187] on button "Save" at bounding box center [381, 191] width 25 height 10
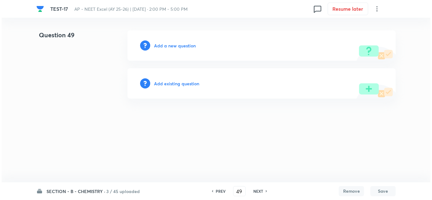
scroll to position [0, 0]
click at [180, 45] on h6 "Add a new question" at bounding box center [175, 45] width 42 height 7
click at [180, 45] on h6 "Choose a question type" at bounding box center [178, 45] width 49 height 7
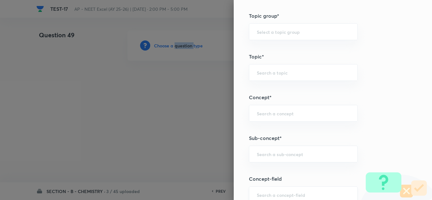
scroll to position [380, 0]
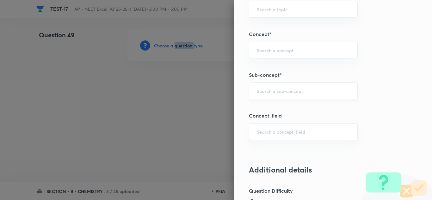
click at [281, 86] on div "​" at bounding box center [303, 91] width 109 height 17
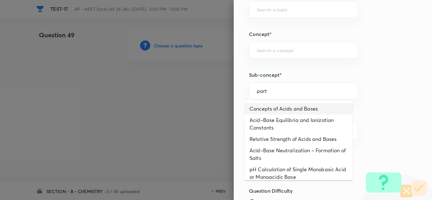
drag, startPoint x: 276, startPoint y: 93, endPoint x: 238, endPoint y: 95, distance: 37.7
click at [238, 95] on div "Question settings Question type* Single choice correct Number of options* 2 3 4…" at bounding box center [333, 100] width 199 height 200
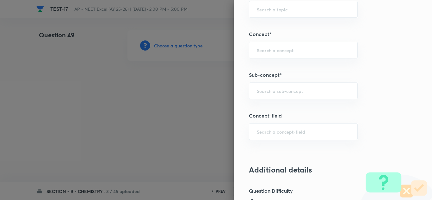
paste input "Practical"
click at [285, 108] on li "Practical Organic Chemistry" at bounding box center [299, 108] width 108 height 11
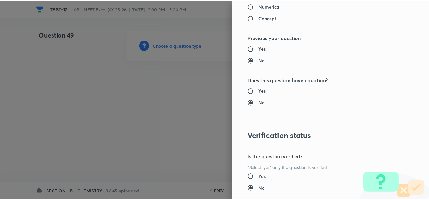
scroll to position [705, 0]
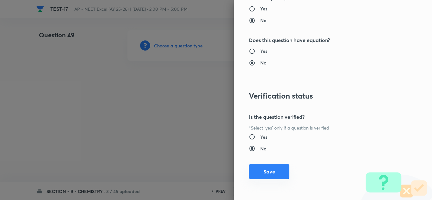
click at [266, 173] on button "Save" at bounding box center [269, 171] width 41 height 15
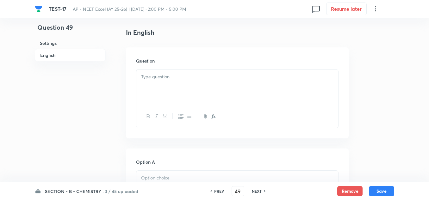
scroll to position [190, 0]
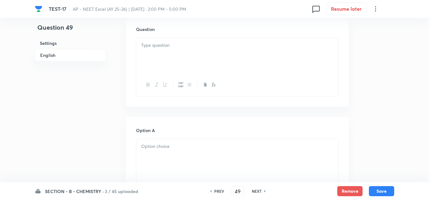
click at [162, 50] on div at bounding box center [237, 55] width 202 height 35
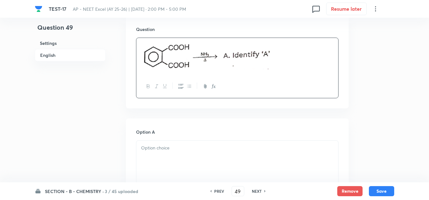
scroll to position [222, 0]
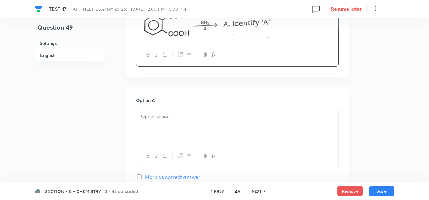
click at [165, 116] on p at bounding box center [237, 116] width 192 height 7
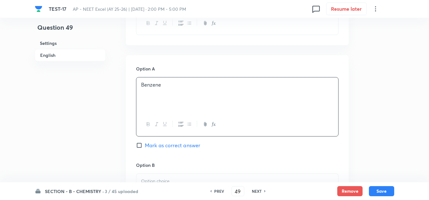
scroll to position [317, 0]
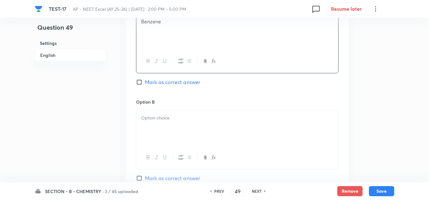
click at [167, 110] on div "Option B Mark as correct answer" at bounding box center [237, 147] width 203 height 96
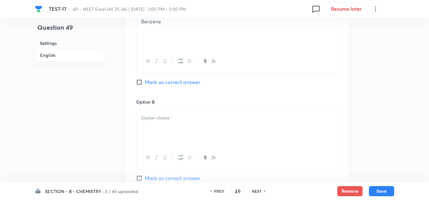
click at [164, 127] on div at bounding box center [237, 128] width 202 height 35
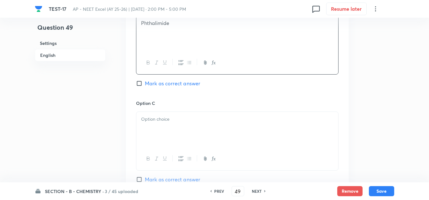
scroll to position [443, 0]
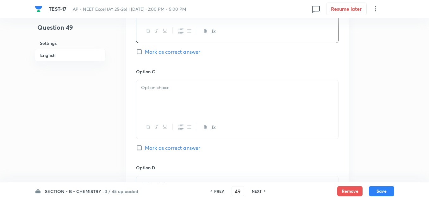
click at [161, 89] on p at bounding box center [237, 87] width 192 height 7
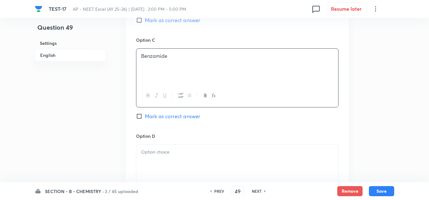
scroll to position [507, 0]
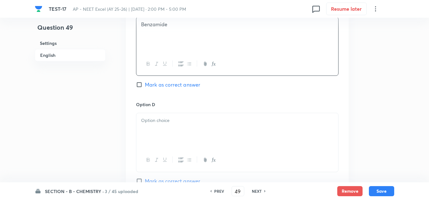
click at [156, 130] on div at bounding box center [237, 130] width 202 height 35
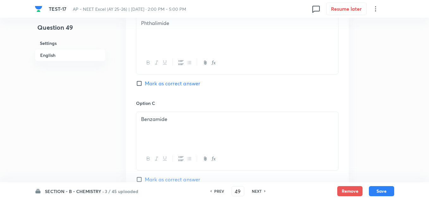
scroll to position [380, 0]
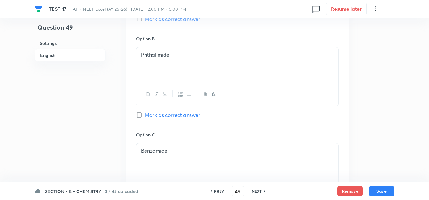
click at [161, 116] on span "Mark as correct answer" at bounding box center [172, 115] width 55 height 8
click at [145, 116] on input "Mark as correct answer" at bounding box center [140, 115] width 9 height 6
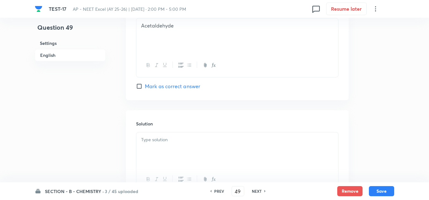
scroll to position [633, 0]
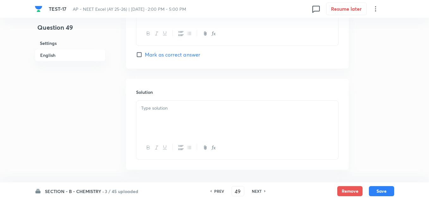
click at [160, 116] on div at bounding box center [237, 118] width 202 height 35
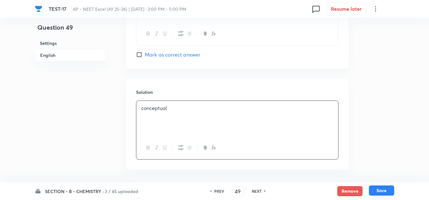
click at [384, 194] on button "Save" at bounding box center [381, 191] width 25 height 10
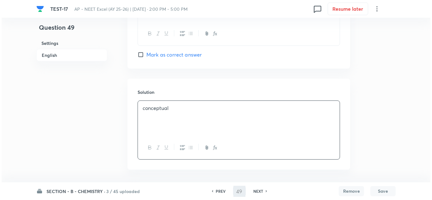
scroll to position [0, 0]
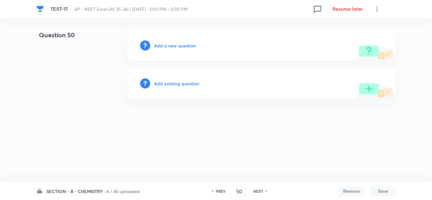
click at [171, 42] on h6 "Add a new question" at bounding box center [175, 45] width 42 height 7
click at [171, 42] on h6 "Choose a question type" at bounding box center [178, 45] width 49 height 7
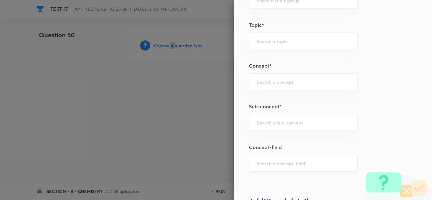
scroll to position [380, 0]
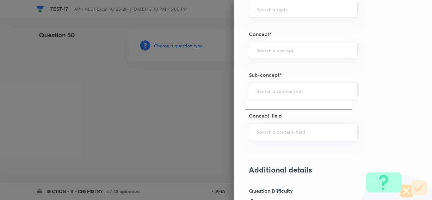
click at [270, 91] on input "text" at bounding box center [303, 91] width 93 height 6
paste input "Biomolecules"
drag, startPoint x: 283, startPoint y: 90, endPoint x: 227, endPoint y: 89, distance: 56.7
click at [227, 89] on div "Question settings Question type* Single choice correct Number of options* 2 3 4…" at bounding box center [216, 100] width 432 height 200
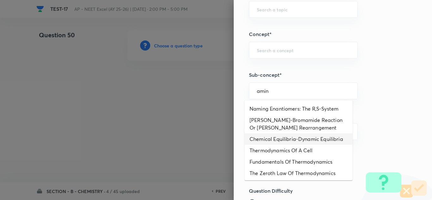
click at [260, 139] on li "Chemical Equilibria-Dynamic Equilibria" at bounding box center [299, 139] width 108 height 11
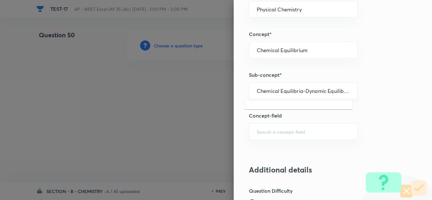
click at [265, 92] on input "Chemical Equilibria-Dynamic Equilibria" at bounding box center [303, 91] width 93 height 6
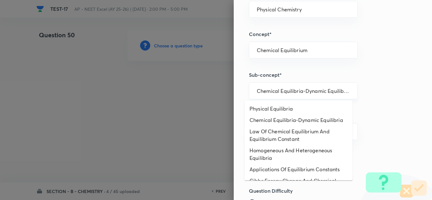
click at [270, 92] on input "Chemical Equilibria-Dynamic Equilibria" at bounding box center [303, 91] width 93 height 6
paste input "Amine"
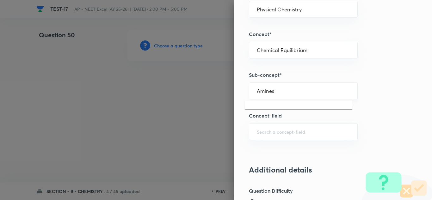
drag, startPoint x: 272, startPoint y: 91, endPoint x: 247, endPoint y: 91, distance: 24.7
click at [249, 91] on div "Amines ​" at bounding box center [303, 91] width 109 height 17
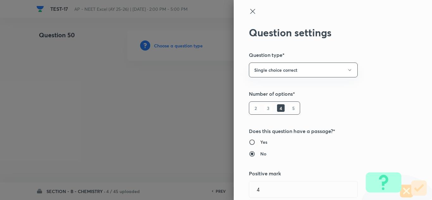
click at [249, 15] on icon at bounding box center [253, 12] width 8 height 8
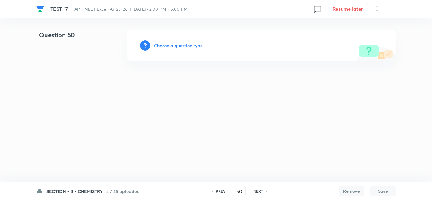
click at [189, 46] on h6 "Choose a question type" at bounding box center [178, 45] width 49 height 7
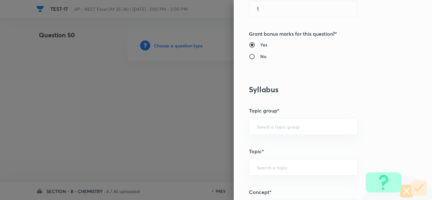
scroll to position [348, 0]
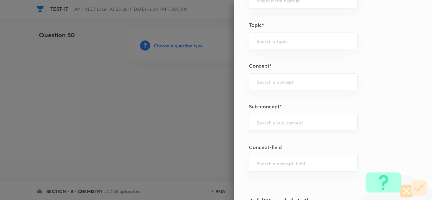
click at [275, 118] on div "​" at bounding box center [303, 122] width 109 height 17
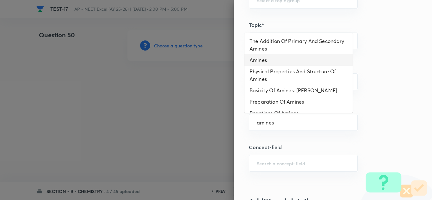
click at [272, 60] on li "Amines" at bounding box center [299, 59] width 108 height 11
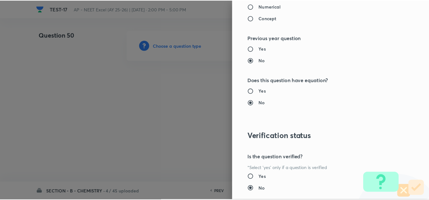
scroll to position [697, 0]
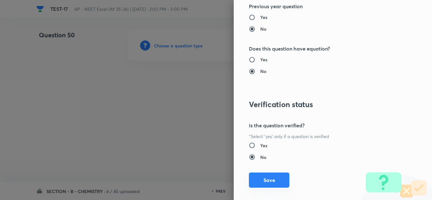
click at [257, 179] on button "Save" at bounding box center [269, 180] width 41 height 15
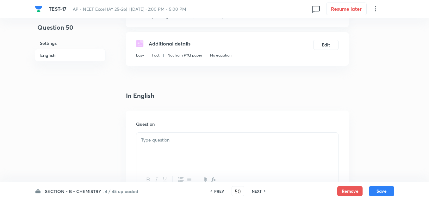
scroll to position [127, 0]
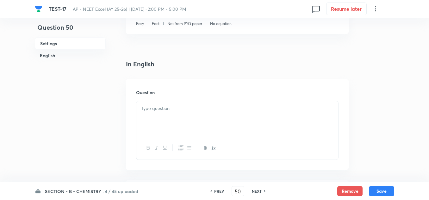
click at [155, 113] on div at bounding box center [237, 118] width 202 height 35
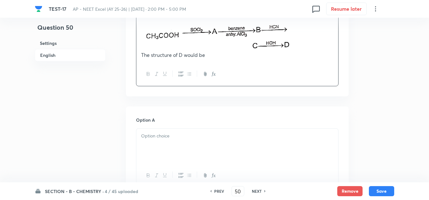
scroll to position [253, 0]
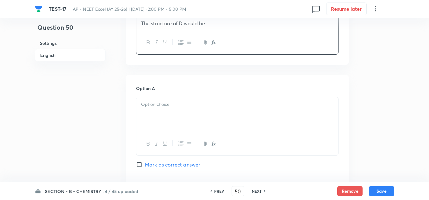
click at [173, 117] on div at bounding box center [237, 114] width 202 height 35
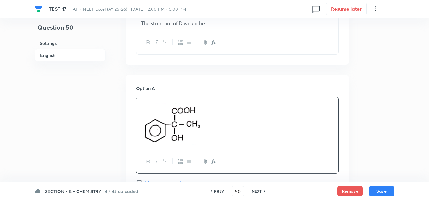
scroll to position [348, 0]
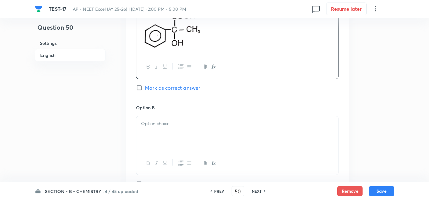
click at [173, 140] on div at bounding box center [237, 134] width 202 height 35
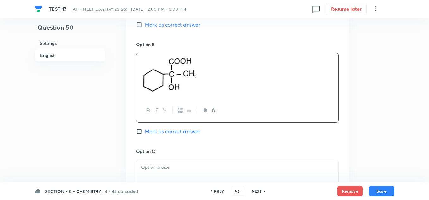
scroll to position [475, 0]
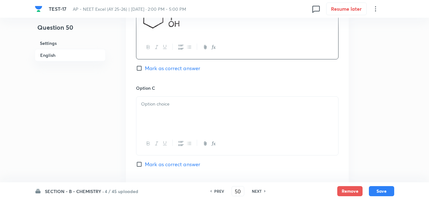
click at [165, 120] on div at bounding box center [237, 114] width 202 height 35
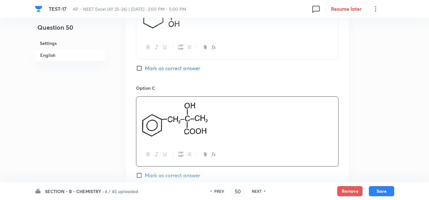
scroll to position [602, 0]
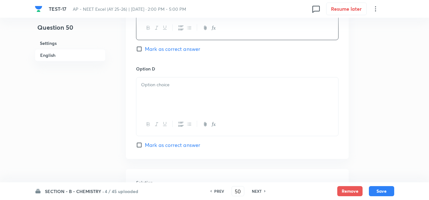
click at [175, 96] on div at bounding box center [237, 95] width 202 height 35
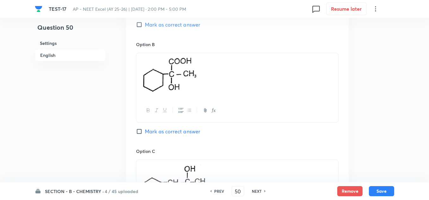
scroll to position [380, 0]
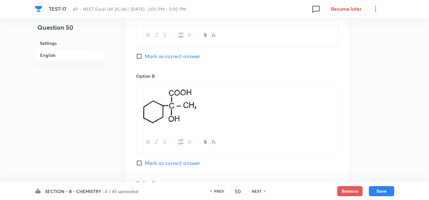
click at [164, 54] on span "Mark as correct answer" at bounding box center [172, 57] width 55 height 8
click at [145, 54] on input "Mark as correct answer" at bounding box center [140, 56] width 9 height 6
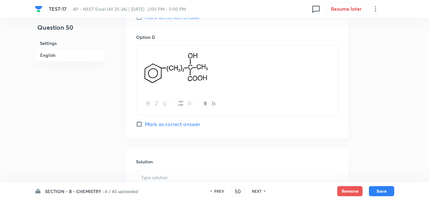
scroll to position [697, 0]
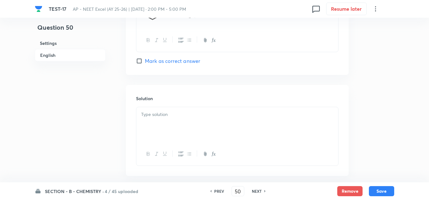
click at [177, 119] on div at bounding box center [237, 124] width 202 height 35
click at [389, 191] on button "Save" at bounding box center [381, 191] width 25 height 10
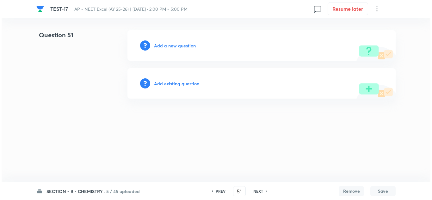
scroll to position [0, 0]
click at [167, 44] on h6 "Add a new question" at bounding box center [175, 45] width 42 height 7
click at [167, 44] on h6 "Choose a question type" at bounding box center [178, 45] width 49 height 7
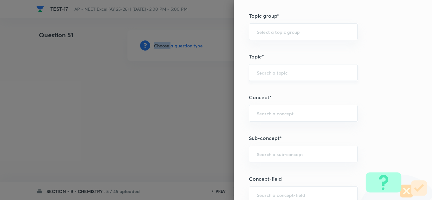
scroll to position [412, 0]
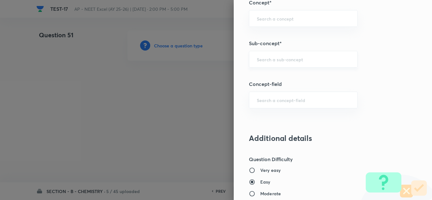
click at [267, 60] on input "text" at bounding box center [303, 59] width 93 height 6
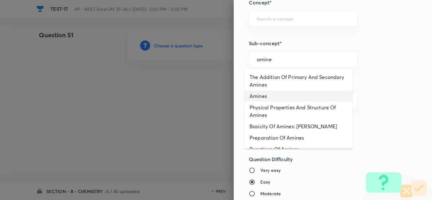
click at [264, 94] on li "Amines" at bounding box center [299, 96] width 108 height 11
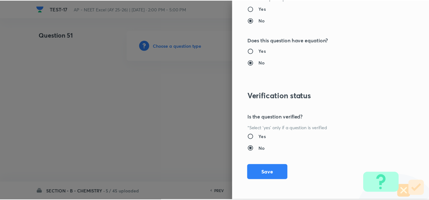
scroll to position [705, 0]
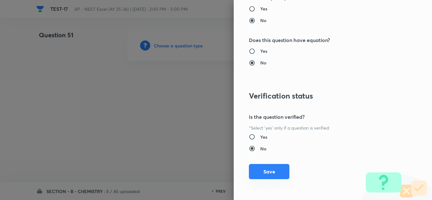
click at [272, 173] on button "Save" at bounding box center [269, 171] width 41 height 15
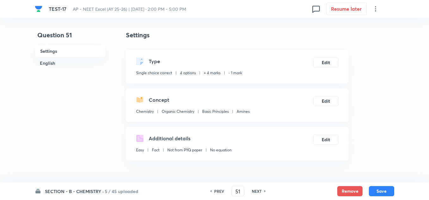
scroll to position [95, 0]
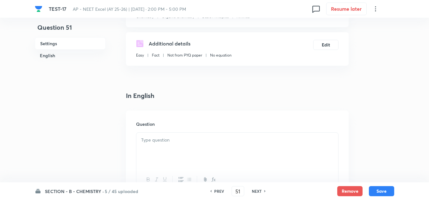
click at [168, 143] on p at bounding box center [237, 140] width 192 height 7
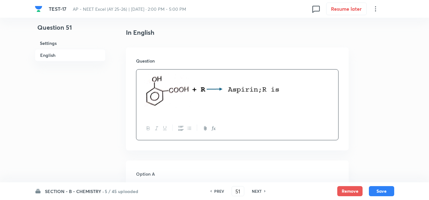
scroll to position [222, 0]
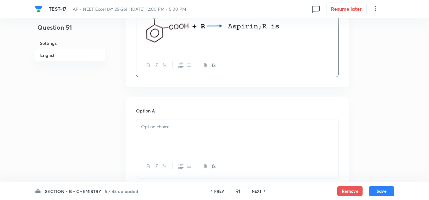
click at [169, 143] on div at bounding box center [237, 137] width 202 height 35
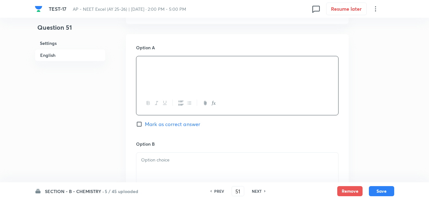
scroll to position [317, 0]
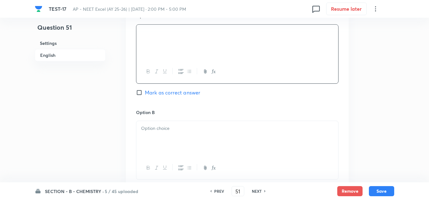
click at [167, 134] on div at bounding box center [237, 138] width 202 height 35
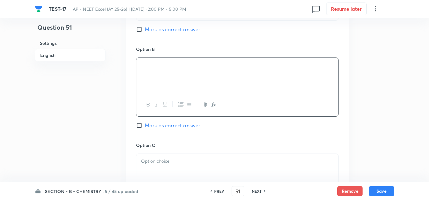
scroll to position [412, 0]
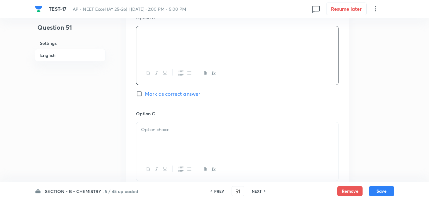
click at [166, 143] on div at bounding box center [237, 140] width 202 height 35
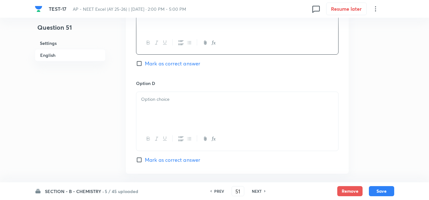
click at [166, 111] on div at bounding box center [237, 109] width 202 height 35
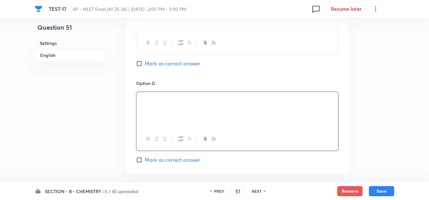
click at [162, 62] on span "Mark as correct answer" at bounding box center [172, 64] width 55 height 8
click at [145, 62] on input "Mark as correct answer" at bounding box center [140, 63] width 9 height 6
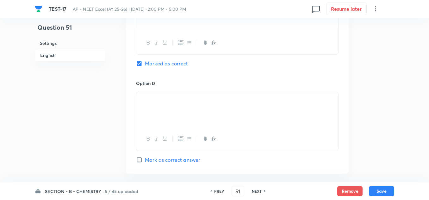
scroll to position [665, 0]
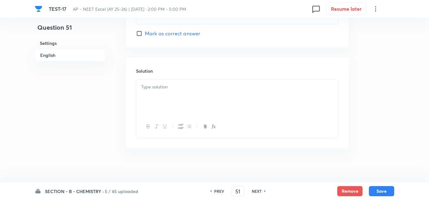
click at [158, 86] on p at bounding box center [237, 87] width 192 height 7
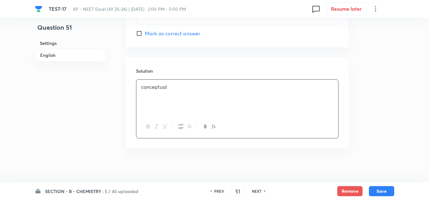
click at [387, 183] on div "SECTION - B - CHEMISTRY · 5 / 45 uploaded PREV 51 ​ NEXT Remove Save" at bounding box center [215, 192] width 360 height 18
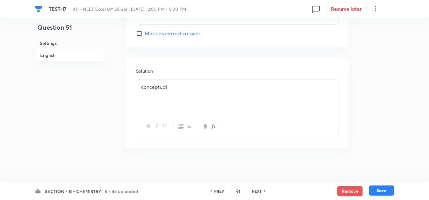
click at [380, 191] on button "Save" at bounding box center [381, 191] width 25 height 10
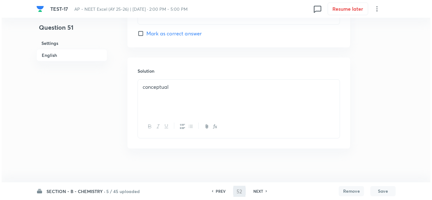
scroll to position [0, 0]
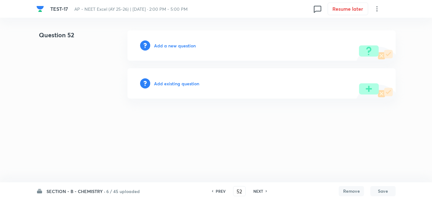
click at [167, 44] on h6 "Add a new question" at bounding box center [175, 45] width 42 height 7
click at [167, 44] on h6 "Choose a question type" at bounding box center [178, 45] width 49 height 7
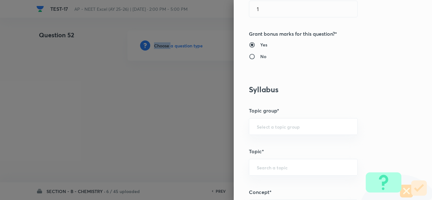
scroll to position [348, 0]
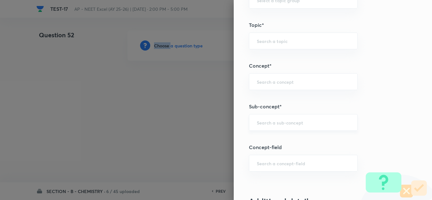
click at [281, 127] on div "​" at bounding box center [303, 122] width 109 height 17
click at [262, 124] on input "text" at bounding box center [303, 123] width 93 height 6
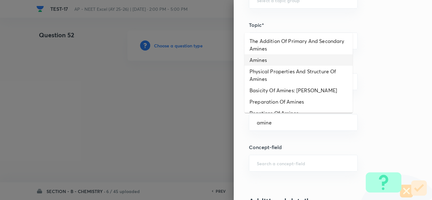
click at [266, 60] on li "Amines" at bounding box center [299, 59] width 108 height 11
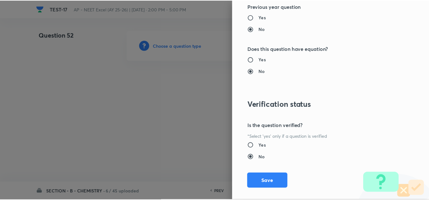
scroll to position [705, 0]
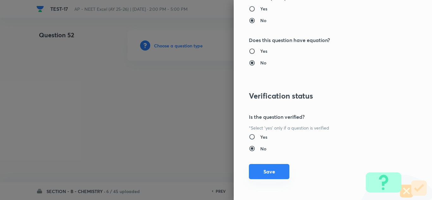
click at [276, 172] on button "Save" at bounding box center [269, 171] width 41 height 15
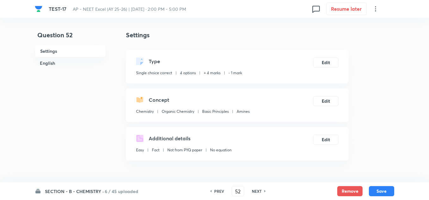
scroll to position [95, 0]
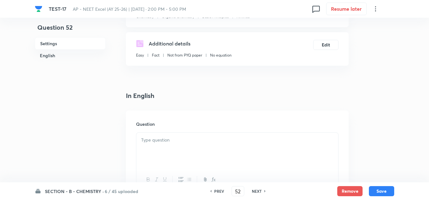
click at [153, 148] on div at bounding box center [237, 150] width 202 height 35
click at [155, 139] on p at bounding box center [237, 140] width 192 height 7
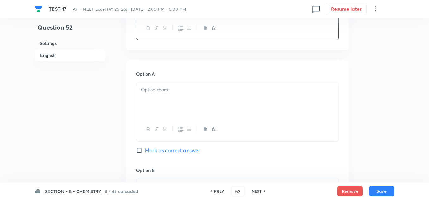
scroll to position [285, 0]
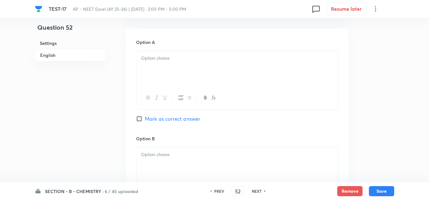
click at [164, 63] on div at bounding box center [237, 68] width 202 height 35
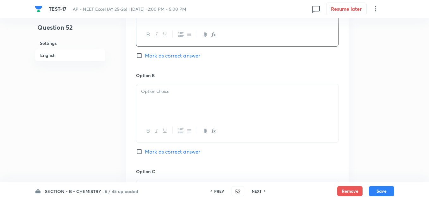
scroll to position [380, 0]
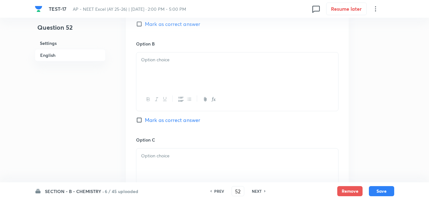
click at [168, 71] on div at bounding box center [237, 70] width 202 height 35
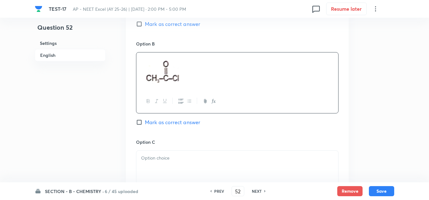
scroll to position [443, 0]
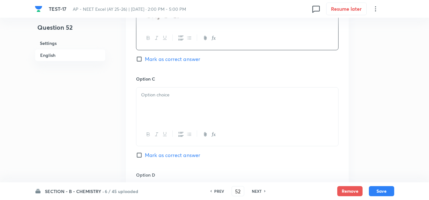
click at [166, 98] on p at bounding box center [237, 94] width 192 height 7
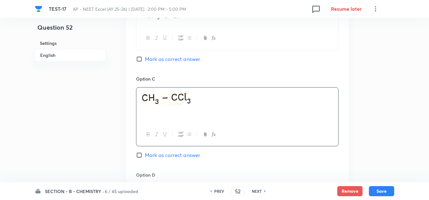
scroll to position [475, 0]
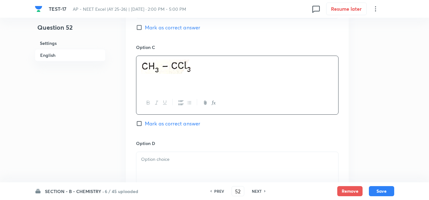
click at [168, 157] on p at bounding box center [237, 159] width 192 height 7
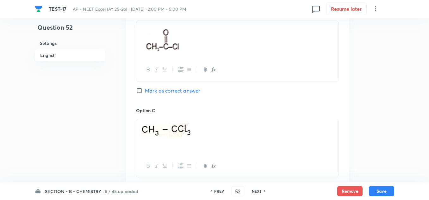
scroll to position [380, 0]
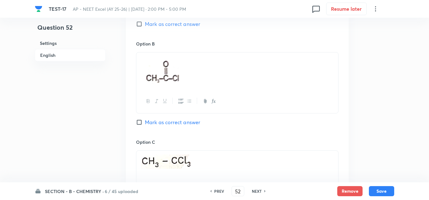
click at [168, 25] on span "Mark as correct answer" at bounding box center [172, 24] width 55 height 8
click at [145, 25] on input "Mark as correct answer" at bounding box center [140, 24] width 9 height 6
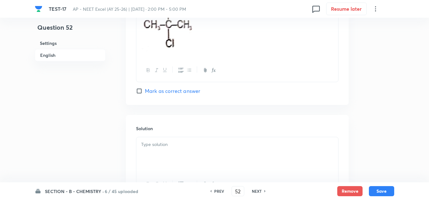
scroll to position [695, 0]
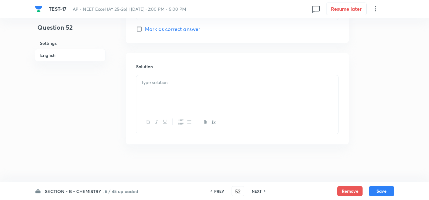
click at [163, 92] on div at bounding box center [237, 92] width 202 height 35
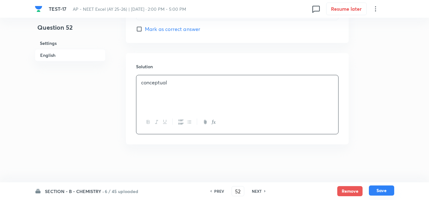
click at [378, 191] on button "Save" at bounding box center [381, 191] width 25 height 10
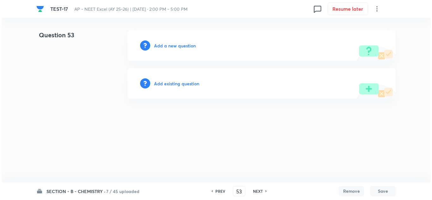
scroll to position [0, 0]
click at [164, 45] on h6 "Add a new question" at bounding box center [175, 45] width 42 height 7
click at [164, 45] on h6 "Choose a question type" at bounding box center [178, 45] width 49 height 7
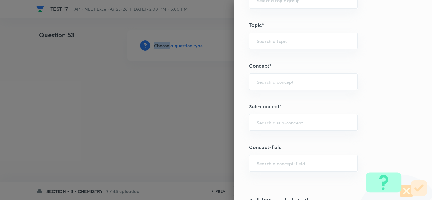
scroll to position [443, 0]
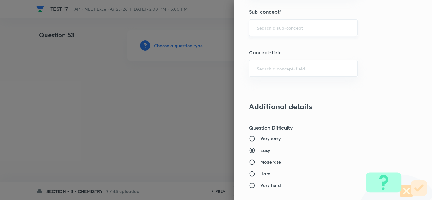
click at [268, 30] on input "text" at bounding box center [303, 28] width 93 height 6
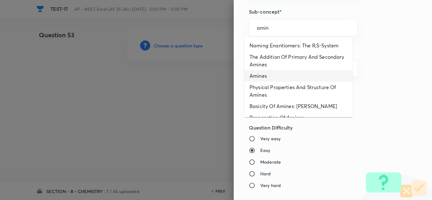
click at [274, 78] on li "Amines" at bounding box center [299, 75] width 108 height 11
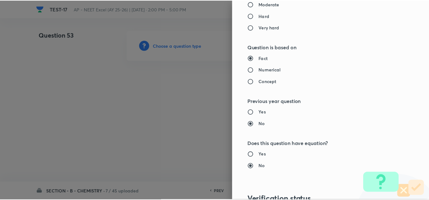
scroll to position [705, 0]
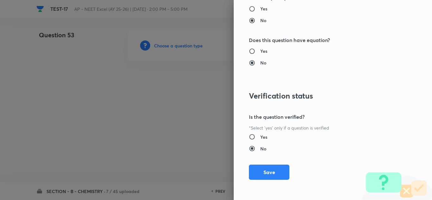
drag, startPoint x: 266, startPoint y: 171, endPoint x: 256, endPoint y: 171, distance: 9.8
click at [264, 171] on button "Save" at bounding box center [269, 172] width 41 height 15
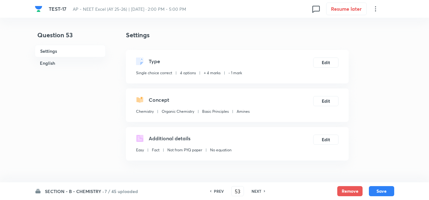
scroll to position [63, 0]
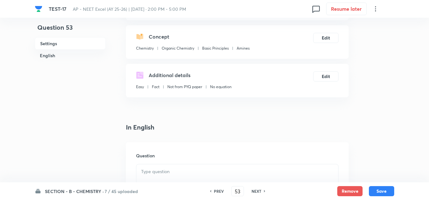
click at [164, 167] on div at bounding box center [237, 182] width 202 height 35
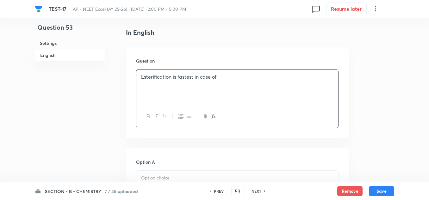
click at [168, 178] on p at bounding box center [237, 178] width 192 height 7
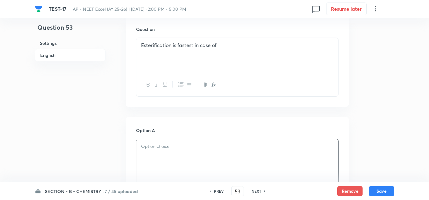
scroll to position [222, 0]
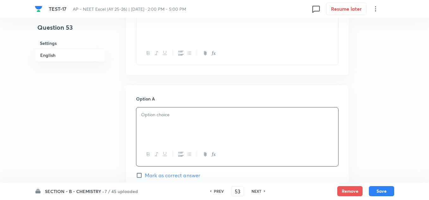
click at [155, 119] on div at bounding box center [237, 125] width 202 height 35
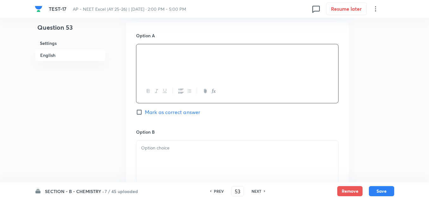
click at [168, 150] on p at bounding box center [237, 148] width 192 height 7
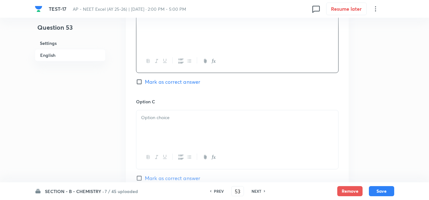
click at [161, 124] on div at bounding box center [237, 127] width 202 height 35
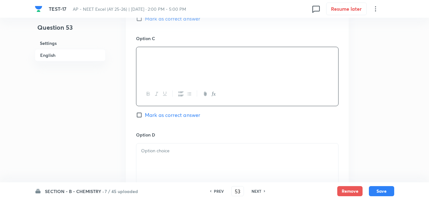
scroll to position [538, 0]
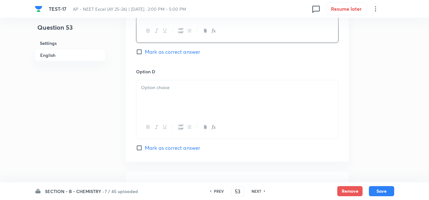
click at [163, 96] on div at bounding box center [237, 97] width 202 height 35
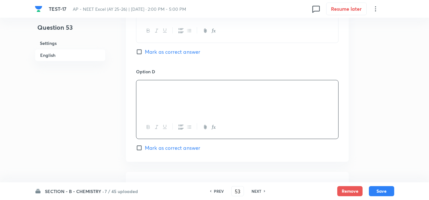
scroll to position [443, 0]
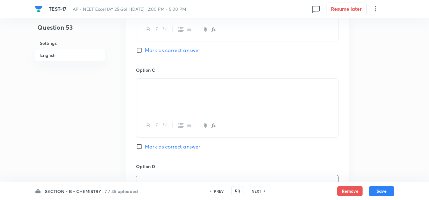
click at [167, 48] on span "Mark as correct answer" at bounding box center [172, 51] width 55 height 8
click at [145, 48] on input "Mark as correct answer" at bounding box center [140, 50] width 9 height 6
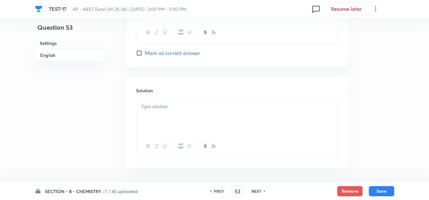
scroll to position [657, 0]
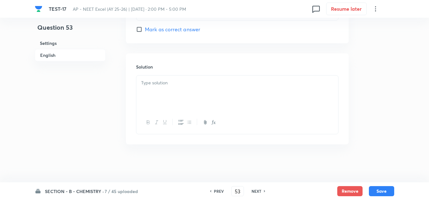
click at [165, 87] on div at bounding box center [237, 93] width 202 height 35
click at [386, 191] on button "Save" at bounding box center [381, 191] width 25 height 10
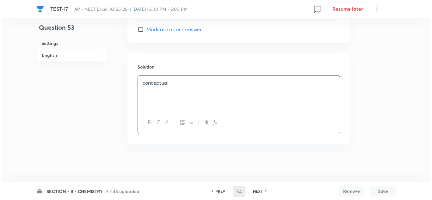
scroll to position [0, 0]
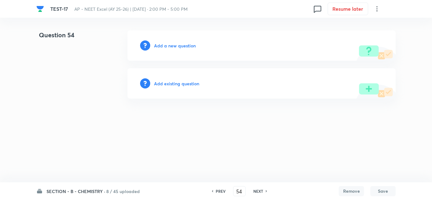
click at [181, 44] on h6 "Add a new question" at bounding box center [175, 45] width 42 height 7
click at [181, 44] on h6 "Choose a question type" at bounding box center [178, 45] width 49 height 7
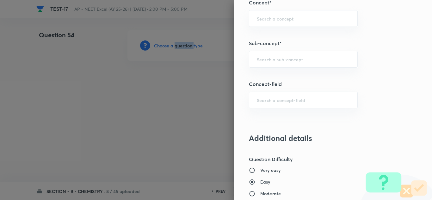
scroll to position [443, 0]
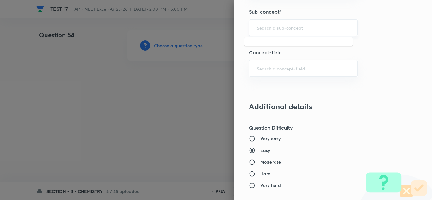
click at [279, 29] on input "text" at bounding box center [303, 28] width 93 height 6
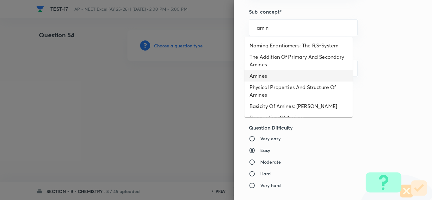
click at [265, 75] on li "Amines" at bounding box center [299, 75] width 108 height 11
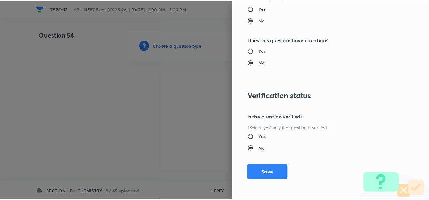
scroll to position [705, 0]
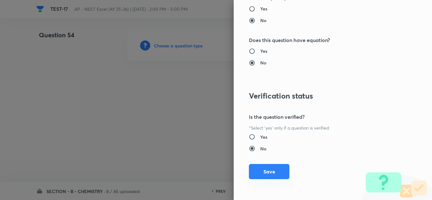
click at [274, 179] on button "Save" at bounding box center [269, 171] width 41 height 15
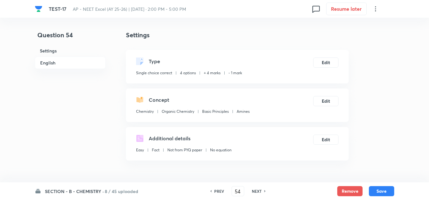
scroll to position [127, 0]
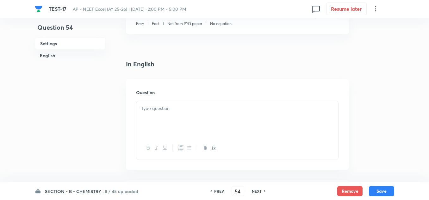
click at [167, 114] on div at bounding box center [237, 118] width 202 height 35
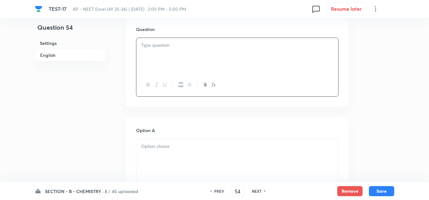
scroll to position [158, 0]
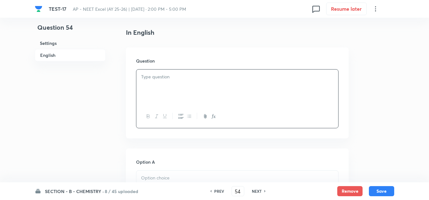
click at [158, 58] on h6 "Question" at bounding box center [237, 61] width 203 height 7
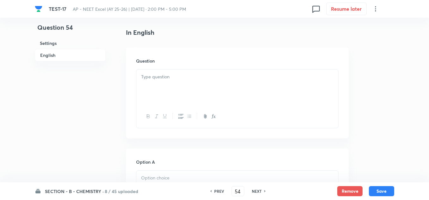
click at [157, 76] on p at bounding box center [237, 76] width 192 height 7
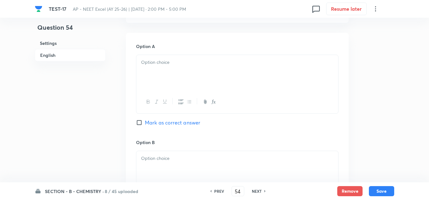
scroll to position [317, 0]
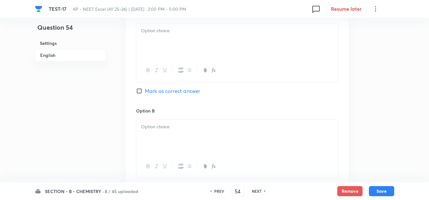
click at [160, 29] on p at bounding box center [237, 30] width 192 height 7
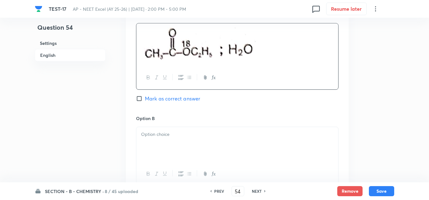
scroll to position [380, 0]
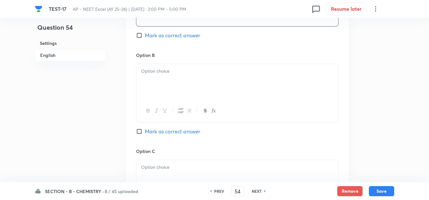
click at [176, 73] on p at bounding box center [237, 71] width 192 height 7
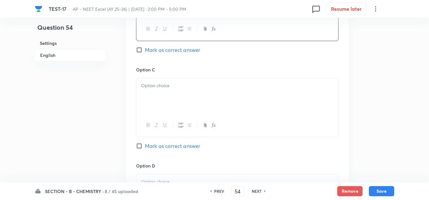
scroll to position [507, 0]
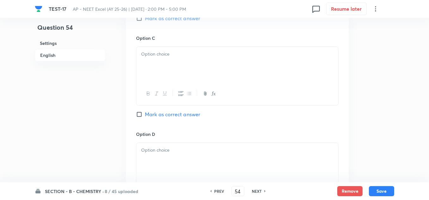
click at [172, 52] on p at bounding box center [237, 54] width 192 height 7
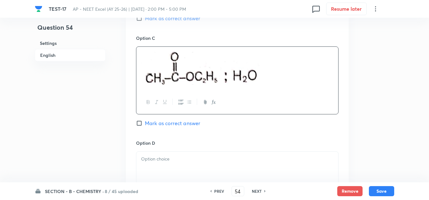
scroll to position [538, 0]
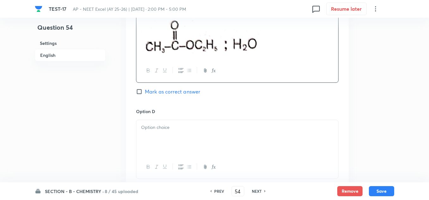
click at [183, 128] on p at bounding box center [237, 127] width 192 height 7
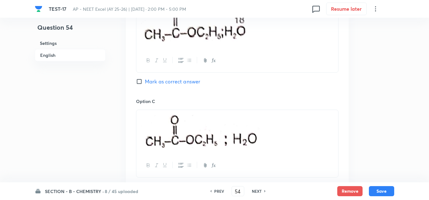
scroll to position [380, 0]
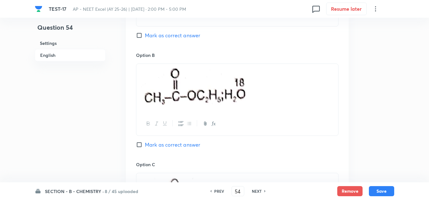
click at [167, 35] on span "Mark as correct answer" at bounding box center [172, 36] width 55 height 8
click at [145, 35] on input "Mark as correct answer" at bounding box center [140, 35] width 9 height 6
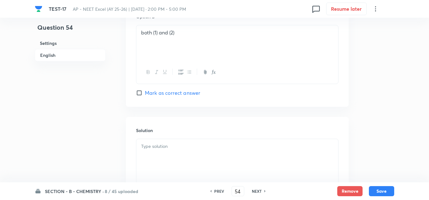
scroll to position [697, 0]
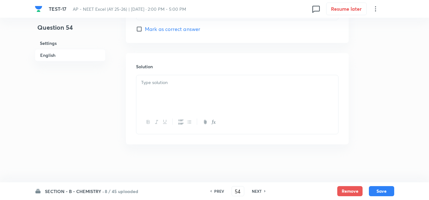
click at [189, 77] on div at bounding box center [237, 92] width 202 height 35
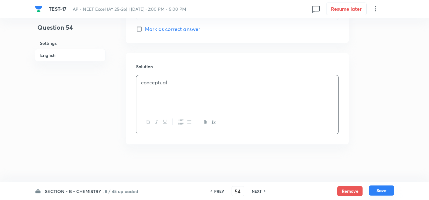
click at [375, 192] on button "Save" at bounding box center [381, 191] width 25 height 10
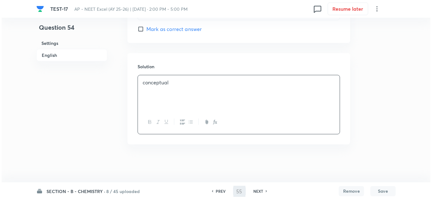
scroll to position [0, 0]
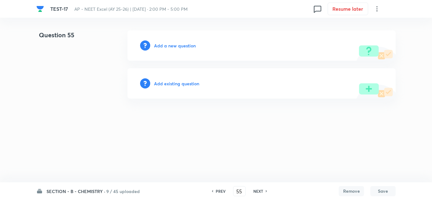
click at [174, 48] on h6 "Add a new question" at bounding box center [175, 45] width 42 height 7
click at [174, 48] on h6 "Choose a question type" at bounding box center [178, 45] width 49 height 7
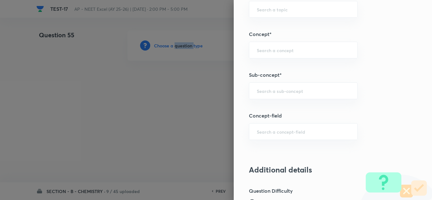
scroll to position [380, 0]
click at [283, 88] on input "text" at bounding box center [303, 91] width 93 height 6
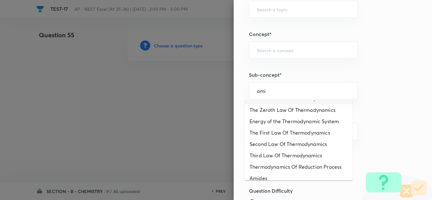
scroll to position [127, 0]
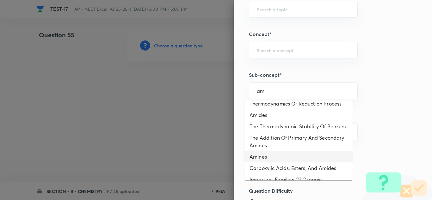
click at [266, 163] on li "Amines" at bounding box center [299, 156] width 108 height 11
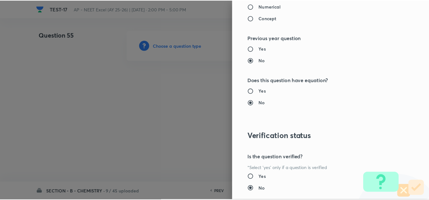
scroll to position [697, 0]
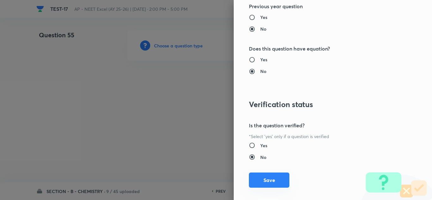
click at [261, 179] on button "Save" at bounding box center [269, 180] width 41 height 15
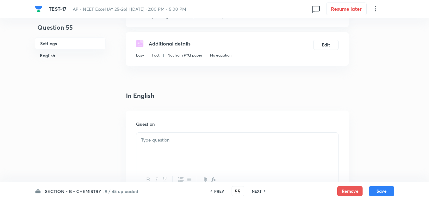
scroll to position [127, 0]
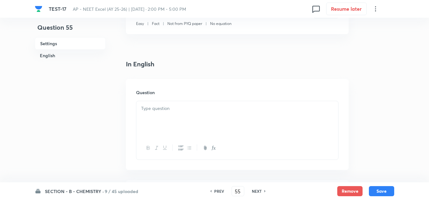
click at [164, 110] on p at bounding box center [237, 108] width 192 height 7
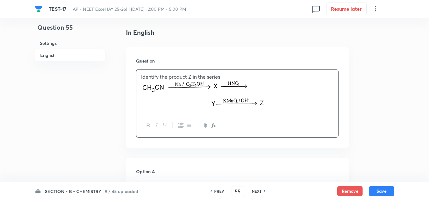
scroll to position [285, 0]
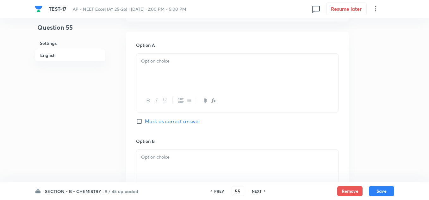
click at [159, 68] on div at bounding box center [237, 71] width 202 height 35
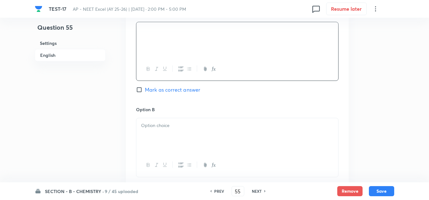
scroll to position [348, 0]
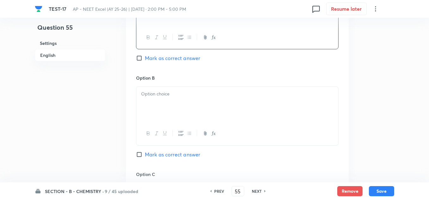
click at [149, 89] on div at bounding box center [237, 104] width 202 height 35
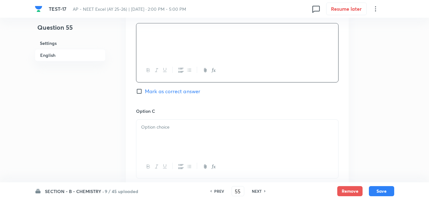
click at [165, 130] on p at bounding box center [237, 127] width 192 height 7
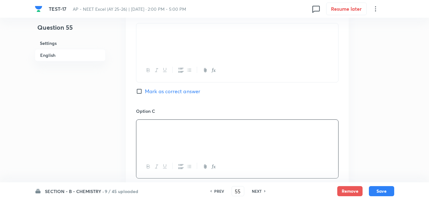
scroll to position [475, 0]
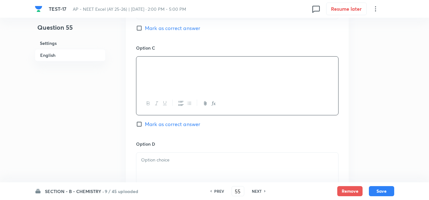
click at [168, 158] on p at bounding box center [237, 160] width 192 height 7
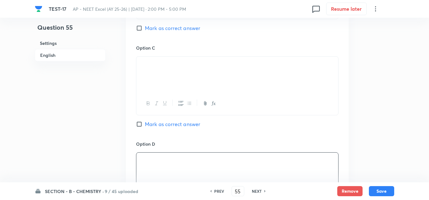
click at [166, 124] on span "Mark as correct answer" at bounding box center [172, 125] width 55 height 8
click at [145, 124] on input "Mark as correct answer" at bounding box center [140, 124] width 9 height 6
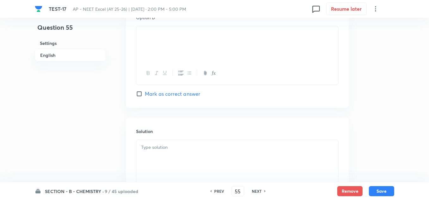
scroll to position [666, 0]
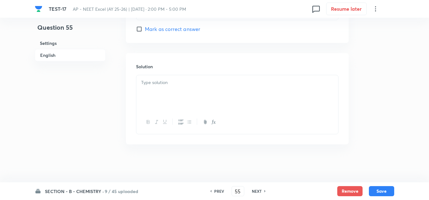
click at [170, 99] on div at bounding box center [237, 92] width 202 height 35
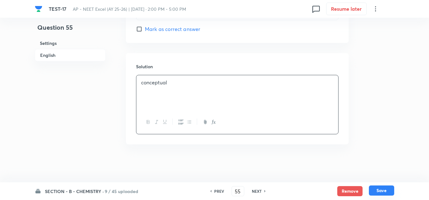
click at [388, 192] on button "Save" at bounding box center [381, 191] width 25 height 10
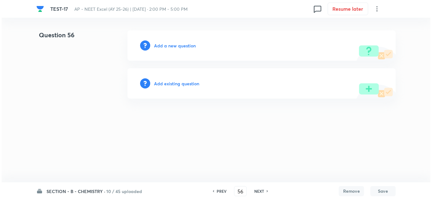
scroll to position [0, 0]
click at [166, 48] on h6 "Add a new question" at bounding box center [175, 45] width 42 height 7
click at [166, 48] on h6 "Choose a question type" at bounding box center [178, 45] width 49 height 7
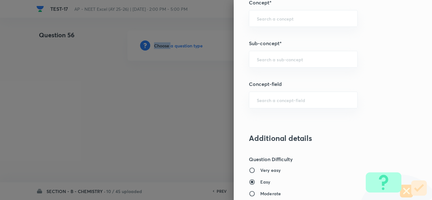
scroll to position [380, 0]
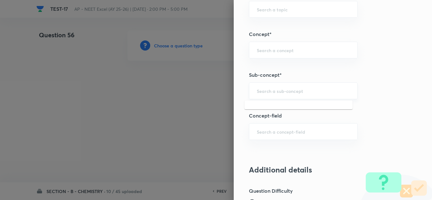
click at [270, 90] on input "text" at bounding box center [303, 91] width 93 height 6
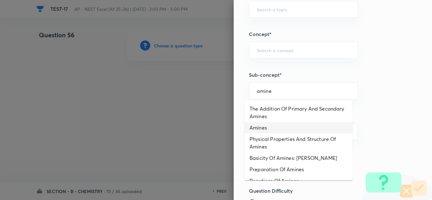
click at [266, 130] on li "Amines" at bounding box center [299, 127] width 108 height 11
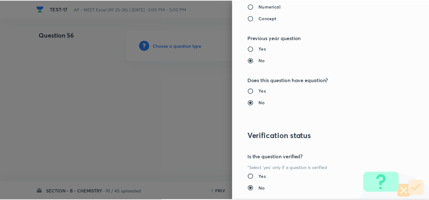
scroll to position [705, 0]
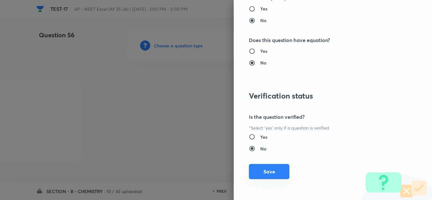
click at [258, 171] on button "Save" at bounding box center [269, 171] width 41 height 15
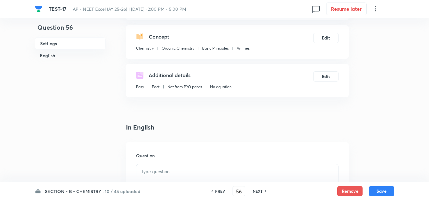
scroll to position [127, 0]
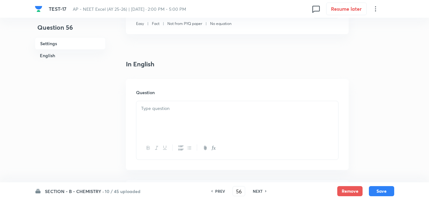
click at [161, 118] on div at bounding box center [237, 118] width 202 height 35
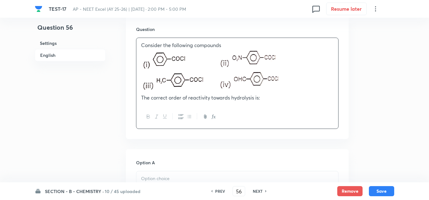
scroll to position [222, 0]
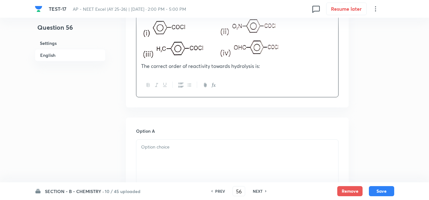
click at [168, 151] on div at bounding box center [237, 157] width 202 height 35
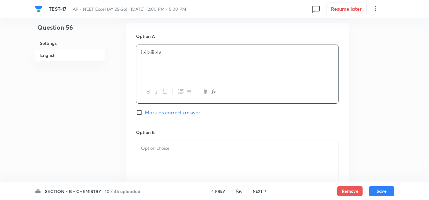
scroll to position [348, 0]
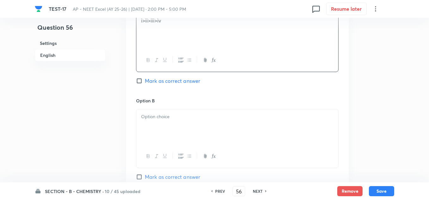
click at [166, 111] on div at bounding box center [237, 127] width 202 height 35
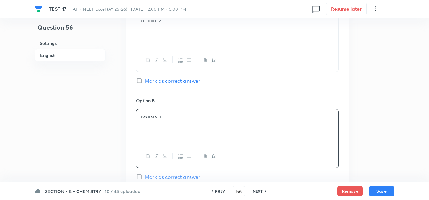
scroll to position [443, 0]
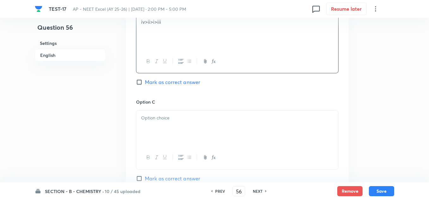
click at [168, 130] on div at bounding box center [237, 128] width 202 height 35
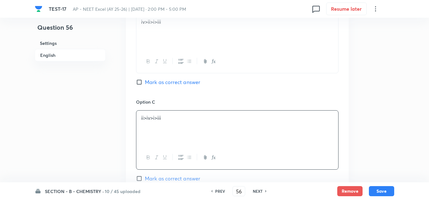
scroll to position [507, 0]
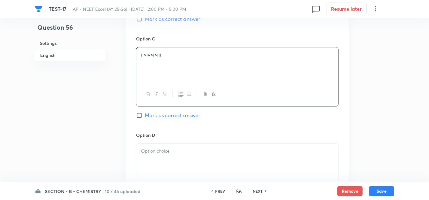
click at [168, 152] on p at bounding box center [237, 151] width 192 height 7
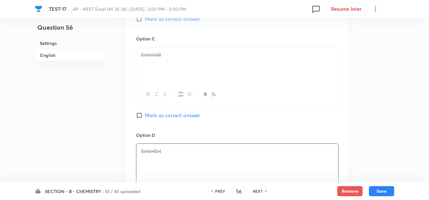
click at [160, 114] on span "Mark as correct answer" at bounding box center [172, 116] width 55 height 8
click at [145, 114] on input "Mark as correct answer" at bounding box center [140, 115] width 9 height 6
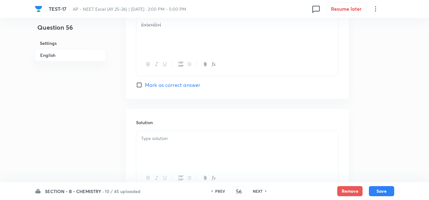
scroll to position [665, 0]
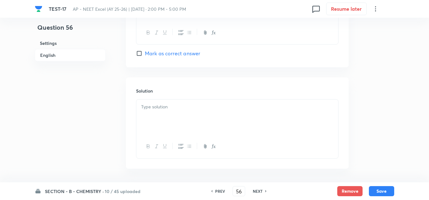
click at [176, 124] on div at bounding box center [237, 117] width 202 height 35
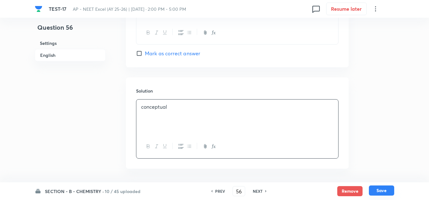
click at [387, 194] on button "Save" at bounding box center [381, 191] width 25 height 10
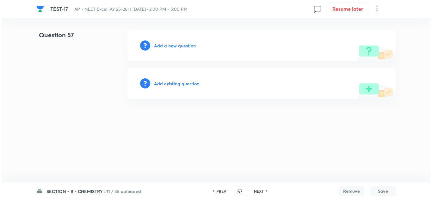
scroll to position [0, 0]
click at [175, 48] on h6 "Add a new question" at bounding box center [175, 45] width 42 height 7
click at [175, 48] on h6 "Choose a question type" at bounding box center [178, 45] width 49 height 7
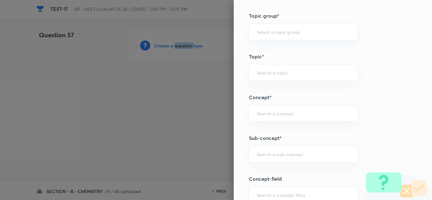
scroll to position [380, 0]
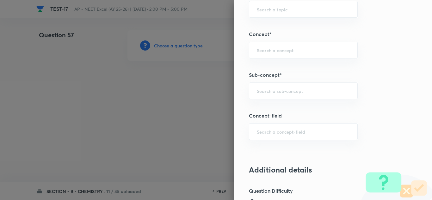
click at [287, 89] on input "text" at bounding box center [303, 91] width 93 height 6
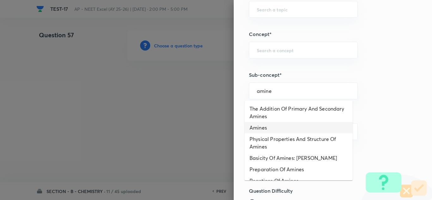
click at [270, 130] on li "Amines" at bounding box center [299, 127] width 108 height 11
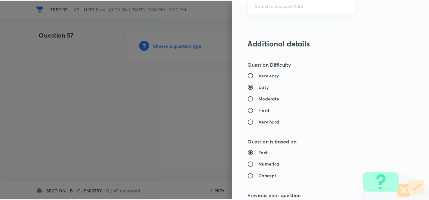
scroll to position [705, 0]
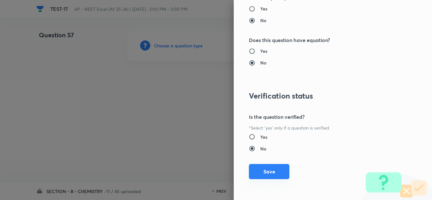
click at [267, 169] on button "Save" at bounding box center [269, 171] width 41 height 15
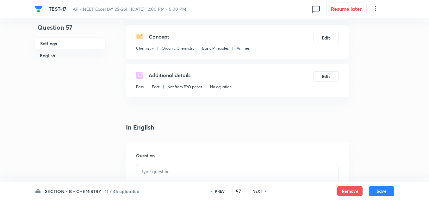
scroll to position [127, 0]
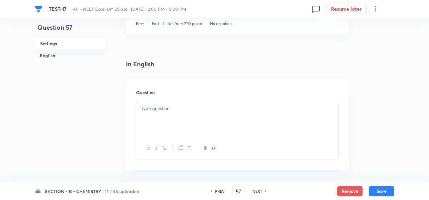
click at [181, 107] on p at bounding box center [237, 108] width 192 height 7
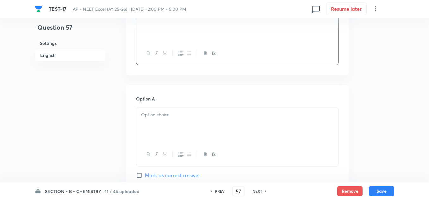
scroll to position [253, 0]
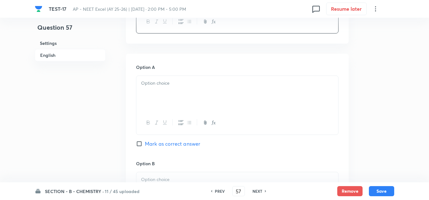
click at [170, 84] on p at bounding box center [237, 83] width 192 height 7
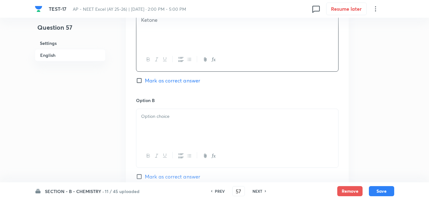
scroll to position [285, 0]
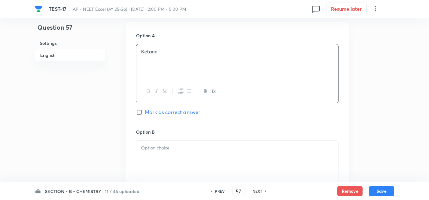
click at [156, 88] on button "button" at bounding box center [156, 91] width 8 height 8
click at [156, 147] on p at bounding box center [237, 148] width 192 height 7
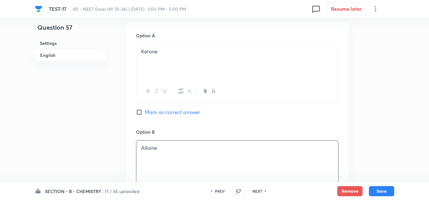
scroll to position [380, 0]
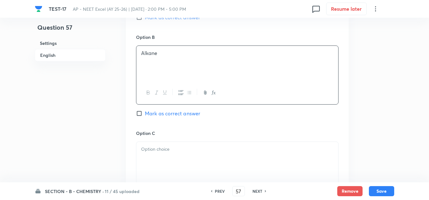
click at [159, 149] on p at bounding box center [237, 149] width 192 height 7
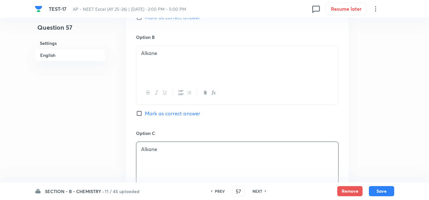
scroll to position [507, 0]
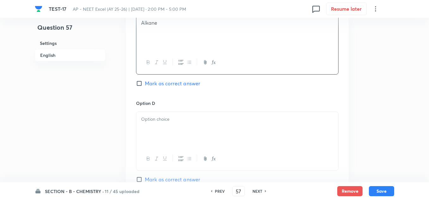
click at [157, 124] on div at bounding box center [237, 129] width 202 height 35
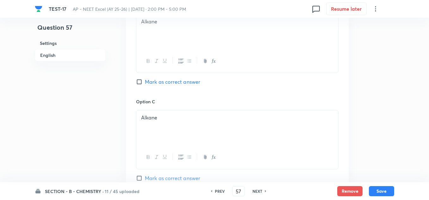
scroll to position [348, 0]
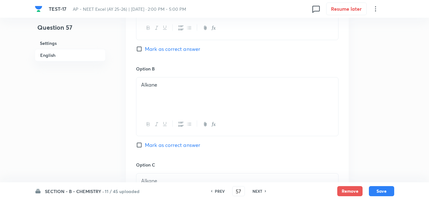
click at [157, 50] on span "Mark as correct answer" at bounding box center [172, 49] width 55 height 8
click at [145, 50] on input "Mark as correct answer" at bounding box center [140, 49] width 9 height 6
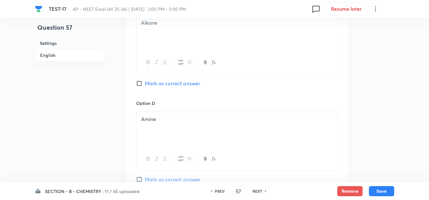
scroll to position [657, 0]
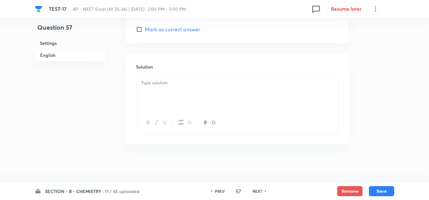
click at [157, 100] on div at bounding box center [237, 93] width 202 height 35
click at [383, 192] on button "Save" at bounding box center [381, 191] width 25 height 10
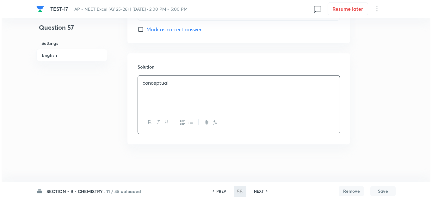
scroll to position [0, 0]
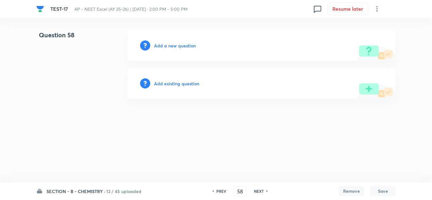
click at [180, 46] on h6 "Add a new question" at bounding box center [175, 45] width 42 height 7
click at [180, 46] on h6 "Choose a question type" at bounding box center [178, 45] width 49 height 7
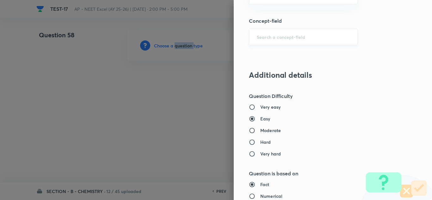
scroll to position [443, 0]
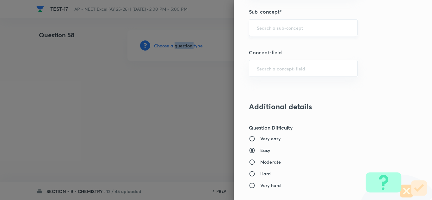
click at [277, 33] on div "​" at bounding box center [303, 27] width 109 height 17
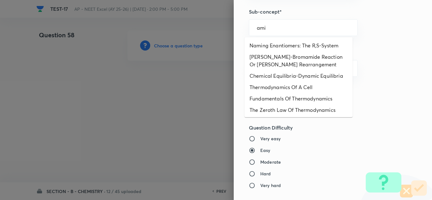
scroll to position [158, 0]
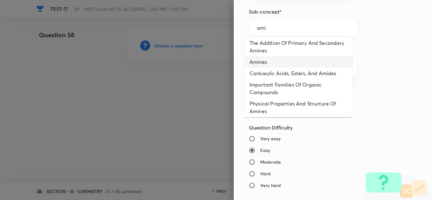
click at [266, 68] on li "Amines" at bounding box center [299, 61] width 108 height 11
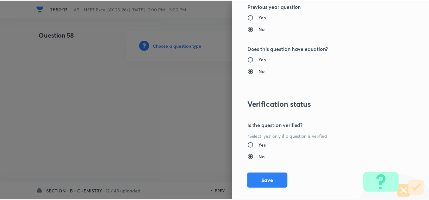
scroll to position [705, 0]
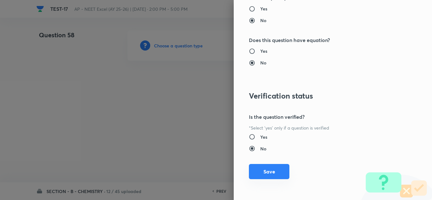
click at [264, 173] on button "Save" at bounding box center [269, 171] width 41 height 15
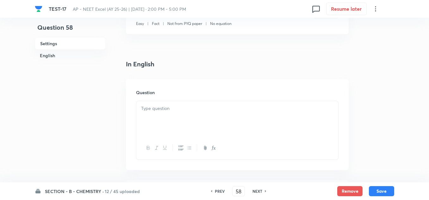
scroll to position [158, 0]
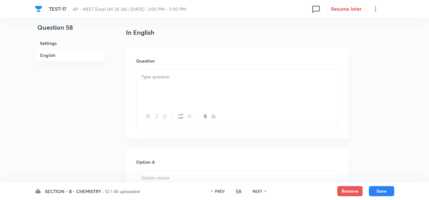
click at [170, 77] on p at bounding box center [237, 76] width 192 height 7
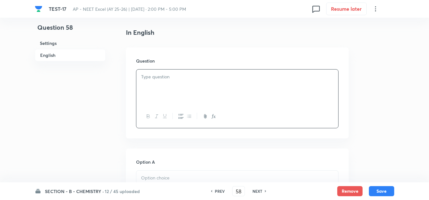
paste div
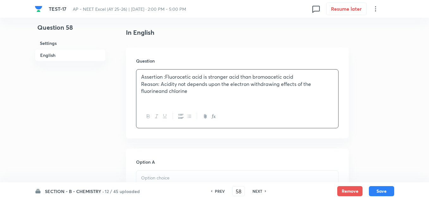
click at [154, 83] on p "Reason: Acidity not depends upon the electron withdrawing effects of the fluori…" at bounding box center [237, 88] width 192 height 14
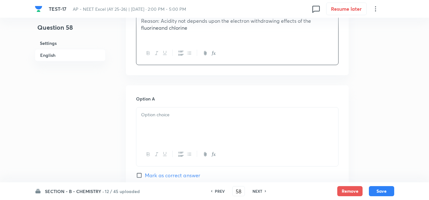
click at [169, 120] on div at bounding box center [237, 125] width 202 height 35
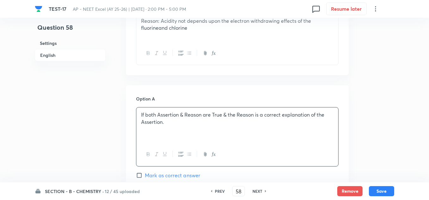
scroll to position [285, 0]
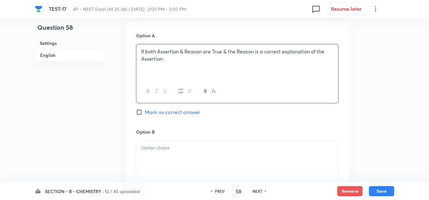
click at [173, 151] on p at bounding box center [237, 148] width 192 height 7
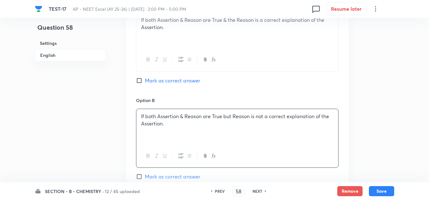
scroll to position [380, 0]
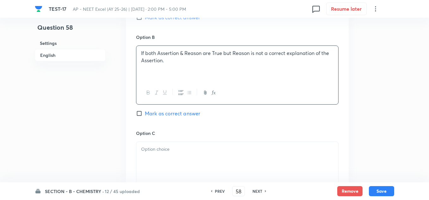
click at [174, 150] on p at bounding box center [237, 149] width 192 height 7
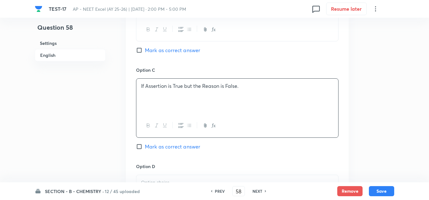
scroll to position [475, 0]
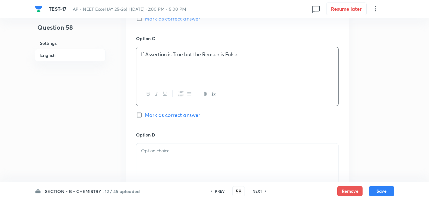
click at [161, 151] on p at bounding box center [237, 151] width 192 height 7
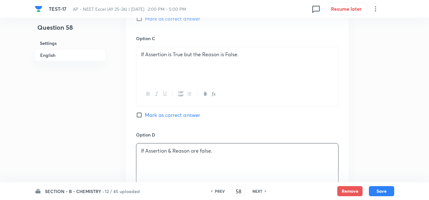
click at [168, 115] on span "Mark as correct answer" at bounding box center [172, 115] width 55 height 8
click at [145, 115] on input "Mark as correct answer" at bounding box center [140, 115] width 9 height 6
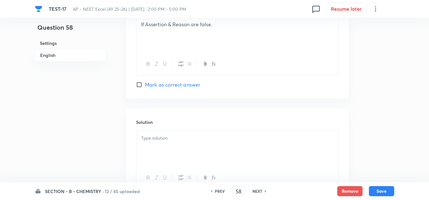
scroll to position [633, 0]
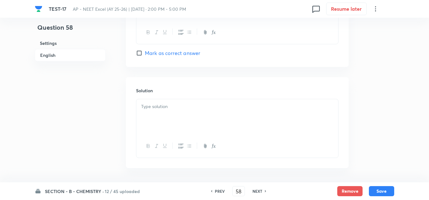
click at [175, 125] on div at bounding box center [237, 116] width 202 height 35
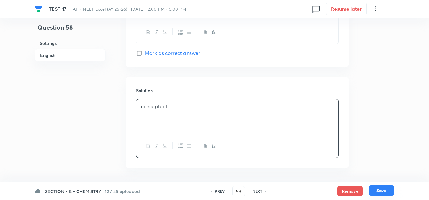
click at [383, 191] on button "Save" at bounding box center [381, 191] width 25 height 10
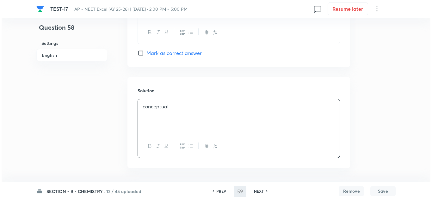
scroll to position [0, 0]
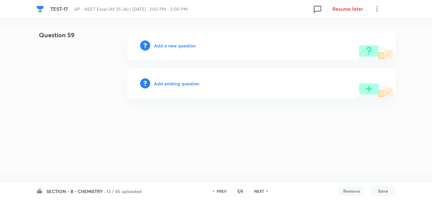
click at [177, 45] on h6 "Add a new question" at bounding box center [175, 45] width 42 height 7
click at [177, 45] on h6 "Choose a question type" at bounding box center [178, 45] width 49 height 7
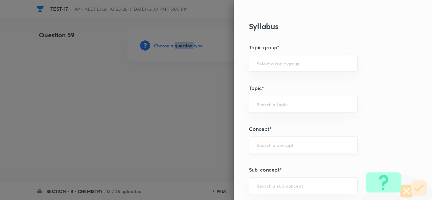
scroll to position [380, 0]
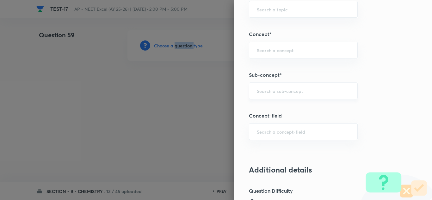
click at [277, 87] on div "​" at bounding box center [303, 91] width 109 height 17
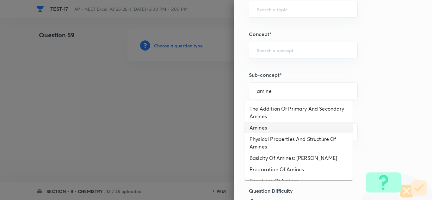
click at [275, 129] on li "Amines" at bounding box center [299, 127] width 108 height 11
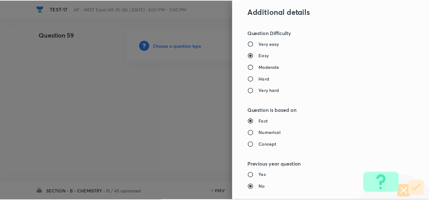
scroll to position [705, 0]
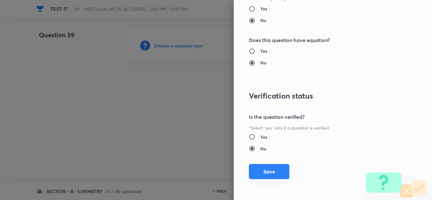
click at [264, 172] on button "Save" at bounding box center [269, 171] width 41 height 15
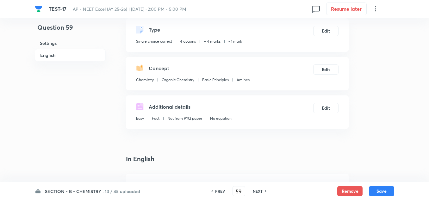
scroll to position [158, 0]
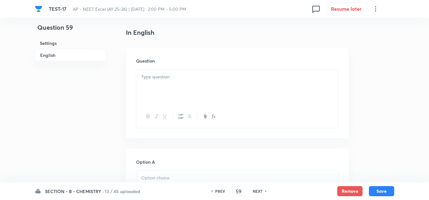
click at [154, 83] on div at bounding box center [237, 87] width 202 height 35
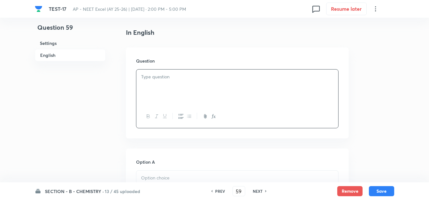
paste div
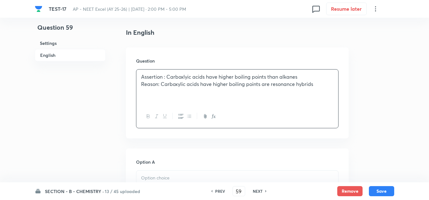
click at [152, 84] on p "Reason: Carboxylic acids have higher boiling points are resonance hybrids" at bounding box center [237, 84] width 192 height 7
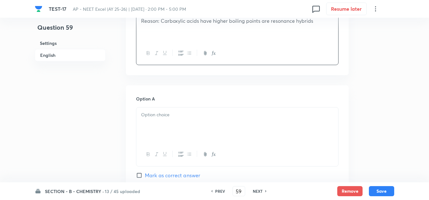
click at [175, 118] on p at bounding box center [237, 114] width 192 height 7
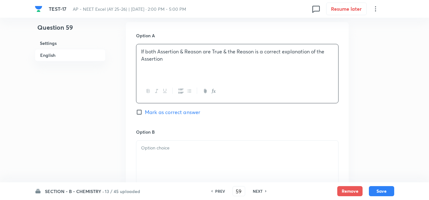
scroll to position [317, 0]
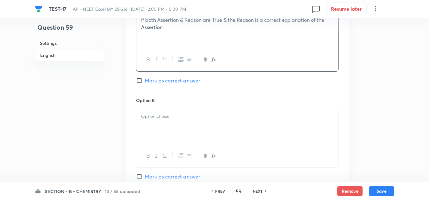
click at [190, 124] on div at bounding box center [237, 126] width 202 height 35
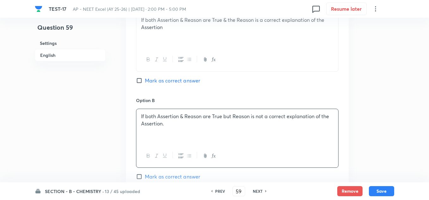
scroll to position [412, 0]
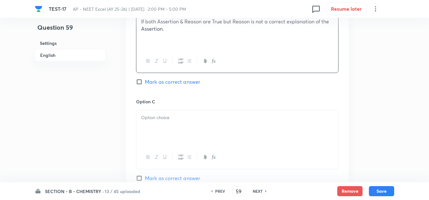
click at [158, 125] on div at bounding box center [237, 127] width 202 height 35
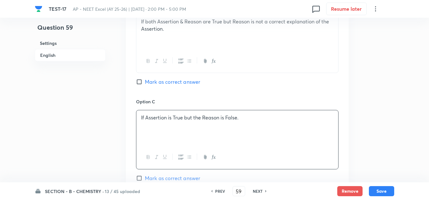
scroll to position [475, 0]
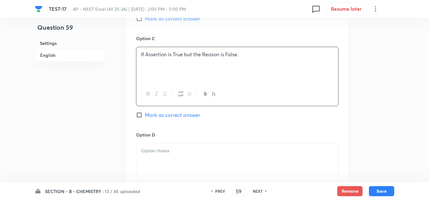
click at [177, 151] on p at bounding box center [237, 151] width 192 height 7
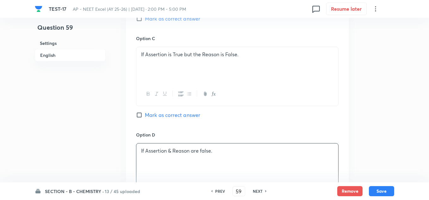
click at [169, 21] on span "Mark as correct answer" at bounding box center [172, 19] width 55 height 8
click at [145, 21] on input "Mark as correct answer" at bounding box center [140, 19] width 9 height 6
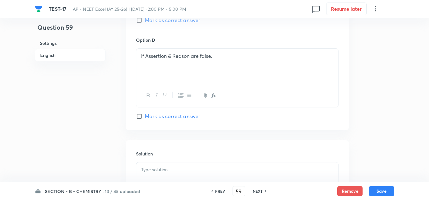
scroll to position [633, 0]
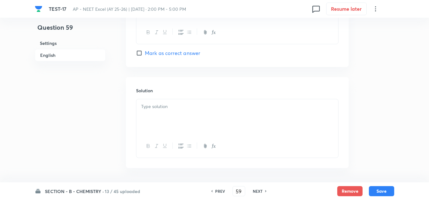
click at [171, 120] on div at bounding box center [237, 116] width 202 height 35
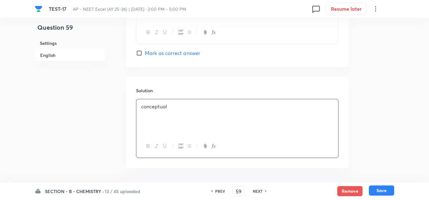
click at [383, 190] on button "Save" at bounding box center [381, 191] width 25 height 10
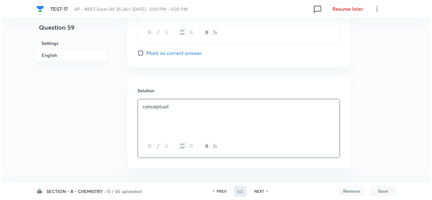
scroll to position [0, 0]
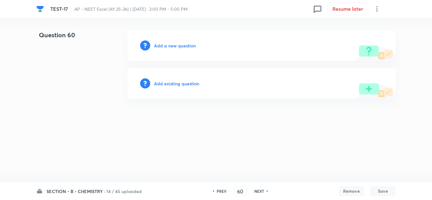
click at [172, 43] on h6 "Add a new question" at bounding box center [175, 45] width 42 height 7
click at [172, 43] on h6 "Choose a question type" at bounding box center [178, 45] width 49 height 7
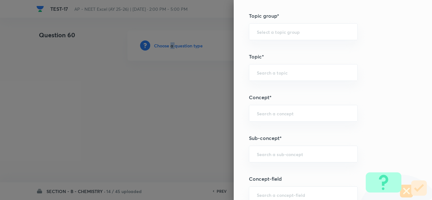
scroll to position [412, 0]
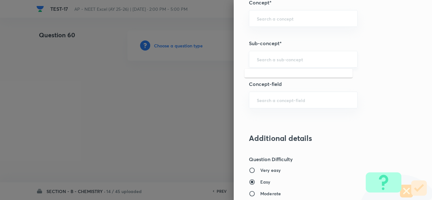
click at [276, 61] on input "text" at bounding box center [303, 59] width 93 height 6
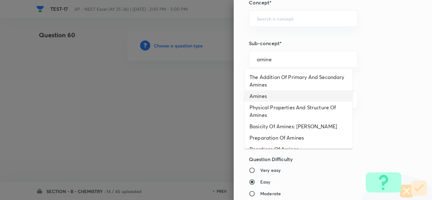
click at [270, 93] on li "Amines" at bounding box center [299, 96] width 108 height 11
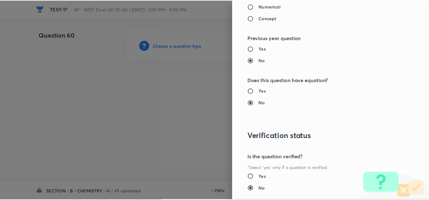
scroll to position [705, 0]
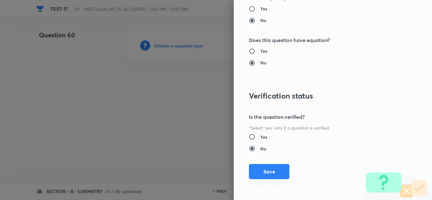
click at [261, 170] on button "Save" at bounding box center [269, 171] width 41 height 15
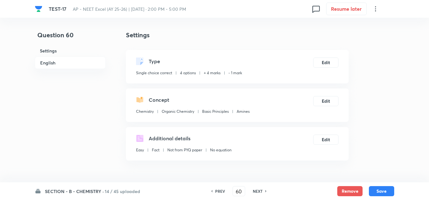
scroll to position [190, 0]
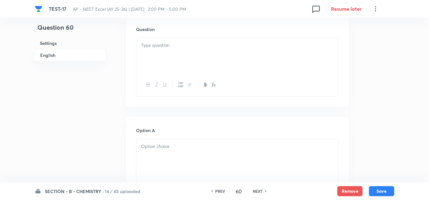
click at [146, 43] on p at bounding box center [237, 45] width 192 height 7
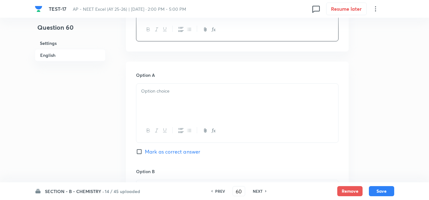
scroll to position [285, 0]
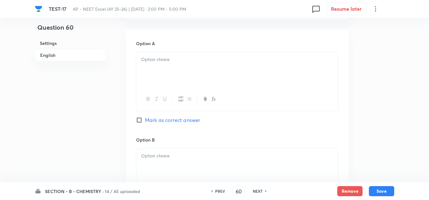
click at [171, 70] on div at bounding box center [237, 69] width 202 height 35
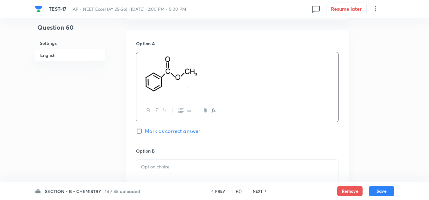
scroll to position [348, 0]
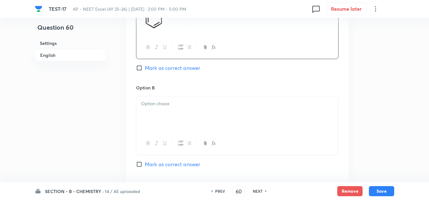
click at [174, 113] on div at bounding box center [237, 114] width 202 height 35
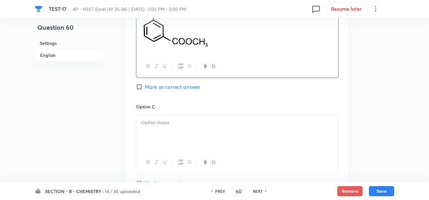
scroll to position [475, 0]
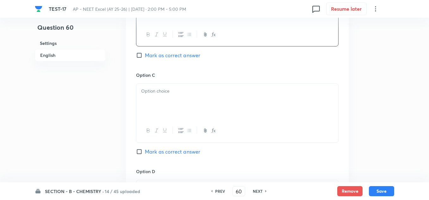
click at [175, 105] on div at bounding box center [237, 101] width 202 height 35
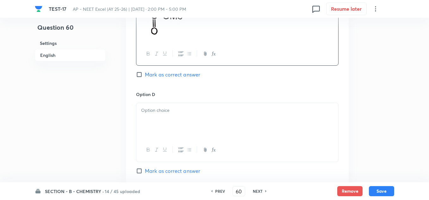
scroll to position [665, 0]
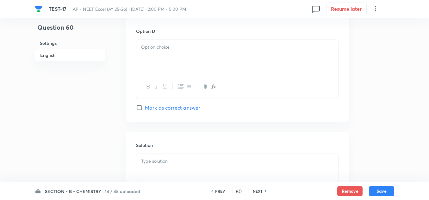
click at [172, 65] on div at bounding box center [237, 57] width 202 height 35
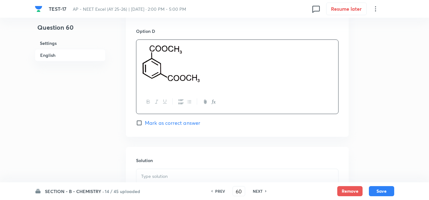
click at [181, 108] on div at bounding box center [237, 102] width 202 height 23
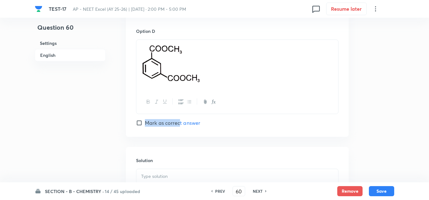
click at [180, 119] on div "Option D Mark as correct answer" at bounding box center [237, 77] width 203 height 99
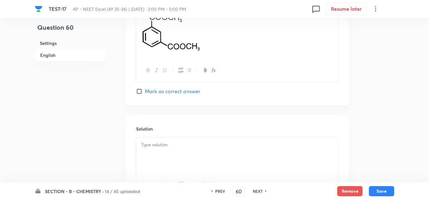
click at [187, 91] on span "Mark as correct answer" at bounding box center [172, 92] width 55 height 8
click at [145, 91] on input "Mark as correct answer" at bounding box center [140, 91] width 9 height 6
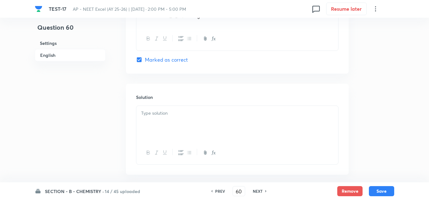
scroll to position [759, 0]
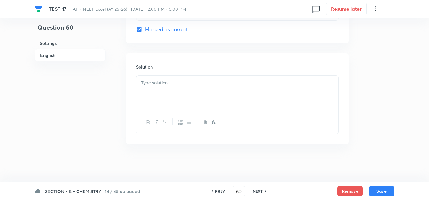
click at [184, 90] on div at bounding box center [237, 93] width 202 height 35
click at [375, 187] on button "Save" at bounding box center [381, 191] width 25 height 10
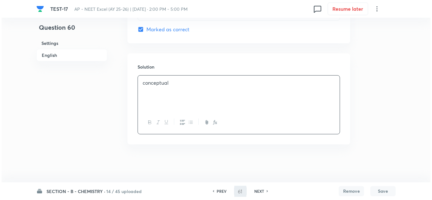
scroll to position [0, 0]
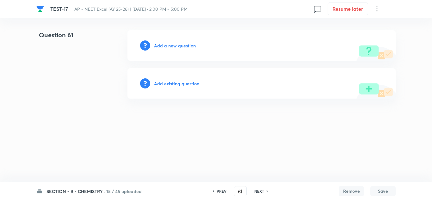
click at [186, 43] on h6 "Add a new question" at bounding box center [175, 45] width 42 height 7
click at [186, 43] on h6 "Choose a question type" at bounding box center [178, 45] width 49 height 7
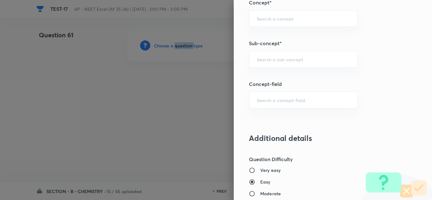
scroll to position [443, 0]
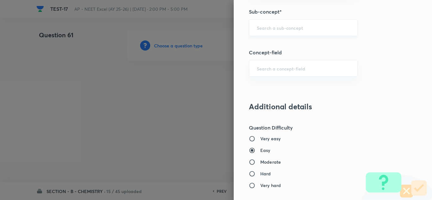
click at [277, 26] on input "text" at bounding box center [303, 28] width 93 height 6
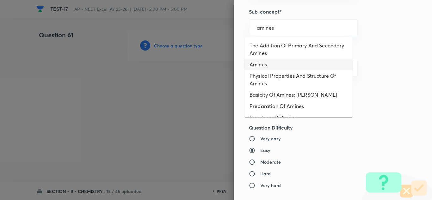
click at [268, 64] on li "Amines" at bounding box center [299, 64] width 108 height 11
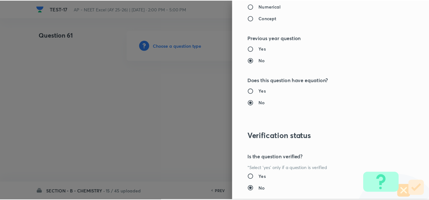
scroll to position [705, 0]
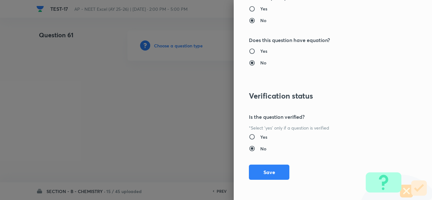
click at [268, 164] on div "Question settings Question type* Single choice correct Number of options* 2 3 4…" at bounding box center [333, 100] width 199 height 200
click at [267, 169] on button "Save" at bounding box center [269, 171] width 41 height 15
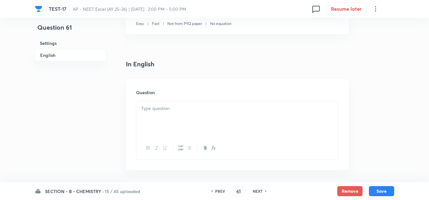
scroll to position [158, 0]
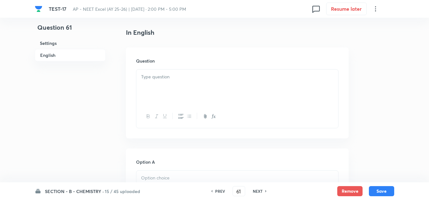
click at [156, 76] on p at bounding box center [237, 76] width 192 height 7
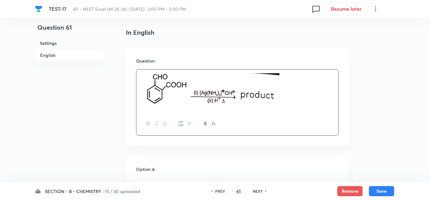
click at [285, 105] on p at bounding box center [237, 90] width 192 height 35
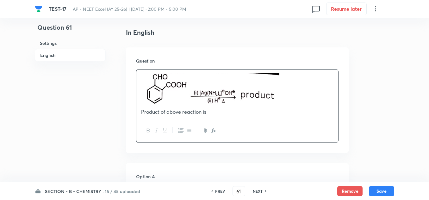
scroll to position [253, 0]
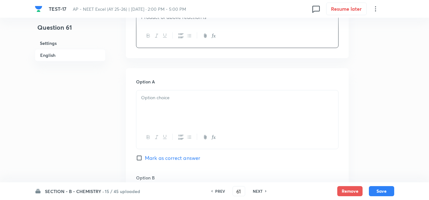
click at [194, 114] on div at bounding box center [237, 108] width 202 height 35
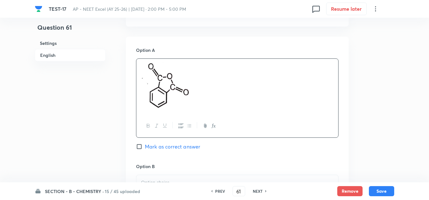
scroll to position [348, 0]
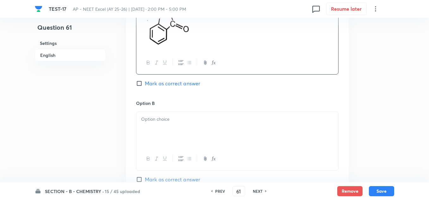
click at [170, 124] on div at bounding box center [237, 129] width 202 height 35
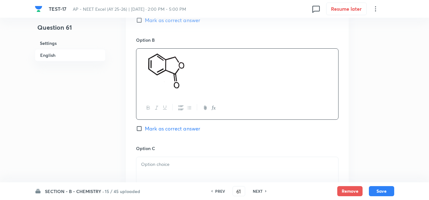
scroll to position [443, 0]
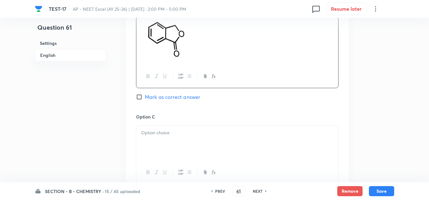
click at [164, 133] on p at bounding box center [237, 132] width 192 height 7
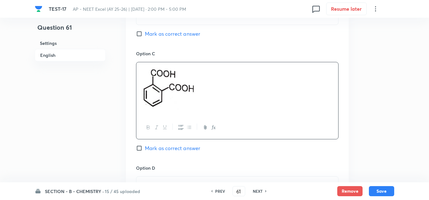
scroll to position [538, 0]
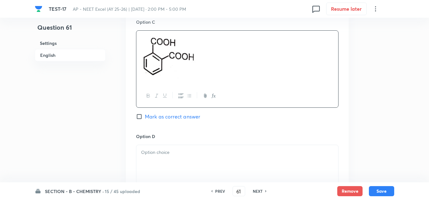
click at [161, 147] on div at bounding box center [237, 162] width 202 height 35
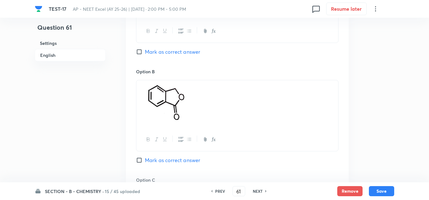
scroll to position [317, 0]
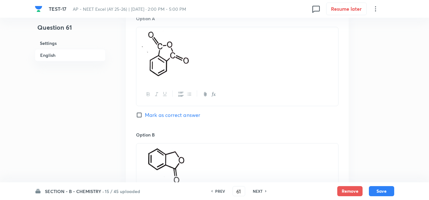
click at [165, 117] on span "Mark as correct answer" at bounding box center [172, 115] width 55 height 8
click at [145, 117] on input "Mark as correct answer" at bounding box center [140, 115] width 9 height 6
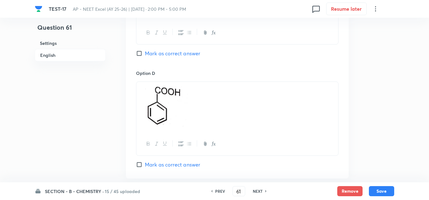
scroll to position [665, 0]
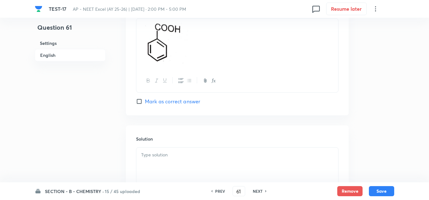
click at [161, 155] on p at bounding box center [237, 155] width 192 height 7
click at [382, 189] on button "Save" at bounding box center [381, 191] width 25 height 10
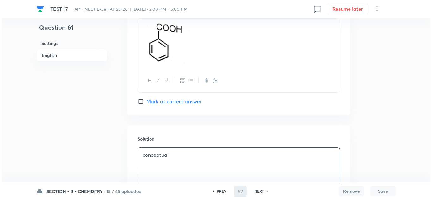
scroll to position [0, 0]
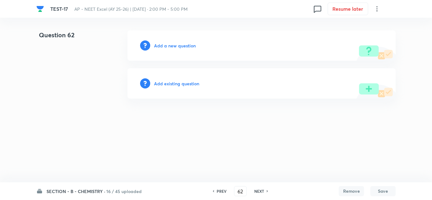
click at [175, 44] on h6 "Add a new question" at bounding box center [175, 45] width 42 height 7
click at [175, 44] on h6 "Choose a question type" at bounding box center [178, 45] width 49 height 7
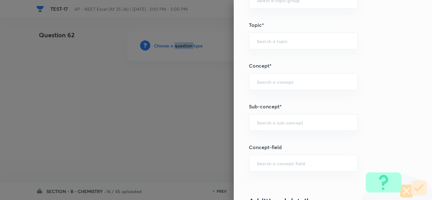
scroll to position [412, 0]
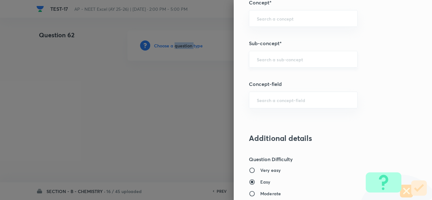
click at [279, 63] on div "​" at bounding box center [303, 59] width 109 height 17
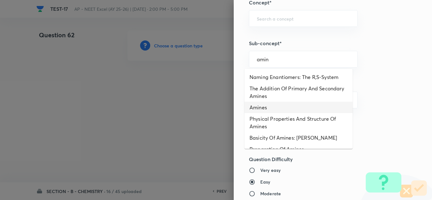
click at [263, 106] on li "Amines" at bounding box center [299, 107] width 108 height 11
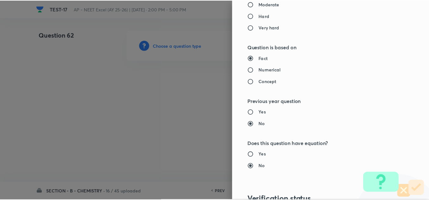
scroll to position [705, 0]
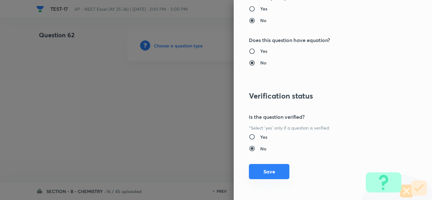
click at [266, 177] on button "Save" at bounding box center [269, 171] width 41 height 15
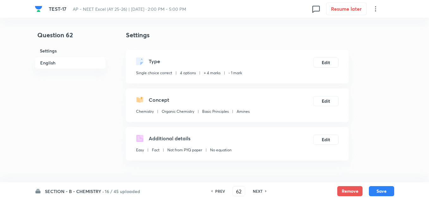
scroll to position [127, 0]
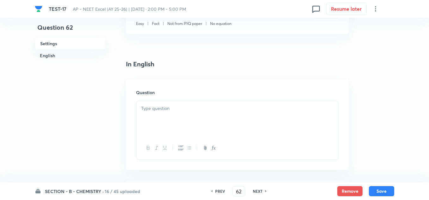
click at [162, 109] on p at bounding box center [237, 108] width 192 height 7
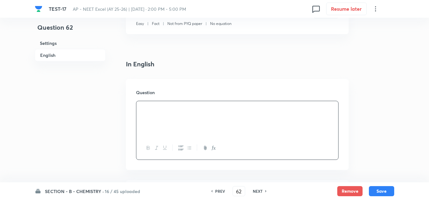
scroll to position [253, 0]
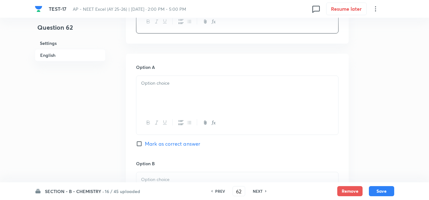
click at [168, 98] on div at bounding box center [237, 93] width 202 height 35
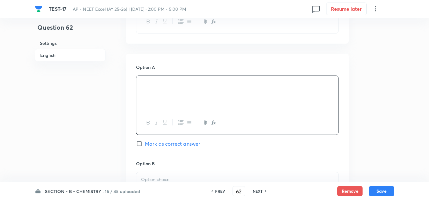
scroll to position [285, 0]
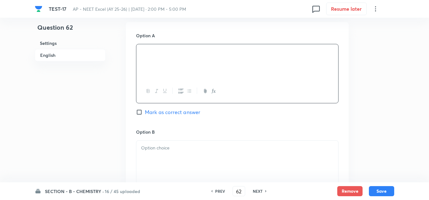
click at [163, 147] on p at bounding box center [237, 148] width 192 height 7
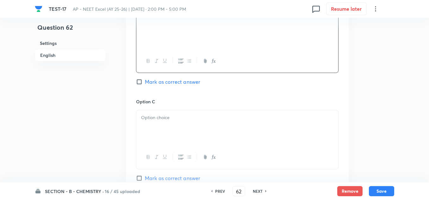
scroll to position [443, 0]
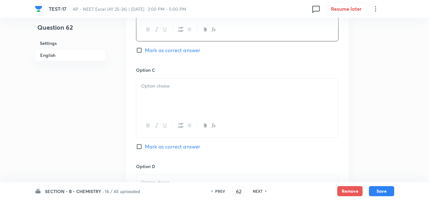
click at [174, 91] on div at bounding box center [237, 96] width 202 height 35
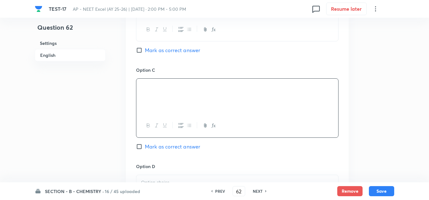
scroll to position [538, 0]
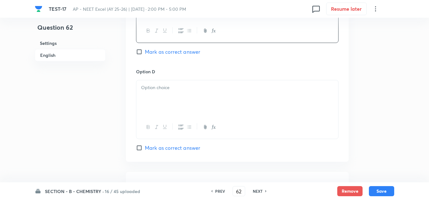
click at [168, 98] on div at bounding box center [237, 97] width 202 height 35
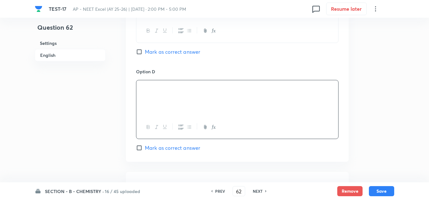
click at [152, 54] on span "Mark as correct answer" at bounding box center [172, 52] width 55 height 8
click at [145, 54] on input "Mark as correct answer" at bounding box center [140, 52] width 9 height 6
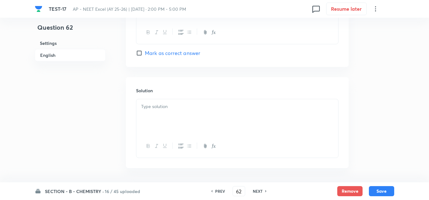
scroll to position [657, 0]
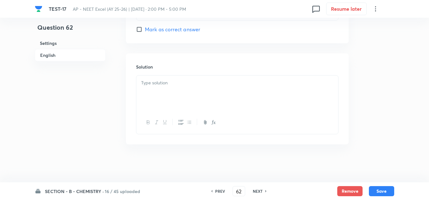
click at [168, 100] on div at bounding box center [237, 93] width 202 height 35
click at [273, 100] on div "conceptual" at bounding box center [237, 93] width 202 height 35
click at [386, 189] on button "Save" at bounding box center [381, 191] width 25 height 10
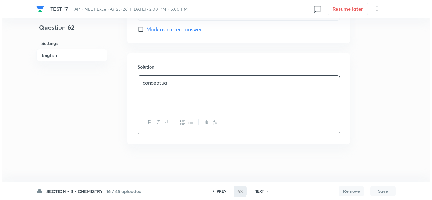
scroll to position [0, 0]
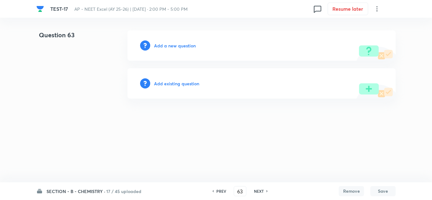
click at [185, 50] on div "Add a new question" at bounding box center [262, 45] width 268 height 30
click at [184, 47] on h6 "Add a new question" at bounding box center [175, 45] width 42 height 7
click at [184, 47] on h6 "Choose a question type" at bounding box center [178, 45] width 49 height 7
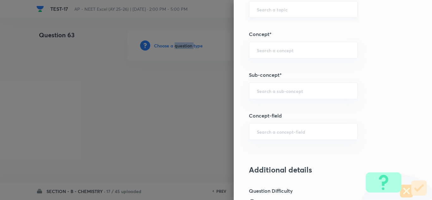
scroll to position [412, 0]
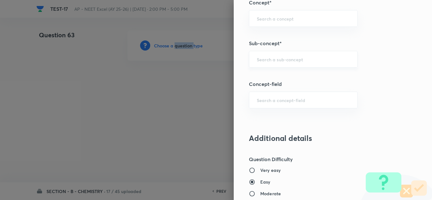
click at [287, 63] on div "​" at bounding box center [303, 59] width 109 height 17
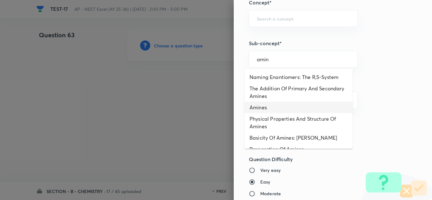
click at [267, 106] on li "Amines" at bounding box center [299, 107] width 108 height 11
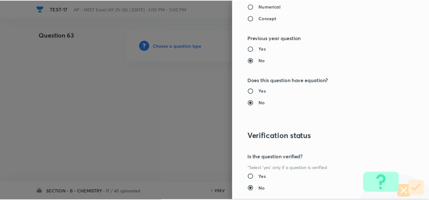
scroll to position [705, 0]
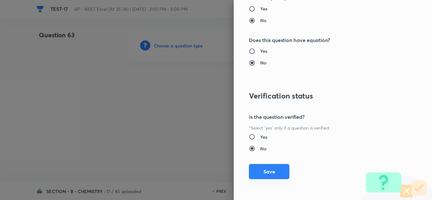
drag, startPoint x: 269, startPoint y: 170, endPoint x: 274, endPoint y: 168, distance: 4.8
click at [272, 171] on button "Save" at bounding box center [269, 171] width 41 height 15
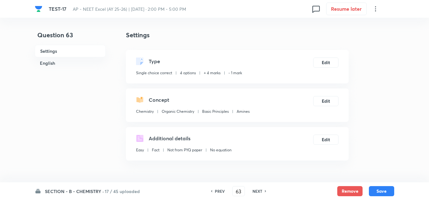
scroll to position [127, 0]
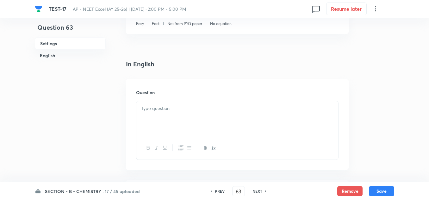
click at [149, 109] on p at bounding box center [237, 108] width 192 height 7
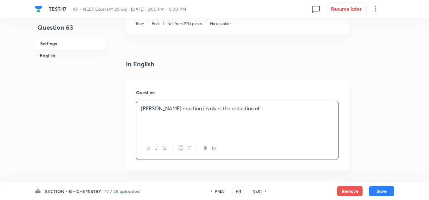
scroll to position [190, 0]
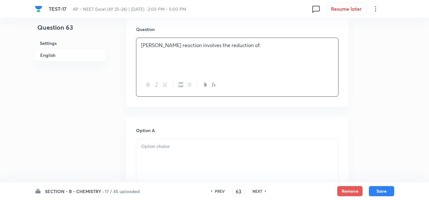
click at [184, 152] on div at bounding box center [237, 156] width 202 height 35
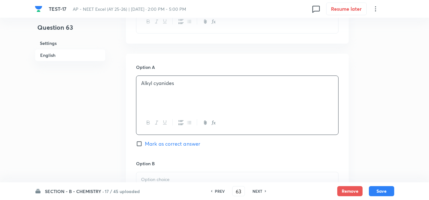
scroll to position [285, 0]
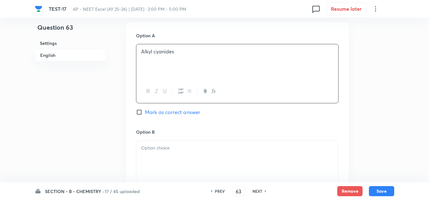
click at [176, 157] on div at bounding box center [237, 158] width 202 height 35
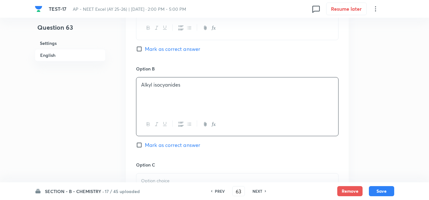
scroll to position [380, 0]
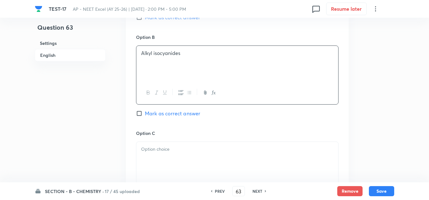
click at [170, 145] on div at bounding box center [237, 159] width 202 height 35
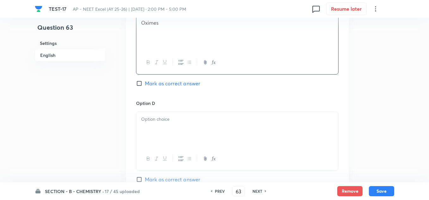
scroll to position [538, 0]
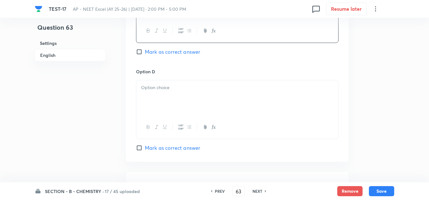
click at [164, 105] on div at bounding box center [237, 97] width 202 height 35
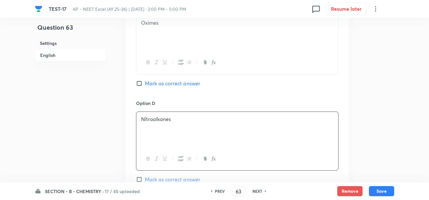
scroll to position [380, 0]
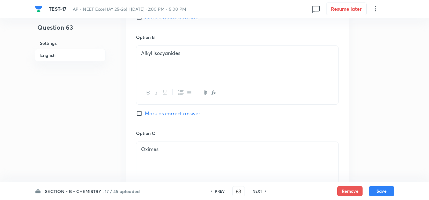
click at [167, 17] on div "TEST-17 AP - NEET Excel (AY 25-26) | Oct 7, 2025 · 2:00 PM - 5:00 PM 0 Resume l…" at bounding box center [215, 9] width 360 height 18
click at [167, 19] on span "Mark as correct answer" at bounding box center [172, 18] width 55 height 8
click at [145, 19] on input "Mark as correct answer" at bounding box center [140, 17] width 9 height 6
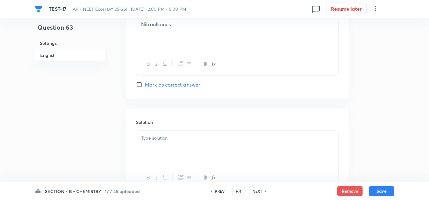
scroll to position [633, 0]
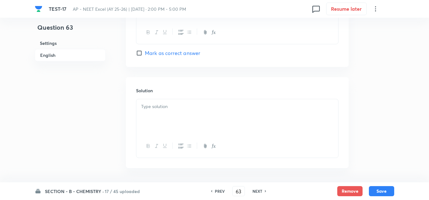
click at [163, 118] on div at bounding box center [237, 116] width 202 height 35
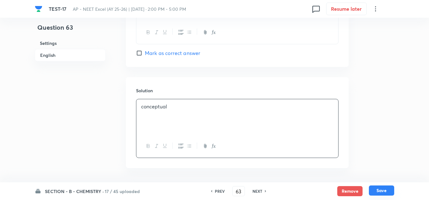
click at [386, 186] on button "Save" at bounding box center [381, 191] width 25 height 10
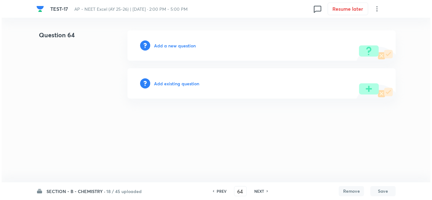
scroll to position [0, 0]
click at [176, 46] on h6 "Add a new question" at bounding box center [175, 45] width 42 height 7
click at [176, 46] on h6 "Choose a question type" at bounding box center [178, 45] width 49 height 7
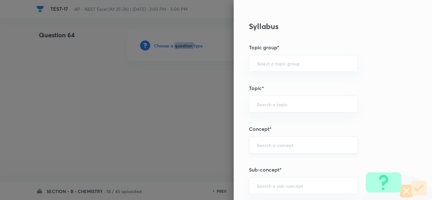
scroll to position [317, 0]
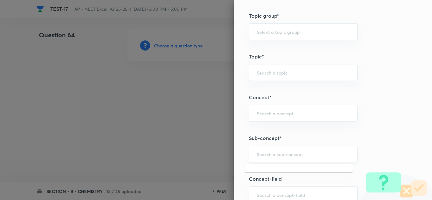
click at [275, 154] on input "text" at bounding box center [303, 154] width 93 height 6
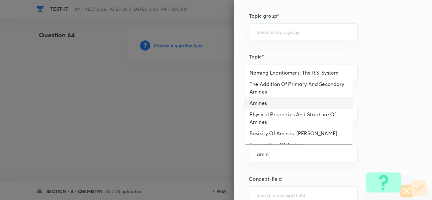
click at [261, 99] on li "Amines" at bounding box center [299, 103] width 108 height 11
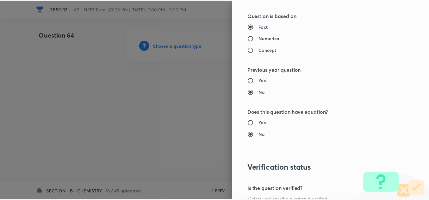
scroll to position [705, 0]
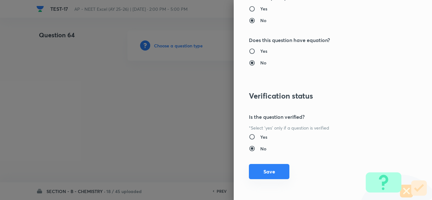
click at [265, 178] on button "Save" at bounding box center [269, 171] width 41 height 15
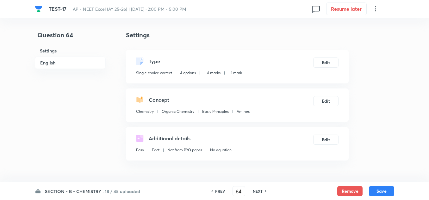
scroll to position [127, 0]
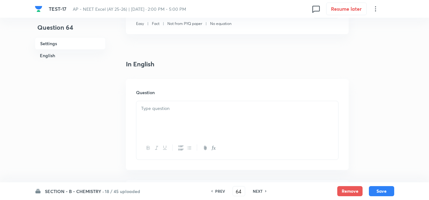
click at [155, 109] on p at bounding box center [237, 108] width 192 height 7
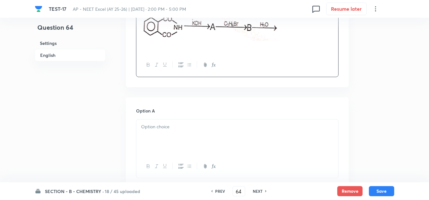
scroll to position [253, 0]
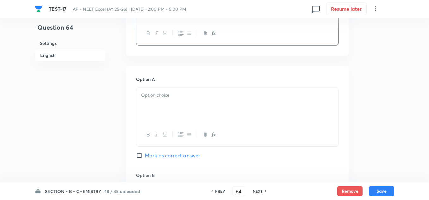
click at [152, 123] on div at bounding box center [237, 105] width 202 height 35
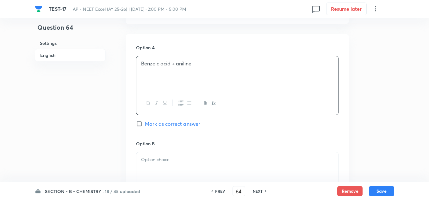
scroll to position [317, 0]
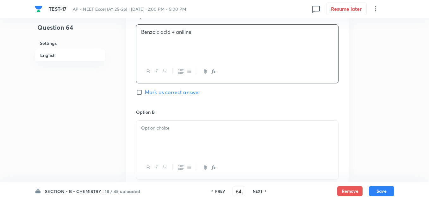
click at [179, 132] on p at bounding box center [237, 128] width 192 height 7
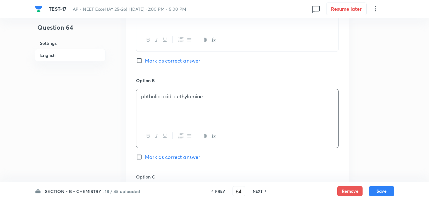
scroll to position [380, 0]
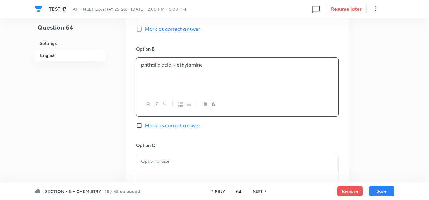
click at [172, 175] on div at bounding box center [237, 171] width 202 height 35
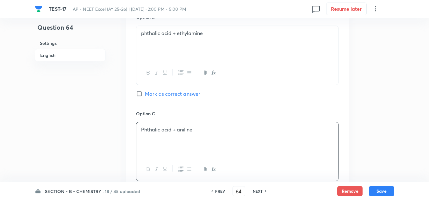
scroll to position [507, 0]
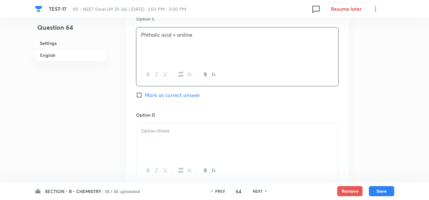
click at [157, 157] on div at bounding box center [237, 141] width 202 height 35
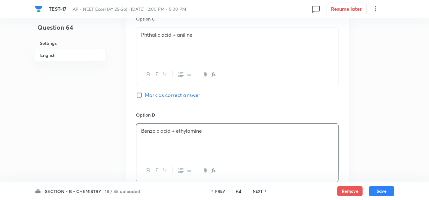
scroll to position [443, 0]
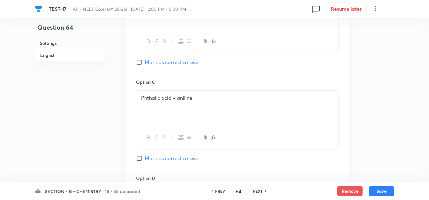
click at [176, 66] on span "Mark as correct answer" at bounding box center [172, 63] width 55 height 8
click at [145, 66] on input "Mark as correct answer" at bounding box center [140, 62] width 9 height 6
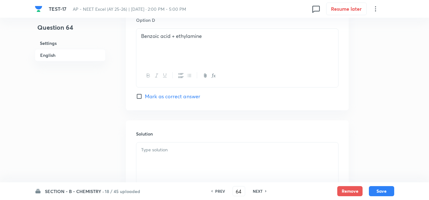
scroll to position [687, 0]
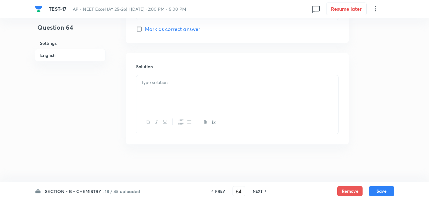
click at [176, 91] on div at bounding box center [237, 92] width 202 height 35
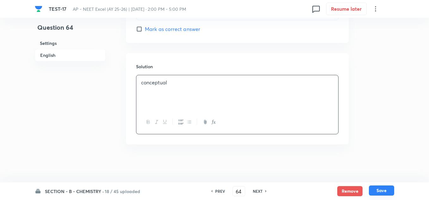
click at [378, 191] on button "Save" at bounding box center [381, 191] width 25 height 10
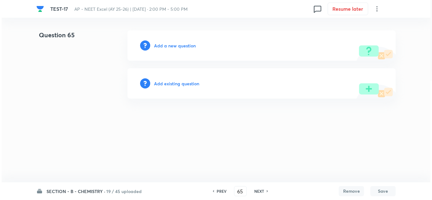
scroll to position [0, 0]
click at [174, 47] on h6 "Add a new question" at bounding box center [175, 45] width 42 height 7
click at [174, 47] on h6 "Choose a question type" at bounding box center [178, 45] width 49 height 7
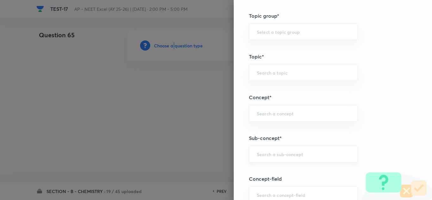
scroll to position [348, 0]
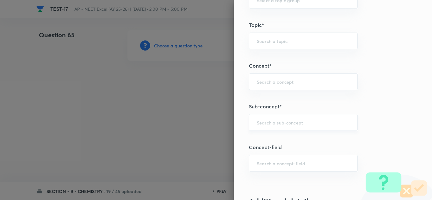
click at [297, 123] on input "text" at bounding box center [303, 123] width 93 height 6
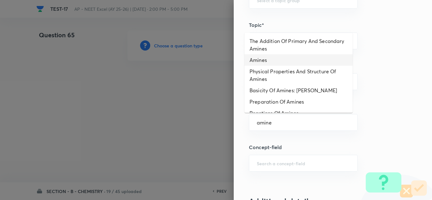
click at [271, 59] on li "Amines" at bounding box center [299, 59] width 108 height 11
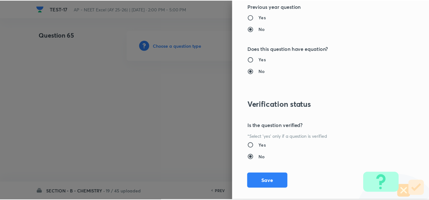
scroll to position [705, 0]
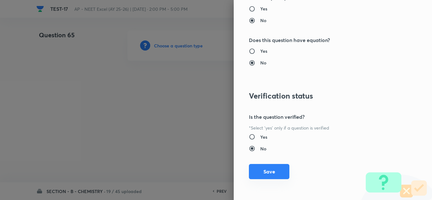
click at [267, 174] on button "Save" at bounding box center [269, 171] width 41 height 15
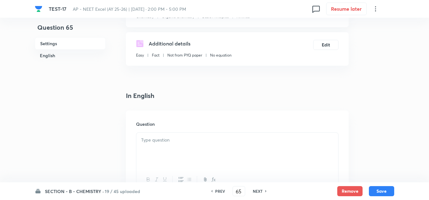
scroll to position [127, 0]
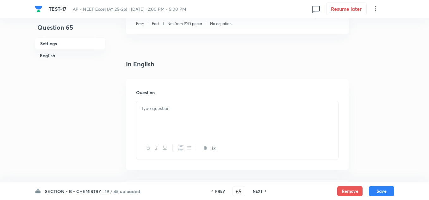
click at [161, 110] on p at bounding box center [237, 108] width 192 height 7
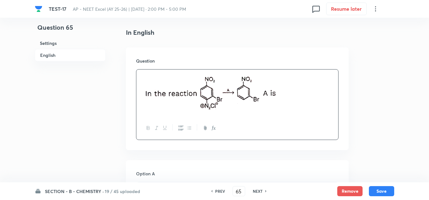
scroll to position [222, 0]
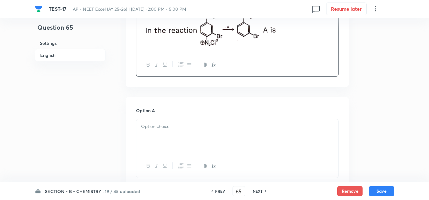
click at [177, 134] on div at bounding box center [237, 136] width 202 height 35
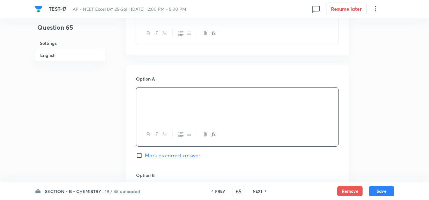
scroll to position [285, 0]
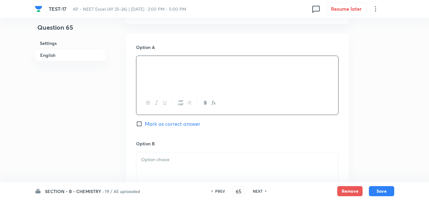
click at [169, 153] on div at bounding box center [237, 170] width 202 height 35
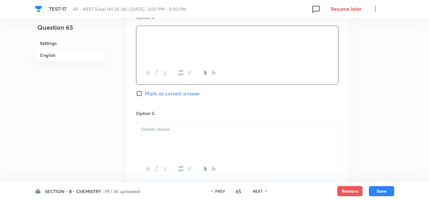
click at [163, 136] on div at bounding box center [237, 139] width 202 height 35
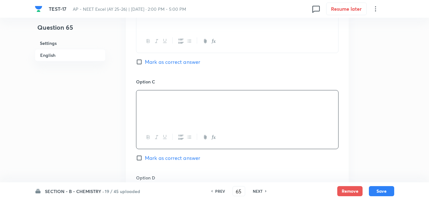
scroll to position [475, 0]
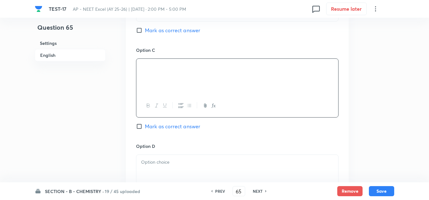
click at [169, 160] on p at bounding box center [237, 162] width 192 height 7
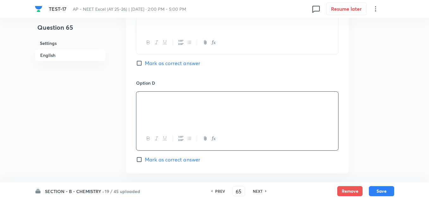
click at [163, 162] on span "Mark as correct answer" at bounding box center [172, 160] width 55 height 8
click at [145, 162] on input "Mark as correct answer" at bounding box center [140, 160] width 9 height 6
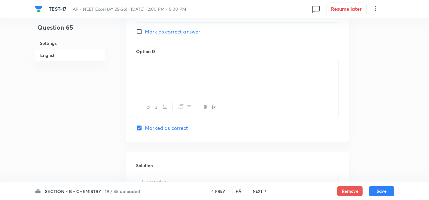
scroll to position [602, 0]
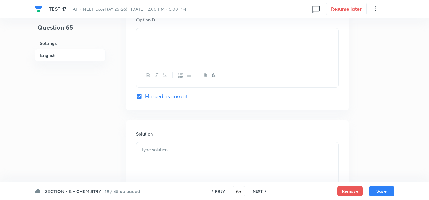
click at [164, 154] on p at bounding box center [237, 150] width 192 height 7
click at [382, 186] on button "Save" at bounding box center [381, 191] width 25 height 10
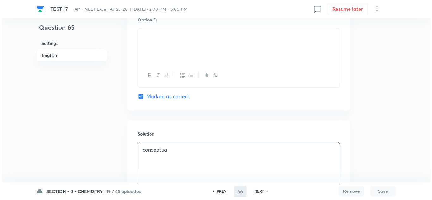
scroll to position [0, 0]
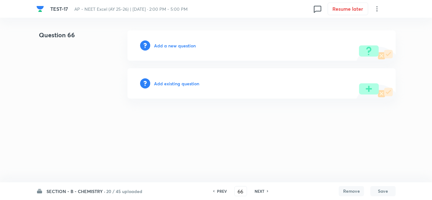
click at [163, 44] on h6 "Add a new question" at bounding box center [175, 45] width 42 height 7
click at [173, 46] on h6 "Choose a question type" at bounding box center [178, 45] width 49 height 7
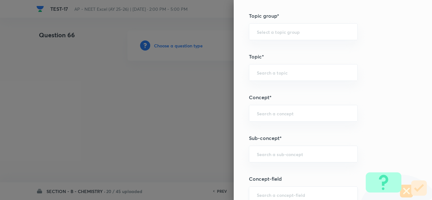
scroll to position [412, 0]
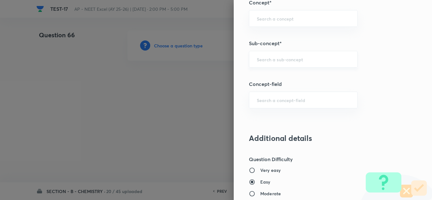
click at [276, 61] on input "text" at bounding box center [303, 59] width 93 height 6
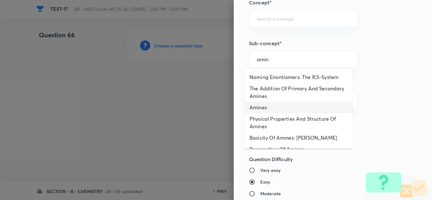
click at [269, 109] on li "Amines" at bounding box center [299, 107] width 108 height 11
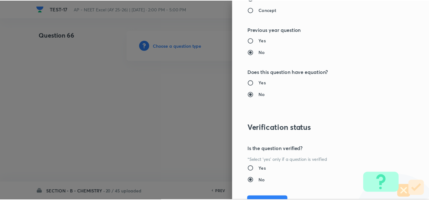
scroll to position [705, 0]
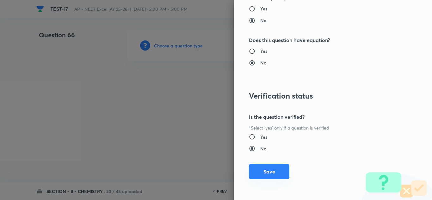
click at [266, 170] on button "Save" at bounding box center [269, 171] width 41 height 15
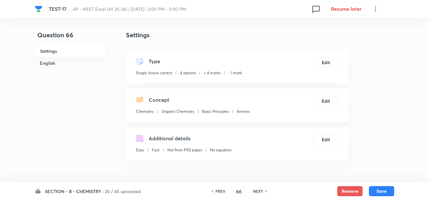
scroll to position [127, 0]
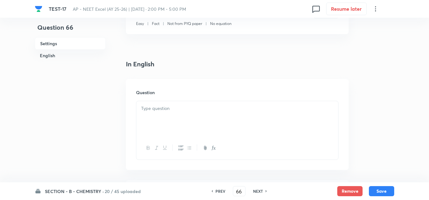
click at [165, 111] on p at bounding box center [237, 108] width 192 height 7
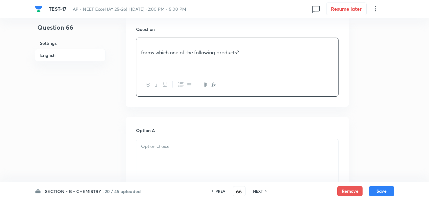
scroll to position [222, 0]
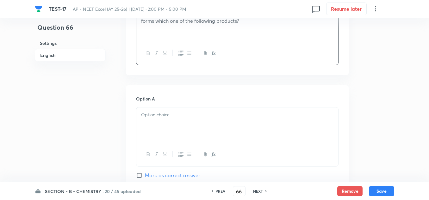
click at [162, 138] on div at bounding box center [237, 125] width 202 height 35
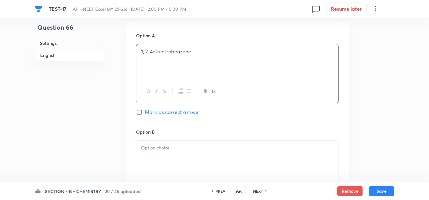
scroll to position [317, 0]
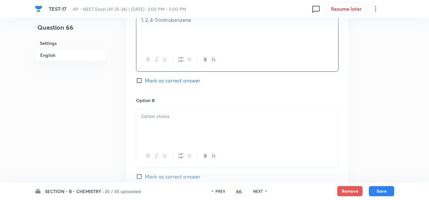
click at [162, 120] on p at bounding box center [237, 116] width 192 height 7
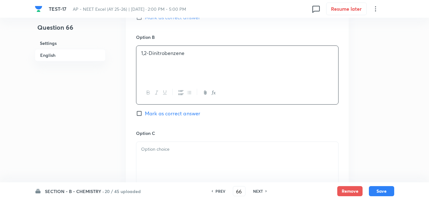
scroll to position [412, 0]
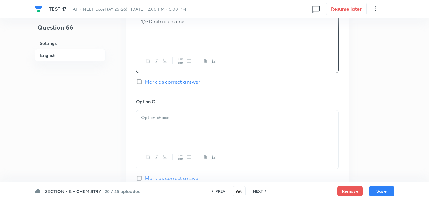
click at [162, 122] on p at bounding box center [237, 117] width 192 height 7
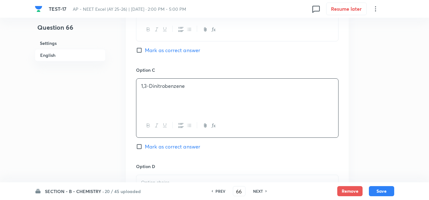
scroll to position [475, 0]
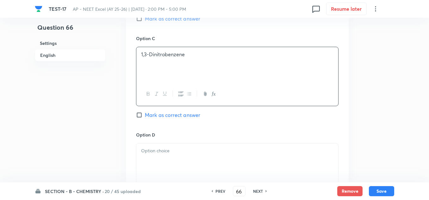
click at [159, 155] on p at bounding box center [237, 151] width 192 height 7
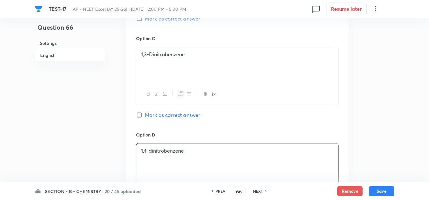
click at [165, 119] on span "Mark as correct answer" at bounding box center [172, 115] width 55 height 8
click at [145, 118] on input "Mark as correct answer" at bounding box center [140, 115] width 9 height 6
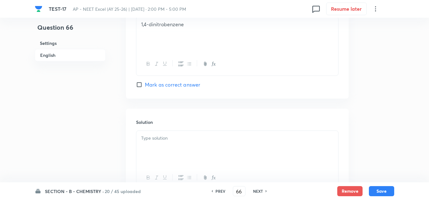
scroll to position [665, 0]
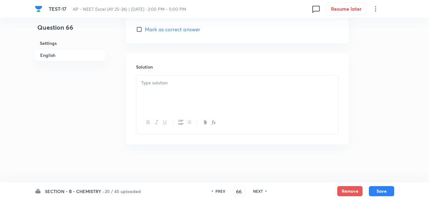
click at [171, 103] on div at bounding box center [237, 93] width 202 height 35
click at [381, 189] on button "Save" at bounding box center [381, 191] width 25 height 10
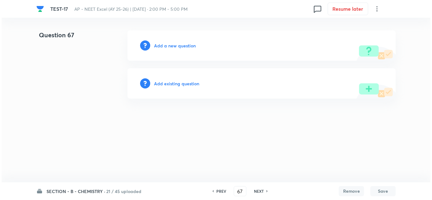
scroll to position [0, 0]
click at [178, 43] on h6 "Add a new question" at bounding box center [175, 45] width 42 height 7
click at [178, 43] on h6 "Choose a question type" at bounding box center [178, 45] width 49 height 7
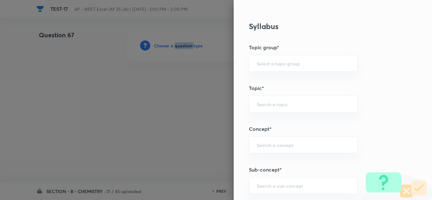
scroll to position [317, 0]
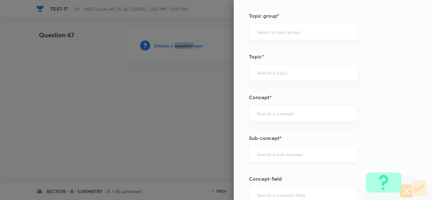
click at [262, 151] on div "​" at bounding box center [303, 154] width 109 height 17
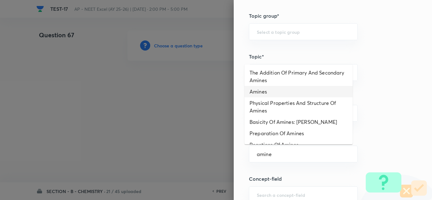
click at [267, 93] on li "Amines" at bounding box center [299, 91] width 108 height 11
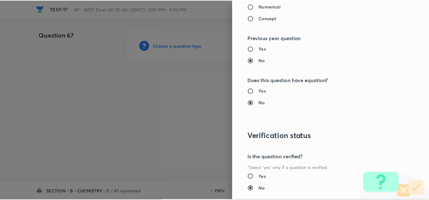
scroll to position [705, 0]
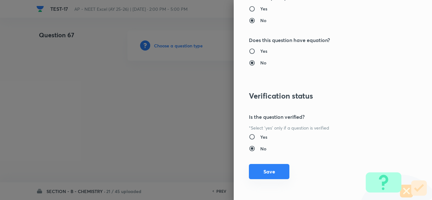
click at [274, 170] on button "Save" at bounding box center [269, 171] width 41 height 15
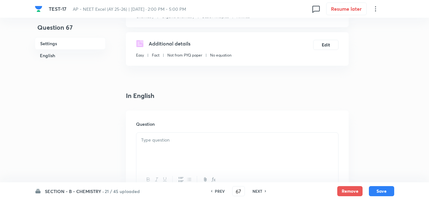
scroll to position [127, 0]
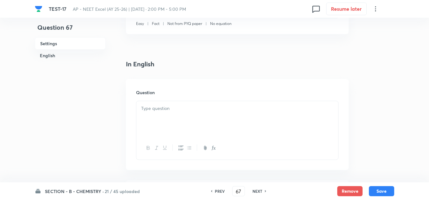
click at [162, 105] on p at bounding box center [237, 108] width 192 height 7
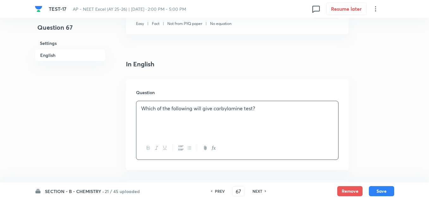
scroll to position [190, 0]
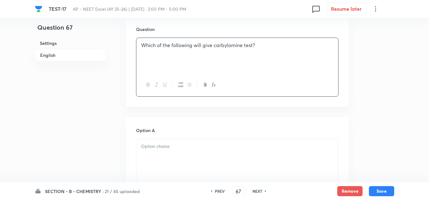
click at [186, 157] on div at bounding box center [237, 156] width 202 height 35
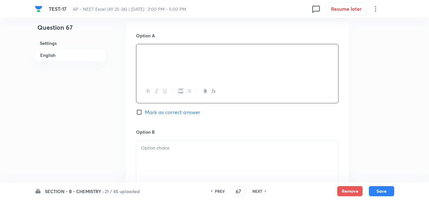
scroll to position [317, 0]
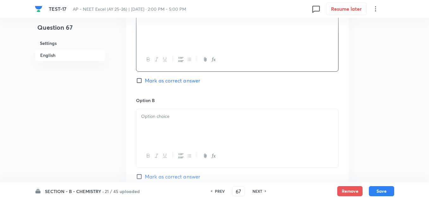
click at [167, 123] on div at bounding box center [237, 126] width 202 height 35
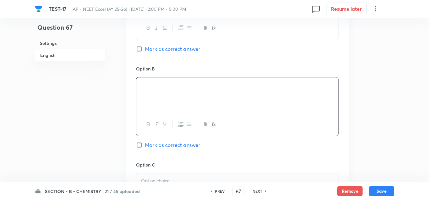
scroll to position [412, 0]
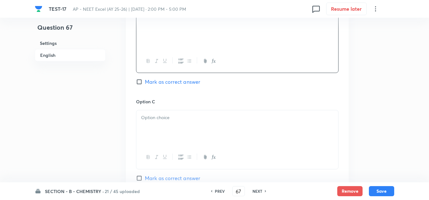
click at [167, 125] on div at bounding box center [237, 127] width 202 height 35
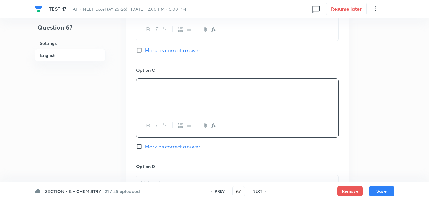
scroll to position [475, 0]
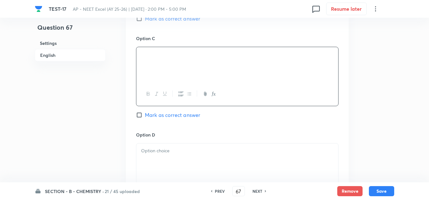
click at [176, 160] on div at bounding box center [237, 161] width 202 height 35
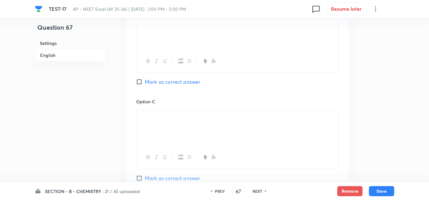
scroll to position [317, 0]
click at [169, 78] on span "Mark as correct answer" at bounding box center [172, 81] width 55 height 8
click at [145, 78] on input "Mark as correct answer" at bounding box center [140, 81] width 9 height 6
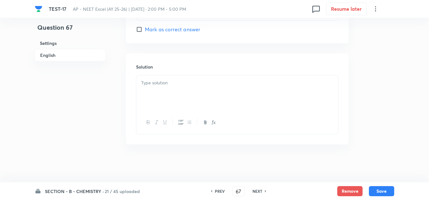
scroll to position [625, 0]
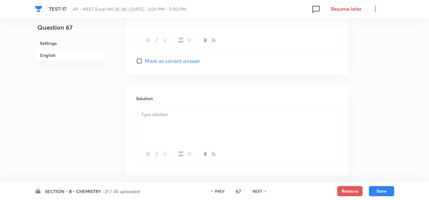
click at [173, 124] on div at bounding box center [237, 124] width 202 height 35
click at [381, 193] on button "Save" at bounding box center [381, 191] width 25 height 10
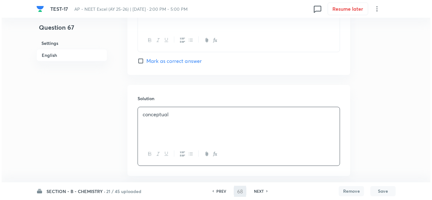
scroll to position [0, 0]
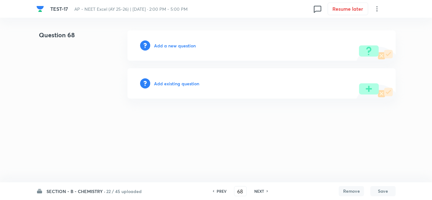
click at [173, 47] on h6 "Add a new question" at bounding box center [175, 45] width 42 height 7
click at [177, 45] on h6 "Choose a question type" at bounding box center [178, 45] width 49 height 7
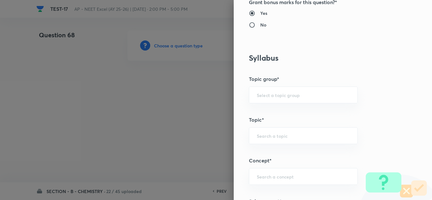
scroll to position [380, 0]
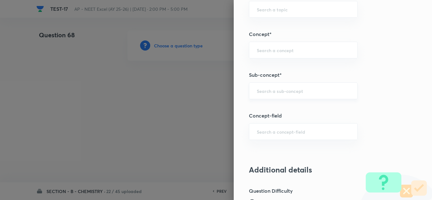
click at [284, 94] on div "​" at bounding box center [303, 91] width 109 height 17
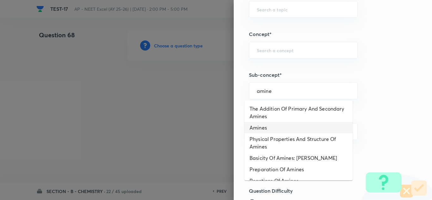
click at [264, 130] on li "Amines" at bounding box center [299, 127] width 108 height 11
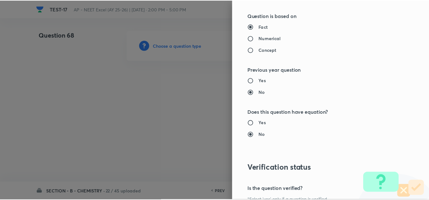
scroll to position [705, 0]
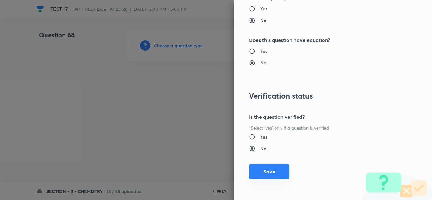
click at [272, 168] on button "Save" at bounding box center [269, 171] width 41 height 15
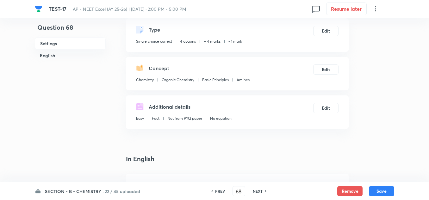
scroll to position [95, 0]
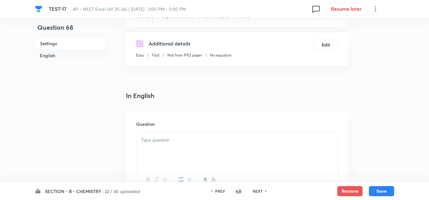
click at [152, 140] on p at bounding box center [237, 140] width 192 height 7
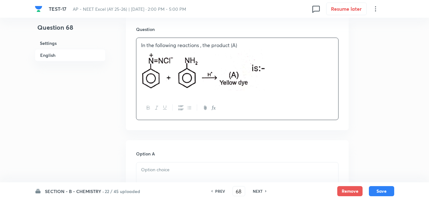
scroll to position [253, 0]
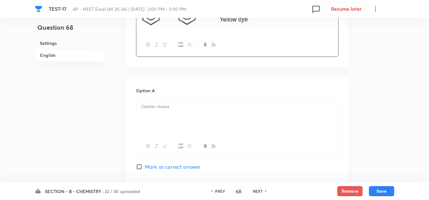
click at [171, 129] on div at bounding box center [237, 116] width 202 height 35
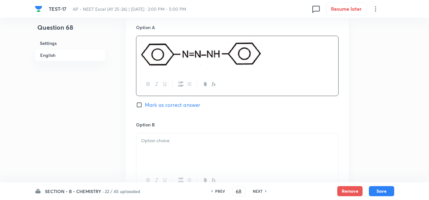
scroll to position [380, 0]
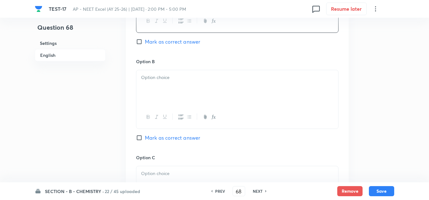
click at [173, 76] on p at bounding box center [237, 77] width 192 height 7
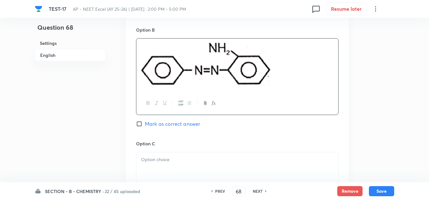
scroll to position [475, 0]
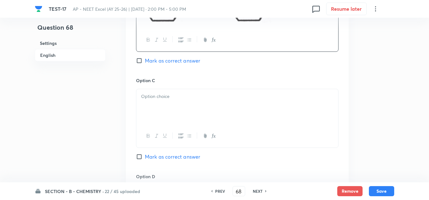
click at [156, 108] on div at bounding box center [237, 106] width 202 height 35
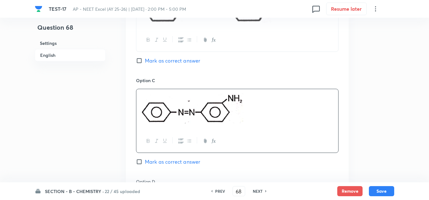
scroll to position [538, 0]
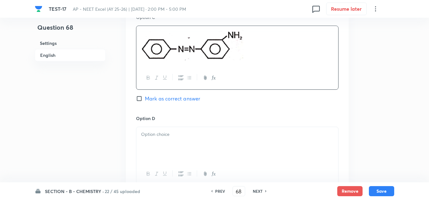
click at [181, 138] on p at bounding box center [237, 134] width 192 height 7
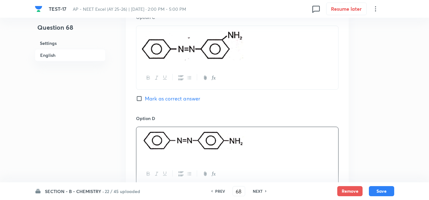
scroll to position [602, 0]
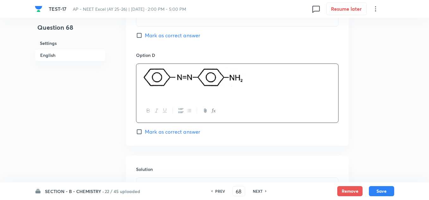
click at [163, 128] on div "Option D Mark as correct answer" at bounding box center [237, 94] width 203 height 84
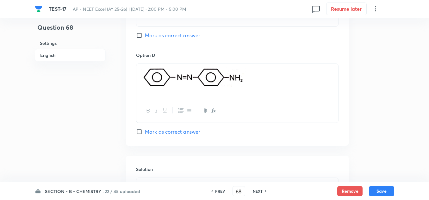
click at [171, 126] on div "Option D Mark as correct answer" at bounding box center [237, 94] width 203 height 84
click at [169, 131] on span "Mark as correct answer" at bounding box center [172, 132] width 55 height 8
click at [145, 131] on input "Mark as correct answer" at bounding box center [140, 132] width 9 height 6
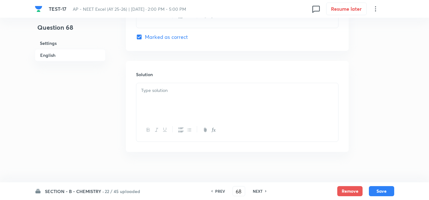
click at [168, 107] on div at bounding box center [237, 100] width 202 height 35
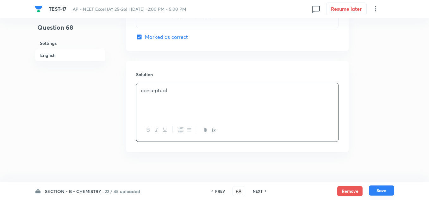
click at [372, 188] on button "Save" at bounding box center [381, 191] width 25 height 10
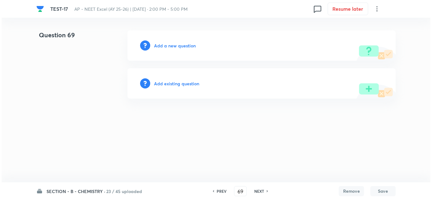
scroll to position [0, 0]
click at [176, 44] on h6 "Add a new question" at bounding box center [175, 45] width 42 height 7
click at [176, 44] on h6 "Choose a question type" at bounding box center [178, 45] width 49 height 7
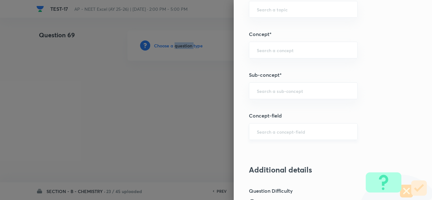
scroll to position [412, 0]
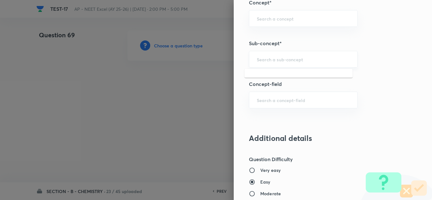
click at [273, 58] on input "text" at bounding box center [303, 59] width 93 height 6
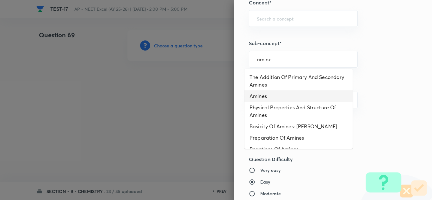
click at [263, 96] on li "Amines" at bounding box center [299, 96] width 108 height 11
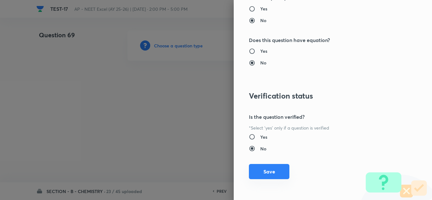
scroll to position [673, 0]
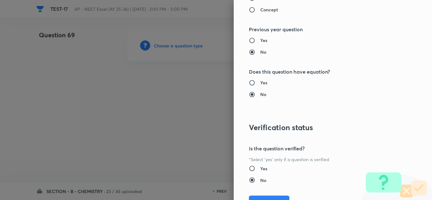
click at [269, 172] on div "Yes No" at bounding box center [322, 175] width 147 height 18
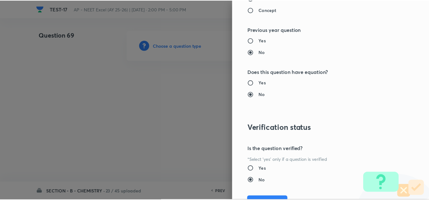
scroll to position [705, 0]
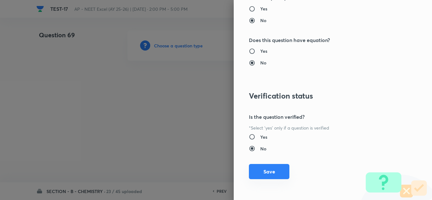
click at [268, 176] on button "Save" at bounding box center [269, 171] width 41 height 15
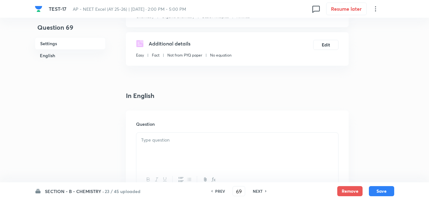
scroll to position [127, 0]
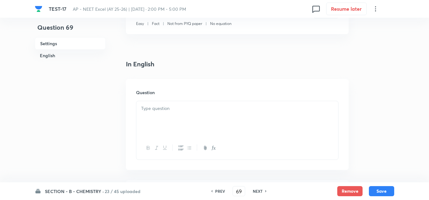
click at [167, 114] on div at bounding box center [237, 118] width 202 height 35
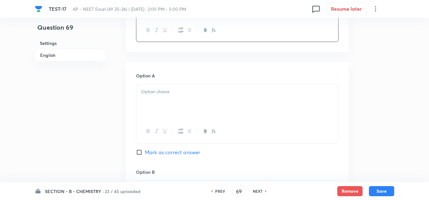
scroll to position [285, 0]
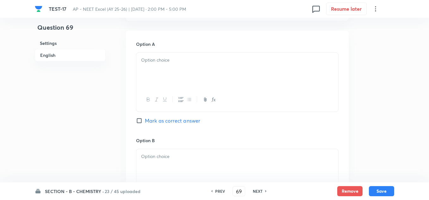
click at [174, 71] on div at bounding box center [237, 70] width 202 height 35
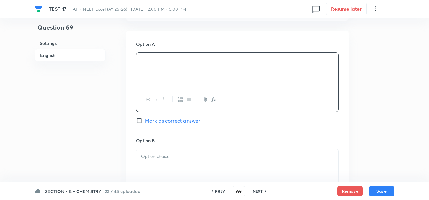
scroll to position [348, 0]
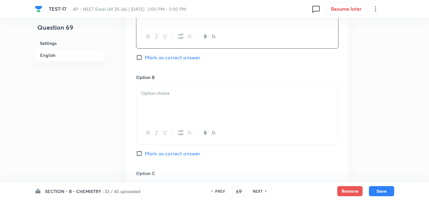
click at [169, 106] on div at bounding box center [237, 103] width 202 height 35
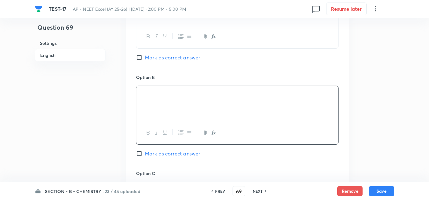
scroll to position [380, 0]
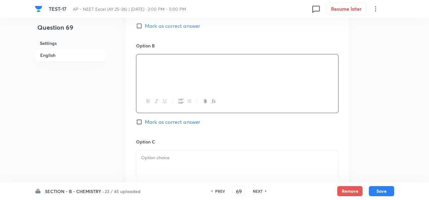
click at [162, 158] on p at bounding box center [237, 158] width 192 height 7
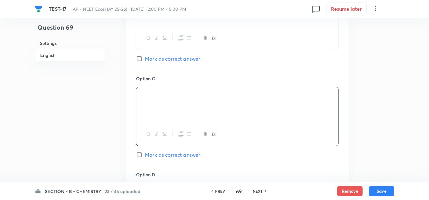
scroll to position [475, 0]
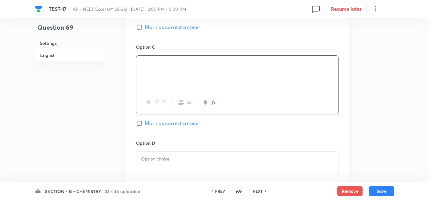
click at [168, 163] on p at bounding box center [237, 159] width 192 height 7
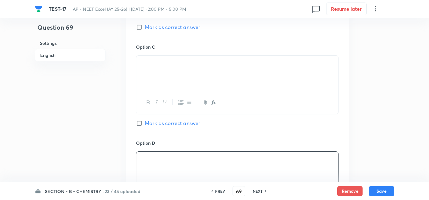
click at [165, 29] on span "Mark as correct answer" at bounding box center [172, 27] width 55 height 8
click at [145, 29] on input "Mark as correct answer" at bounding box center [140, 27] width 9 height 6
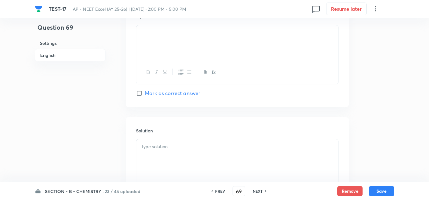
scroll to position [665, 0]
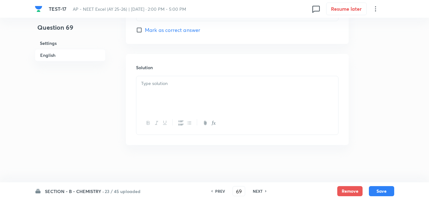
click at [161, 87] on p at bounding box center [237, 83] width 192 height 7
click at [381, 191] on button "Save" at bounding box center [381, 191] width 25 height 10
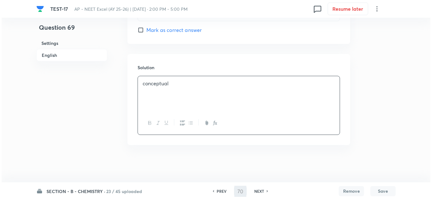
scroll to position [0, 0]
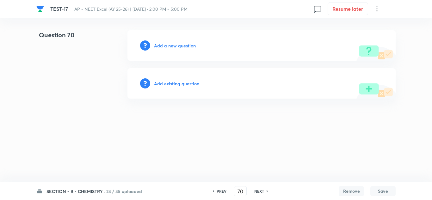
click at [167, 47] on h6 "Add a new question" at bounding box center [175, 45] width 42 height 7
click at [167, 47] on h6 "Choose a question type" at bounding box center [178, 45] width 49 height 7
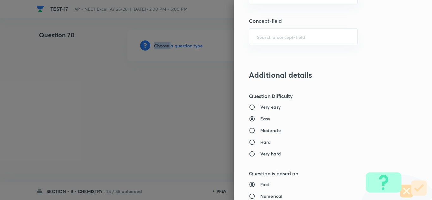
scroll to position [412, 0]
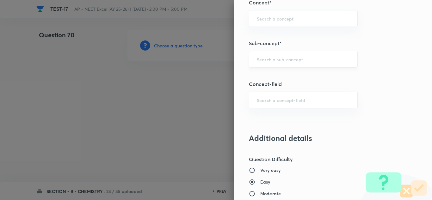
click at [258, 60] on input "text" at bounding box center [303, 59] width 93 height 6
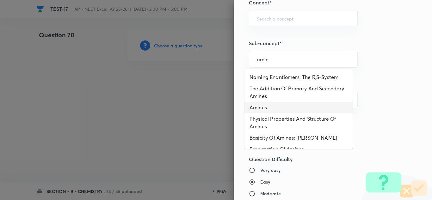
click at [260, 104] on li "Amines" at bounding box center [299, 107] width 108 height 11
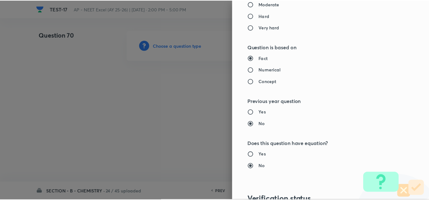
scroll to position [705, 0]
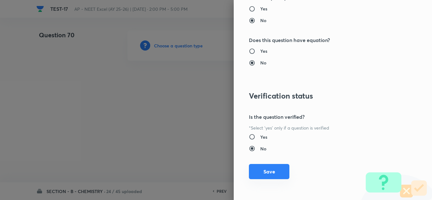
drag, startPoint x: 265, startPoint y: 170, endPoint x: 255, endPoint y: 164, distance: 11.6
click at [267, 171] on button "Save" at bounding box center [269, 172] width 41 height 15
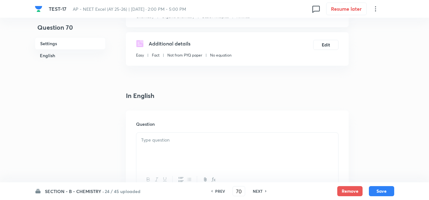
scroll to position [158, 0]
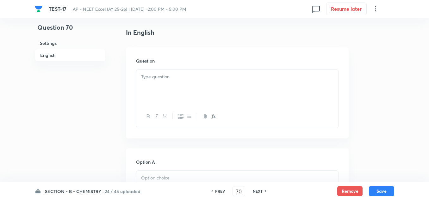
click at [156, 78] on p at bounding box center [237, 76] width 192 height 7
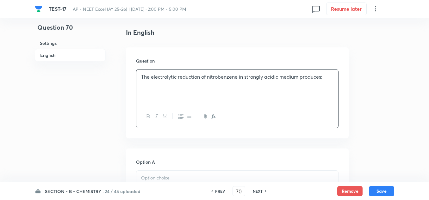
scroll to position [253, 0]
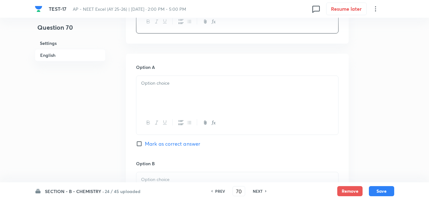
click at [158, 88] on div at bounding box center [237, 93] width 202 height 35
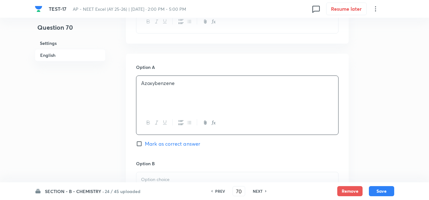
scroll to position [317, 0]
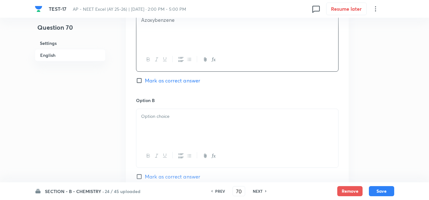
click at [156, 126] on div at bounding box center [237, 126] width 202 height 35
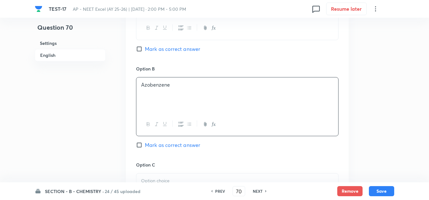
scroll to position [380, 0]
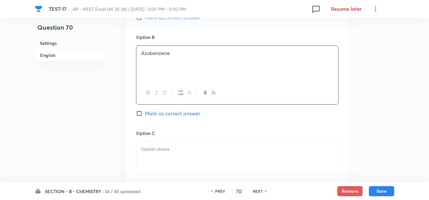
click at [178, 145] on div at bounding box center [237, 159] width 202 height 35
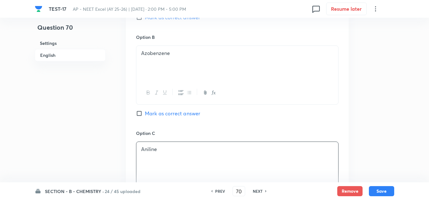
scroll to position [475, 0]
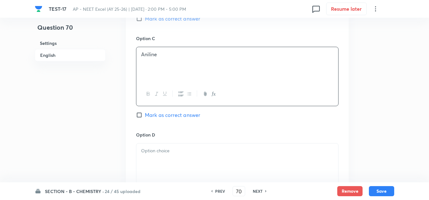
click at [169, 155] on div at bounding box center [237, 161] width 202 height 35
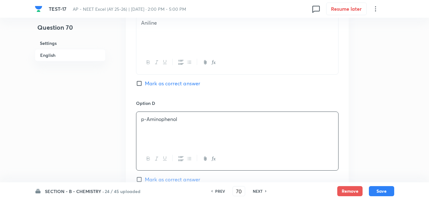
scroll to position [570, 0]
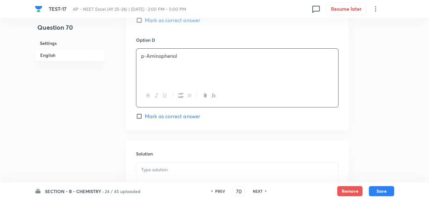
click at [169, 117] on span "Mark as correct answer" at bounding box center [172, 117] width 55 height 8
click at [145, 117] on input "Mark as correct answer" at bounding box center [140, 116] width 9 height 6
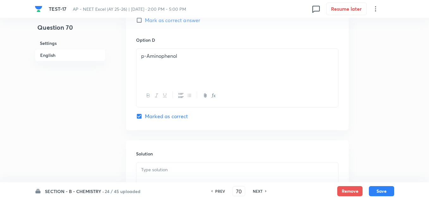
click at [168, 170] on p at bounding box center [237, 170] width 192 height 7
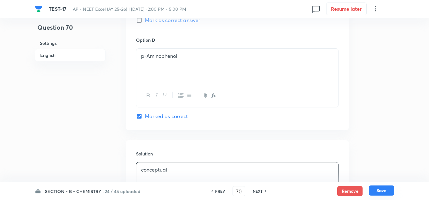
click at [386, 189] on button "Save" at bounding box center [381, 191] width 25 height 10
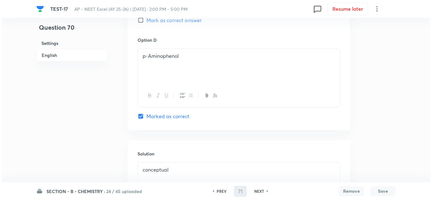
scroll to position [0, 0]
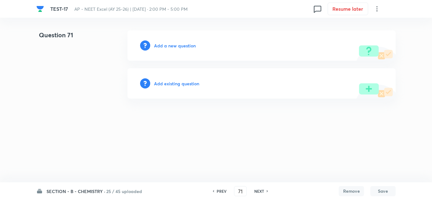
click at [185, 42] on h6 "Add a new question" at bounding box center [175, 45] width 42 height 7
click at [185, 42] on h6 "Choose a question type" at bounding box center [178, 45] width 49 height 7
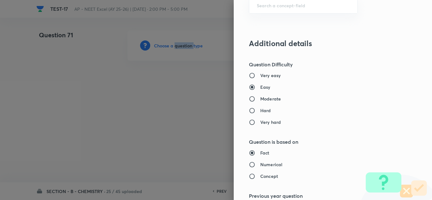
scroll to position [443, 0]
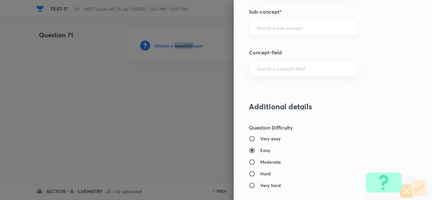
click at [275, 32] on div "​" at bounding box center [303, 27] width 109 height 17
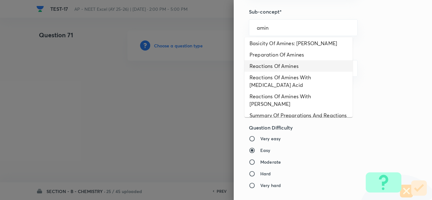
scroll to position [0, 0]
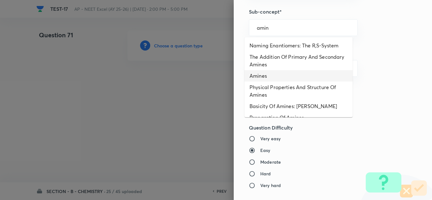
click at [266, 78] on li "Amines" at bounding box center [299, 75] width 108 height 11
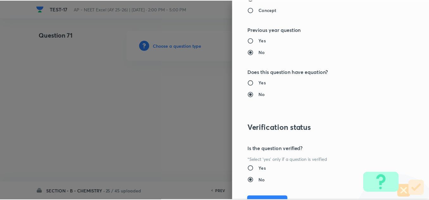
scroll to position [705, 0]
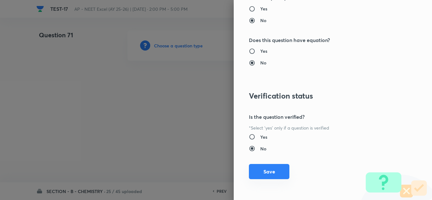
click at [265, 171] on button "Save" at bounding box center [269, 171] width 41 height 15
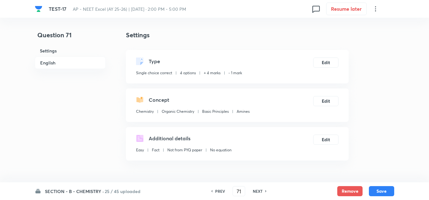
scroll to position [127, 0]
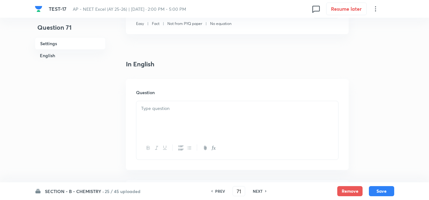
click at [159, 110] on p at bounding box center [237, 108] width 192 height 7
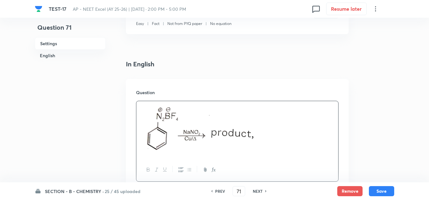
scroll to position [222, 0]
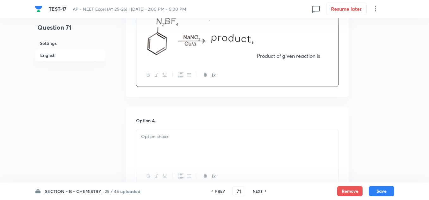
click at [274, 45] on p "Product of given reaction is" at bounding box center [237, 35] width 192 height 50
click at [239, 56] on img at bounding box center [199, 34] width 116 height 48
click at [250, 55] on img at bounding box center [199, 34] width 116 height 48
click at [255, 58] on img at bounding box center [199, 34] width 116 height 48
click at [258, 39] on p "Product of given reaction is" at bounding box center [237, 35] width 192 height 50
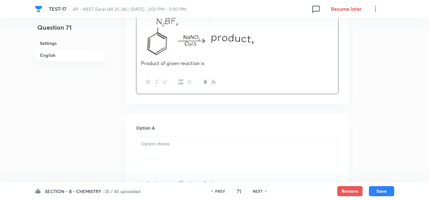
scroll to position [285, 0]
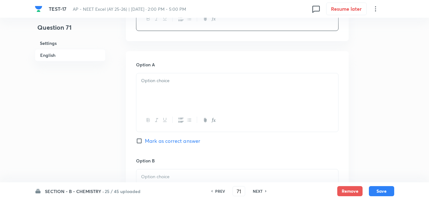
click at [165, 83] on p at bounding box center [237, 80] width 192 height 7
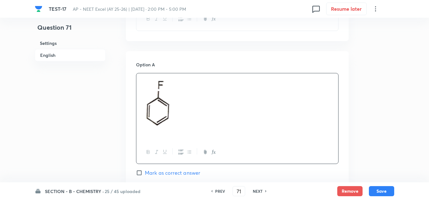
scroll to position [348, 0]
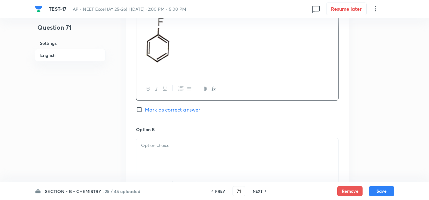
click at [179, 148] on p at bounding box center [237, 145] width 192 height 7
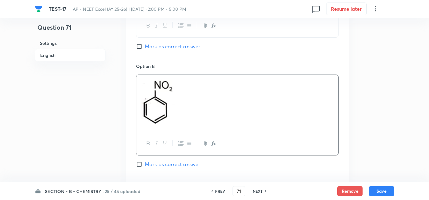
scroll to position [443, 0]
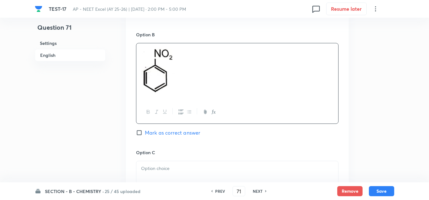
click at [160, 172] on p at bounding box center [237, 168] width 192 height 7
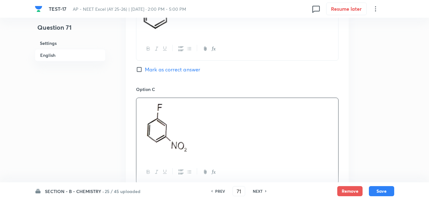
scroll to position [570, 0]
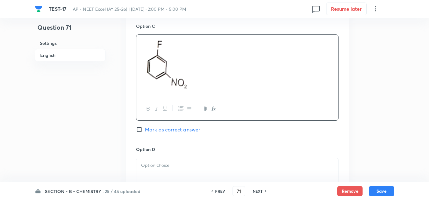
click at [156, 170] on div at bounding box center [237, 175] width 202 height 35
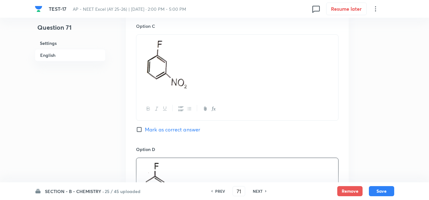
scroll to position [507, 0]
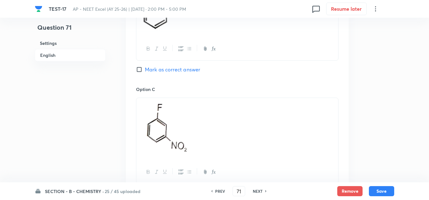
click at [161, 67] on span "Mark as correct answer" at bounding box center [172, 70] width 55 height 8
click at [145, 67] on input "Mark as correct answer" at bounding box center [140, 69] width 9 height 6
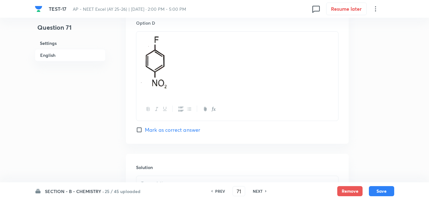
scroll to position [798, 0]
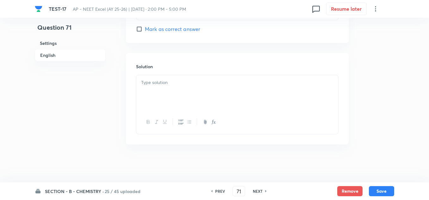
click at [161, 91] on div at bounding box center [237, 92] width 202 height 35
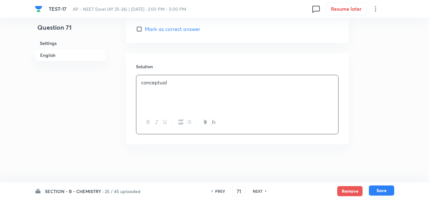
click at [383, 189] on button "Save" at bounding box center [381, 191] width 25 height 10
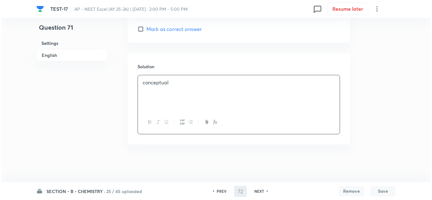
scroll to position [0, 0]
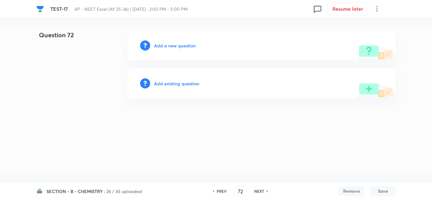
click at [180, 48] on h6 "Add a new question" at bounding box center [175, 45] width 42 height 7
click at [180, 47] on h6 "Choose a question type" at bounding box center [178, 45] width 49 height 7
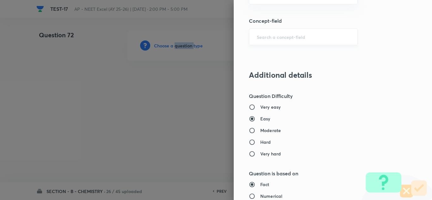
scroll to position [412, 0]
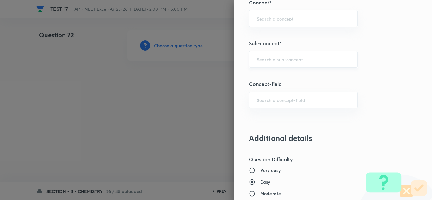
click at [268, 60] on input "text" at bounding box center [303, 59] width 93 height 6
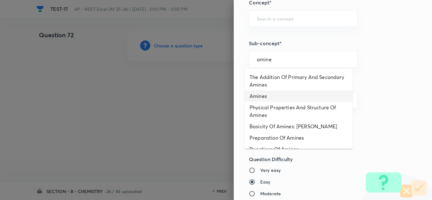
click at [264, 96] on li "Amines" at bounding box center [299, 96] width 108 height 11
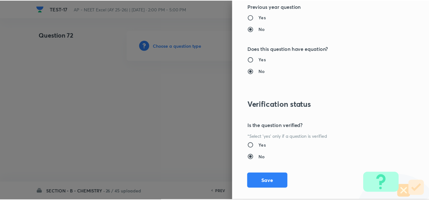
scroll to position [705, 0]
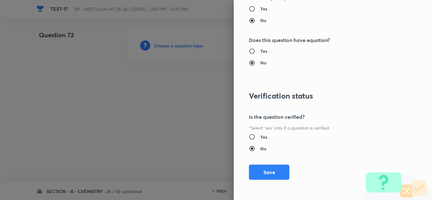
drag, startPoint x: 262, startPoint y: 172, endPoint x: 259, endPoint y: 170, distance: 3.6
click at [262, 172] on button "Save" at bounding box center [269, 172] width 41 height 15
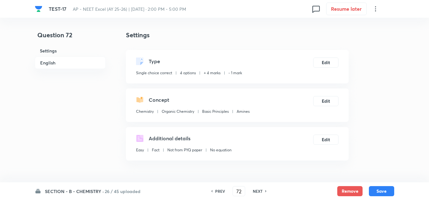
scroll to position [127, 0]
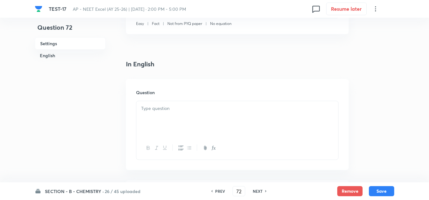
click at [161, 112] on p at bounding box center [237, 108] width 192 height 7
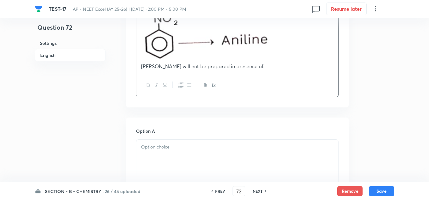
scroll to position [253, 0]
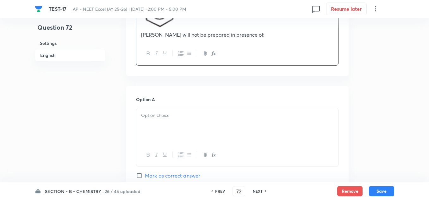
click at [160, 134] on div at bounding box center [237, 125] width 202 height 35
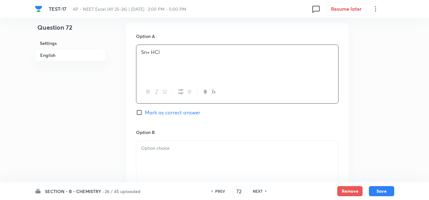
scroll to position [348, 0]
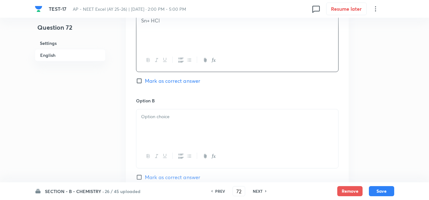
click at [165, 126] on div at bounding box center [237, 127] width 202 height 35
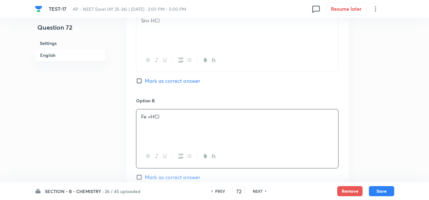
scroll to position [443, 0]
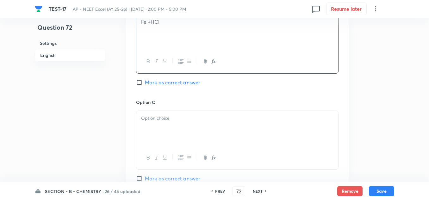
click at [158, 121] on p at bounding box center [237, 118] width 192 height 7
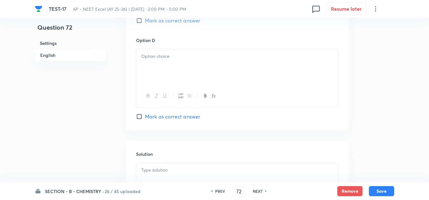
click at [162, 78] on div at bounding box center [237, 66] width 202 height 35
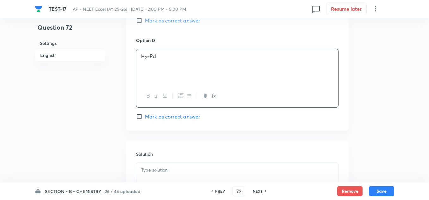
click at [160, 21] on span "Mark as correct answer" at bounding box center [172, 21] width 55 height 8
click at [145, 21] on input "Mark as correct answer" at bounding box center [140, 20] width 9 height 6
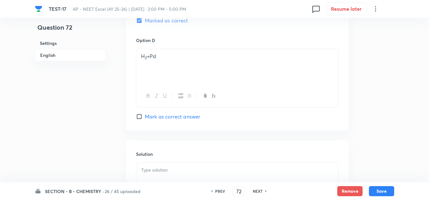
click at [163, 168] on div at bounding box center [237, 180] width 202 height 35
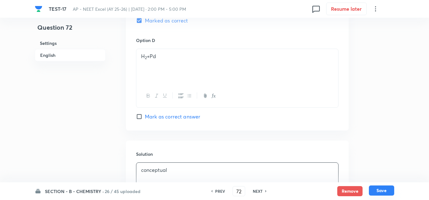
click at [382, 190] on button "Save" at bounding box center [381, 191] width 25 height 10
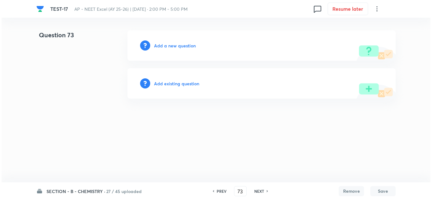
scroll to position [0, 0]
click at [171, 44] on h6 "Add a new question" at bounding box center [175, 45] width 42 height 7
click at [171, 44] on h6 "Choose a question type" at bounding box center [178, 45] width 49 height 7
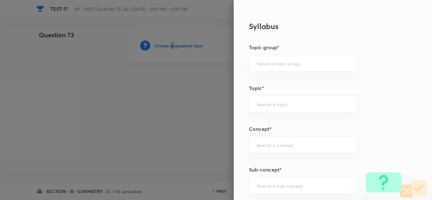
scroll to position [317, 0]
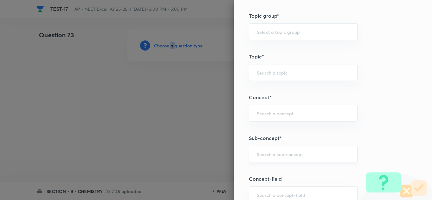
click at [268, 159] on div "​" at bounding box center [303, 154] width 109 height 17
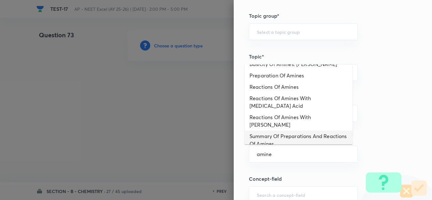
scroll to position [0, 0]
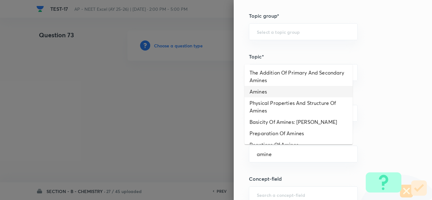
click at [265, 92] on li "Amines" at bounding box center [299, 91] width 108 height 11
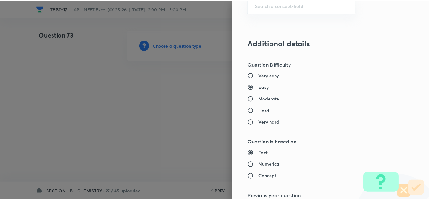
scroll to position [705, 0]
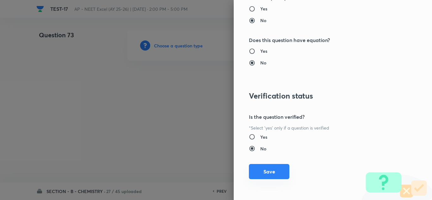
click at [275, 170] on button "Save" at bounding box center [269, 171] width 41 height 15
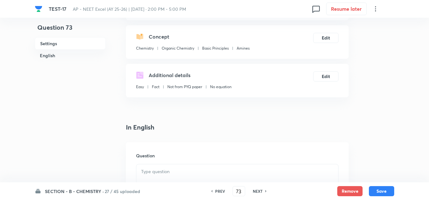
scroll to position [158, 0]
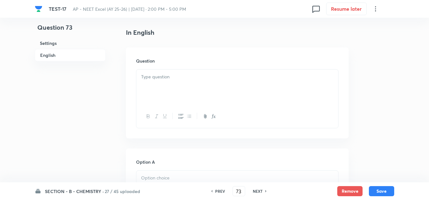
click at [159, 86] on div at bounding box center [237, 87] width 202 height 35
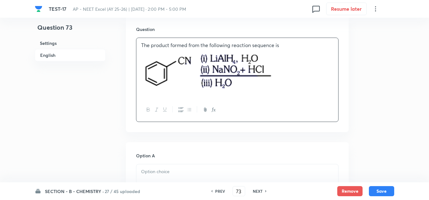
scroll to position [222, 0]
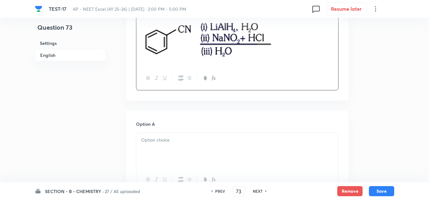
click at [172, 151] on div at bounding box center [237, 150] width 202 height 35
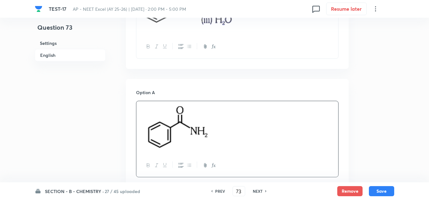
scroll to position [317, 0]
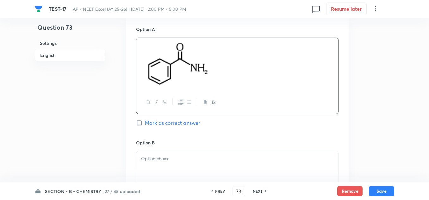
click at [172, 159] on p at bounding box center [237, 158] width 192 height 7
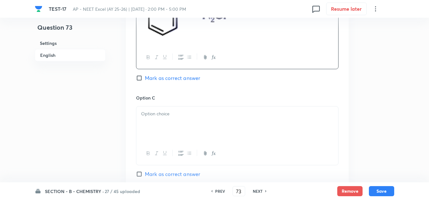
scroll to position [507, 0]
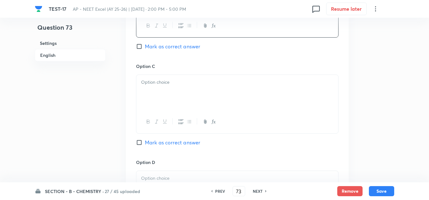
click at [178, 92] on div at bounding box center [237, 92] width 202 height 35
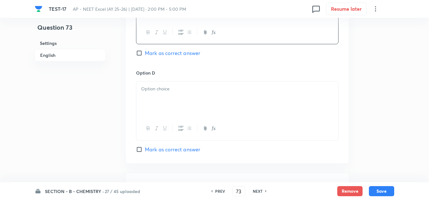
scroll to position [665, 0]
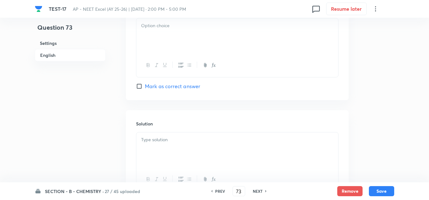
click at [180, 51] on div at bounding box center [237, 35] width 202 height 35
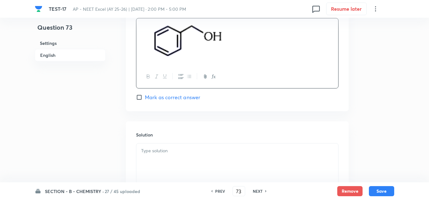
click at [177, 96] on span "Mark as correct answer" at bounding box center [172, 98] width 55 height 8
click at [145, 96] on input "Mark as correct answer" at bounding box center [140, 97] width 9 height 6
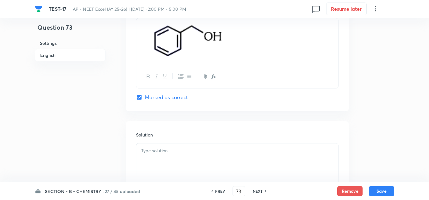
click at [170, 163] on div at bounding box center [237, 161] width 202 height 35
click at [383, 192] on button "Save" at bounding box center [381, 191] width 25 height 10
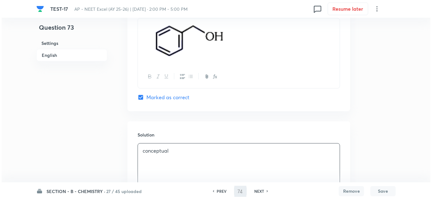
scroll to position [0, 0]
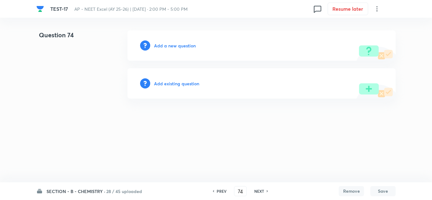
click at [181, 47] on h6 "Add a new question" at bounding box center [175, 45] width 42 height 7
click at [191, 44] on h6 "Choose a question type" at bounding box center [178, 45] width 49 height 7
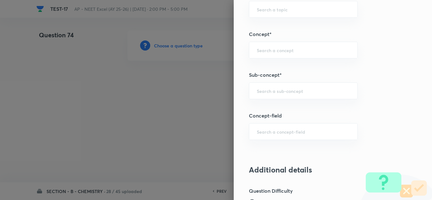
scroll to position [443, 0]
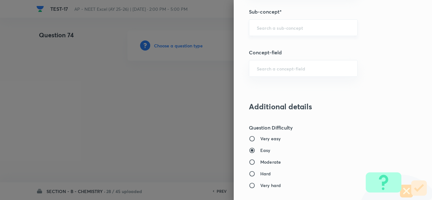
click at [258, 29] on input "text" at bounding box center [303, 28] width 93 height 6
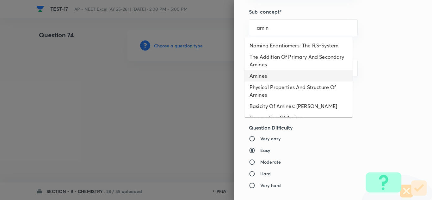
click at [263, 71] on li "Amines" at bounding box center [299, 75] width 108 height 11
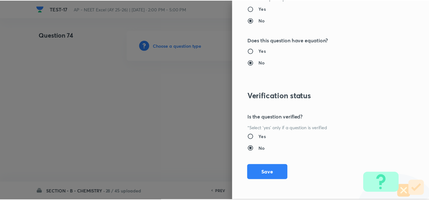
scroll to position [705, 0]
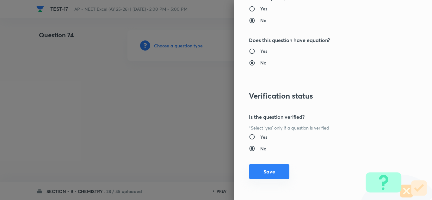
click at [273, 175] on button "Save" at bounding box center [269, 171] width 41 height 15
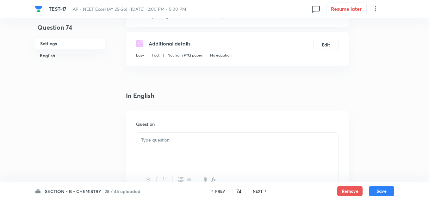
scroll to position [127, 0]
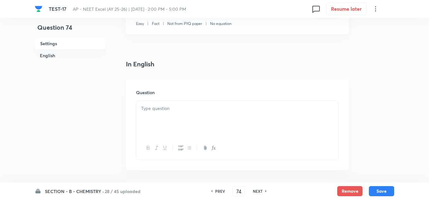
click at [161, 114] on div at bounding box center [237, 118] width 202 height 35
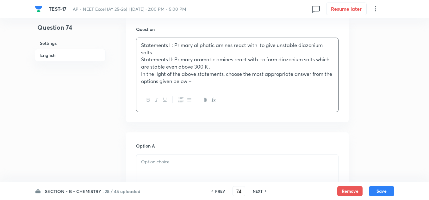
scroll to position [222, 0]
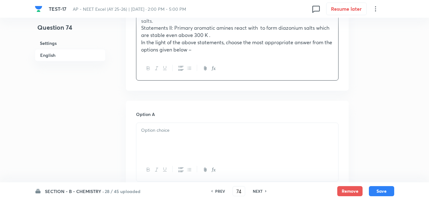
click at [201, 137] on div at bounding box center [237, 140] width 202 height 35
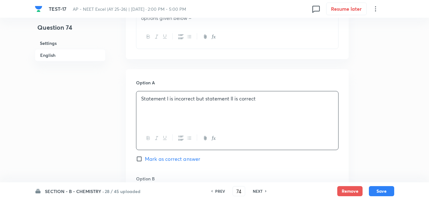
scroll to position [317, 0]
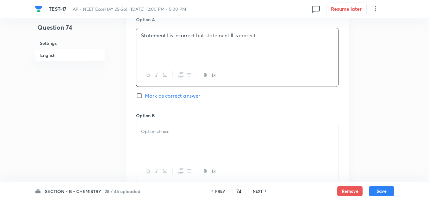
click at [170, 133] on p at bounding box center [237, 131] width 192 height 7
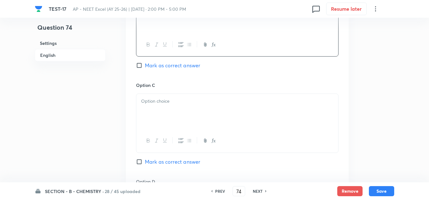
click at [174, 110] on div at bounding box center [237, 111] width 202 height 35
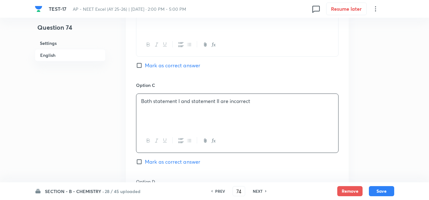
scroll to position [538, 0]
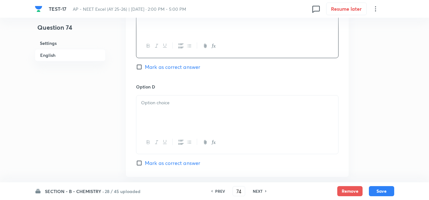
click at [178, 113] on div at bounding box center [237, 113] width 202 height 35
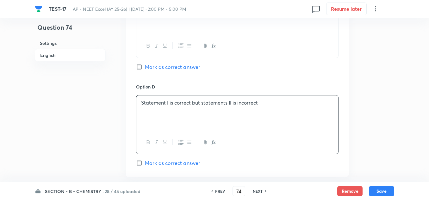
click at [173, 164] on span "Mark as correct answer" at bounding box center [172, 164] width 55 height 8
click at [145, 164] on input "Mark as correct answer" at bounding box center [140, 163] width 9 height 6
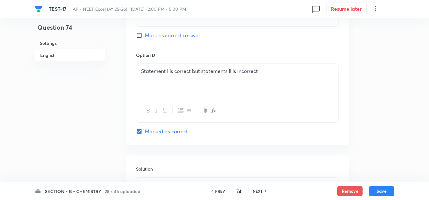
scroll to position [633, 0]
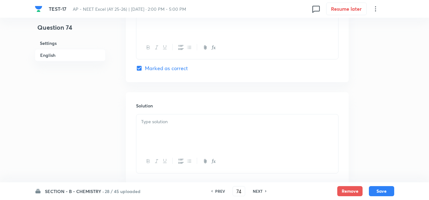
click at [167, 127] on div at bounding box center [237, 132] width 202 height 35
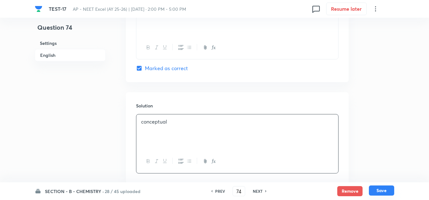
click at [384, 194] on button "Save" at bounding box center [381, 191] width 25 height 10
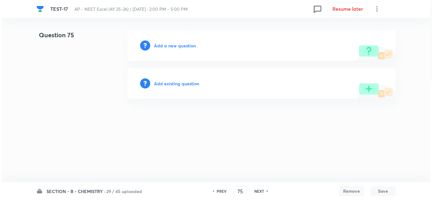
scroll to position [0, 0]
click at [164, 45] on h6 "Add a new question" at bounding box center [175, 45] width 42 height 7
click at [164, 45] on h6 "Choose a question type" at bounding box center [178, 45] width 49 height 7
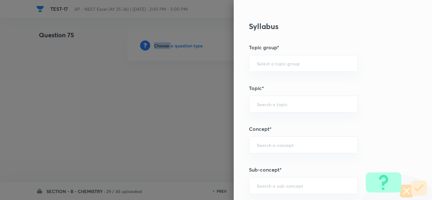
scroll to position [443, 0]
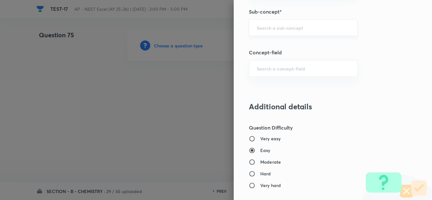
click at [272, 26] on input "text" at bounding box center [303, 28] width 93 height 6
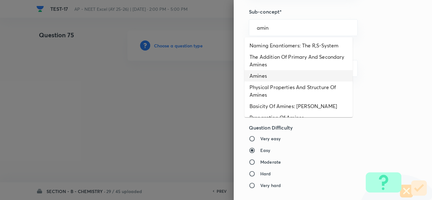
click at [263, 73] on li "Amines" at bounding box center [299, 75] width 108 height 11
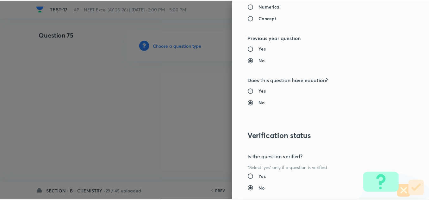
scroll to position [705, 0]
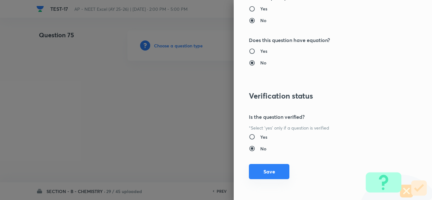
click at [260, 170] on button "Save" at bounding box center [269, 171] width 41 height 15
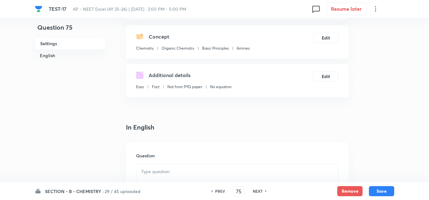
scroll to position [127, 0]
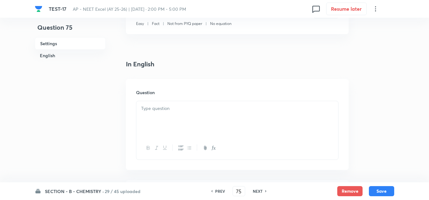
click at [144, 106] on p at bounding box center [237, 108] width 192 height 7
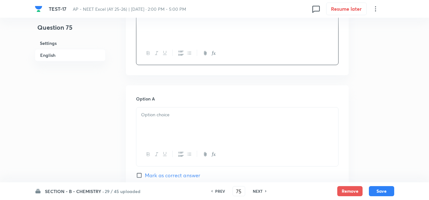
scroll to position [190, 0]
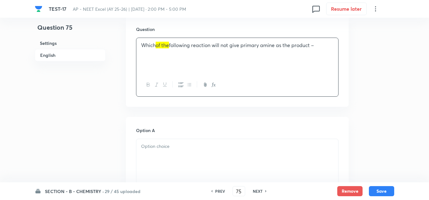
click at [194, 148] on p at bounding box center [237, 146] width 192 height 7
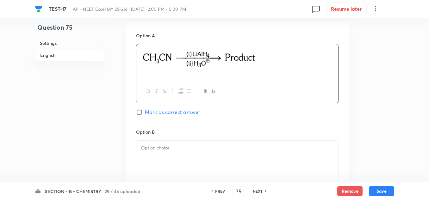
scroll to position [317, 0]
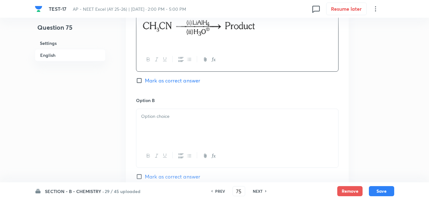
click at [165, 128] on div at bounding box center [237, 126] width 202 height 35
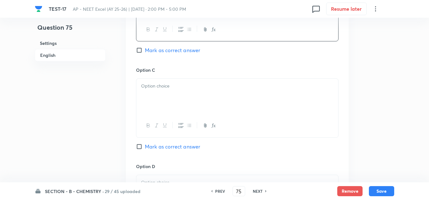
scroll to position [475, 0]
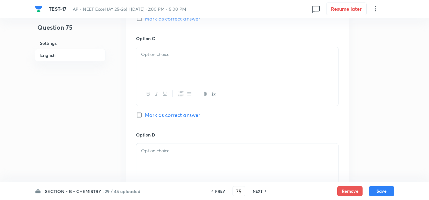
click at [174, 87] on div at bounding box center [237, 94] width 202 height 23
click at [174, 70] on div at bounding box center [237, 64] width 202 height 35
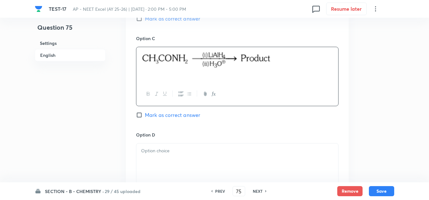
scroll to position [507, 0]
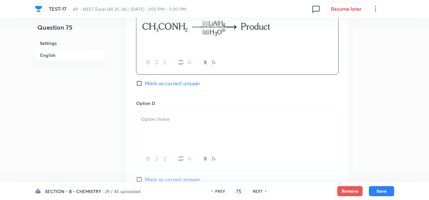
click at [178, 126] on div at bounding box center [237, 129] width 202 height 35
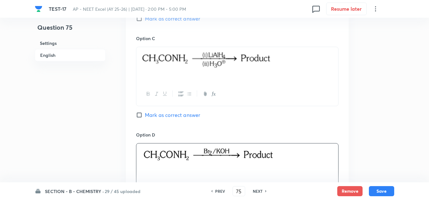
scroll to position [443, 0]
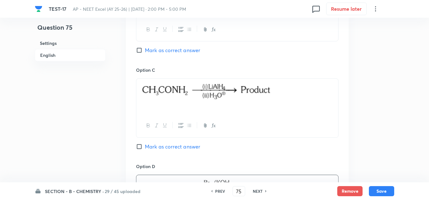
click at [162, 51] on span "Mark as correct answer" at bounding box center [172, 51] width 55 height 8
click at [145, 51] on input "Mark as correct answer" at bounding box center [140, 50] width 9 height 6
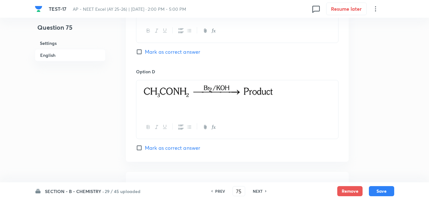
scroll to position [602, 0]
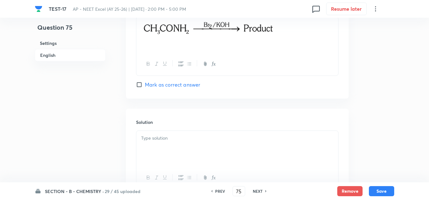
click at [161, 138] on p at bounding box center [237, 138] width 192 height 7
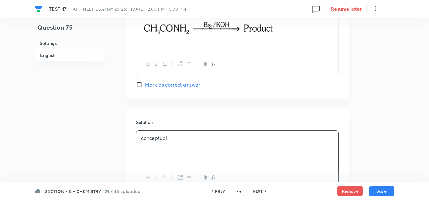
click at [385, 185] on div "SECTION - B - CHEMISTRY · 29 / 45 uploaded PREV 75 ​ NEXT Remove Save" at bounding box center [215, 192] width 360 height 18
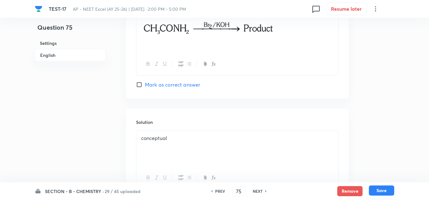
click at [384, 193] on button "Save" at bounding box center [381, 191] width 25 height 10
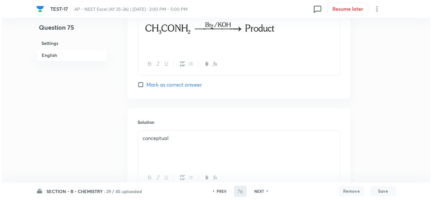
scroll to position [0, 0]
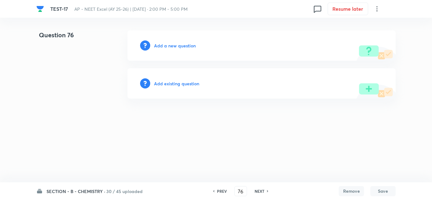
click at [180, 40] on div "Add a new question" at bounding box center [262, 45] width 268 height 30
click at [180, 45] on h6 "Add a new question" at bounding box center [175, 45] width 42 height 7
click at [180, 45] on h6 "Choose a question type" at bounding box center [178, 45] width 49 height 7
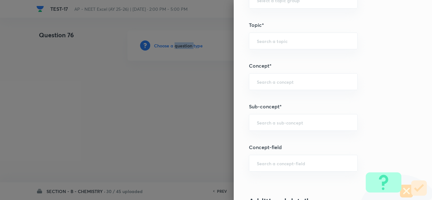
scroll to position [380, 0]
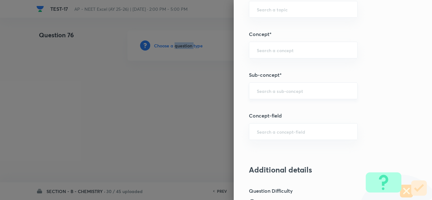
click at [268, 85] on div "​" at bounding box center [303, 91] width 109 height 17
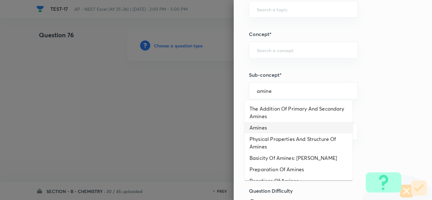
click at [266, 130] on li "Amines" at bounding box center [299, 127] width 108 height 11
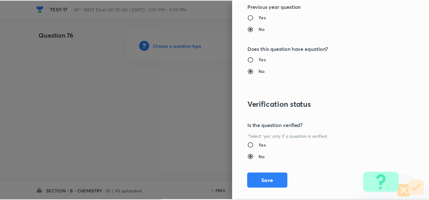
scroll to position [705, 0]
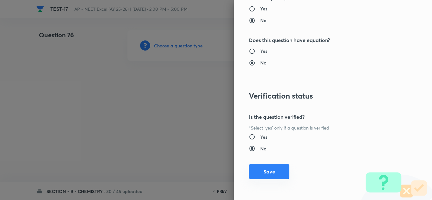
click at [267, 170] on button "Save" at bounding box center [269, 171] width 41 height 15
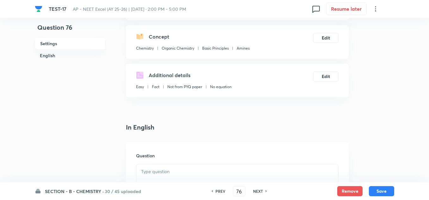
scroll to position [95, 0]
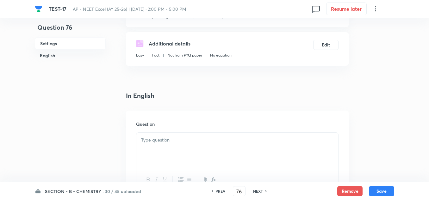
click at [146, 146] on div at bounding box center [237, 150] width 202 height 35
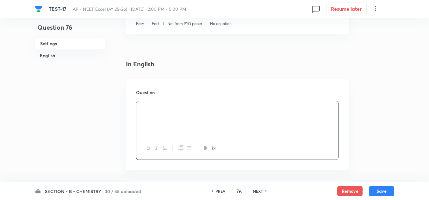
scroll to position [158, 0]
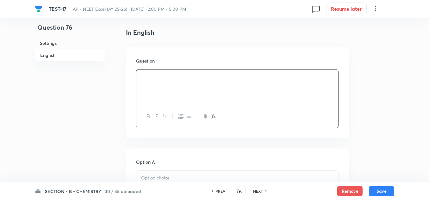
click at [161, 174] on div at bounding box center [237, 188] width 202 height 35
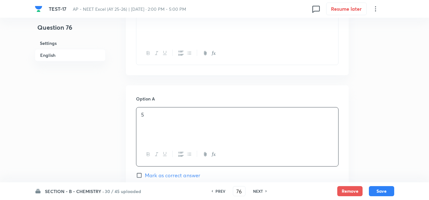
scroll to position [285, 0]
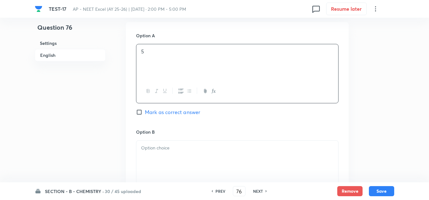
click at [163, 146] on p at bounding box center [237, 148] width 192 height 7
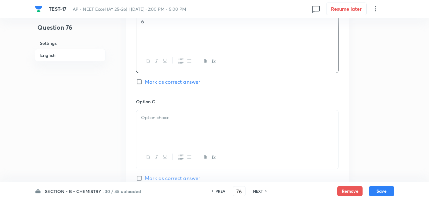
click at [160, 119] on p at bounding box center [237, 117] width 192 height 7
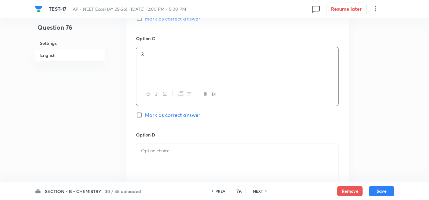
scroll to position [507, 0]
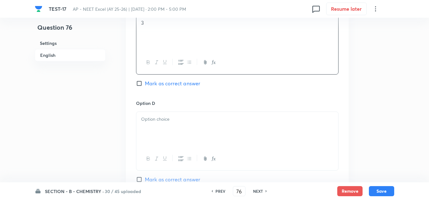
click at [161, 133] on div at bounding box center [237, 129] width 202 height 35
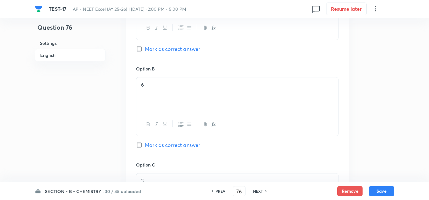
click at [155, 49] on span "Mark as correct answer" at bounding box center [172, 49] width 55 height 8
click at [145, 49] on input "Mark as correct answer" at bounding box center [140, 49] width 9 height 6
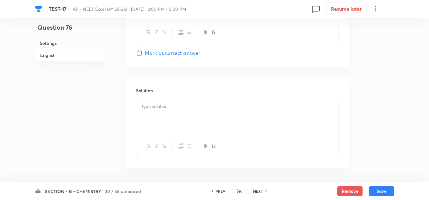
scroll to position [657, 0]
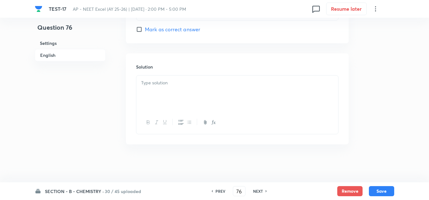
click at [167, 93] on div at bounding box center [237, 93] width 202 height 35
click at [386, 189] on button "Save" at bounding box center [381, 191] width 25 height 10
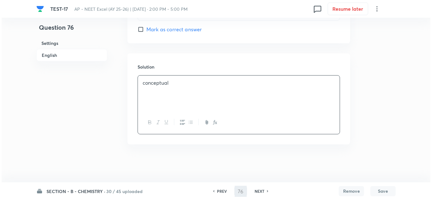
scroll to position [0, 0]
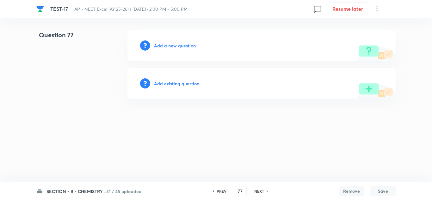
click at [166, 47] on h6 "Add a new question" at bounding box center [175, 45] width 42 height 7
click at [166, 47] on h6 "Choose a question type" at bounding box center [178, 45] width 49 height 7
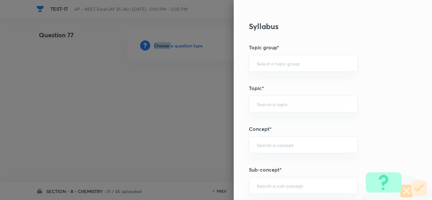
scroll to position [380, 0]
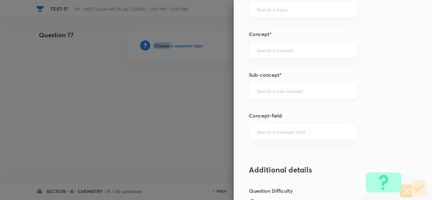
click at [270, 94] on div "​" at bounding box center [303, 91] width 109 height 17
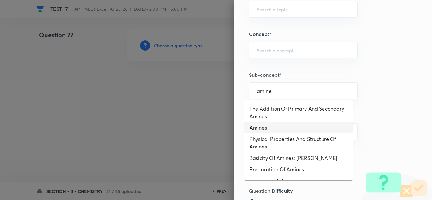
click at [266, 129] on li "Amines" at bounding box center [299, 127] width 108 height 11
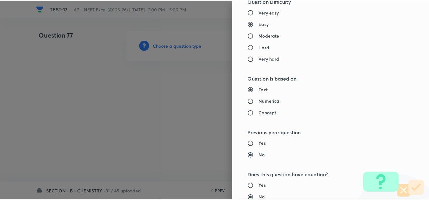
scroll to position [705, 0]
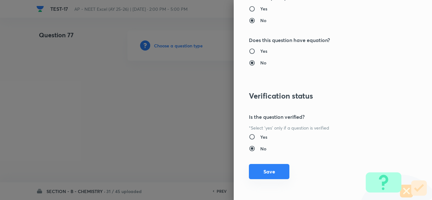
click at [271, 171] on button "Save" at bounding box center [269, 171] width 41 height 15
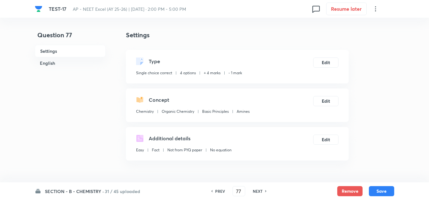
scroll to position [127, 0]
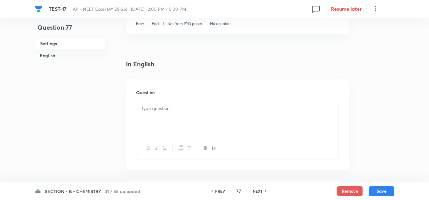
click at [155, 108] on p at bounding box center [237, 108] width 192 height 7
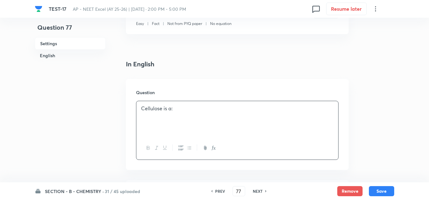
scroll to position [190, 0]
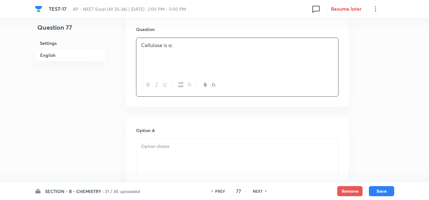
click at [166, 148] on p at bounding box center [237, 146] width 192 height 7
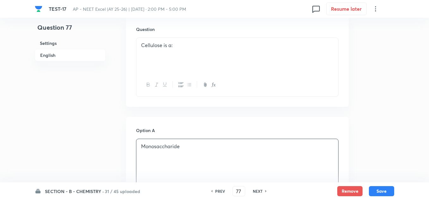
scroll to position [285, 0]
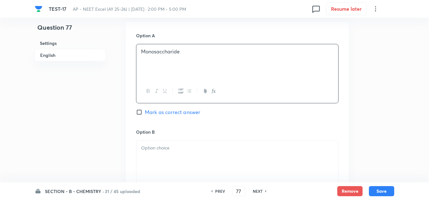
click at [165, 149] on p at bounding box center [237, 148] width 192 height 7
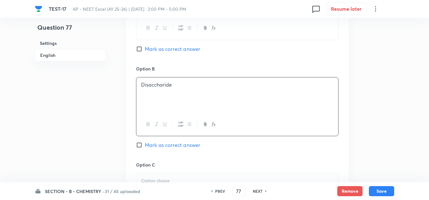
scroll to position [412, 0]
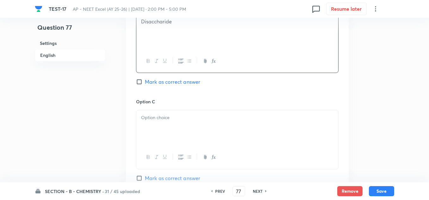
click at [163, 123] on div at bounding box center [237, 127] width 202 height 35
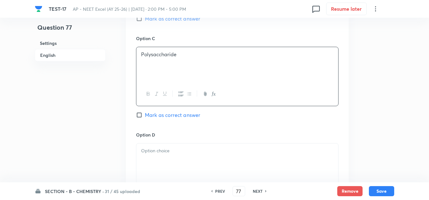
scroll to position [507, 0]
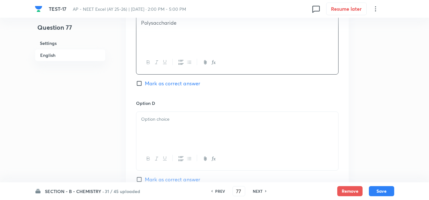
click at [156, 132] on div at bounding box center [237, 129] width 202 height 35
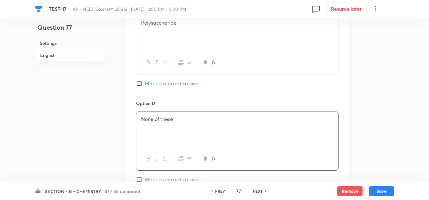
click at [160, 83] on span "Mark as correct answer" at bounding box center [172, 84] width 55 height 8
click at [145, 83] on input "Mark as correct answer" at bounding box center [140, 83] width 9 height 6
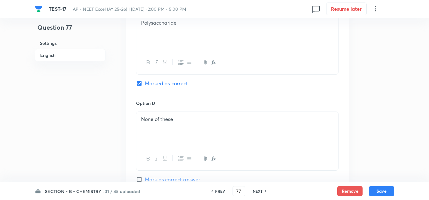
scroll to position [602, 0]
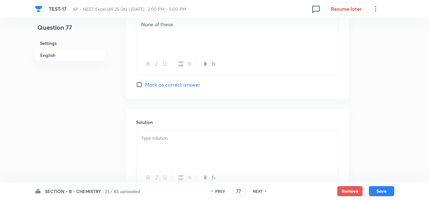
click at [183, 144] on div at bounding box center [237, 148] width 202 height 35
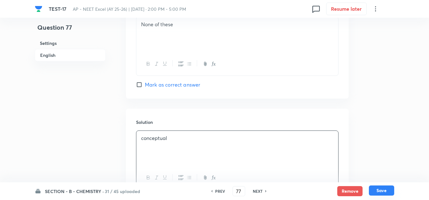
click at [383, 186] on button "Save" at bounding box center [381, 191] width 25 height 10
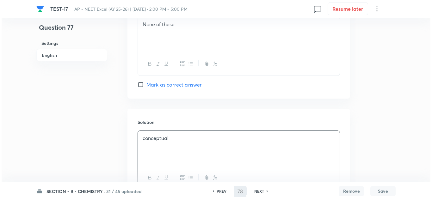
scroll to position [0, 0]
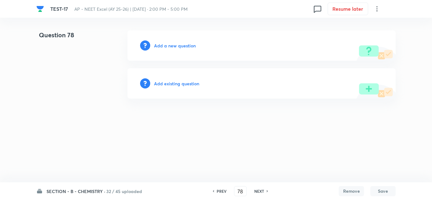
click at [170, 44] on h6 "Add a new question" at bounding box center [175, 45] width 42 height 7
click at [170, 44] on h6 "Choose a question type" at bounding box center [178, 45] width 49 height 7
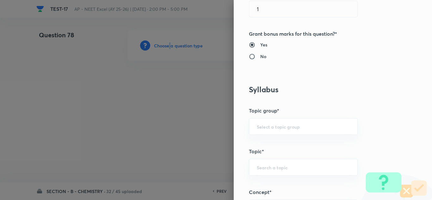
scroll to position [285, 0]
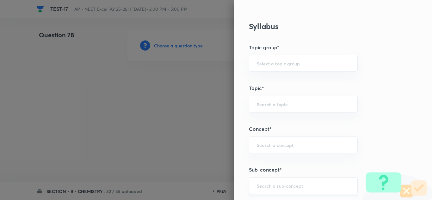
click at [274, 185] on input "text" at bounding box center [303, 186] width 93 height 6
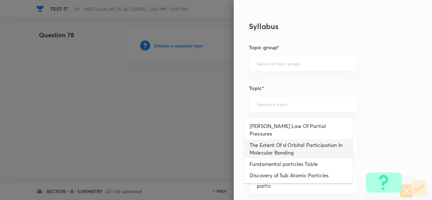
scroll to position [0, 0]
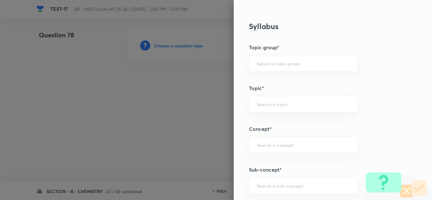
paste input "Practical"
click at [291, 167] on li "Practical Organic Chemistry" at bounding box center [299, 167] width 108 height 11
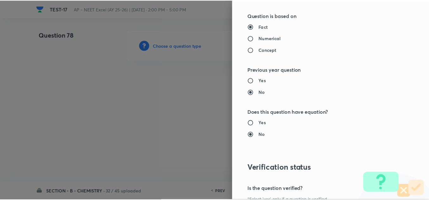
scroll to position [705, 0]
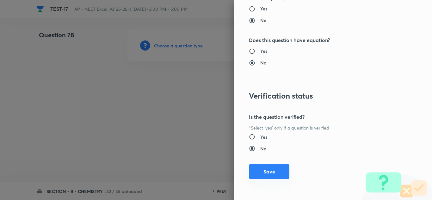
click at [272, 173] on button "Save" at bounding box center [269, 171] width 41 height 15
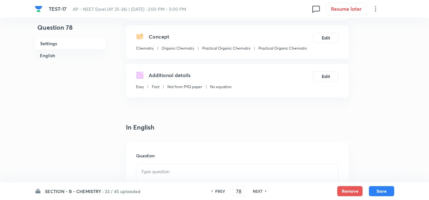
scroll to position [127, 0]
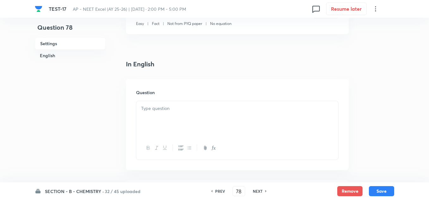
click at [156, 110] on p at bounding box center [237, 108] width 192 height 7
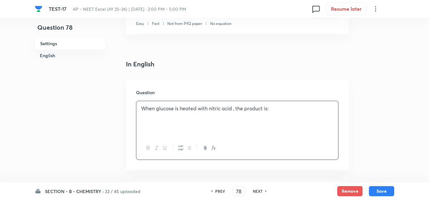
scroll to position [222, 0]
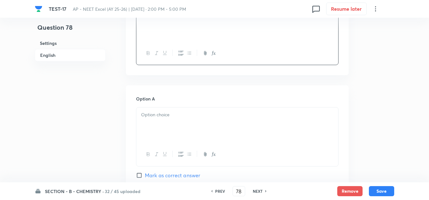
click at [161, 130] on div at bounding box center [237, 125] width 202 height 35
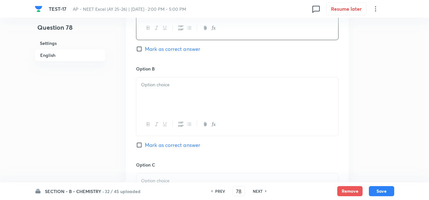
scroll to position [380, 0]
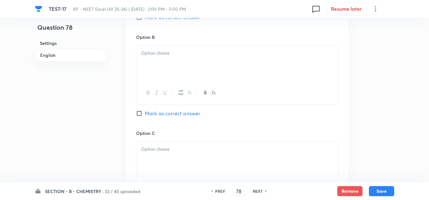
click at [159, 60] on div at bounding box center [237, 63] width 202 height 35
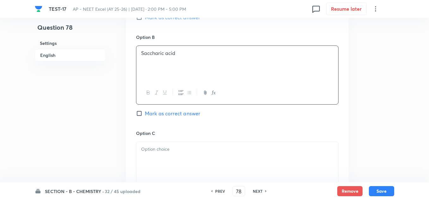
scroll to position [412, 0]
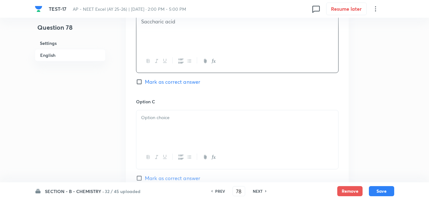
click at [167, 131] on div at bounding box center [237, 127] width 202 height 35
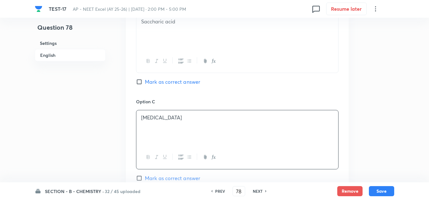
scroll to position [507, 0]
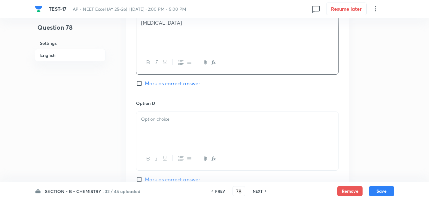
click at [165, 131] on div at bounding box center [237, 129] width 202 height 35
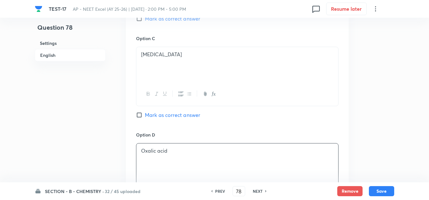
scroll to position [443, 0]
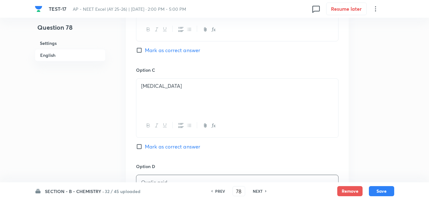
click at [159, 51] on span "Mark as correct answer" at bounding box center [172, 51] width 55 height 8
click at [145, 51] on input "Mark as correct answer" at bounding box center [140, 50] width 9 height 6
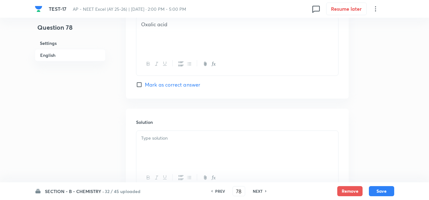
scroll to position [657, 0]
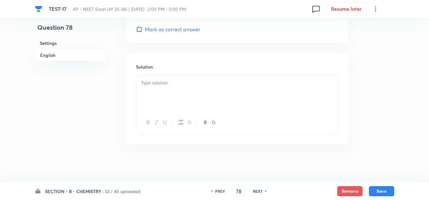
click at [165, 88] on div at bounding box center [237, 93] width 202 height 35
click at [160, 82] on p "conceptal" at bounding box center [237, 82] width 192 height 7
click at [388, 192] on button "Save" at bounding box center [381, 191] width 25 height 10
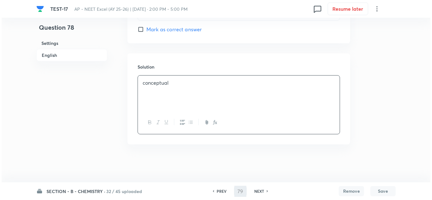
scroll to position [0, 0]
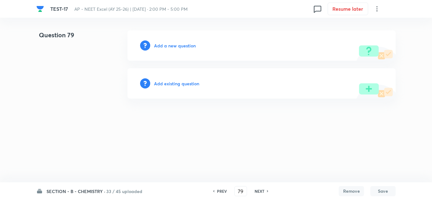
click at [161, 45] on h6 "Add a new question" at bounding box center [175, 45] width 42 height 7
click at [161, 45] on h6 "Choose a question type" at bounding box center [178, 45] width 49 height 7
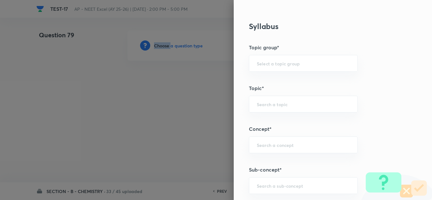
scroll to position [380, 0]
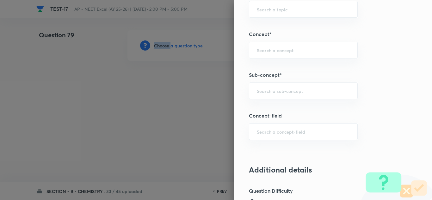
click at [292, 95] on div "​" at bounding box center [303, 91] width 109 height 17
click at [282, 106] on li "Practical Organic Chemistry" at bounding box center [299, 108] width 108 height 11
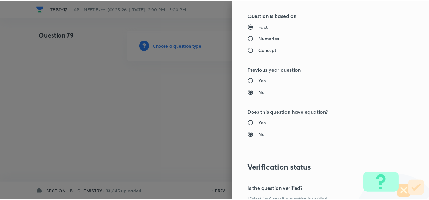
scroll to position [705, 0]
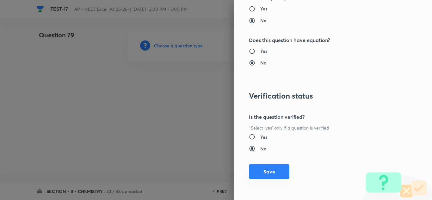
click at [264, 175] on button "Save" at bounding box center [269, 171] width 41 height 15
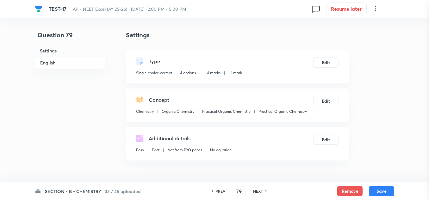
scroll to position [95, 0]
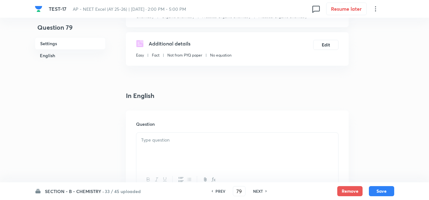
click at [155, 137] on p at bounding box center [237, 140] width 192 height 7
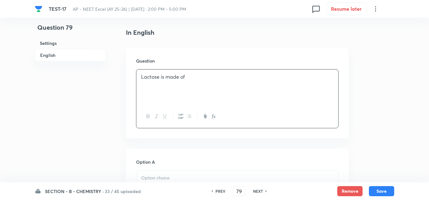
scroll to position [222, 0]
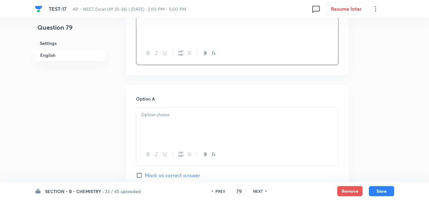
click at [157, 123] on div at bounding box center [237, 125] width 202 height 35
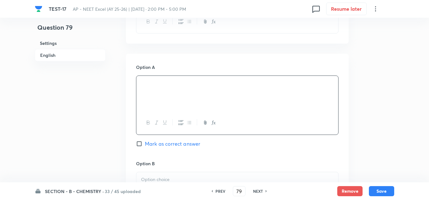
scroll to position [317, 0]
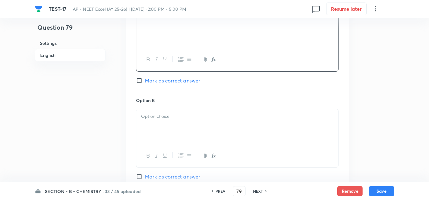
click at [166, 124] on div at bounding box center [237, 126] width 202 height 35
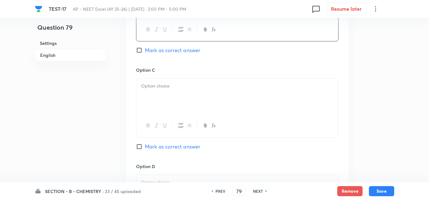
click at [156, 83] on p at bounding box center [237, 86] width 192 height 7
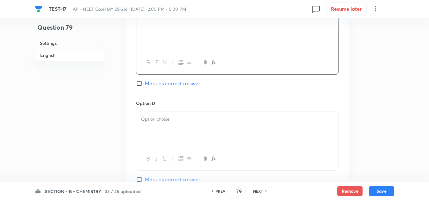
scroll to position [570, 0]
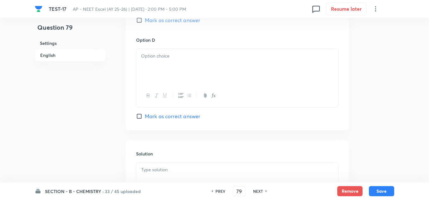
click at [173, 73] on div at bounding box center [237, 66] width 202 height 35
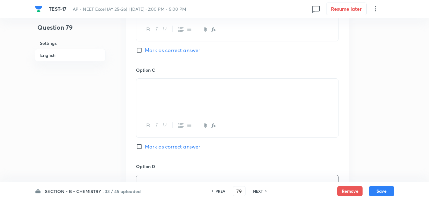
scroll to position [348, 0]
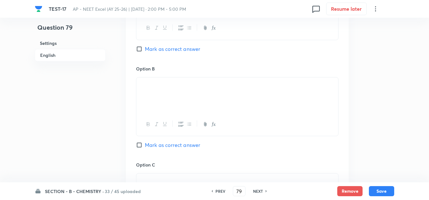
click at [167, 144] on span "Mark as correct answer" at bounding box center [172, 146] width 55 height 8
click at [145, 144] on input "Mark as correct answer" at bounding box center [140, 145] width 9 height 6
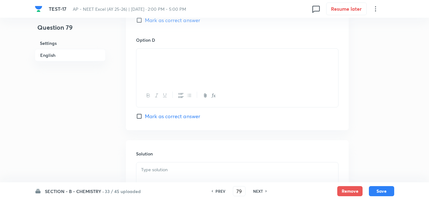
scroll to position [657, 0]
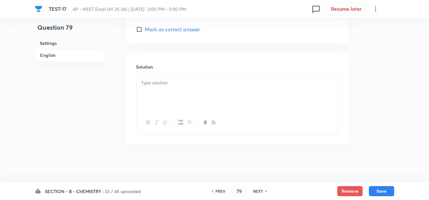
click at [180, 96] on div at bounding box center [237, 93] width 202 height 35
click at [376, 191] on button "Save" at bounding box center [381, 191] width 25 height 10
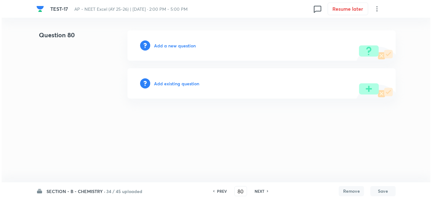
scroll to position [0, 0]
click at [183, 41] on div "Add a new question" at bounding box center [262, 45] width 268 height 30
click at [175, 47] on h6 "Add a new question" at bounding box center [175, 45] width 42 height 7
click at [175, 47] on h6 "Choose a question type" at bounding box center [178, 45] width 49 height 7
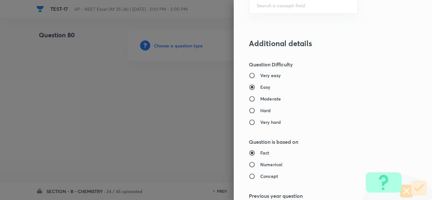
scroll to position [317, 0]
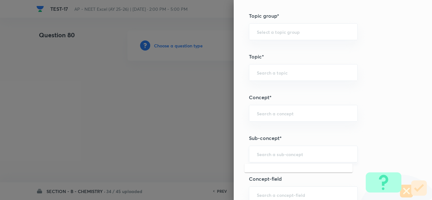
click at [267, 155] on input "text" at bounding box center [303, 154] width 93 height 6
click at [278, 176] on li "Practical Organic Chemistry" at bounding box center [299, 172] width 108 height 11
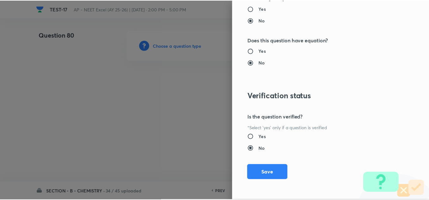
scroll to position [705, 0]
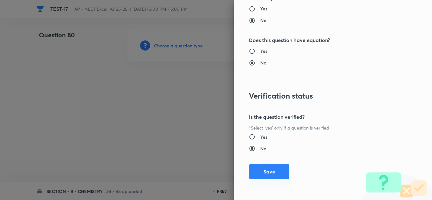
click at [267, 165] on button "Save" at bounding box center [269, 171] width 41 height 15
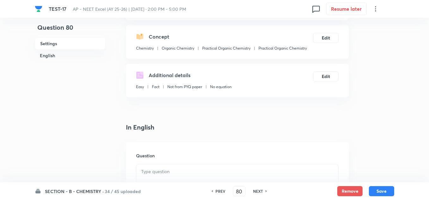
scroll to position [190, 0]
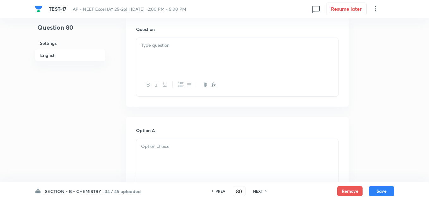
click at [155, 47] on p at bounding box center [237, 45] width 192 height 7
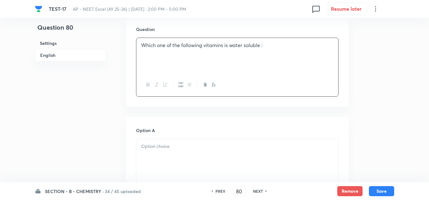
scroll to position [285, 0]
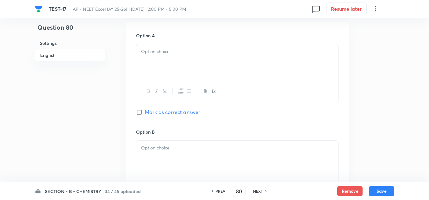
click at [164, 71] on div at bounding box center [237, 61] width 202 height 35
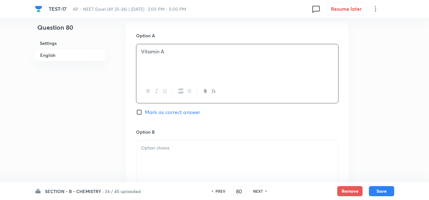
scroll to position [317, 0]
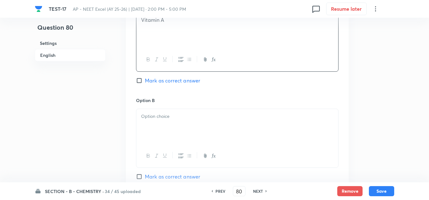
click at [170, 117] on p at bounding box center [237, 116] width 192 height 7
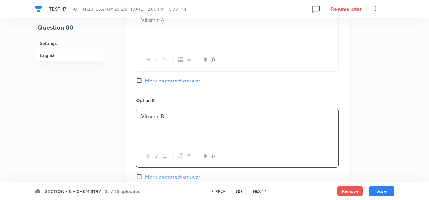
scroll to position [348, 0]
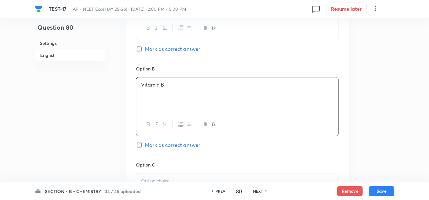
click at [156, 184] on div "SECTION - B - CHEMISTRY · 34 / 45 uploaded PREV 80 ​ NEXT Remove Save" at bounding box center [215, 192] width 360 height 18
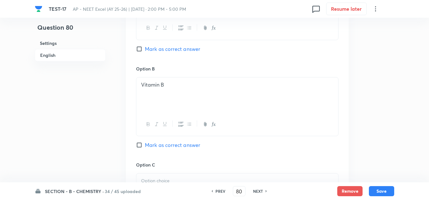
click at [156, 180] on p at bounding box center [237, 181] width 192 height 7
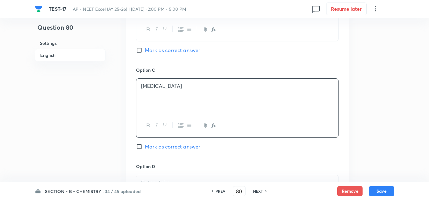
scroll to position [507, 0]
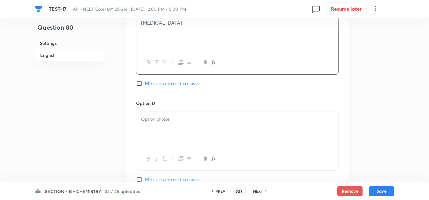
click at [170, 124] on div at bounding box center [237, 129] width 202 height 35
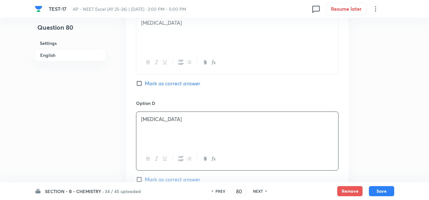
scroll to position [443, 0]
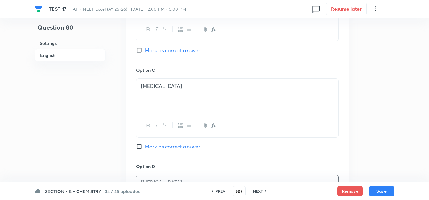
click at [166, 48] on span "Mark as correct answer" at bounding box center [172, 51] width 55 height 8
click at [145, 48] on input "Mark as correct answer" at bounding box center [140, 50] width 9 height 6
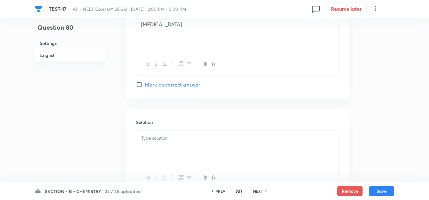
click at [161, 143] on div at bounding box center [237, 148] width 202 height 35
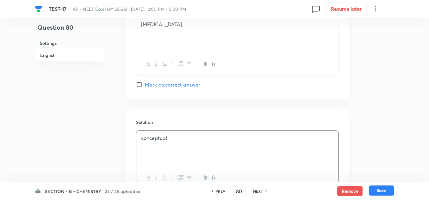
click at [378, 194] on button "Save" at bounding box center [381, 191] width 25 height 10
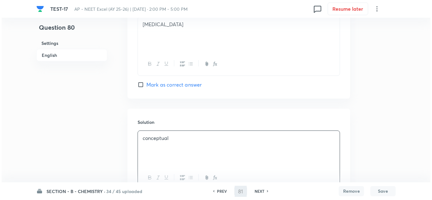
scroll to position [0, 0]
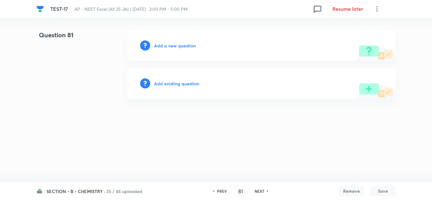
click at [171, 47] on h6 "Add a new question" at bounding box center [175, 45] width 42 height 7
click at [171, 47] on h6 "Choose a question type" at bounding box center [178, 45] width 49 height 7
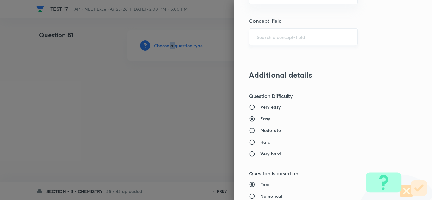
scroll to position [443, 0]
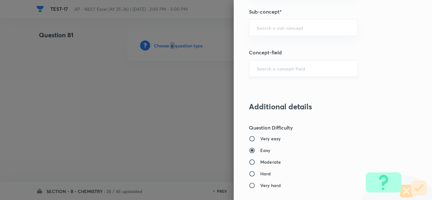
click at [278, 74] on div "​" at bounding box center [303, 68] width 109 height 17
click at [280, 21] on div "​" at bounding box center [303, 27] width 109 height 17
click at [271, 28] on input "text" at bounding box center [303, 28] width 93 height 6
click at [268, 42] on li "Practical Organic Chemistry" at bounding box center [299, 45] width 108 height 11
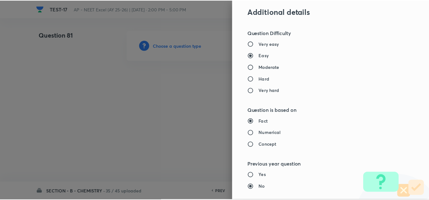
scroll to position [705, 0]
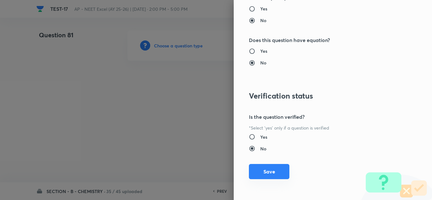
click at [259, 170] on button "Save" at bounding box center [269, 171] width 41 height 15
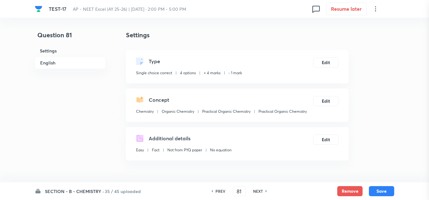
scroll to position [63, 0]
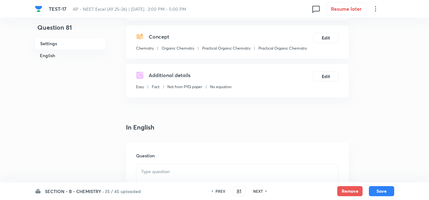
click at [162, 169] on p at bounding box center [237, 171] width 192 height 7
click at [162, 171] on p "Match et column" at bounding box center [237, 171] width 192 height 7
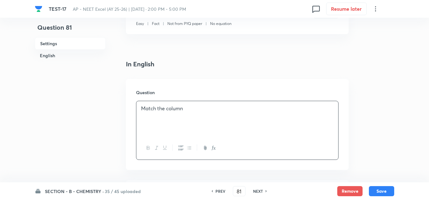
scroll to position [158, 0]
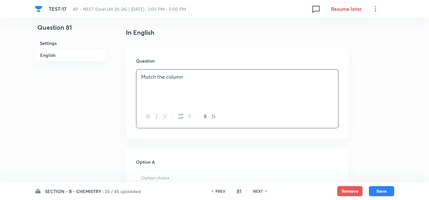
click at [237, 93] on div "Match the column" at bounding box center [237, 87] width 202 height 35
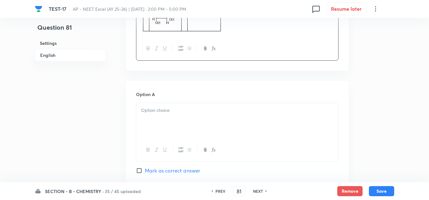
scroll to position [412, 0]
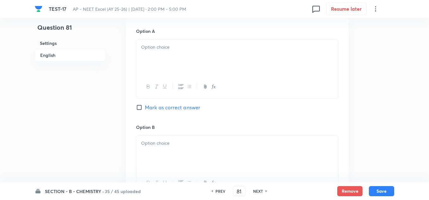
click at [178, 46] on p at bounding box center [237, 47] width 192 height 7
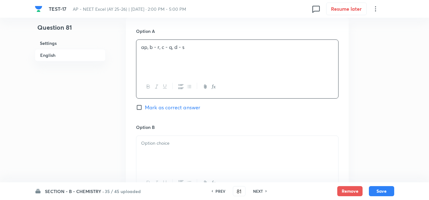
click at [175, 148] on div at bounding box center [237, 153] width 202 height 35
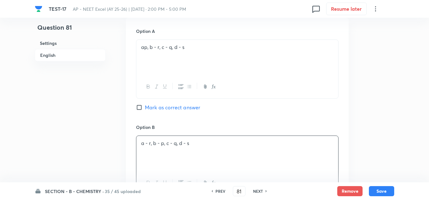
scroll to position [507, 0]
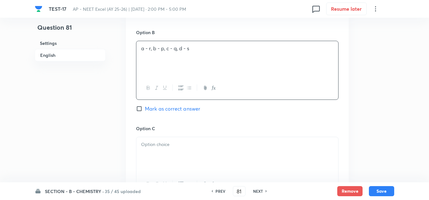
drag, startPoint x: 169, startPoint y: 152, endPoint x: 170, endPoint y: 148, distance: 3.6
click at [169, 150] on div at bounding box center [237, 154] width 202 height 35
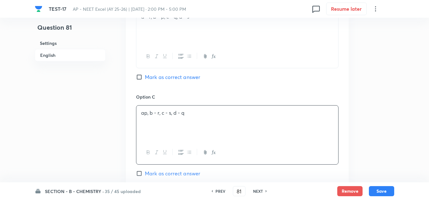
scroll to position [570, 0]
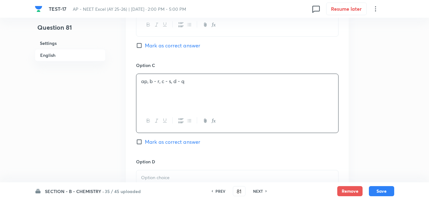
click at [168, 177] on p at bounding box center [237, 177] width 192 height 7
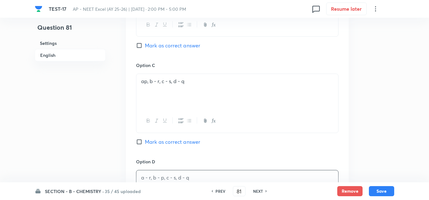
click at [164, 47] on span "Mark as correct answer" at bounding box center [172, 46] width 55 height 8
click at [145, 47] on input "Mark as correct answer" at bounding box center [140, 45] width 9 height 6
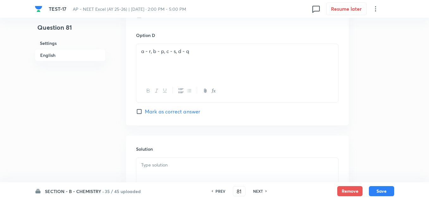
scroll to position [728, 0]
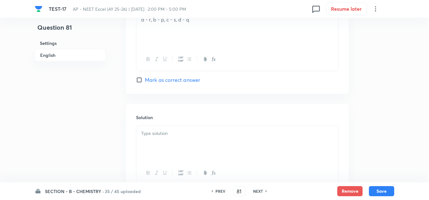
click at [165, 134] on p at bounding box center [237, 133] width 192 height 7
click at [374, 190] on button "Save" at bounding box center [381, 191] width 25 height 10
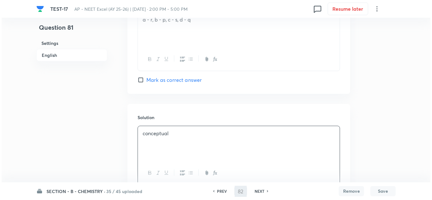
scroll to position [0, 0]
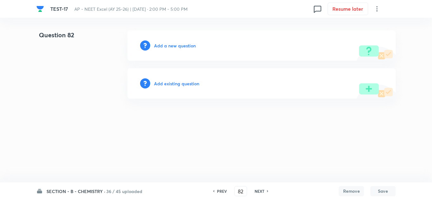
click at [169, 44] on h6 "Add a new question" at bounding box center [175, 45] width 42 height 7
click at [169, 45] on h6 "Choose a question type" at bounding box center [178, 45] width 49 height 7
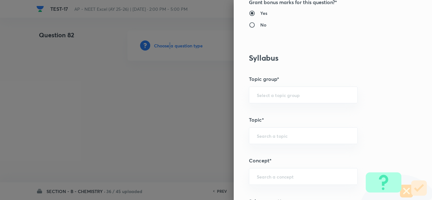
scroll to position [317, 0]
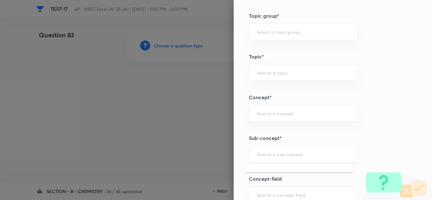
click at [268, 154] on input "text" at bounding box center [303, 154] width 93 height 6
drag, startPoint x: 278, startPoint y: 173, endPoint x: 283, endPoint y: 175, distance: 5.8
click at [279, 173] on li "Practical Organic Chemistry" at bounding box center [299, 172] width 108 height 11
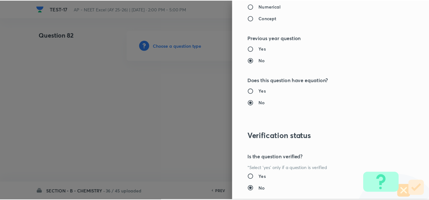
scroll to position [697, 0]
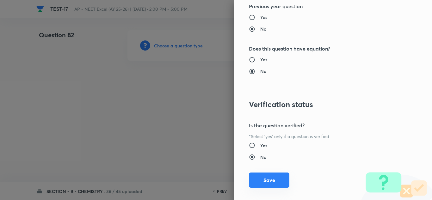
click at [269, 180] on button "Save" at bounding box center [269, 180] width 41 height 15
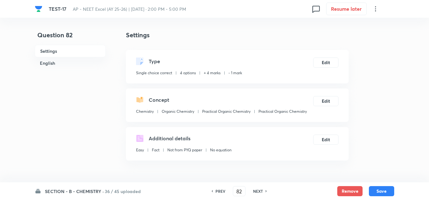
scroll to position [127, 0]
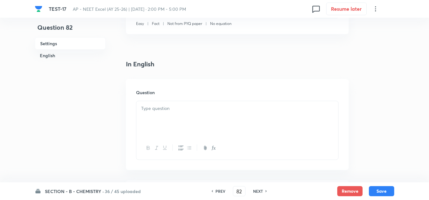
click at [168, 119] on div at bounding box center [237, 118] width 202 height 35
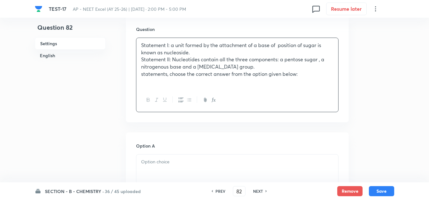
scroll to position [222, 0]
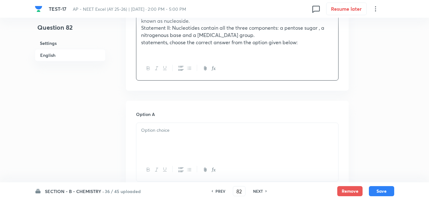
click at [162, 142] on div at bounding box center [237, 140] width 202 height 35
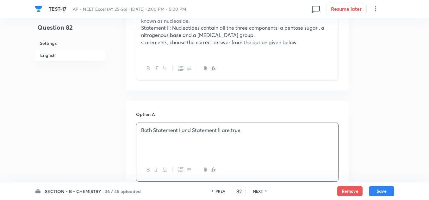
scroll to position [285, 0]
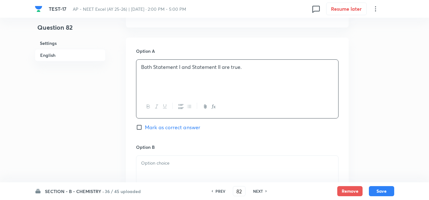
click at [155, 161] on p at bounding box center [237, 163] width 192 height 7
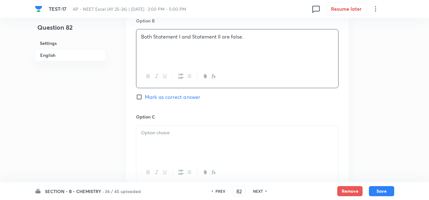
scroll to position [443, 0]
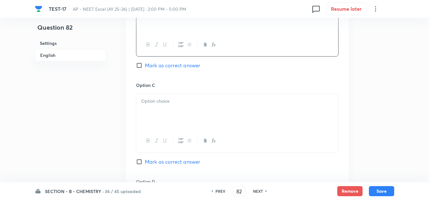
click at [161, 110] on div at bounding box center [237, 111] width 202 height 35
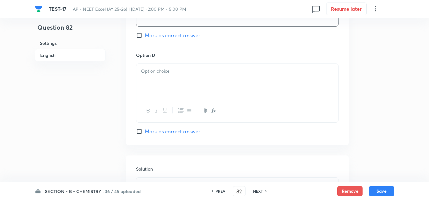
click at [156, 72] on p at bounding box center [237, 71] width 192 height 7
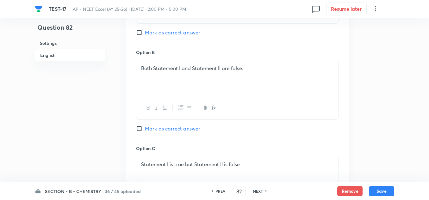
scroll to position [348, 0]
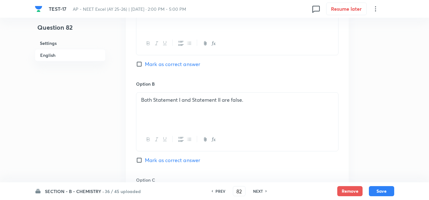
click at [171, 62] on span "Mark as correct answer" at bounding box center [172, 64] width 55 height 8
click at [145, 62] on input "Mark as correct answer" at bounding box center [140, 64] width 9 height 6
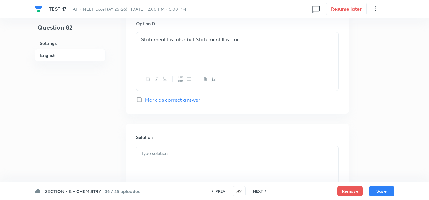
scroll to position [672, 0]
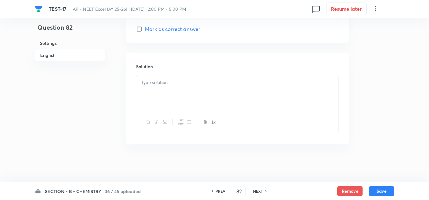
click at [174, 90] on div at bounding box center [237, 92] width 202 height 35
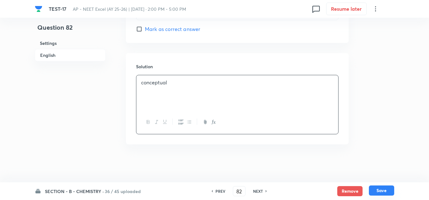
click at [387, 191] on button "Save" at bounding box center [381, 191] width 25 height 10
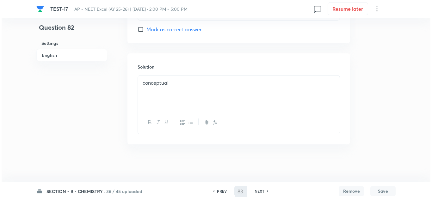
scroll to position [0, 0]
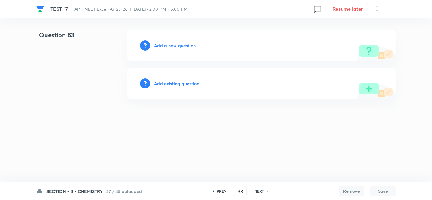
click at [176, 44] on h6 "Add a new question" at bounding box center [175, 45] width 42 height 7
click at [176, 44] on h6 "Choose a question type" at bounding box center [178, 45] width 49 height 7
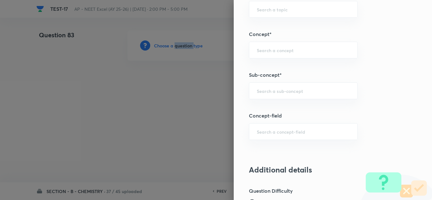
scroll to position [412, 0]
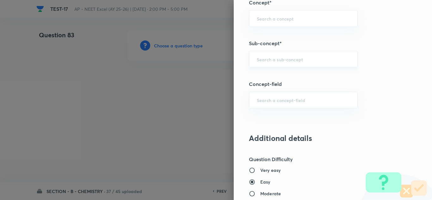
drag, startPoint x: 276, startPoint y: 70, endPoint x: 274, endPoint y: 63, distance: 7.5
click at [275, 67] on div "Question settings Question type* Single choice correct Number of options* 2 3 4…" at bounding box center [333, 100] width 199 height 200
click at [274, 62] on input "text" at bounding box center [303, 59] width 93 height 6
click at [289, 81] on li "Practical Organic Chemistry" at bounding box center [299, 77] width 108 height 11
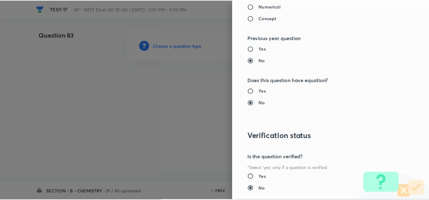
scroll to position [705, 0]
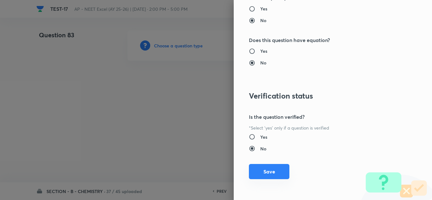
click at [260, 169] on button "Save" at bounding box center [269, 171] width 41 height 15
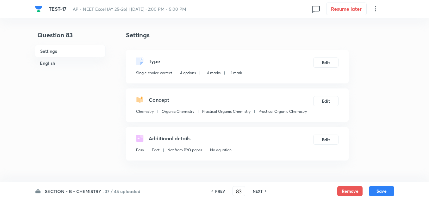
scroll to position [158, 0]
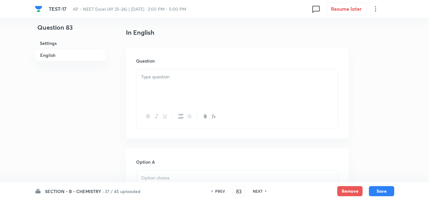
click at [157, 79] on p at bounding box center [237, 76] width 192 height 7
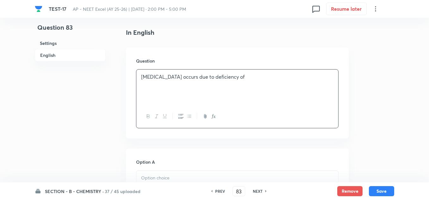
scroll to position [253, 0]
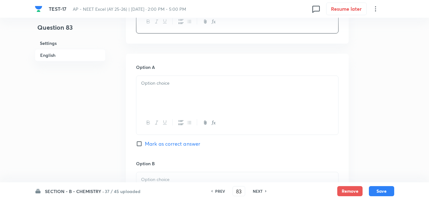
click at [157, 83] on p at bounding box center [237, 83] width 192 height 7
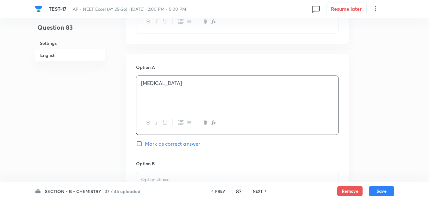
scroll to position [285, 0]
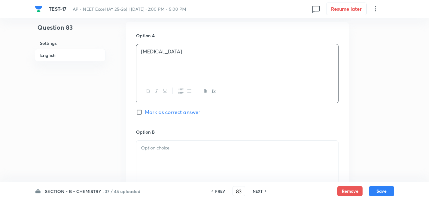
click at [167, 152] on div at bounding box center [237, 158] width 202 height 35
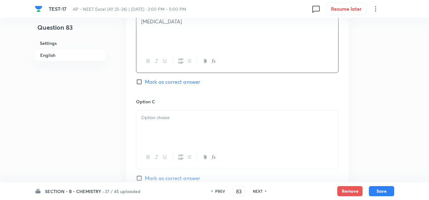
click at [161, 119] on p at bounding box center [237, 117] width 192 height 7
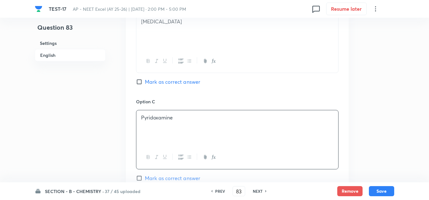
scroll to position [443, 0]
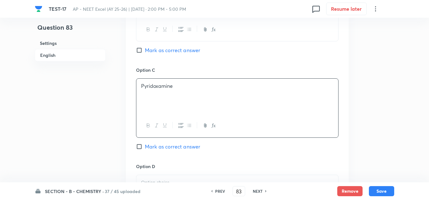
click at [156, 180] on p at bounding box center [237, 182] width 192 height 7
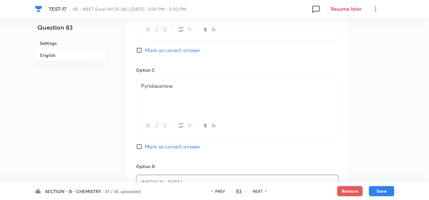
scroll to position [570, 0]
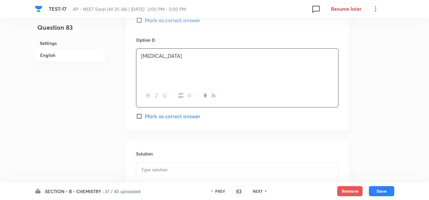
click at [159, 115] on span "Mark as correct answer" at bounding box center [172, 117] width 55 height 8
click at [145, 115] on input "Mark as correct answer" at bounding box center [140, 116] width 9 height 6
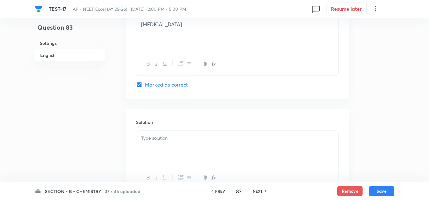
scroll to position [633, 0]
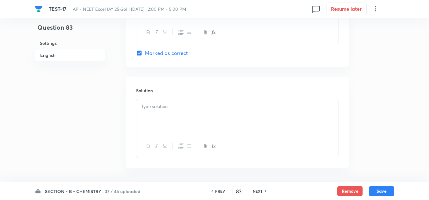
click at [163, 121] on div at bounding box center [237, 116] width 202 height 35
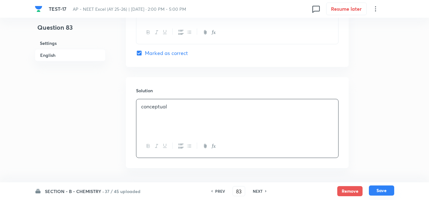
click at [391, 190] on button "Save" at bounding box center [381, 191] width 25 height 10
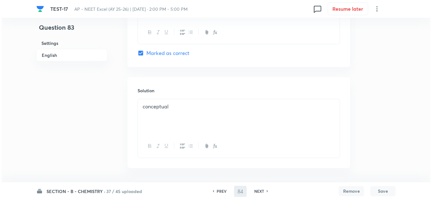
scroll to position [0, 0]
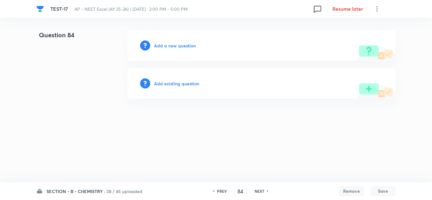
click at [189, 45] on h6 "Add a new question" at bounding box center [175, 45] width 42 height 7
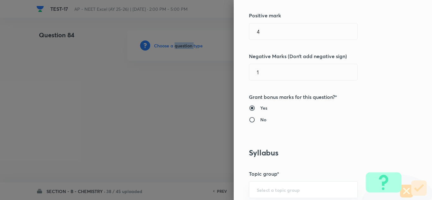
scroll to position [380, 0]
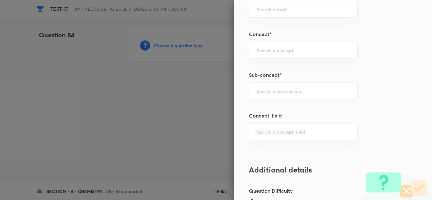
click at [273, 91] on input "text" at bounding box center [303, 91] width 93 height 6
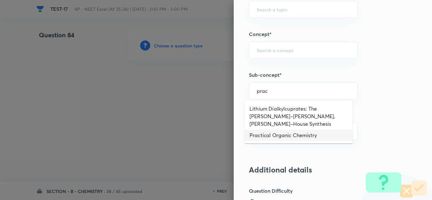
click at [275, 130] on li "Practical Organic Chemistry" at bounding box center [299, 135] width 108 height 11
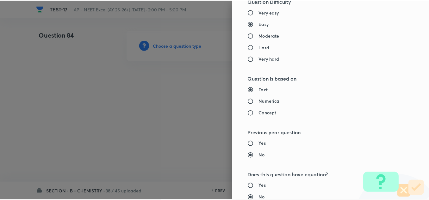
scroll to position [705, 0]
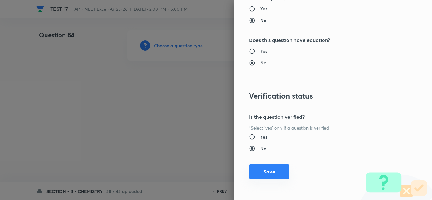
click at [266, 167] on button "Save" at bounding box center [269, 171] width 41 height 15
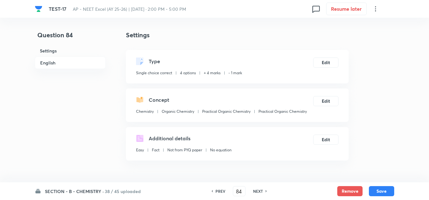
scroll to position [63, 0]
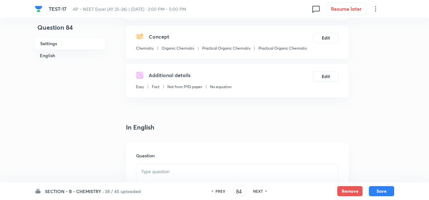
click at [157, 167] on div at bounding box center [237, 182] width 202 height 35
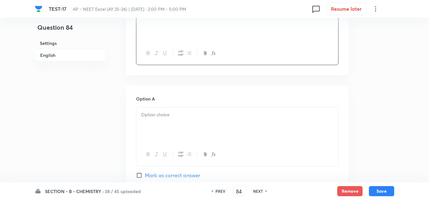
scroll to position [190, 0]
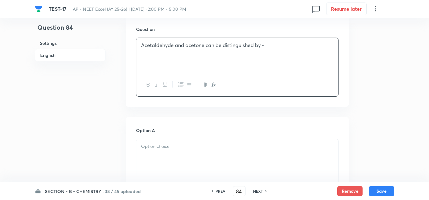
click at [180, 149] on p at bounding box center [237, 146] width 192 height 7
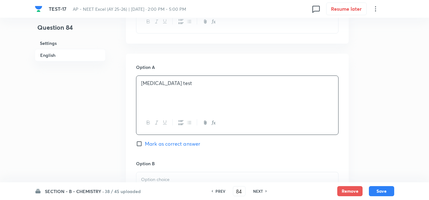
scroll to position [317, 0]
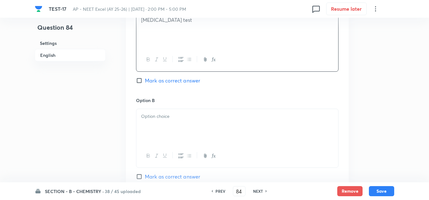
click at [163, 128] on div at bounding box center [237, 126] width 202 height 35
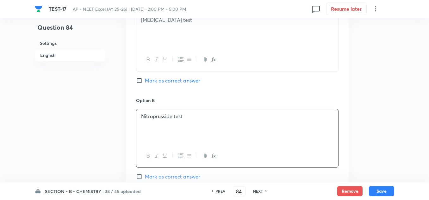
scroll to position [475, 0]
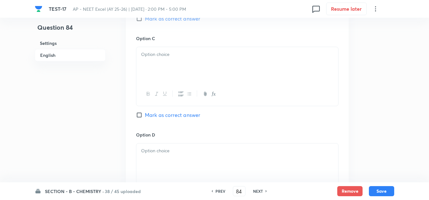
click at [153, 155] on div at bounding box center [237, 161] width 202 height 35
click at [173, 47] on div at bounding box center [237, 64] width 202 height 35
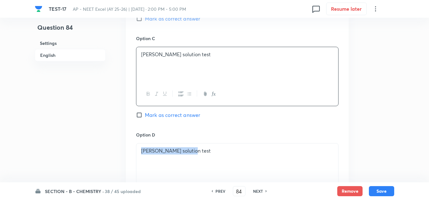
drag, startPoint x: 164, startPoint y: 149, endPoint x: 104, endPoint y: 152, distance: 59.6
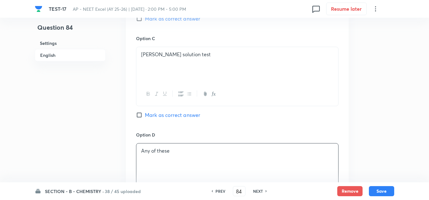
click at [153, 114] on span "Mark as correct answer" at bounding box center [172, 115] width 55 height 8
click at [145, 114] on input "Mark as correct answer" at bounding box center [140, 115] width 9 height 6
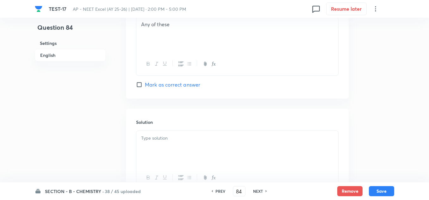
scroll to position [633, 0]
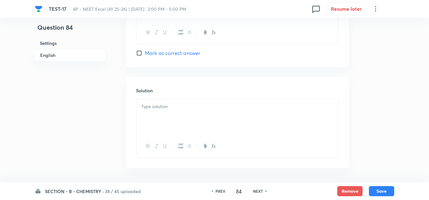
click at [158, 128] on div at bounding box center [237, 116] width 202 height 35
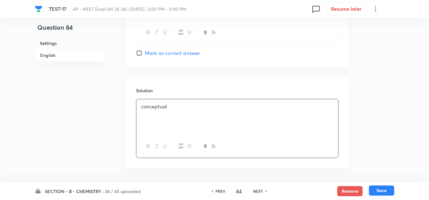
click at [378, 189] on button "Save" at bounding box center [381, 191] width 25 height 10
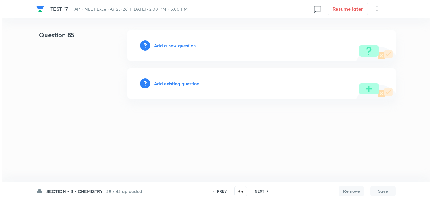
scroll to position [0, 0]
click at [178, 47] on h6 "Add a new question" at bounding box center [175, 45] width 42 height 7
click at [178, 47] on h6 "Choose a question type" at bounding box center [178, 45] width 49 height 7
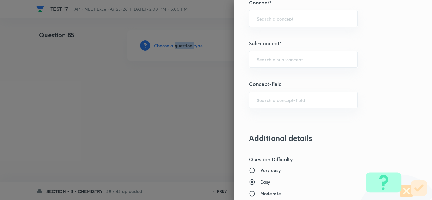
scroll to position [443, 0]
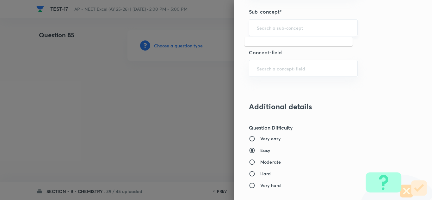
click at [285, 30] on input "text" at bounding box center [303, 28] width 93 height 6
click at [284, 49] on li "Practical Organic Chemistry" at bounding box center [299, 45] width 108 height 11
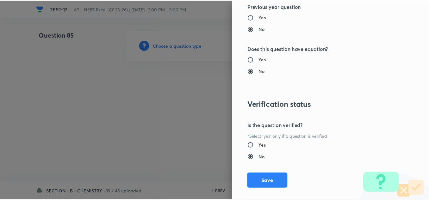
scroll to position [697, 0]
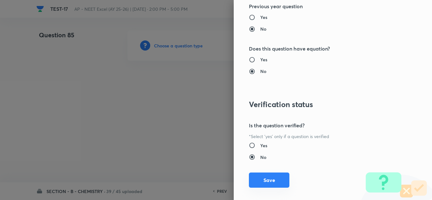
click at [257, 175] on button "Save" at bounding box center [269, 180] width 41 height 15
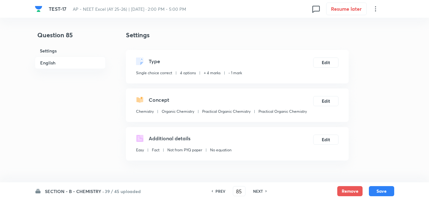
scroll to position [95, 0]
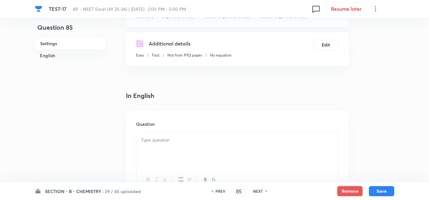
click at [183, 139] on p at bounding box center [237, 140] width 192 height 7
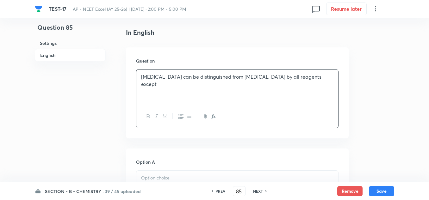
scroll to position [222, 0]
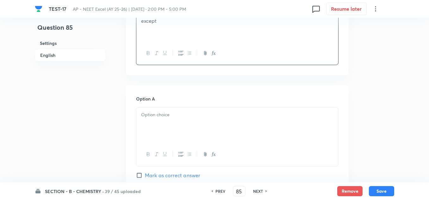
click at [170, 114] on p at bounding box center [237, 114] width 192 height 7
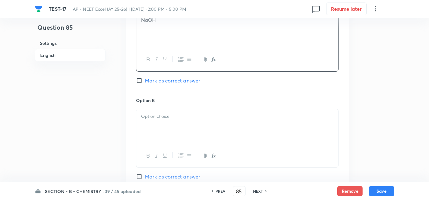
scroll to position [380, 0]
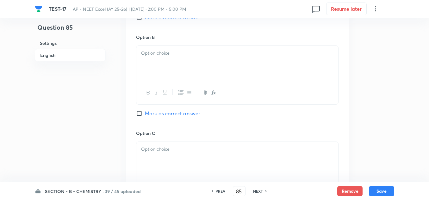
click at [195, 88] on div at bounding box center [237, 92] width 202 height 23
click at [186, 66] on div at bounding box center [237, 63] width 202 height 35
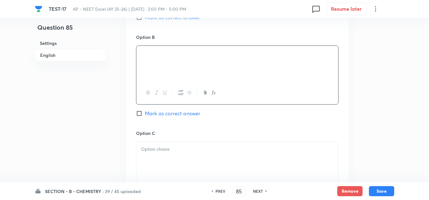
scroll to position [412, 0]
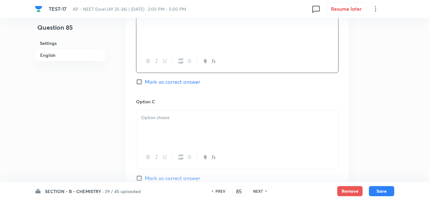
click at [201, 152] on div at bounding box center [237, 157] width 202 height 23
click at [184, 120] on p at bounding box center [237, 117] width 192 height 7
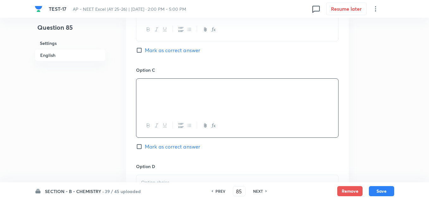
scroll to position [475, 0]
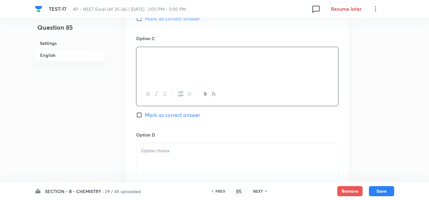
click at [177, 164] on div at bounding box center [237, 161] width 202 height 35
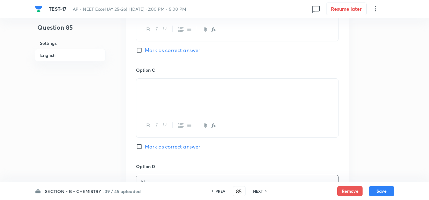
scroll to position [412, 0]
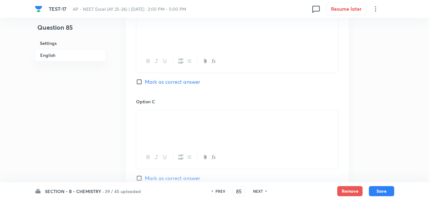
click at [178, 82] on span "Mark as correct answer" at bounding box center [172, 82] width 55 height 8
click at [145, 82] on input "Mark as correct answer" at bounding box center [140, 82] width 9 height 6
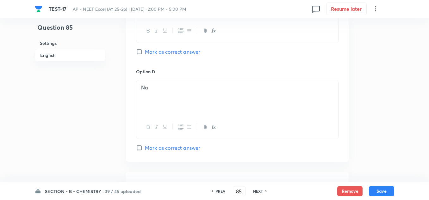
scroll to position [570, 0]
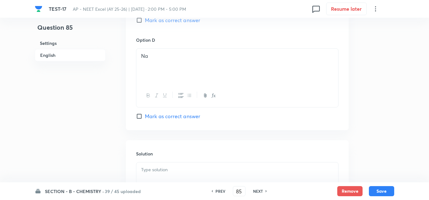
click at [165, 173] on p at bounding box center [237, 170] width 192 height 7
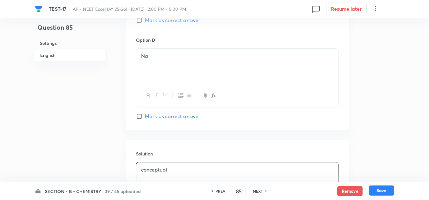
click at [380, 190] on button "Save" at bounding box center [381, 191] width 25 height 10
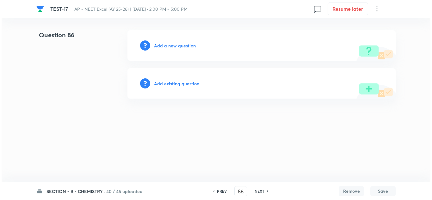
scroll to position [0, 0]
click at [178, 45] on h6 "Add a new question" at bounding box center [175, 45] width 42 height 7
click at [178, 45] on h6 "Choose a question type" at bounding box center [178, 45] width 49 height 7
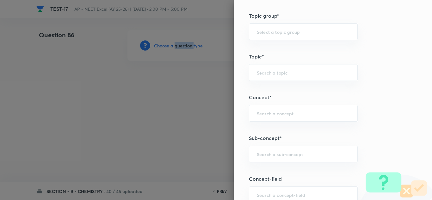
scroll to position [317, 0]
click at [275, 154] on input "text" at bounding box center [303, 154] width 93 height 6
click at [276, 173] on li "Practical Organic Chemistry" at bounding box center [299, 172] width 108 height 11
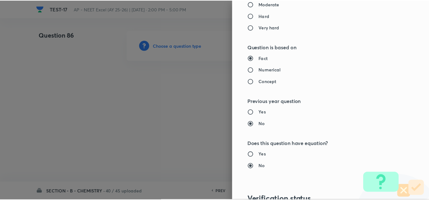
scroll to position [697, 0]
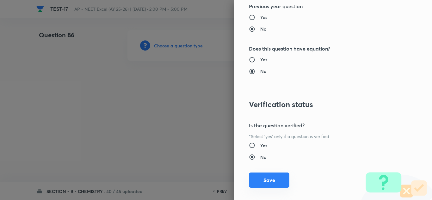
click at [276, 182] on button "Save" at bounding box center [269, 180] width 41 height 15
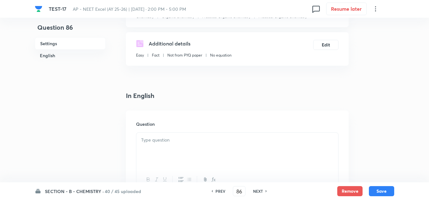
scroll to position [127, 0]
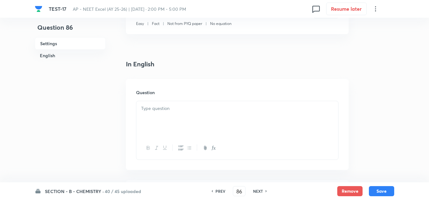
click at [160, 111] on p at bounding box center [237, 108] width 192 height 7
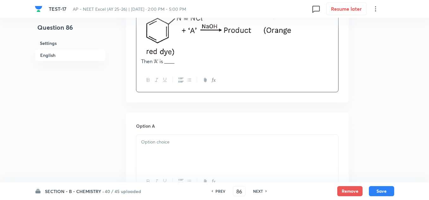
scroll to position [253, 0]
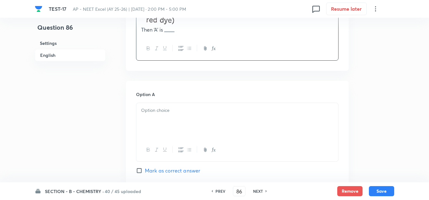
click at [185, 120] on div at bounding box center [237, 120] width 202 height 35
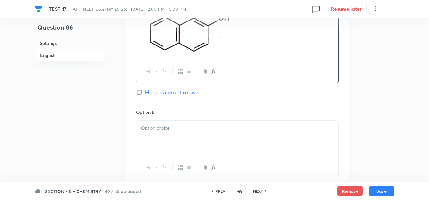
scroll to position [380, 0]
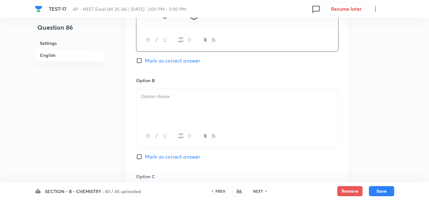
click at [182, 116] on div at bounding box center [237, 106] width 202 height 35
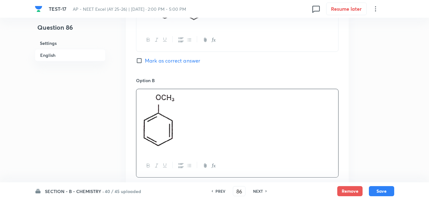
scroll to position [507, 0]
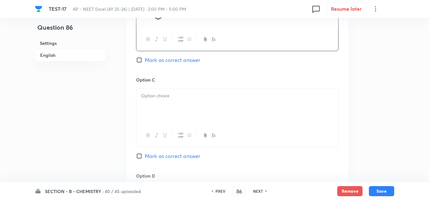
click at [176, 110] on div at bounding box center [237, 106] width 202 height 35
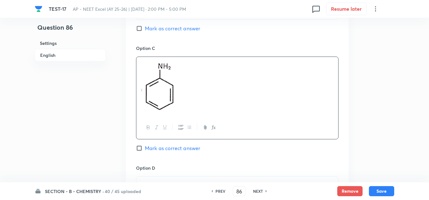
scroll to position [570, 0]
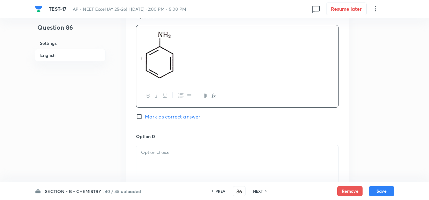
click at [182, 153] on p at bounding box center [237, 152] width 192 height 7
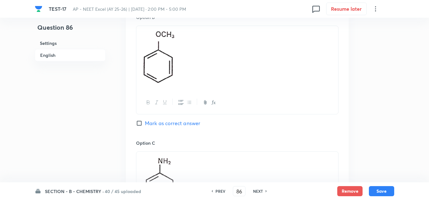
scroll to position [317, 0]
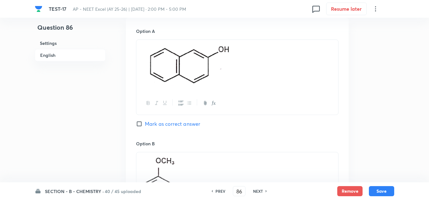
click at [168, 128] on span "Mark as correct answer" at bounding box center [172, 124] width 55 height 8
click at [145, 127] on input "Mark as correct answer" at bounding box center [140, 124] width 9 height 6
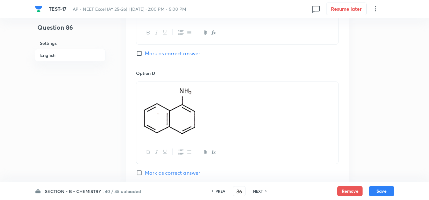
scroll to position [728, 0]
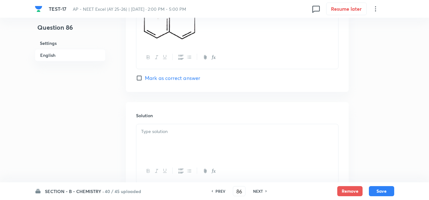
click at [179, 135] on p at bounding box center [237, 131] width 192 height 7
click at [385, 185] on div "SECTION - B - CHEMISTRY · 40 / 45 uploaded PREV 86 ​ NEXT Remove Save" at bounding box center [215, 192] width 360 height 18
click at [386, 188] on button "Save" at bounding box center [381, 191] width 25 height 10
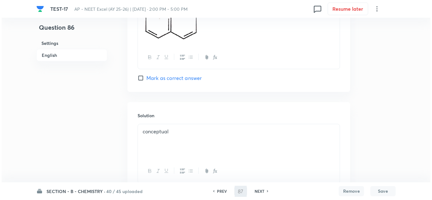
scroll to position [0, 0]
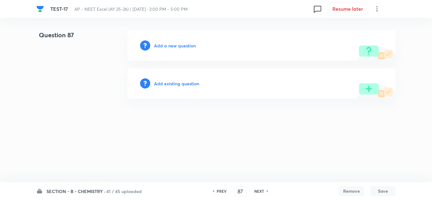
click at [165, 46] on h6 "Add a new question" at bounding box center [175, 45] width 42 height 7
click at [165, 46] on h6 "Choose a question type" at bounding box center [178, 45] width 49 height 7
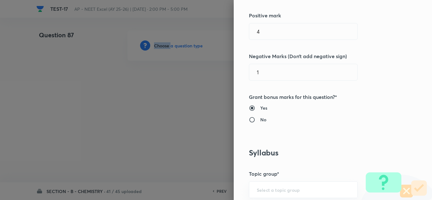
scroll to position [348, 0]
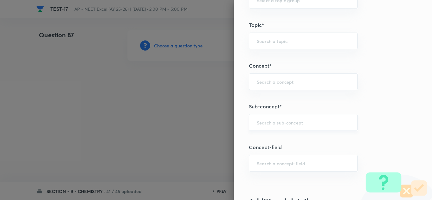
click at [309, 126] on input "text" at bounding box center [303, 123] width 93 height 6
click at [303, 142] on li "Practical Organic Chemistry" at bounding box center [299, 140] width 108 height 11
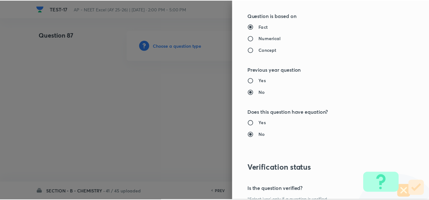
scroll to position [697, 0]
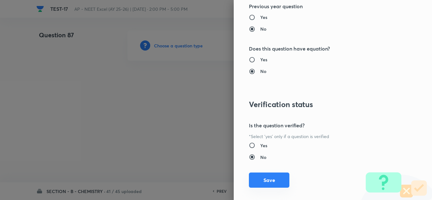
click at [269, 176] on button "Save" at bounding box center [269, 180] width 41 height 15
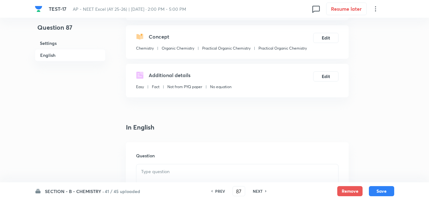
scroll to position [95, 0]
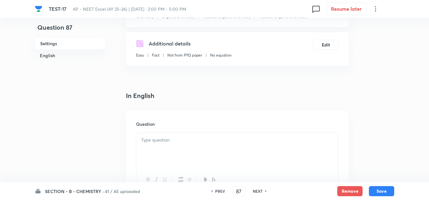
click at [160, 148] on div at bounding box center [237, 150] width 202 height 35
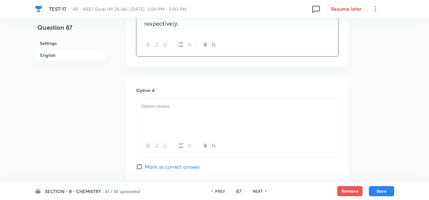
scroll to position [285, 0]
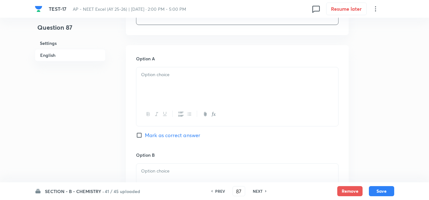
click at [169, 83] on div at bounding box center [237, 84] width 202 height 35
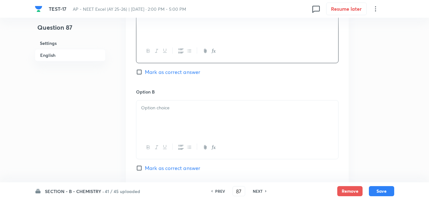
scroll to position [380, 0]
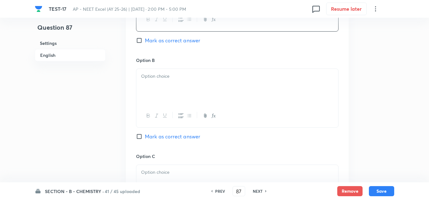
click at [168, 85] on div at bounding box center [237, 86] width 202 height 35
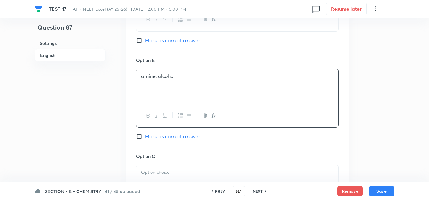
scroll to position [475, 0]
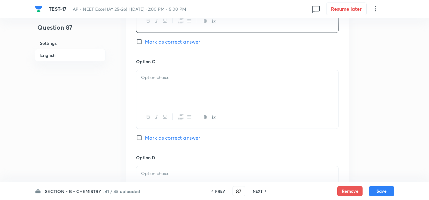
click at [168, 94] on div at bounding box center [237, 87] width 202 height 35
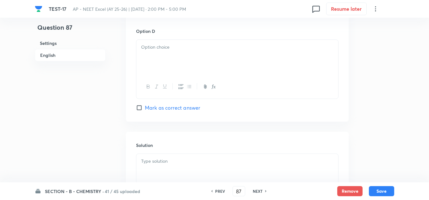
click at [169, 57] on div at bounding box center [237, 57] width 202 height 35
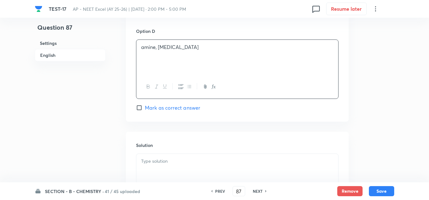
click at [162, 108] on span "Mark as correct answer" at bounding box center [172, 108] width 55 height 8
click at [145, 108] on input "Mark as correct answer" at bounding box center [140, 108] width 9 height 6
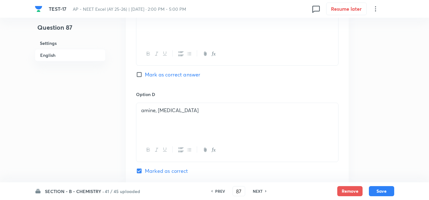
scroll to position [507, 0]
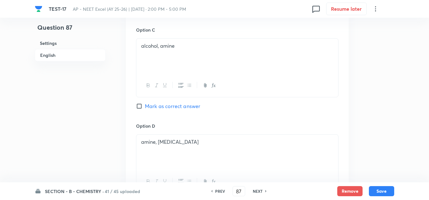
click at [159, 103] on span "Mark as correct answer" at bounding box center [172, 107] width 55 height 8
click at [145, 103] on input "Mark as correct answer" at bounding box center [140, 106] width 9 height 6
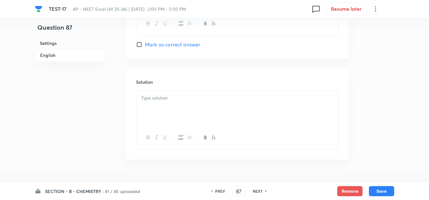
scroll to position [680, 0]
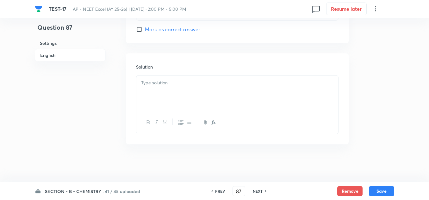
click at [171, 98] on div at bounding box center [237, 93] width 202 height 35
click at [376, 190] on button "Save" at bounding box center [381, 191] width 25 height 10
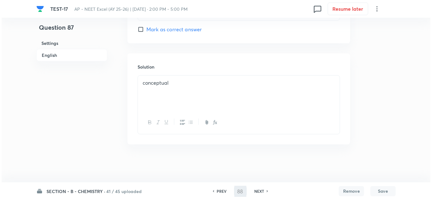
scroll to position [0, 0]
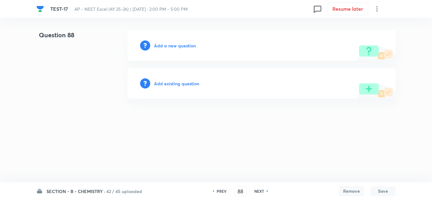
click at [166, 43] on h6 "Add a new question" at bounding box center [175, 45] width 42 height 7
click at [166, 43] on h6 "Choose a question type" at bounding box center [178, 45] width 49 height 7
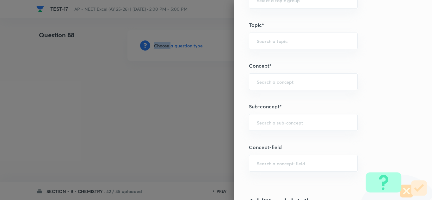
scroll to position [380, 0]
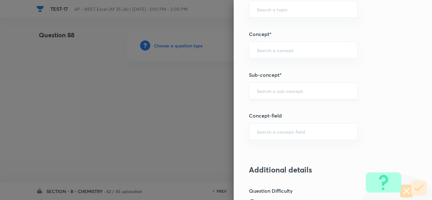
click at [275, 93] on input "text" at bounding box center [303, 91] width 93 height 6
click at [279, 103] on li "Practical Organic Chemistry" at bounding box center [299, 108] width 108 height 11
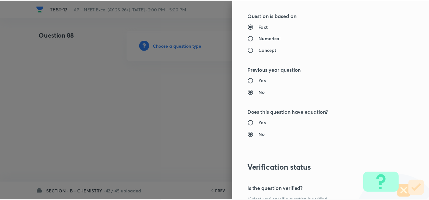
scroll to position [705, 0]
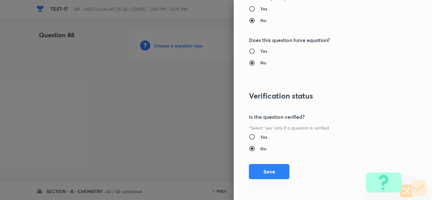
click at [260, 170] on button "Save" at bounding box center [269, 171] width 41 height 15
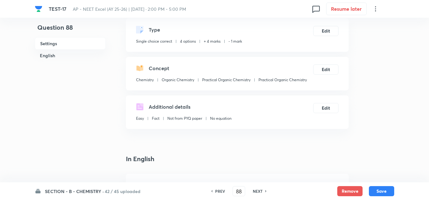
scroll to position [95, 0]
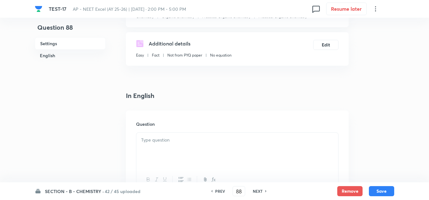
click at [176, 137] on p at bounding box center [237, 140] width 192 height 7
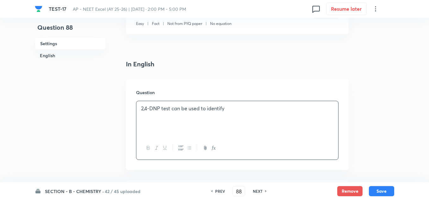
scroll to position [158, 0]
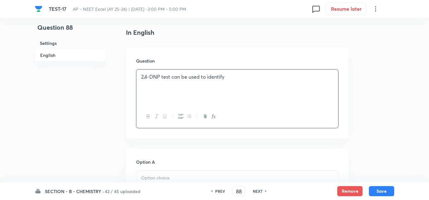
click at [173, 176] on p at bounding box center [237, 178] width 192 height 7
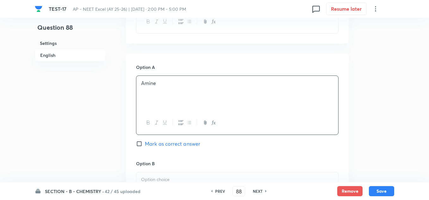
scroll to position [285, 0]
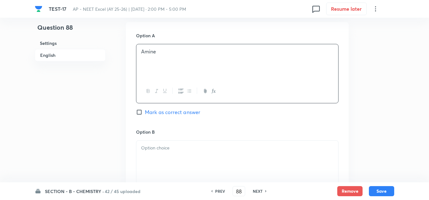
click at [168, 150] on p at bounding box center [237, 148] width 192 height 7
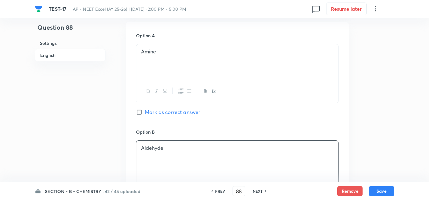
scroll to position [412, 0]
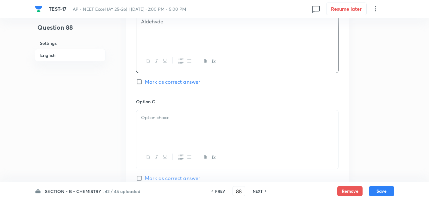
click at [157, 126] on div at bounding box center [237, 127] width 202 height 35
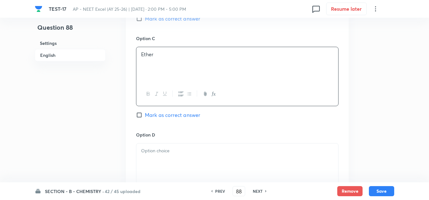
scroll to position [507, 0]
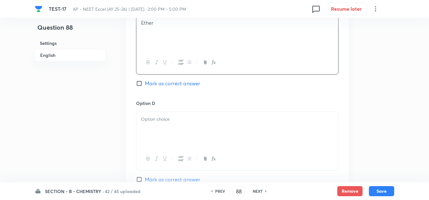
click at [155, 133] on div at bounding box center [237, 129] width 202 height 35
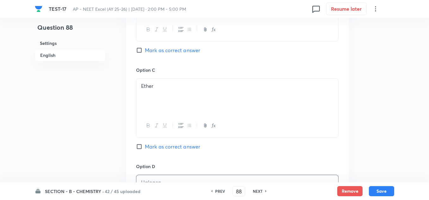
scroll to position [380, 0]
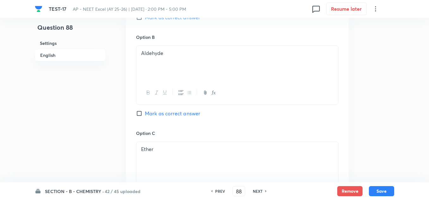
click at [161, 115] on span "Mark as correct answer" at bounding box center [172, 114] width 55 height 8
click at [145, 115] on input "Mark as correct answer" at bounding box center [140, 113] width 9 height 6
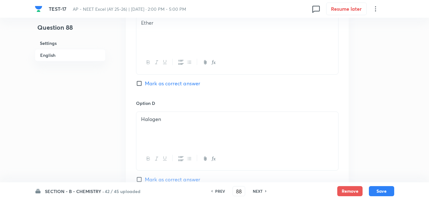
scroll to position [633, 0]
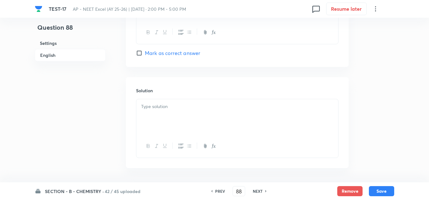
click at [172, 118] on div at bounding box center [237, 116] width 202 height 35
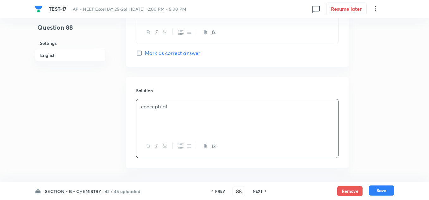
click at [389, 188] on button "Save" at bounding box center [381, 191] width 25 height 10
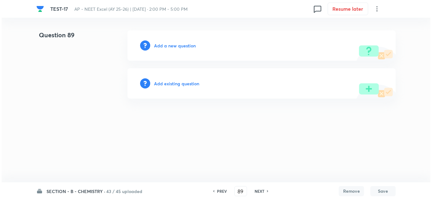
scroll to position [0, 0]
click at [173, 48] on h6 "Add a new question" at bounding box center [175, 45] width 42 height 7
click at [173, 48] on h6 "Choose a question type" at bounding box center [178, 45] width 49 height 7
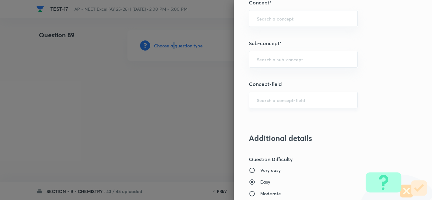
scroll to position [380, 0]
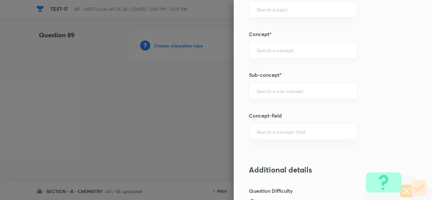
click at [265, 85] on div "​" at bounding box center [303, 91] width 109 height 17
click at [262, 108] on li "Practical Organic Chemistry" at bounding box center [299, 108] width 108 height 11
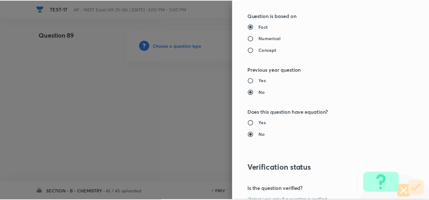
scroll to position [705, 0]
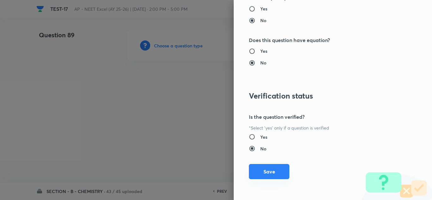
click at [265, 172] on button "Save" at bounding box center [269, 171] width 41 height 15
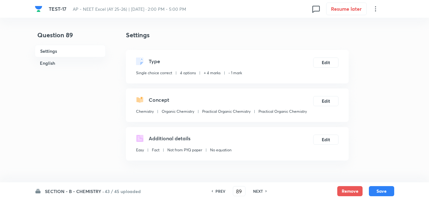
scroll to position [63, 0]
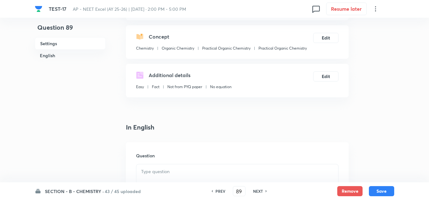
click at [149, 174] on p at bounding box center [237, 171] width 192 height 7
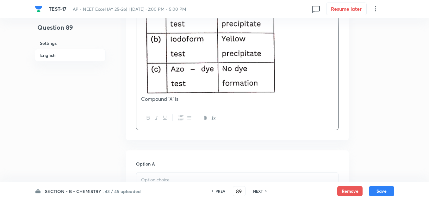
scroll to position [348, 0]
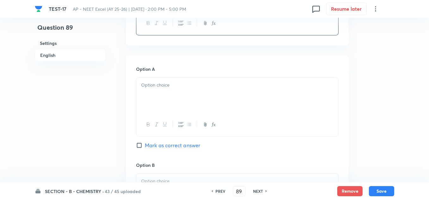
click at [157, 92] on div at bounding box center [237, 95] width 202 height 35
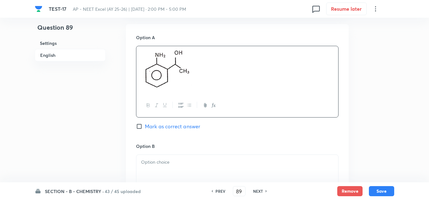
scroll to position [475, 0]
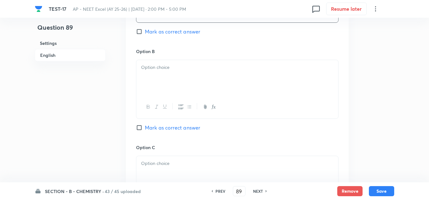
click at [168, 92] on div at bounding box center [237, 77] width 202 height 35
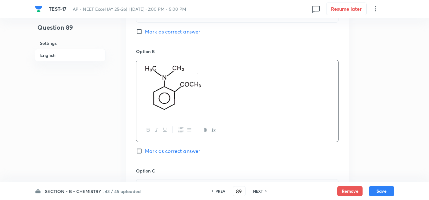
scroll to position [602, 0]
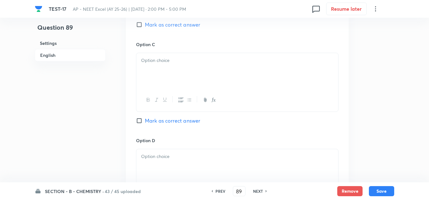
click at [171, 63] on p at bounding box center [237, 60] width 192 height 7
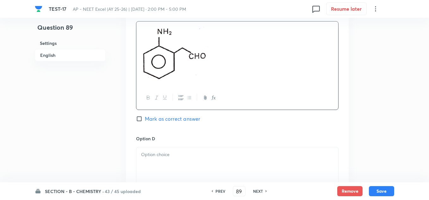
scroll to position [665, 0]
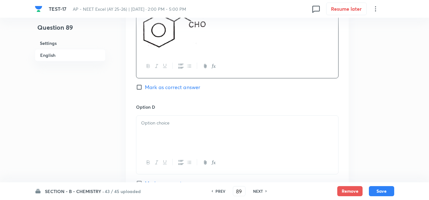
click at [186, 123] on p at bounding box center [237, 123] width 192 height 7
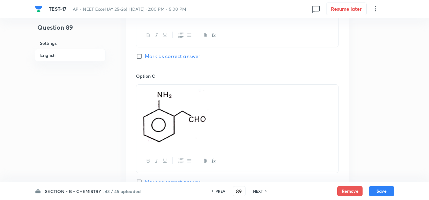
scroll to position [475, 0]
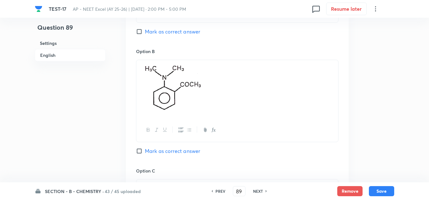
click at [167, 148] on span "Mark as correct answer" at bounding box center [172, 152] width 55 height 8
click at [145, 148] on input "Mark as correct answer" at bounding box center [140, 151] width 9 height 6
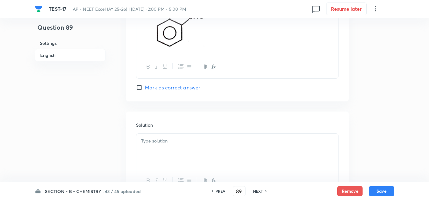
scroll to position [823, 0]
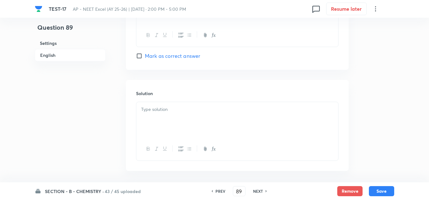
click at [176, 109] on p at bounding box center [237, 109] width 192 height 7
click at [379, 189] on button "Save" at bounding box center [381, 191] width 25 height 10
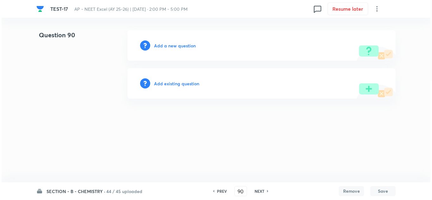
scroll to position [0, 0]
click at [168, 46] on h6 "Add a new question" at bounding box center [175, 45] width 42 height 7
click at [168, 46] on h6 "Choose a question type" at bounding box center [178, 45] width 49 height 7
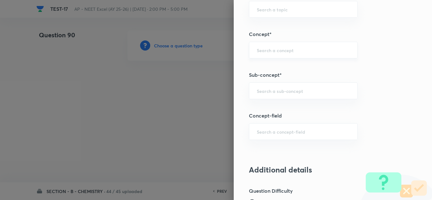
scroll to position [412, 0]
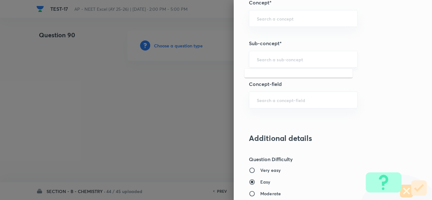
click at [257, 58] on input "text" at bounding box center [303, 59] width 93 height 6
click at [274, 81] on li "Practical Organic Chemistry" at bounding box center [299, 77] width 108 height 11
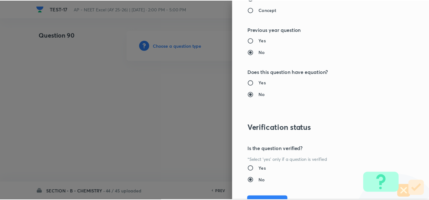
scroll to position [705, 0]
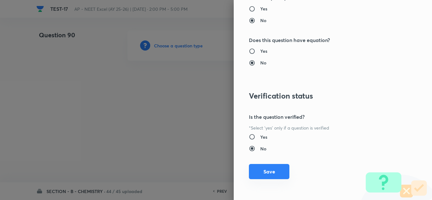
click at [268, 167] on button "Save" at bounding box center [269, 171] width 41 height 15
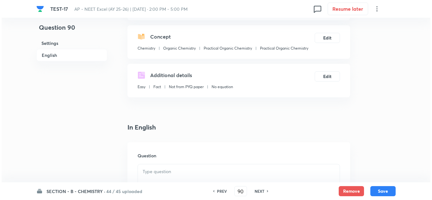
scroll to position [95, 0]
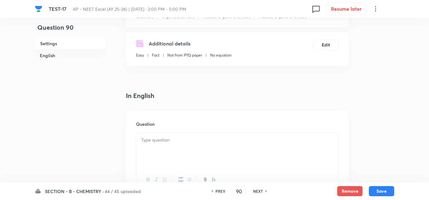
click at [152, 140] on p at bounding box center [237, 140] width 192 height 7
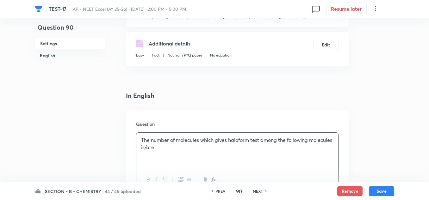
click at [152, 140] on p "The number of molecules which gives haloform test among the following molecules…" at bounding box center [237, 144] width 192 height 14
click at [192, 142] on p "The number of molecules which gives haloform test among the following molecules…" at bounding box center [237, 144] width 192 height 14
click at [182, 152] on div "The number of molecules which gives haloform test among the following molecules…" at bounding box center [237, 150] width 202 height 35
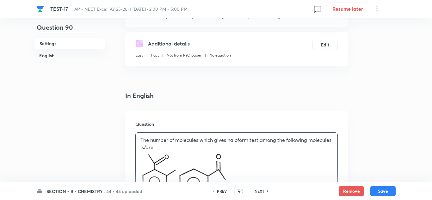
scroll to position [100, 0]
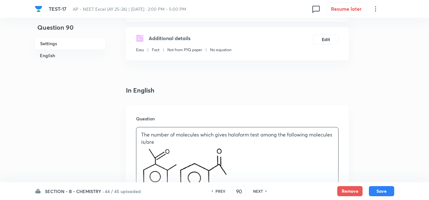
click at [180, 169] on img at bounding box center [204, 172] width 54 height 52
click at [177, 171] on img at bounding box center [204, 172] width 54 height 52
click at [308, 161] on p at bounding box center [237, 173] width 192 height 54
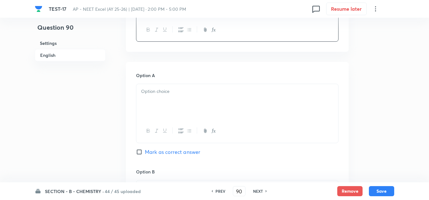
scroll to position [361, 0]
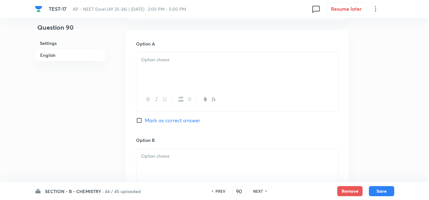
click at [164, 68] on div at bounding box center [237, 70] width 202 height 35
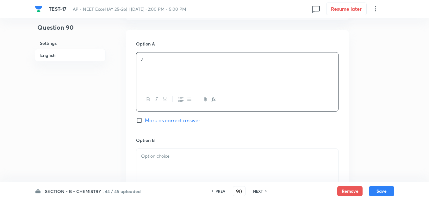
click at [167, 161] on div at bounding box center [237, 166] width 202 height 35
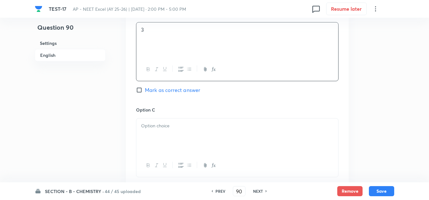
click at [152, 127] on p at bounding box center [237, 126] width 192 height 7
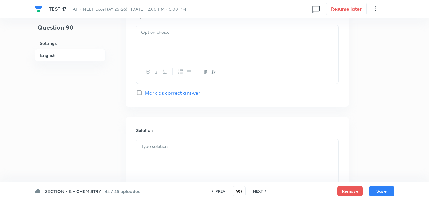
scroll to position [741, 0]
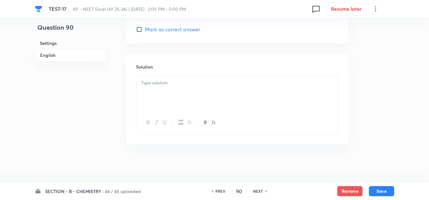
click at [148, 87] on div at bounding box center [237, 93] width 202 height 35
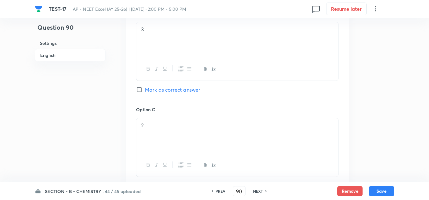
scroll to position [456, 0]
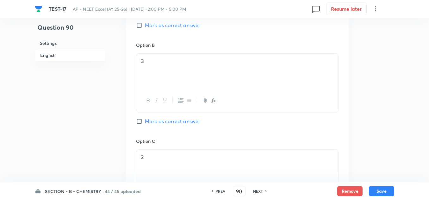
click at [169, 24] on span "Mark as correct answer" at bounding box center [172, 26] width 55 height 8
click at [145, 24] on input "Mark as correct answer" at bounding box center [140, 25] width 9 height 6
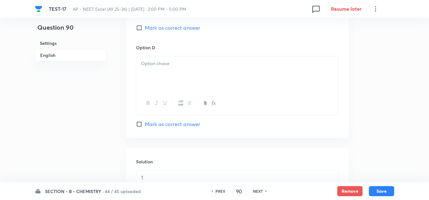
scroll to position [741, 0]
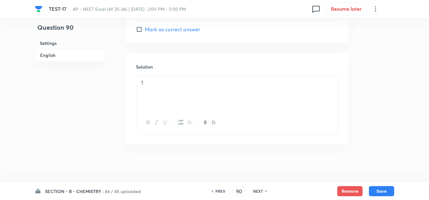
click at [187, 84] on p "1" at bounding box center [237, 82] width 192 height 7
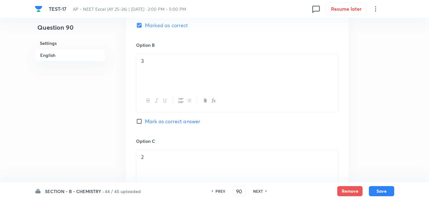
scroll to position [424, 0]
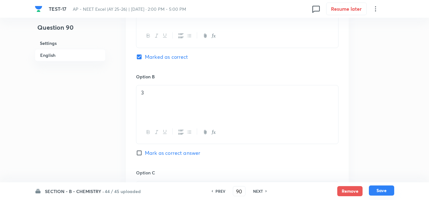
click at [385, 189] on button "Save" at bounding box center [381, 191] width 25 height 10
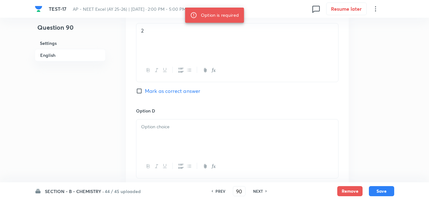
scroll to position [614, 0]
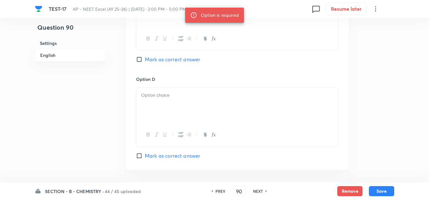
click at [169, 98] on p at bounding box center [237, 95] width 192 height 7
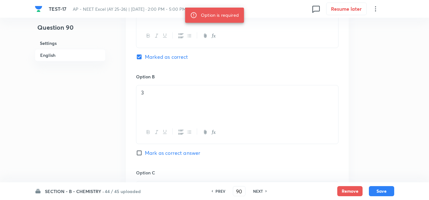
scroll to position [361, 0]
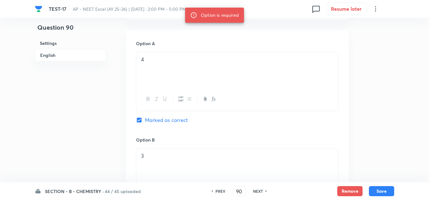
click at [172, 117] on span "Marked as correct" at bounding box center [166, 121] width 43 height 8
click at [145, 117] on input "Marked as correct" at bounding box center [140, 120] width 9 height 6
click at [171, 117] on span "Marked as correct" at bounding box center [166, 121] width 43 height 8
click at [145, 117] on input "Marked as correct" at bounding box center [140, 120] width 9 height 6
checkbox input "true"
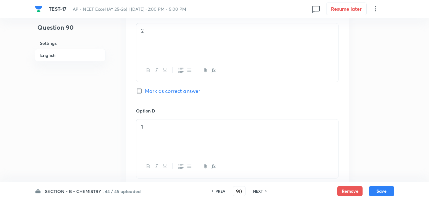
scroll to position [741, 0]
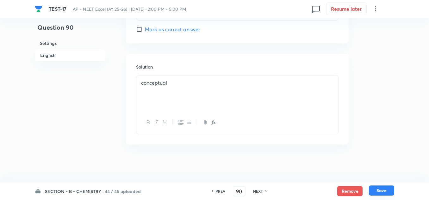
click at [391, 189] on button "Save" at bounding box center [381, 191] width 25 height 10
type input "91"
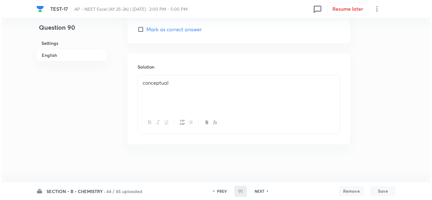
scroll to position [0, 0]
